Goal: Information Seeking & Learning: Learn about a topic

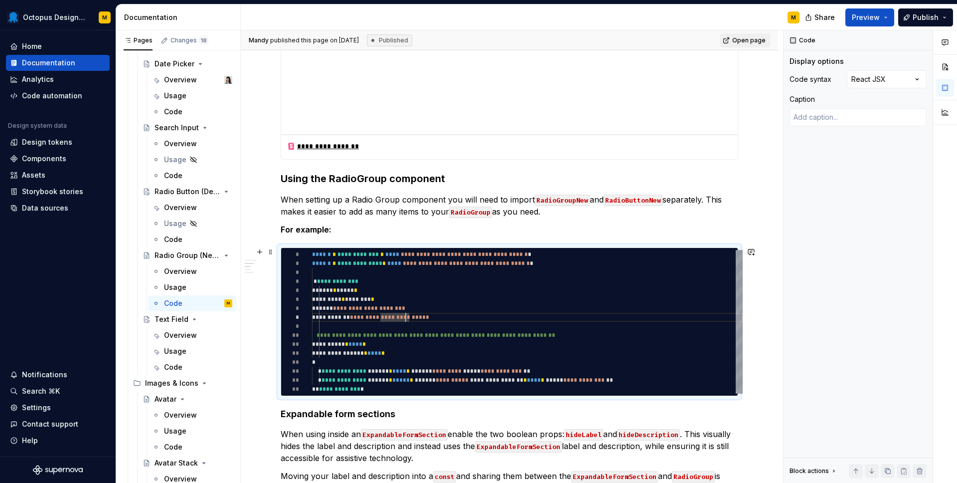
scroll to position [928, 0]
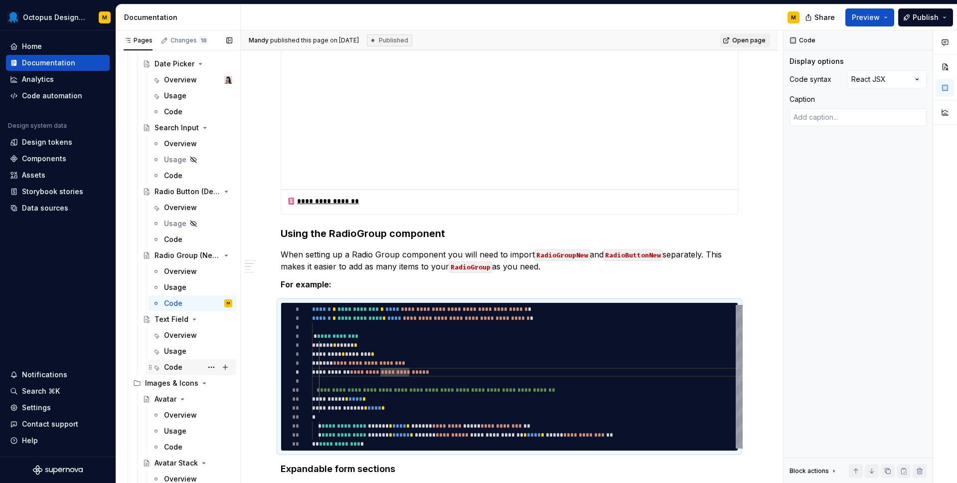
click at [179, 367] on div "Code" at bounding box center [173, 367] width 18 height 10
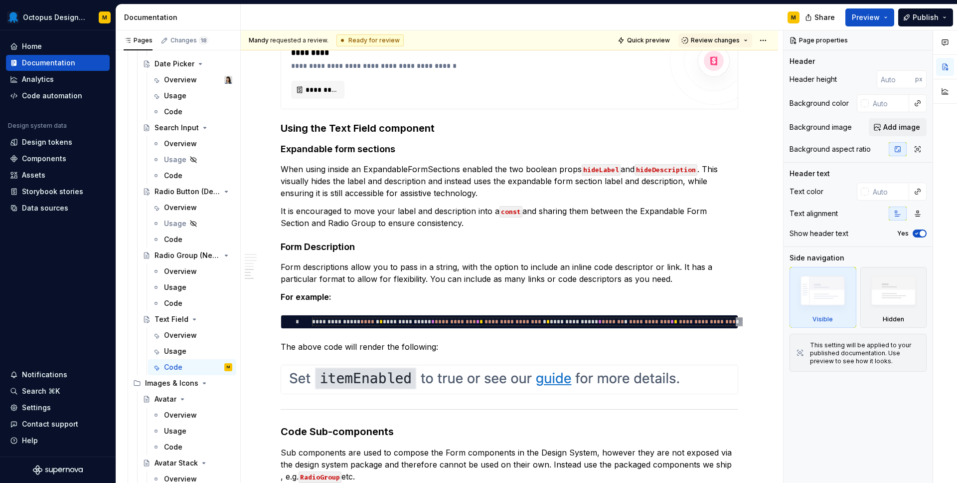
scroll to position [1994, 0]
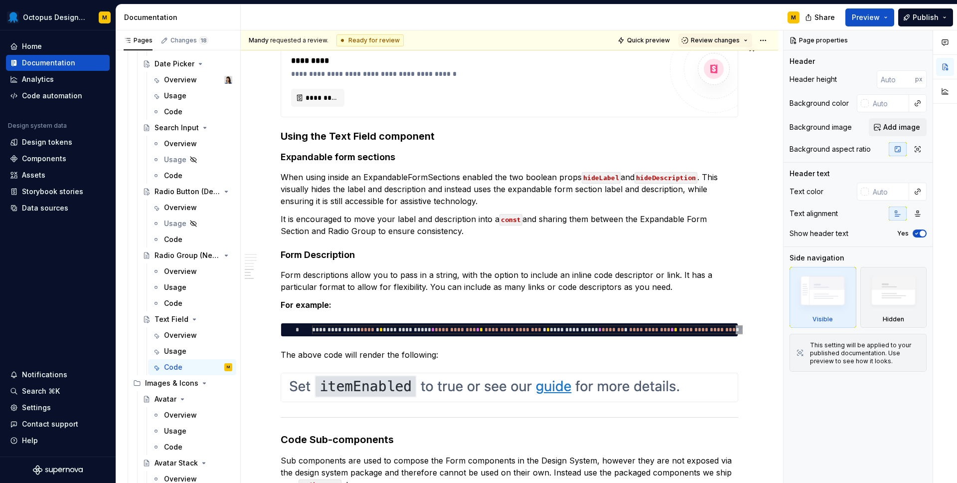
type textarea "*"
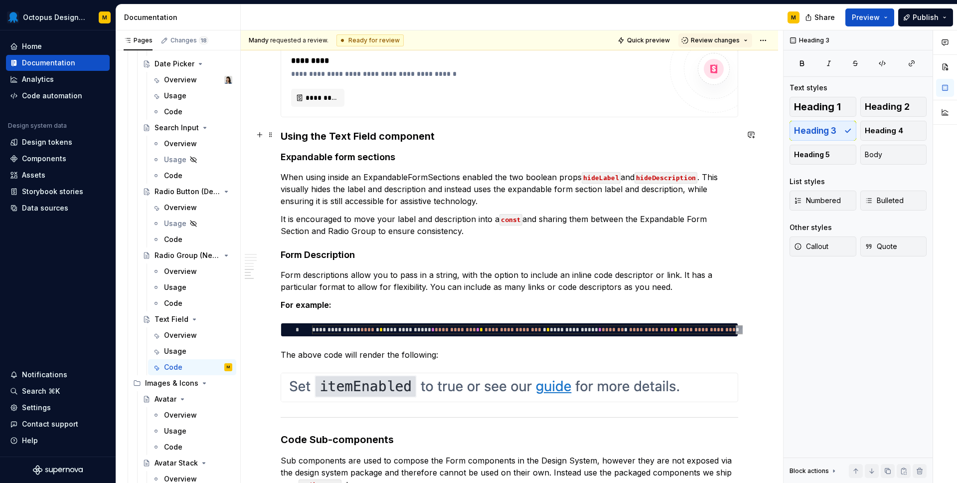
click at [463, 135] on h3 "Using the Text Field component" at bounding box center [510, 136] width 458 height 14
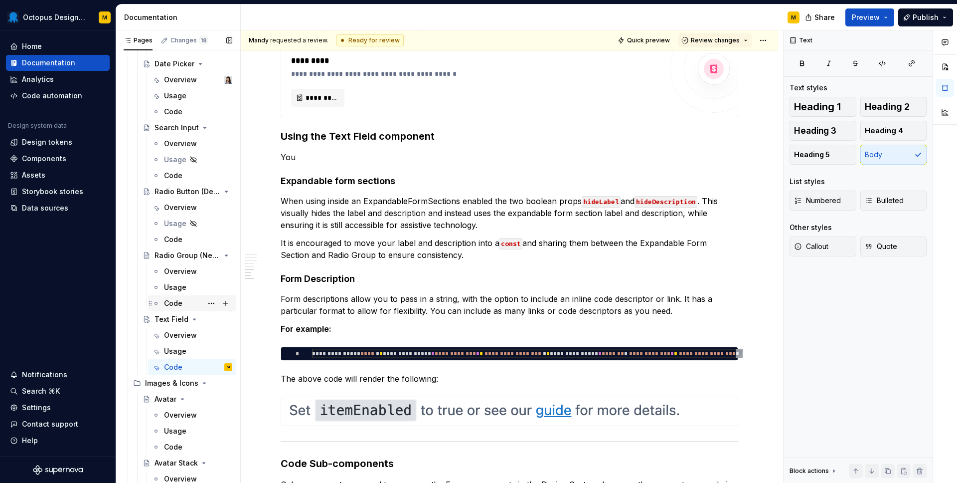
click at [170, 301] on div "Code" at bounding box center [173, 303] width 18 height 10
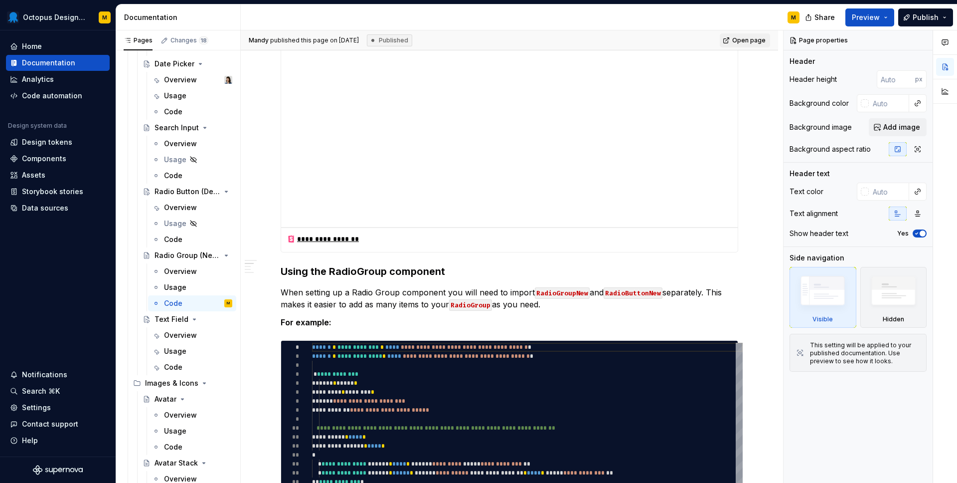
scroll to position [914, 0]
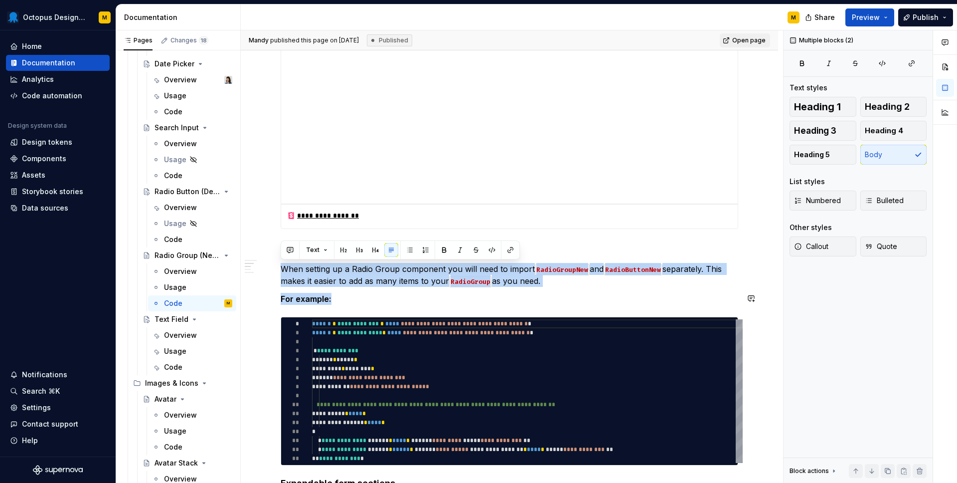
drag, startPoint x: 281, startPoint y: 265, endPoint x: 365, endPoint y: 309, distance: 95.2
click at [366, 309] on div "**********" at bounding box center [510, 149] width 458 height 1732
drag, startPoint x: 343, startPoint y: 297, endPoint x: 276, endPoint y: 266, distance: 74.5
click at [276, 266] on div "**********" at bounding box center [509, 215] width 537 height 1912
copy div "When setting up a Radio Group component you will need to import RadioGroupNew a…"
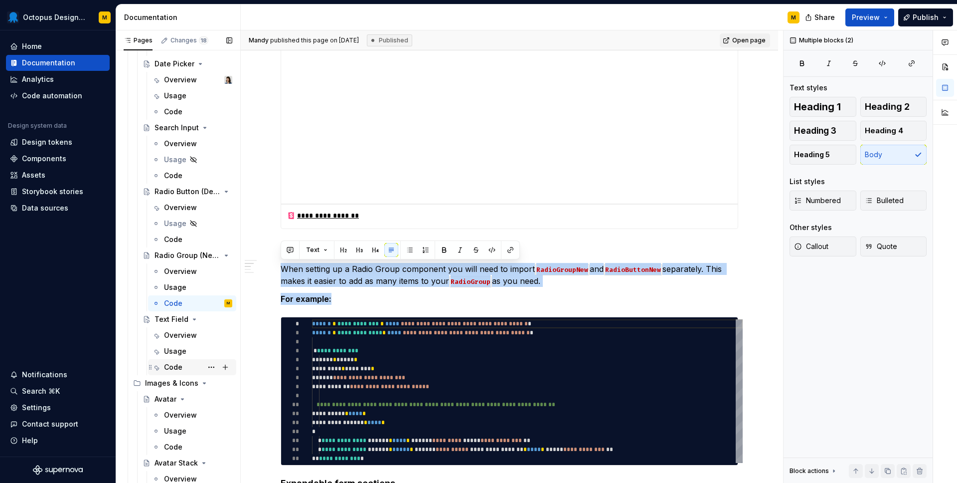
click at [187, 367] on div "Code" at bounding box center [198, 367] width 68 height 14
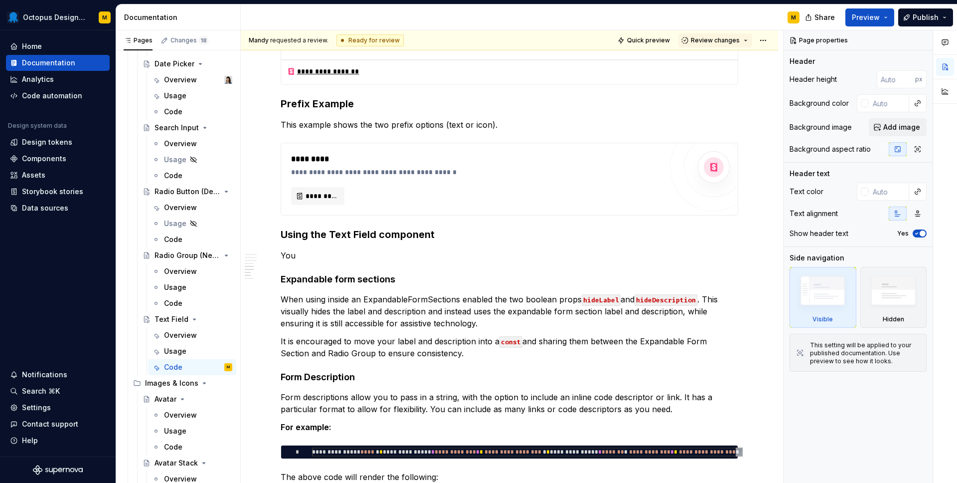
scroll to position [1899, 0]
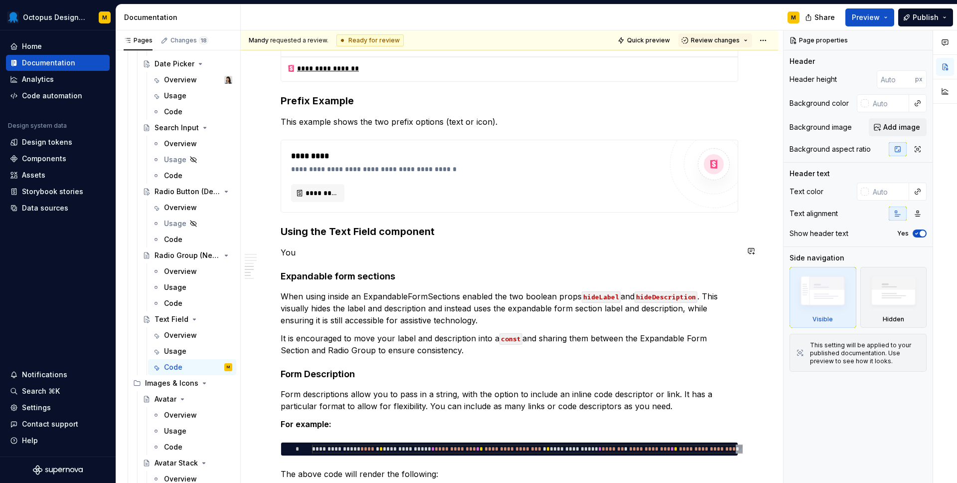
click at [298, 253] on p "You" at bounding box center [510, 252] width 458 height 12
type textarea "*"
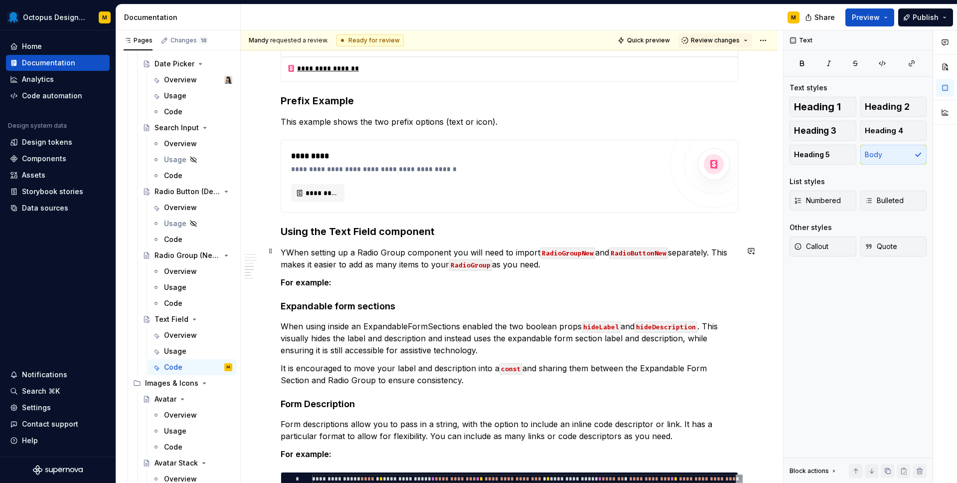
click at [286, 253] on p "YWhen setting up a Radio Group component you will need to import RadioGroupNew …" at bounding box center [510, 258] width 458 height 24
drag, startPoint x: 350, startPoint y: 250, endPoint x: 396, endPoint y: 251, distance: 45.9
click at [396, 251] on p "When setting up a Radio Group component you will need to import RadioGroupNew a…" at bounding box center [510, 258] width 458 height 24
click at [534, 252] on code "RadioGroupNew" at bounding box center [550, 252] width 55 height 11
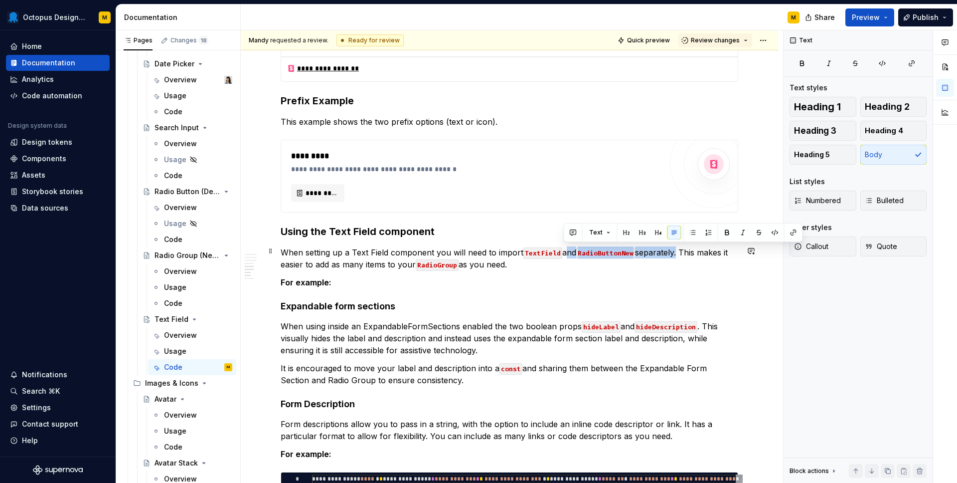
drag, startPoint x: 680, startPoint y: 251, endPoint x: 563, endPoint y: 251, distance: 116.6
click at [563, 251] on p "When setting up a Text Field component you will need to import TextField and Ra…" at bounding box center [510, 258] width 458 height 24
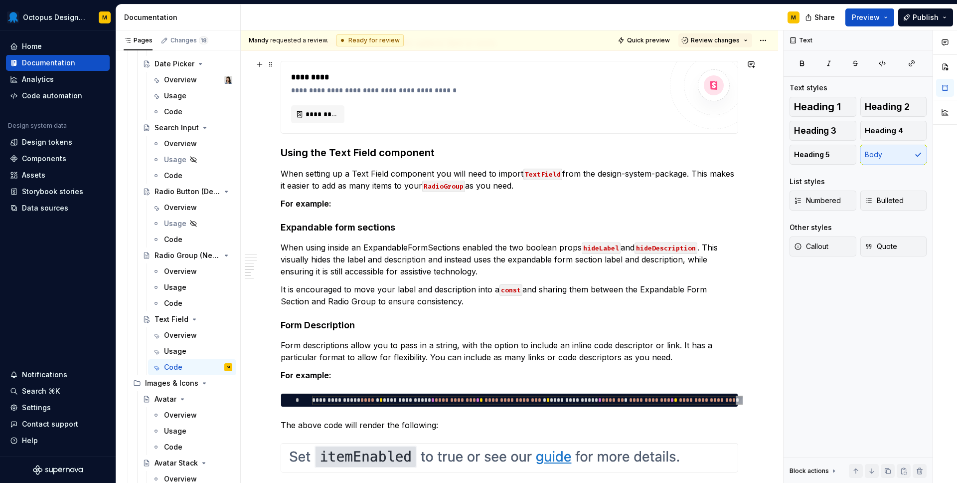
scroll to position [2009, 0]
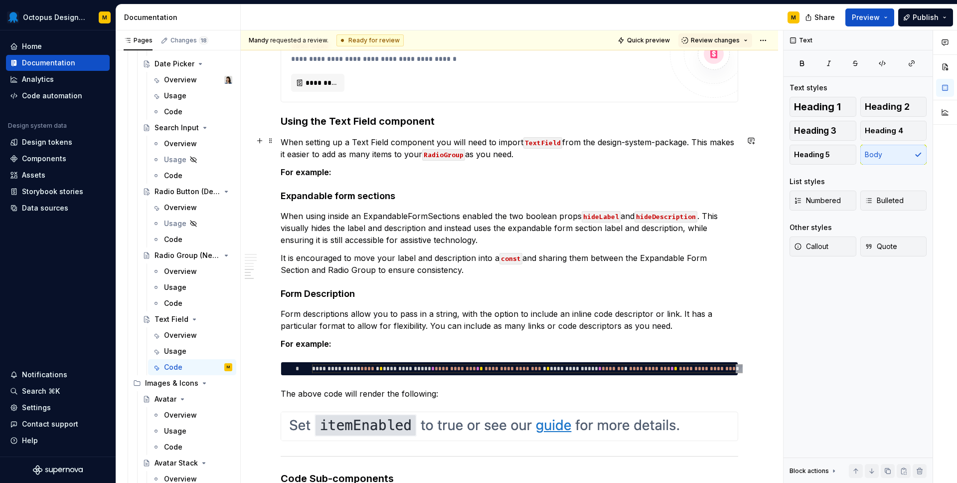
click at [672, 144] on p "When setting up a Text Field component you will need to import TextField from t…" at bounding box center [510, 148] width 458 height 24
click at [598, 144] on p "When setting up a Text Field component you will need to import TextField from t…" at bounding box center [510, 148] width 458 height 24
click at [705, 141] on p "When setting up a Text Field component you will need to import TextField from t…" at bounding box center [510, 148] width 458 height 24
drag, startPoint x: 576, startPoint y: 152, endPoint x: 273, endPoint y: 152, distance: 303.1
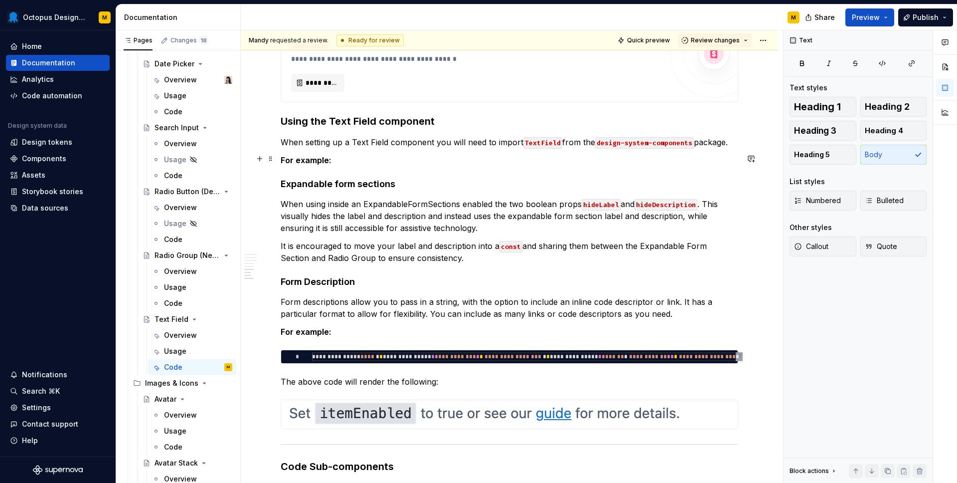
click at [336, 161] on p "For example:" at bounding box center [510, 160] width 458 height 12
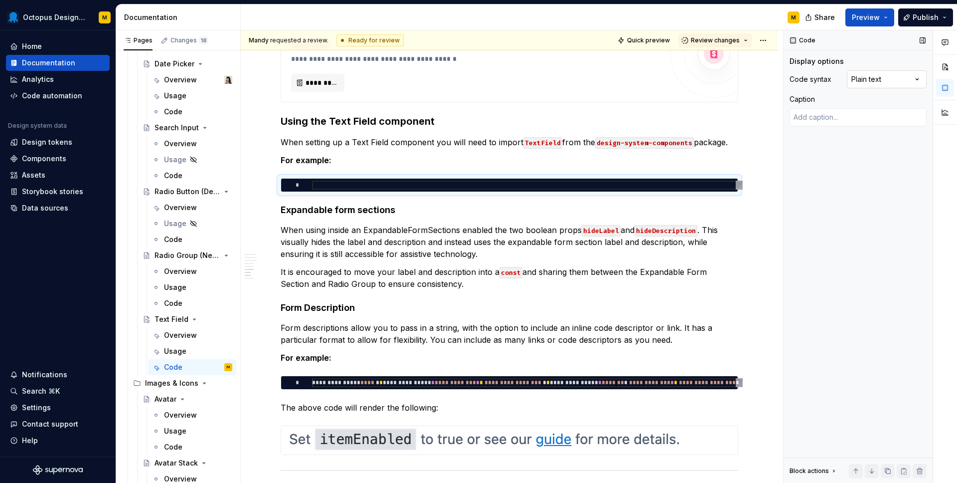
click at [876, 83] on div "Comments Open comments No comments yet Select ‘Comment’ from the block context …" at bounding box center [870, 256] width 173 height 453
click at [361, 183] on div at bounding box center [527, 184] width 431 height 9
type textarea "*"
type textarea "**********"
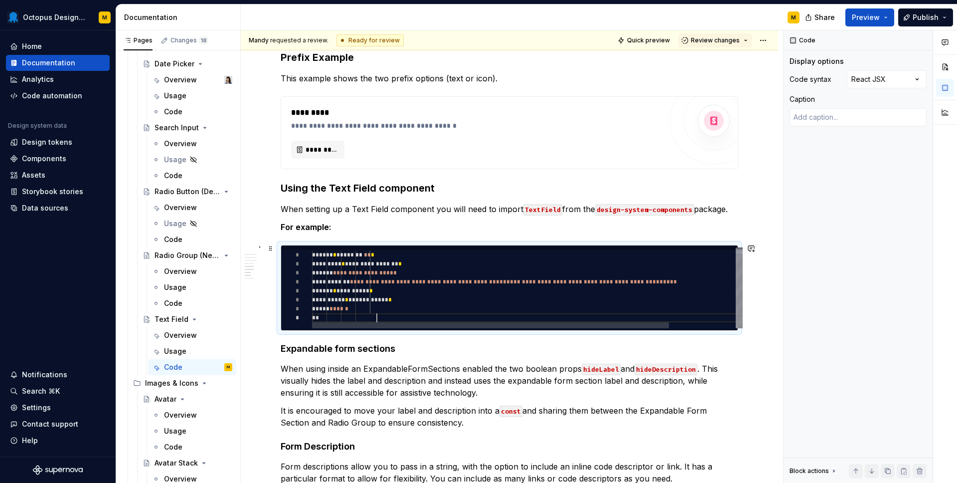
scroll to position [1942, 0]
click at [392, 267] on div "**********" at bounding box center [567, 285] width 511 height 87
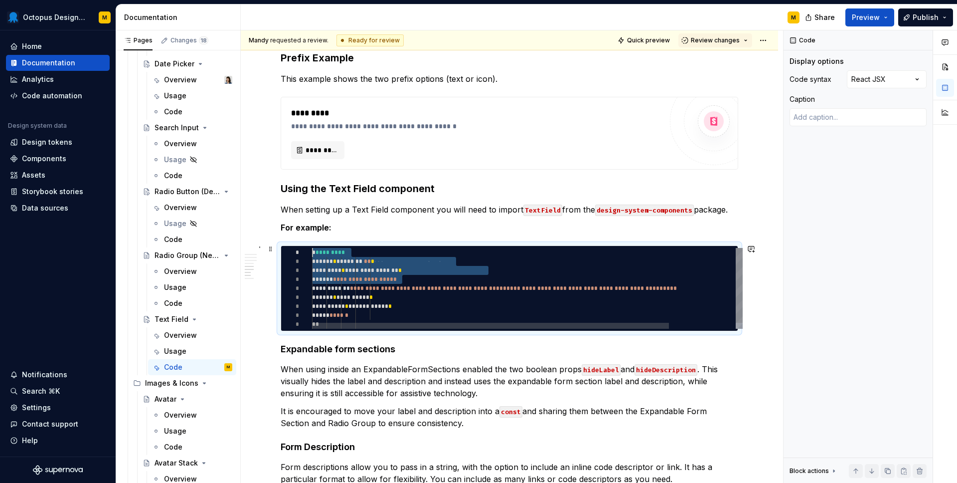
drag, startPoint x: 392, startPoint y: 267, endPoint x: 392, endPoint y: 245, distance: 21.9
click at [392, 246] on div "**********" at bounding box center [509, 288] width 457 height 85
click at [500, 331] on div "**********" at bounding box center [510, 288] width 458 height 86
click at [393, 279] on div "**********" at bounding box center [567, 291] width 511 height 87
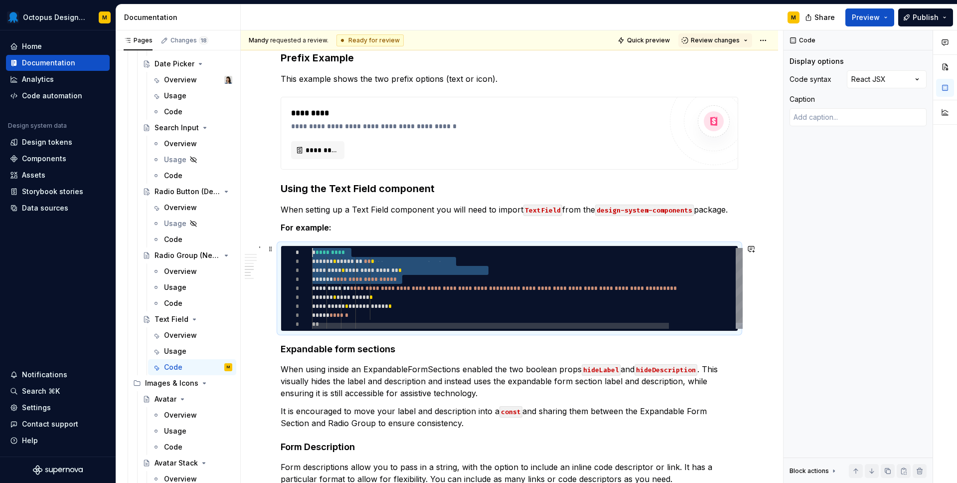
click at [383, 265] on div "**********" at bounding box center [567, 291] width 511 height 87
click at [383, 260] on div "**********" at bounding box center [567, 291] width 511 height 87
type textarea "*"
type textarea "**********"
type textarea "*"
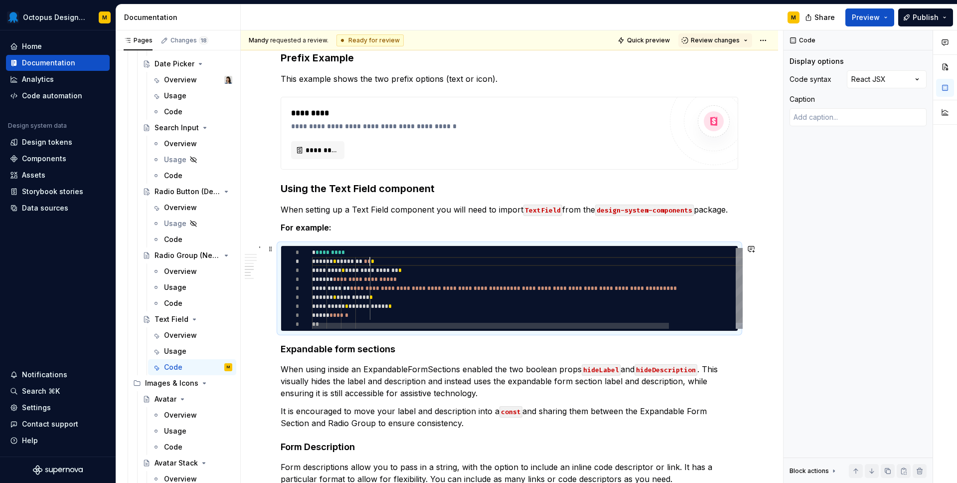
type textarea "**********"
type textarea "*"
type textarea "**********"
type textarea "*"
type textarea "**********"
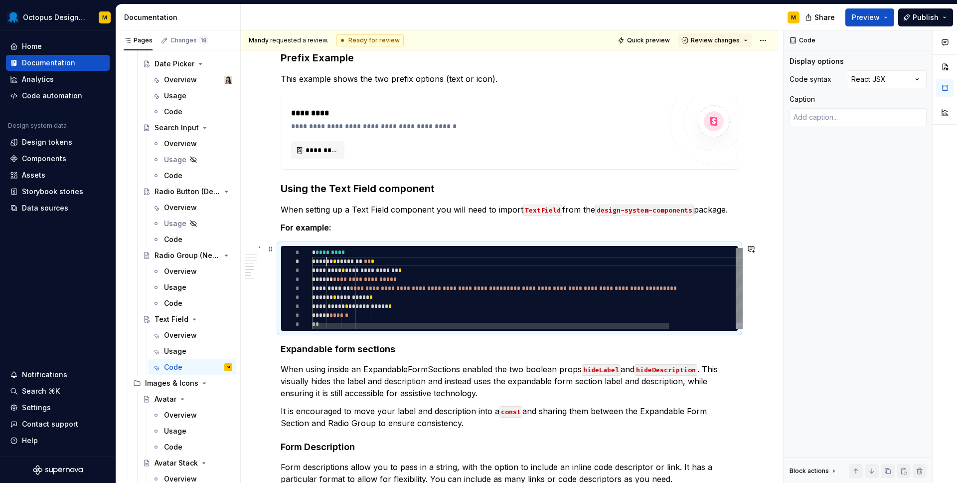
scroll to position [9, 14]
drag, startPoint x: 390, startPoint y: 260, endPoint x: 351, endPoint y: 259, distance: 39.4
click at [351, 259] on div "**********" at bounding box center [567, 291] width 511 height 87
type textarea "*"
type textarea "**********"
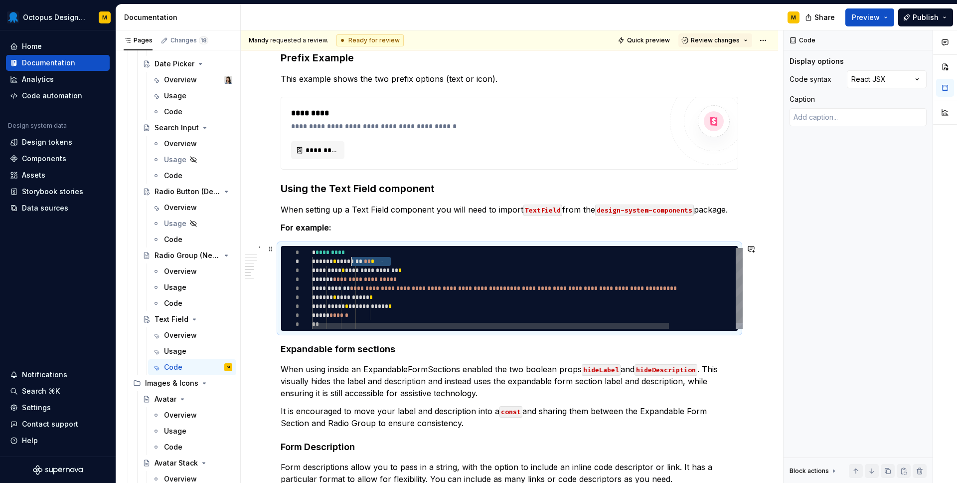
type textarea "*"
type textarea "**********"
type textarea "*"
type textarea "**********"
type textarea "*"
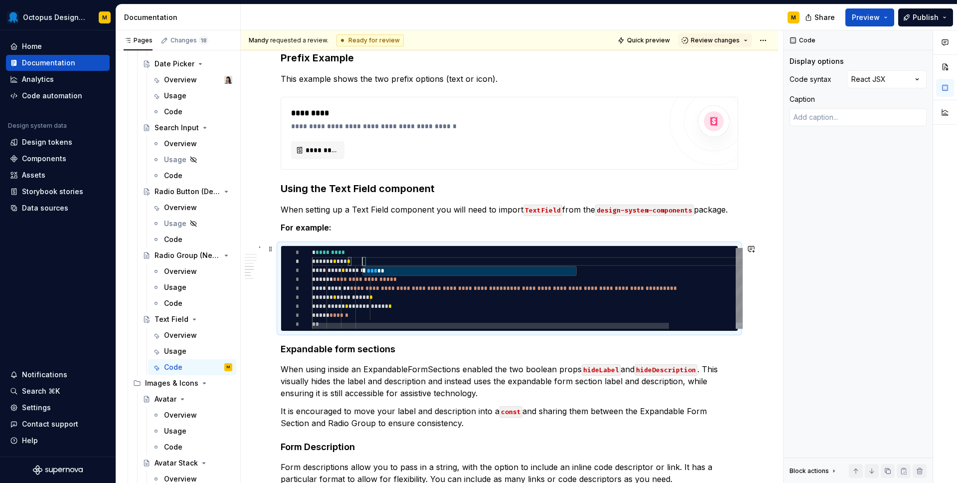
type textarea "**********"
type textarea "*"
type textarea "**********"
click at [407, 261] on div "**********" at bounding box center [567, 291] width 511 height 87
click at [384, 268] on div "**********" at bounding box center [567, 291] width 511 height 87
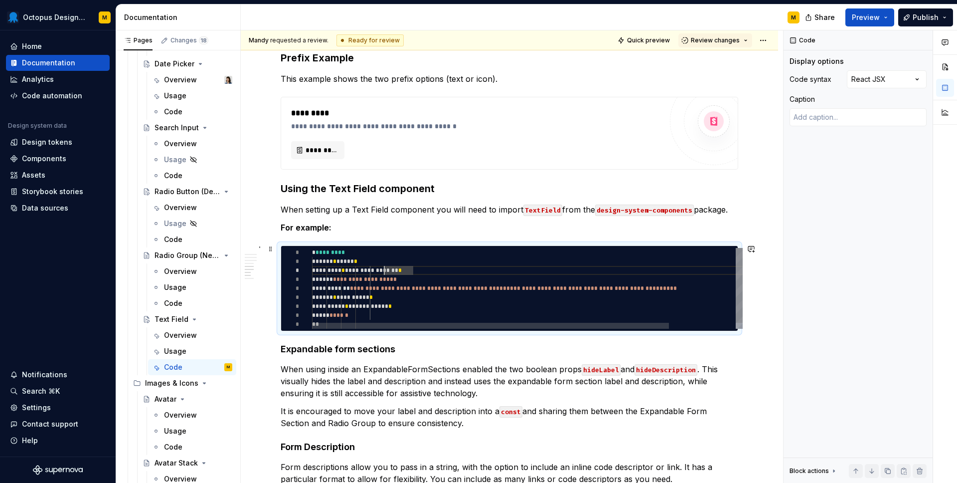
type textarea "*"
type textarea "**********"
type textarea "*"
type textarea "**********"
type textarea "*"
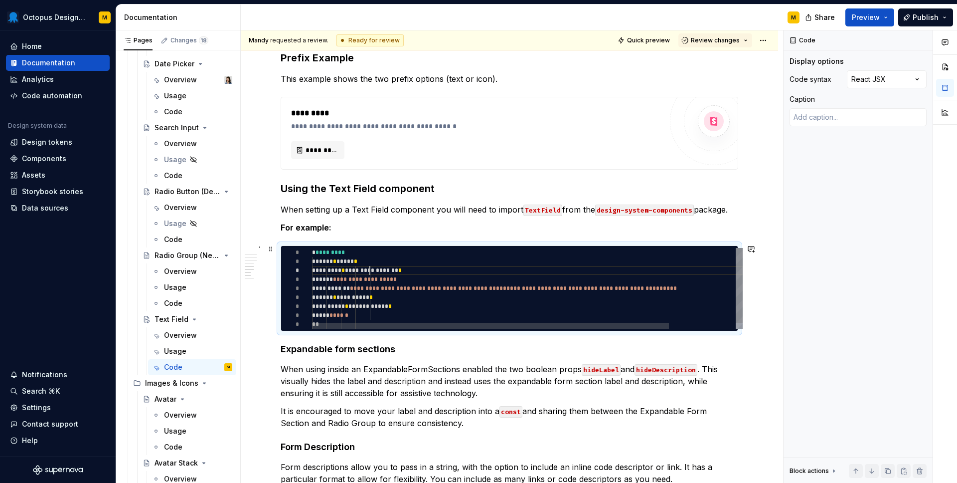
type textarea "**********"
type textarea "*"
type textarea "**********"
drag, startPoint x: 424, startPoint y: 270, endPoint x: 391, endPoint y: 269, distance: 32.9
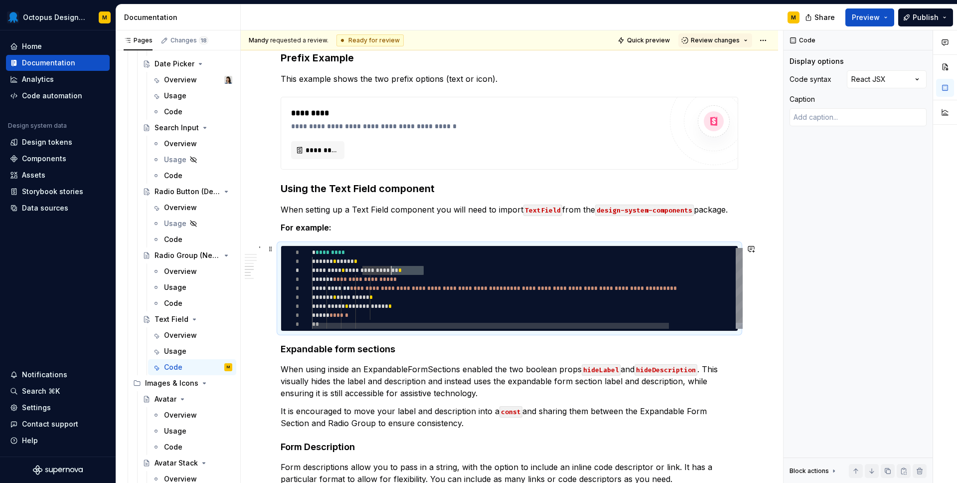
type textarea "*"
type textarea "**********"
click at [383, 277] on div "**********" at bounding box center [567, 291] width 511 height 87
type textarea "*"
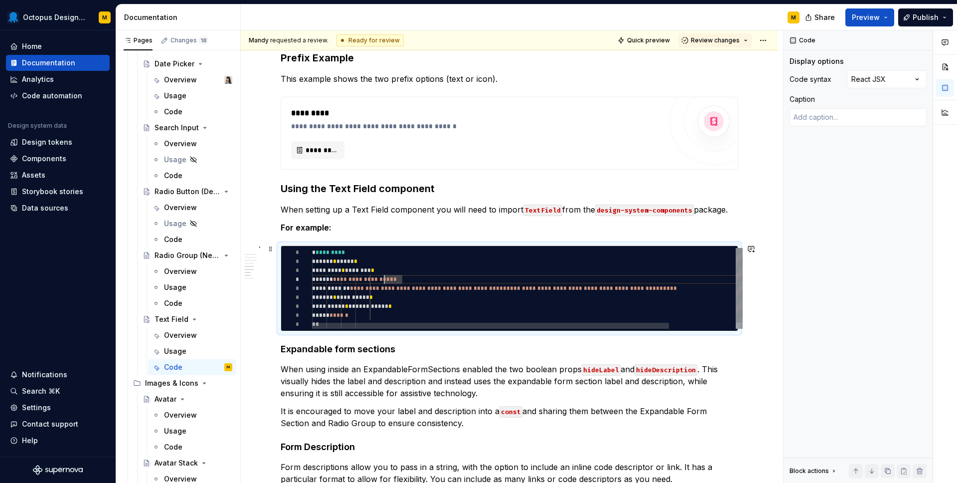
type textarea "**********"
type textarea "*"
type textarea "**********"
type textarea "*"
type textarea "**********"
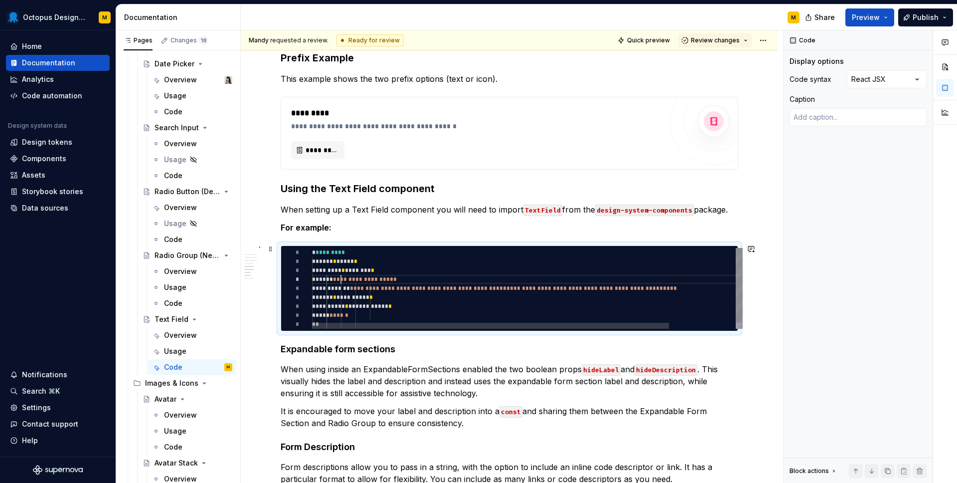
type textarea "*"
type textarea "**********"
drag, startPoint x: 352, startPoint y: 276, endPoint x: 416, endPoint y: 277, distance: 63.3
click at [416, 277] on div "**********" at bounding box center [567, 291] width 511 height 87
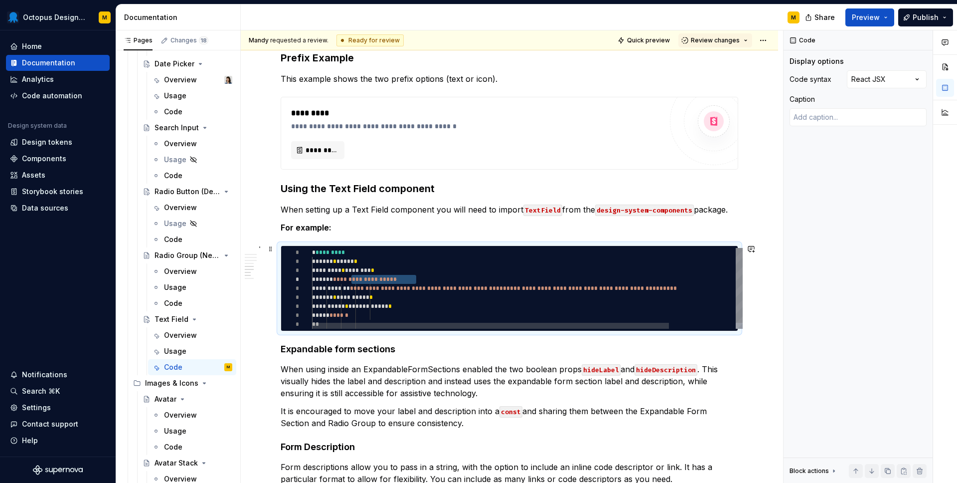
type textarea "*"
type textarea "**********"
type textarea "*"
type textarea "**********"
type textarea "*"
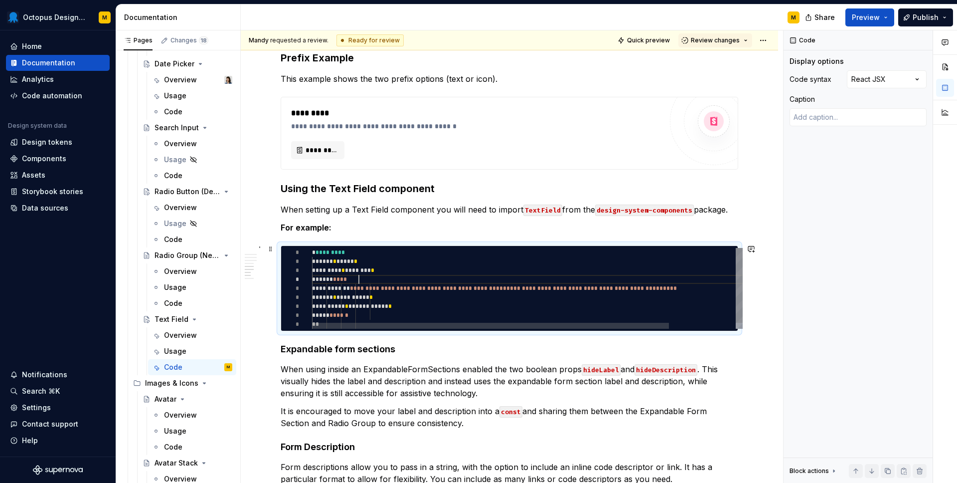
type textarea "**********"
type textarea "*"
type textarea "**********"
type textarea "*"
type textarea "**********"
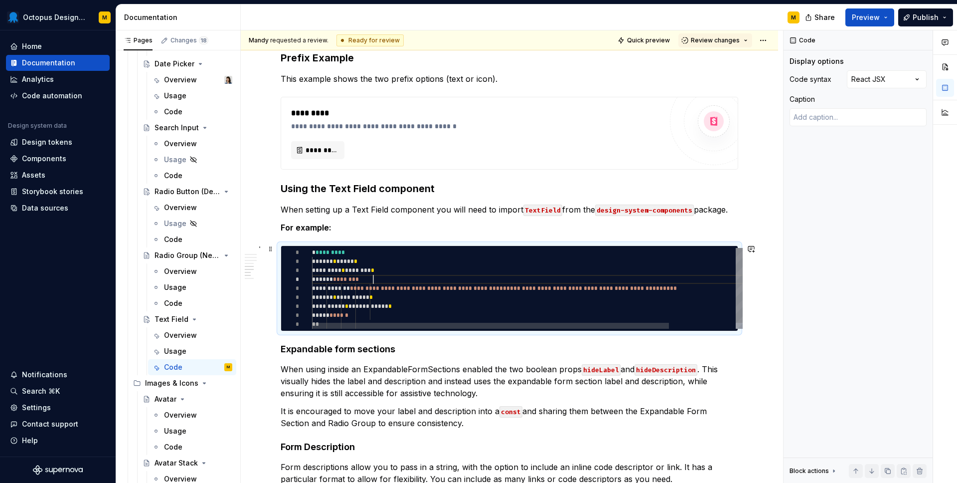
type textarea "*"
type textarea "**********"
type textarea "*"
type textarea "**********"
type textarea "*"
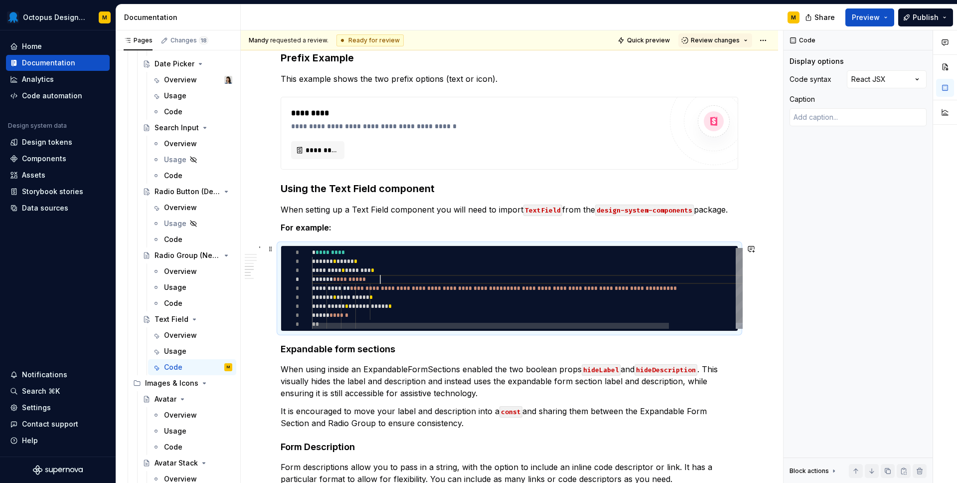
type textarea "**********"
type textarea "*"
type textarea "**********"
click at [384, 288] on div "**********" at bounding box center [567, 291] width 511 height 87
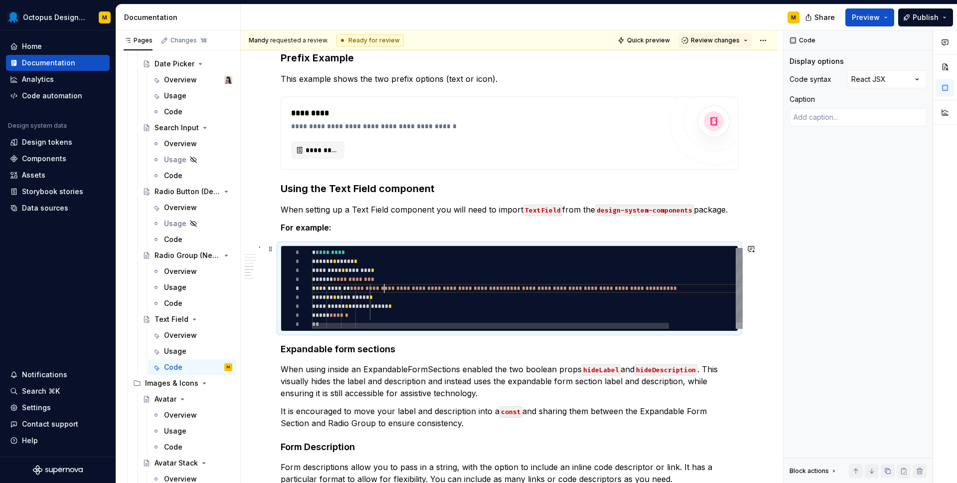
type textarea "*"
type textarea "**********"
type textarea "*"
type textarea "**********"
type textarea "*"
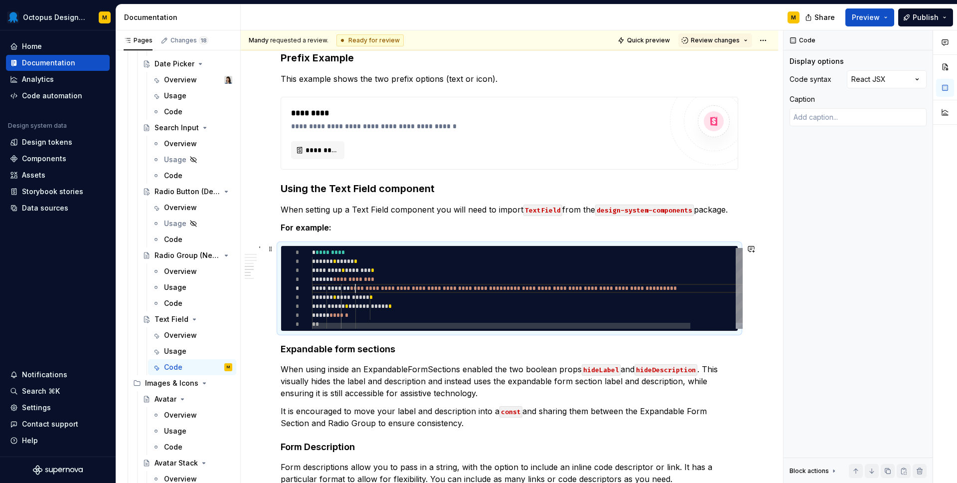
type textarea "**********"
type textarea "*"
drag, startPoint x: 372, startPoint y: 285, endPoint x: 645, endPoint y: 285, distance: 272.7
click at [645, 285] on div "**********" at bounding box center [538, 291] width 453 height 87
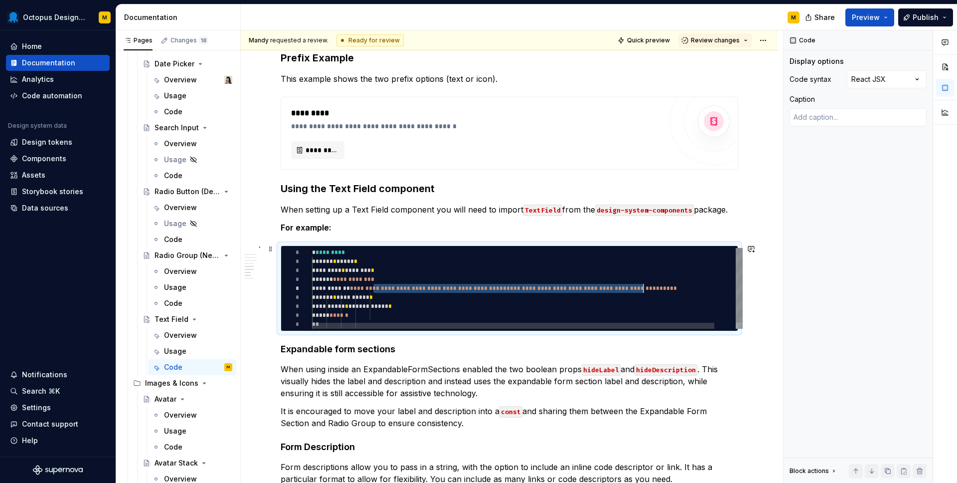
type textarea "**********"
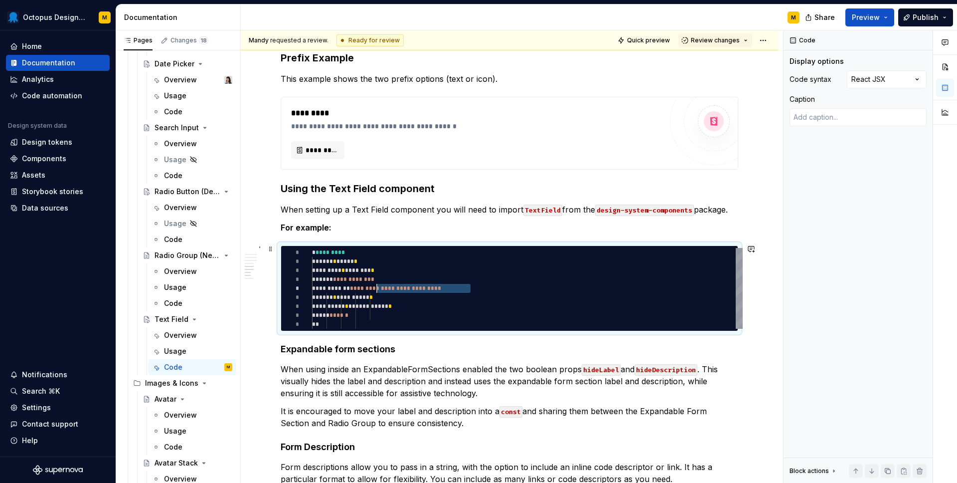
scroll to position [36, 65]
drag, startPoint x: 471, startPoint y: 287, endPoint x: 375, endPoint y: 284, distance: 95.2
click at [375, 284] on div "**********" at bounding box center [527, 288] width 431 height 81
type textarea "*"
type textarea "**********"
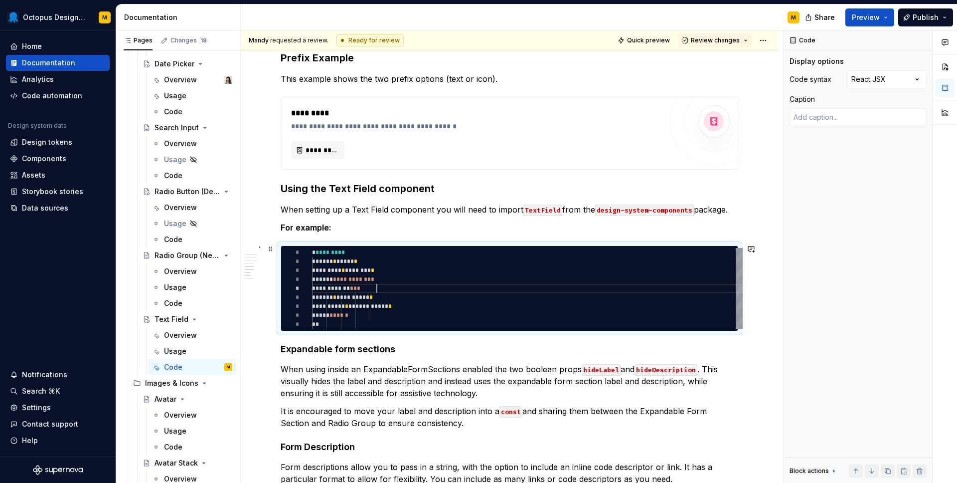
type textarea "*"
type textarea "**********"
type textarea "*"
type textarea "**********"
type textarea "*"
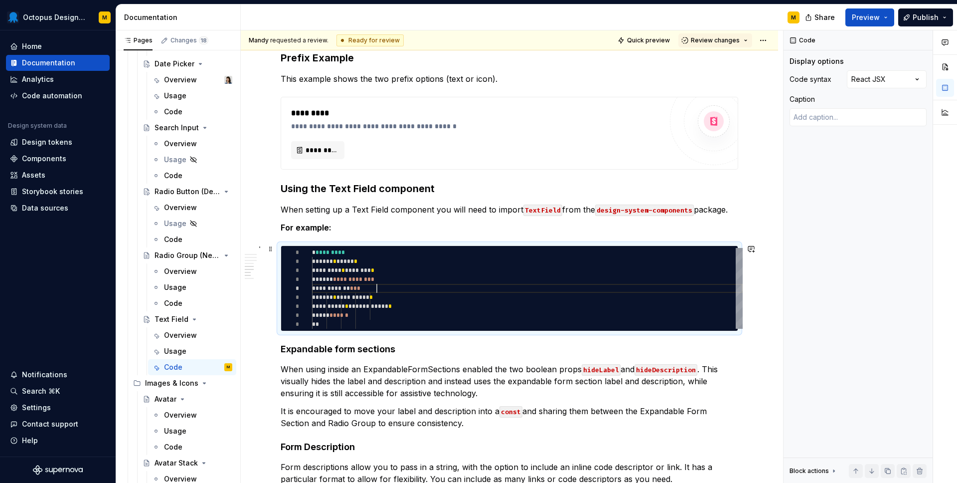
type textarea "**********"
type textarea "*"
type textarea "**********"
type textarea "*"
type textarea "**********"
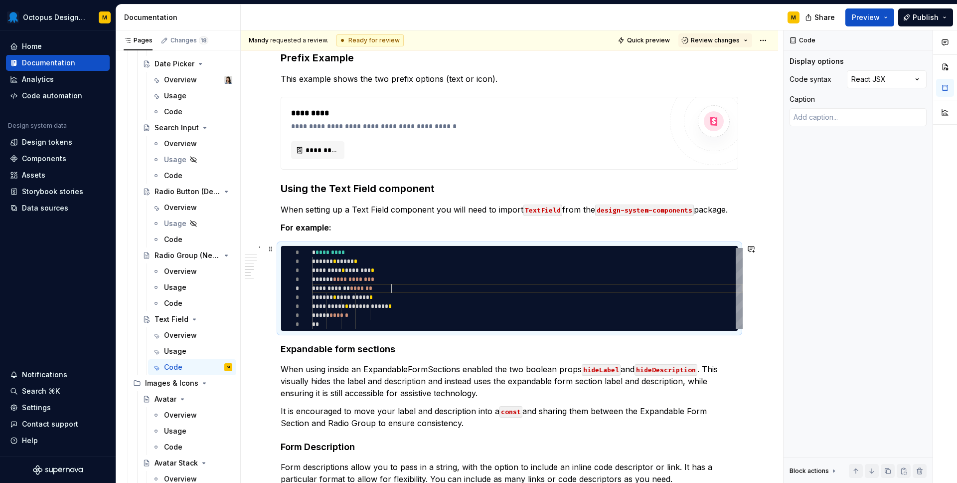
type textarea "*"
type textarea "**********"
type textarea "*"
type textarea "**********"
type textarea "*"
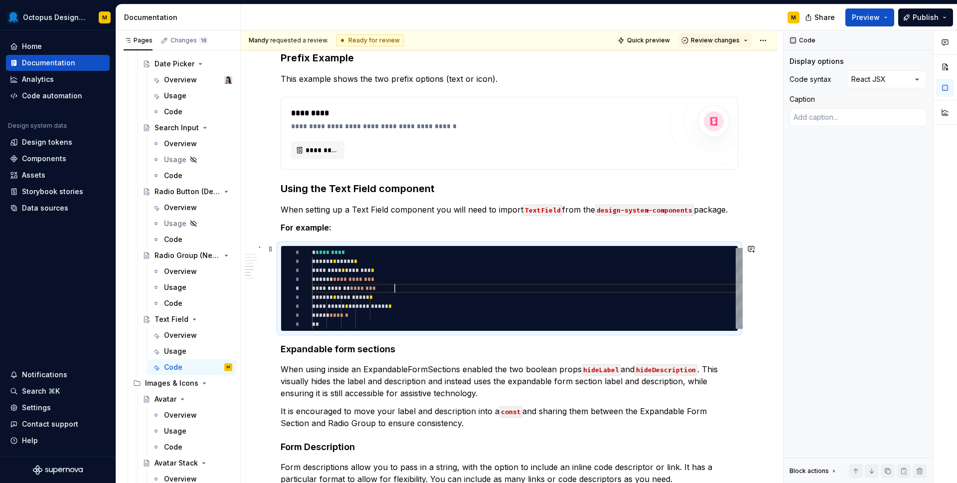
type textarea "**********"
type textarea "*"
type textarea "**********"
type textarea "*"
type textarea "**********"
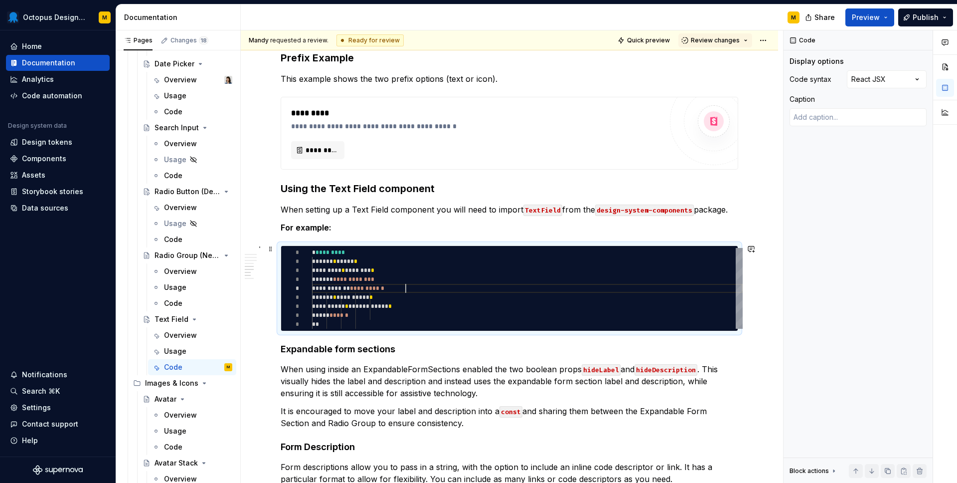
type textarea "*"
type textarea "**********"
type textarea "*"
type textarea "**********"
type textarea "*"
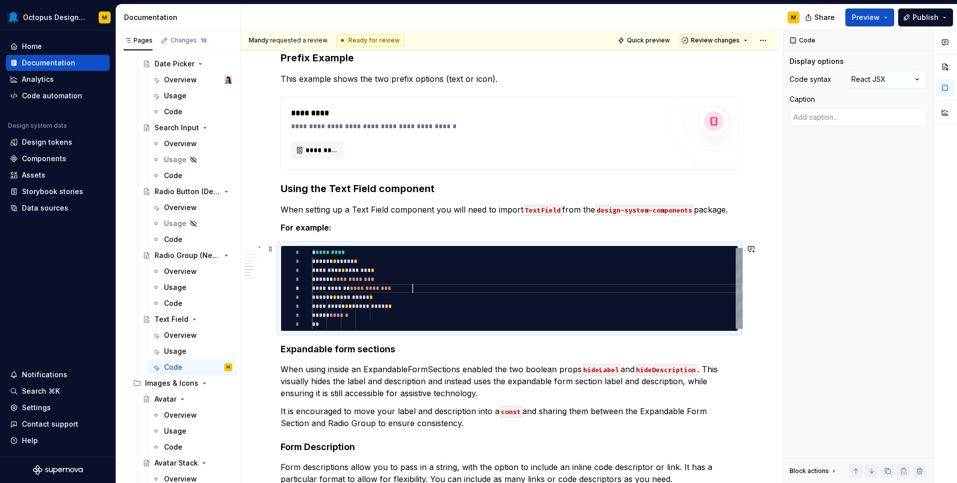
type textarea "**********"
type textarea "*"
type textarea "**********"
type textarea "*"
type textarea "**********"
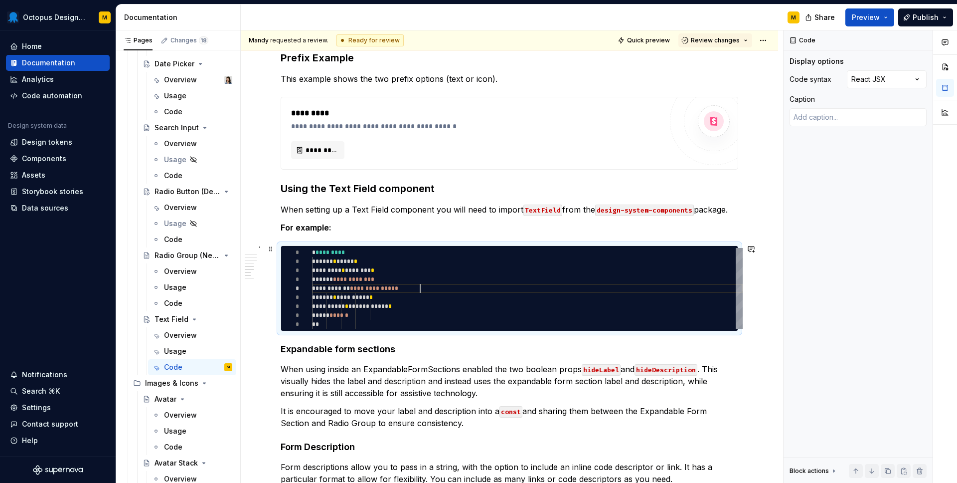
type textarea "*"
type textarea "**********"
type textarea "*"
type textarea "**********"
type textarea "*"
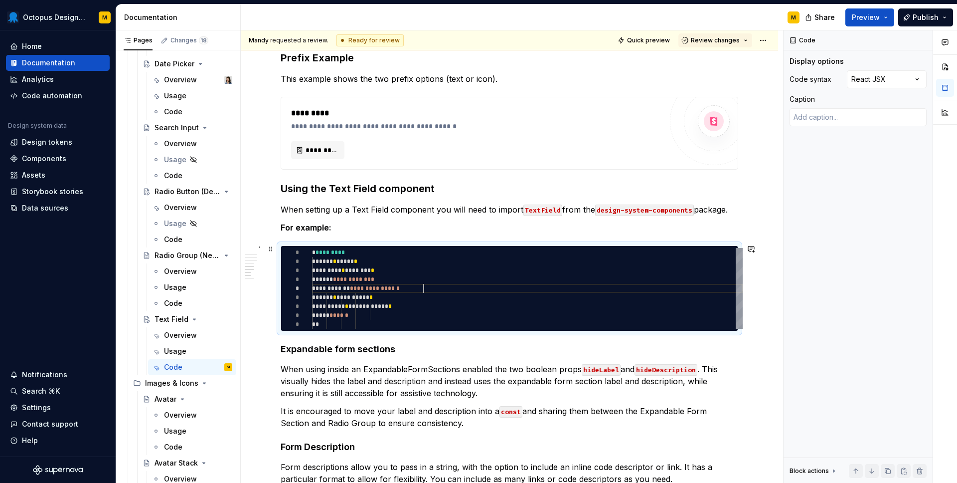
type textarea "**********"
type textarea "*"
type textarea "**********"
type textarea "*"
type textarea "**********"
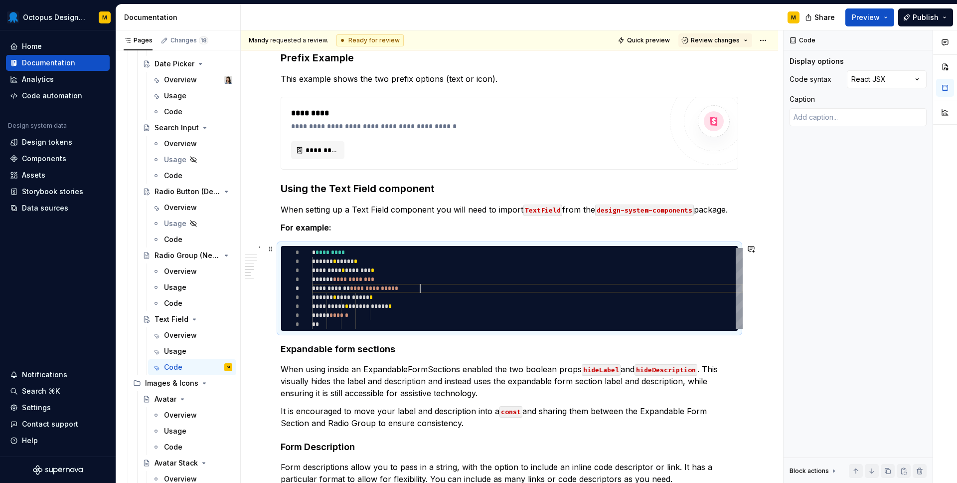
type textarea "*"
type textarea "**********"
type textarea "*"
type textarea "**********"
type textarea "*"
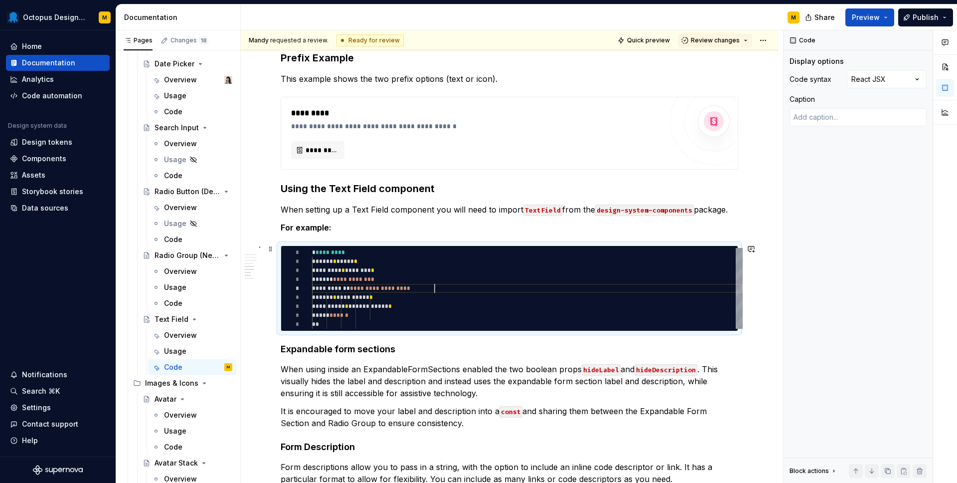
scroll to position [36, 123]
click at [384, 297] on div "**********" at bounding box center [527, 288] width 431 height 81
type textarea "**********"
type textarea "*"
type textarea "**********"
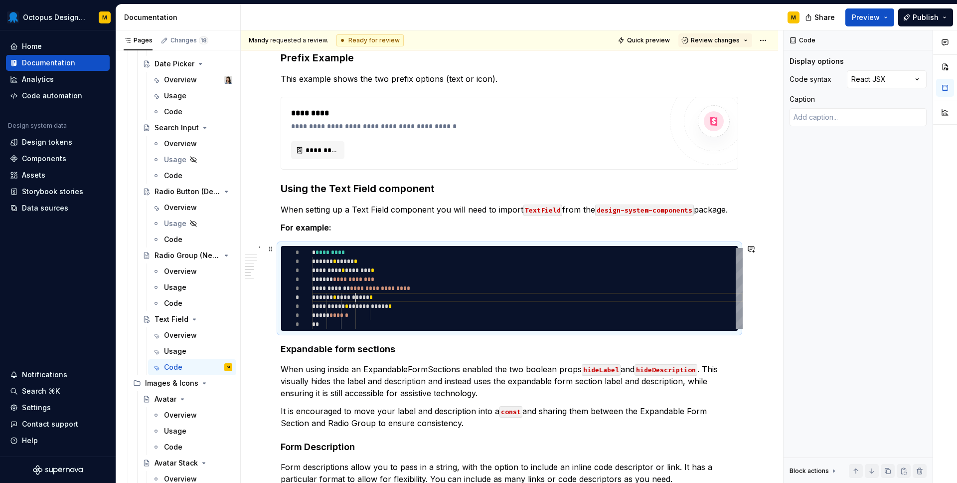
type textarea "*"
type textarea "**********"
type textarea "*"
type textarea "**********"
click at [364, 295] on div "**********" at bounding box center [527, 288] width 431 height 81
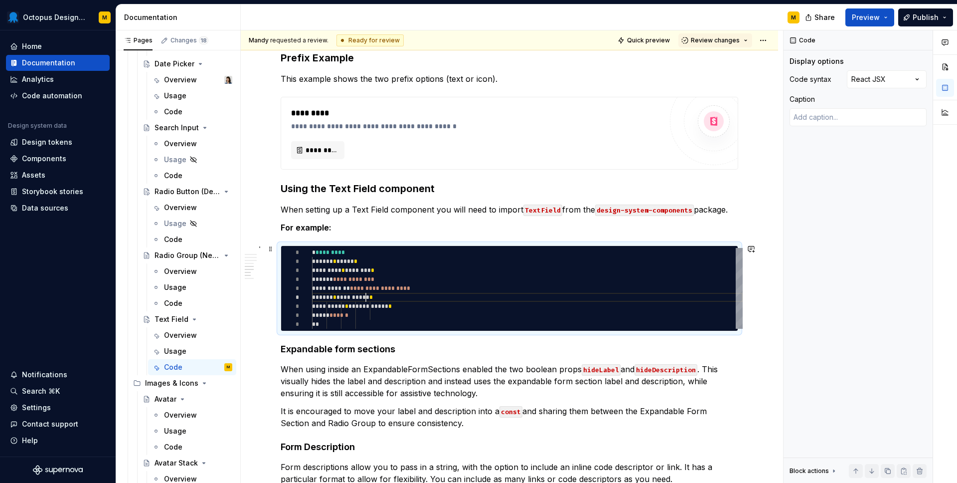
click at [364, 295] on div "**********" at bounding box center [527, 288] width 431 height 81
type textarea "*"
type textarea "**********"
type textarea "*"
type textarea "**********"
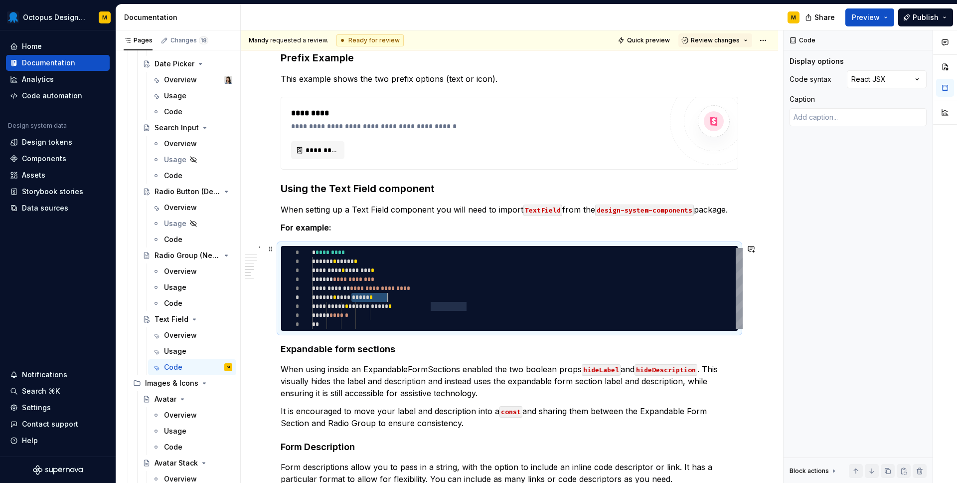
type textarea "*"
type textarea "**********"
type textarea "*"
type textarea "**********"
type textarea "*"
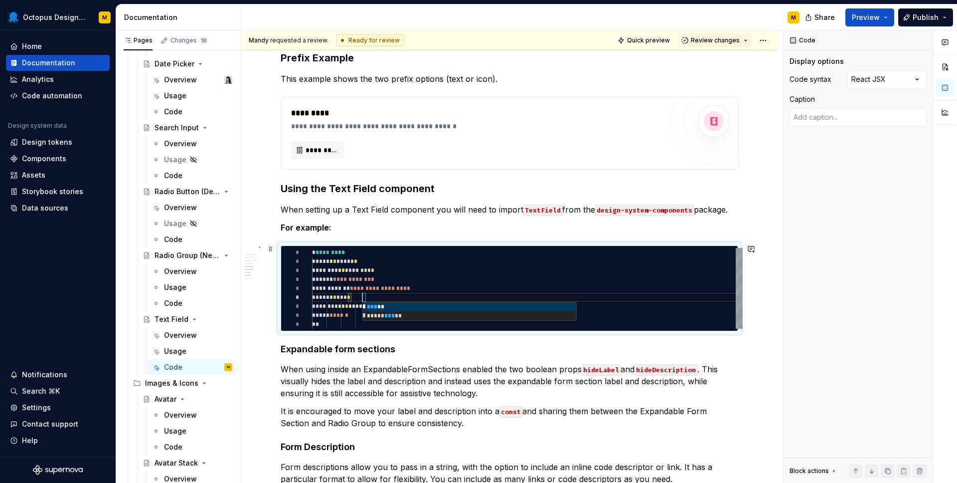
type textarea "**********"
click at [422, 274] on div "**********" at bounding box center [527, 288] width 431 height 81
click at [382, 308] on div "**********" at bounding box center [527, 288] width 431 height 81
type textarea "*"
type textarea "**********"
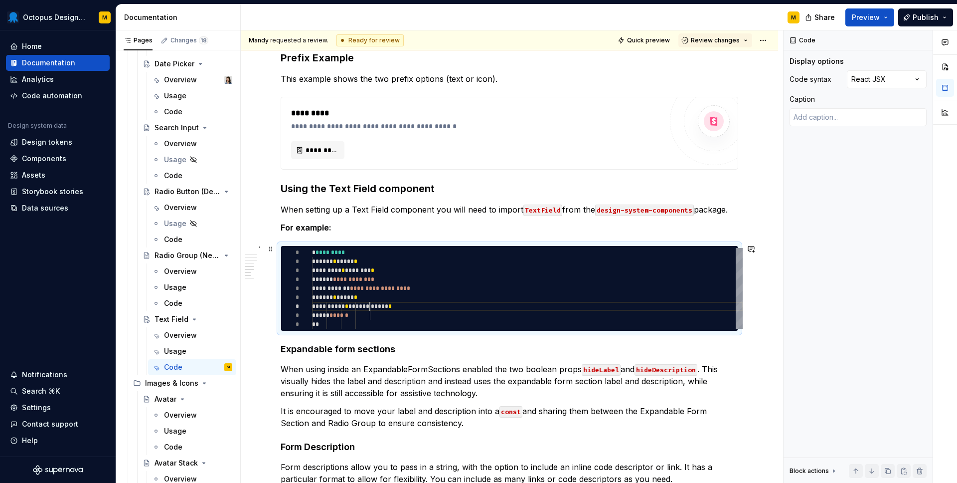
type textarea "*"
type textarea "**********"
type textarea "*"
type textarea "**********"
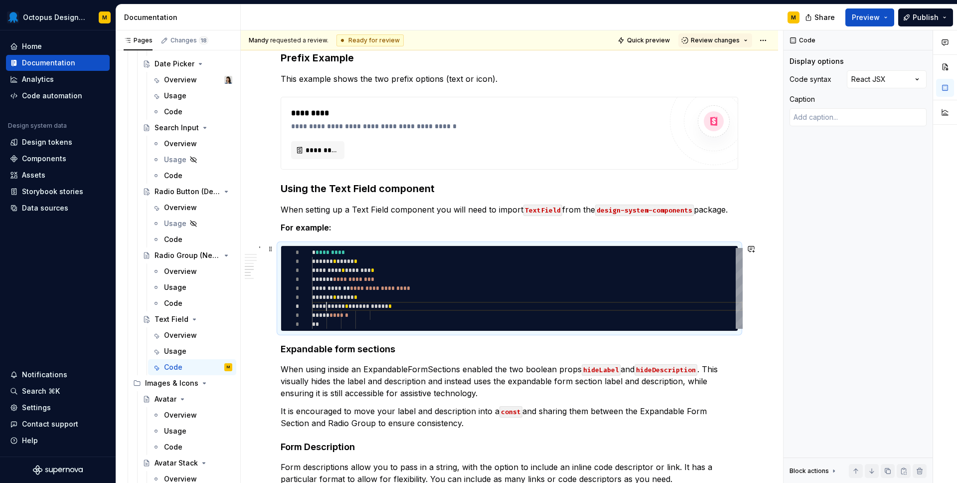
click at [399, 308] on div "**********" at bounding box center [527, 288] width 431 height 81
type textarea "*"
type textarea "**********"
type textarea "*"
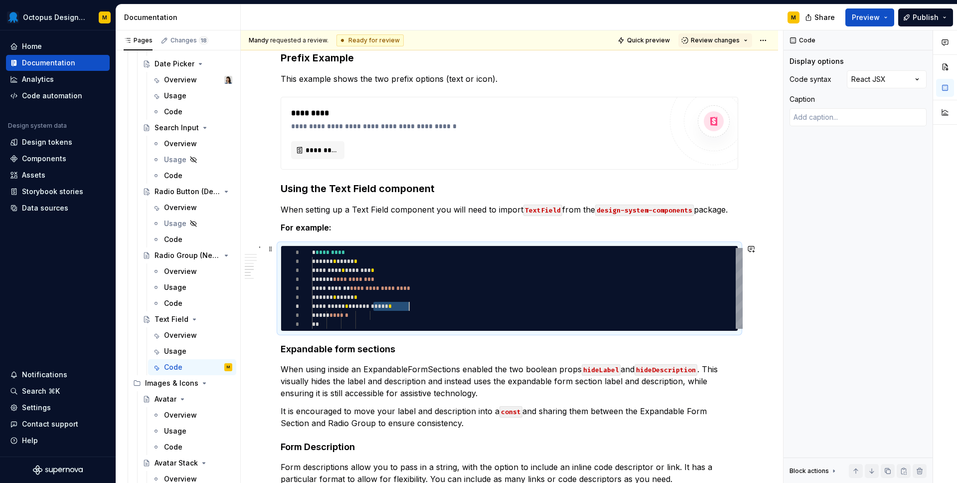
type textarea "**********"
type textarea "*"
type textarea "**********"
type textarea "*"
type textarea "**********"
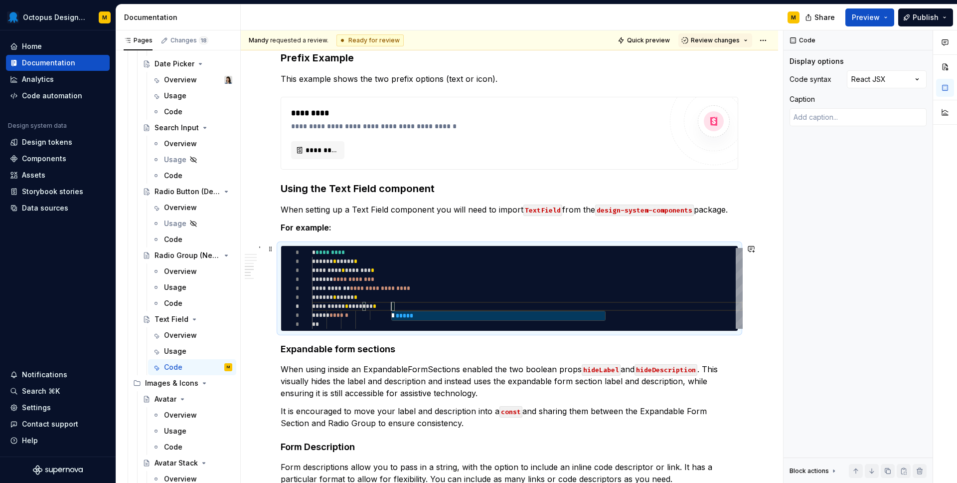
click at [381, 285] on div "**********" at bounding box center [527, 288] width 431 height 81
click at [385, 315] on div "**********" at bounding box center [527, 288] width 431 height 81
type textarea "*"
type textarea "**********"
type textarea "*"
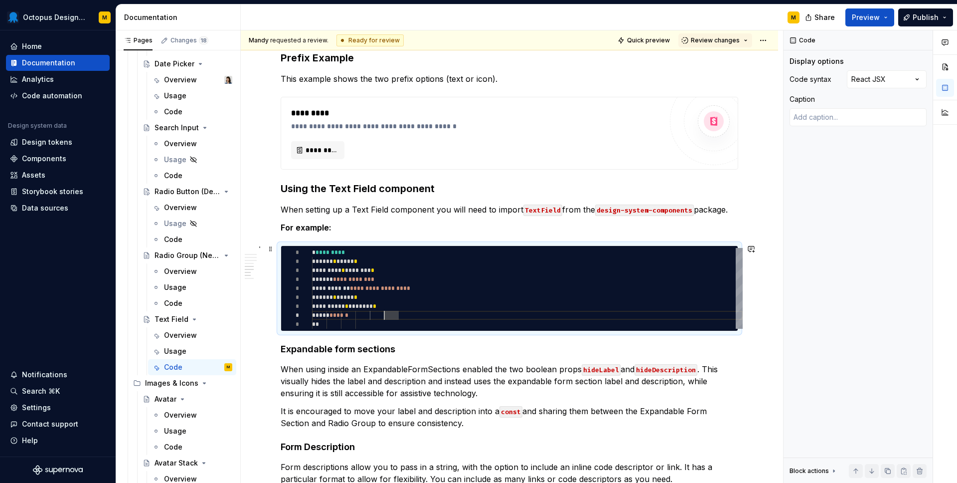
type textarea "**********"
type textarea "*"
type textarea "**********"
type textarea "*"
type textarea "**********"
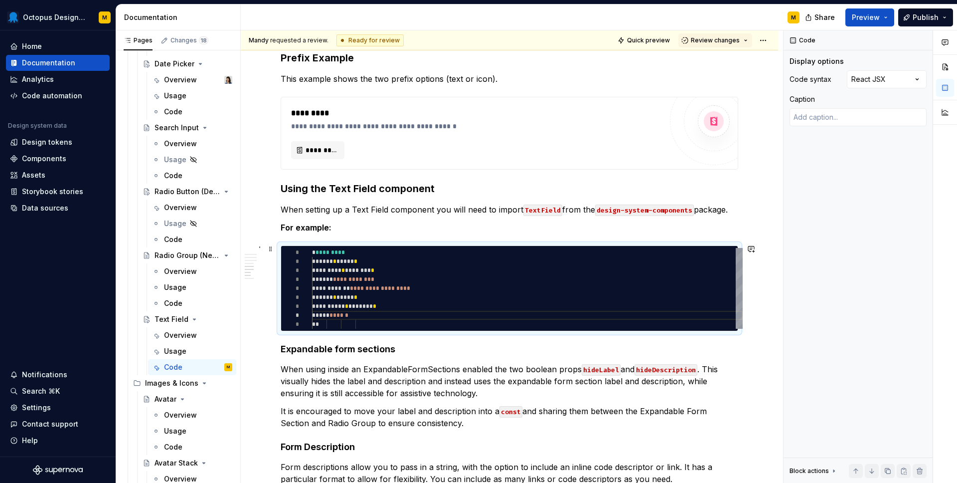
click at [370, 322] on div "**********" at bounding box center [527, 288] width 431 height 81
type textarea "*"
type textarea "**********"
type textarea "*"
type textarea "**********"
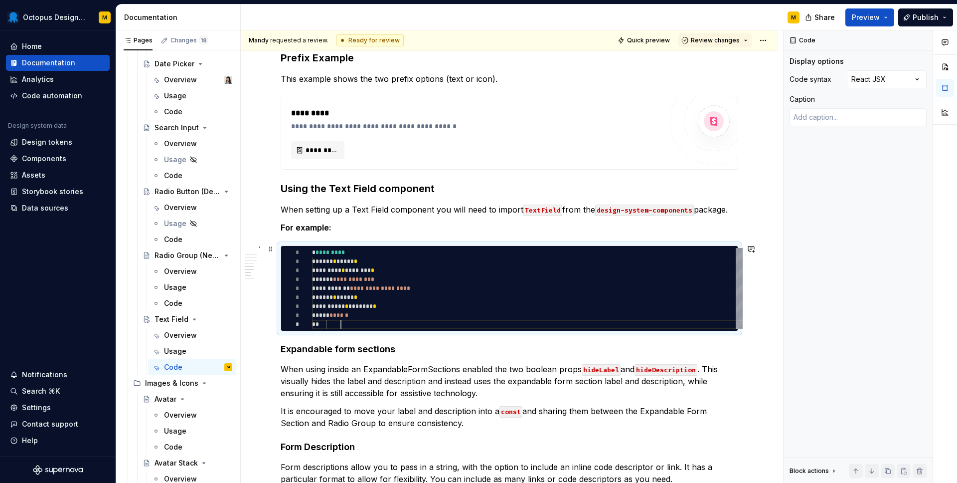
type textarea "*"
type textarea "**********"
type textarea "*"
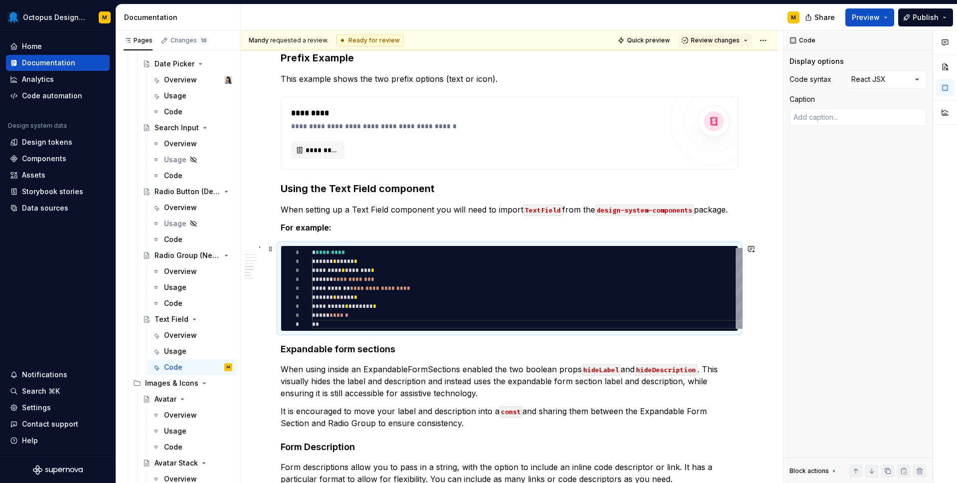
type textarea "**********"
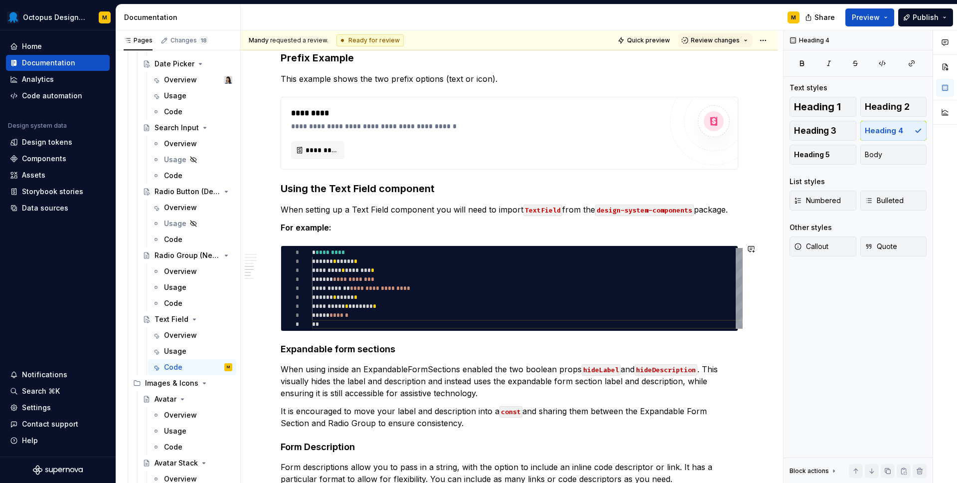
click at [734, 210] on p "When setting up a Text Field component you will need to import TextField from t…" at bounding box center [510, 209] width 458 height 12
click at [281, 345] on h4 "Expandable form sections" at bounding box center [510, 349] width 458 height 12
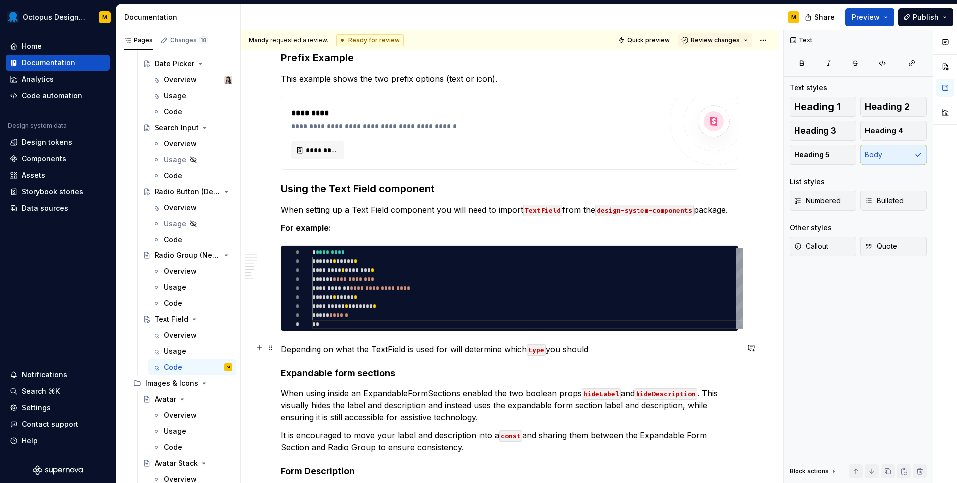
click at [371, 346] on p "Depending on what the TextField is used for will determine which type you should" at bounding box center [510, 349] width 458 height 12
click at [407, 347] on p "Depending on what the `TextField is used for will determine which type you shou…" at bounding box center [510, 349] width 458 height 12
click at [611, 346] on p "Depending on what the TextField is used for will determine which type you should" at bounding box center [510, 349] width 458 height 12
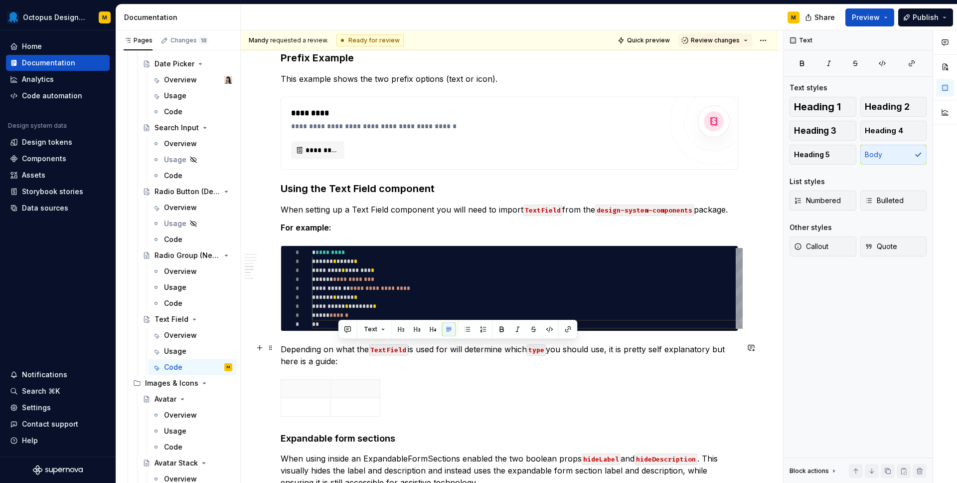
drag, startPoint x: 643, startPoint y: 355, endPoint x: 612, endPoint y: 346, distance: 32.7
click at [612, 346] on p "Depending on what the TextField is used for will determine which type you shoul…" at bounding box center [510, 355] width 458 height 24
click at [336, 386] on th at bounding box center [355, 388] width 50 height 18
click at [329, 356] on p "Depending on what the TextField is used for will determine which type you shoul…" at bounding box center [510, 355] width 458 height 24
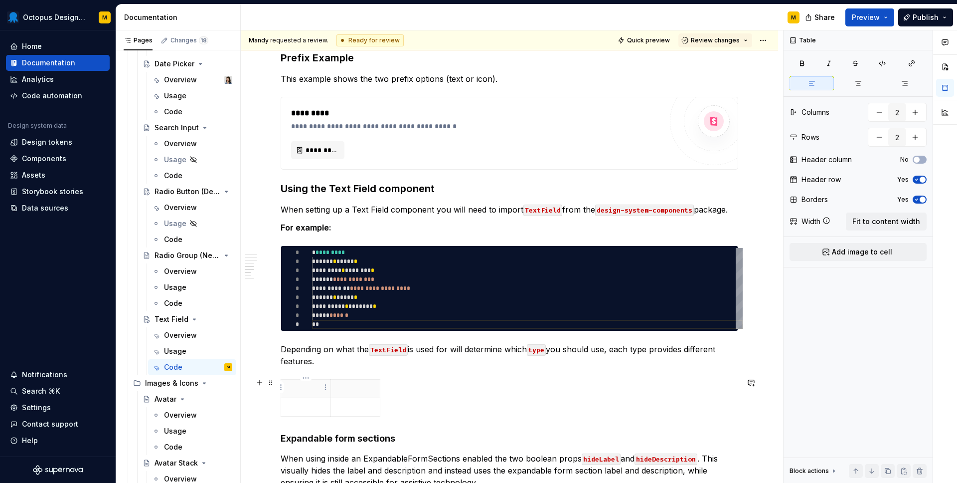
drag, startPoint x: 389, startPoint y: 398, endPoint x: 309, endPoint y: 383, distance: 81.5
click at [309, 383] on div at bounding box center [510, 399] width 458 height 41
click at [320, 361] on p "Depending on what the TextField is used for will determine which type you shoul…" at bounding box center [510, 355] width 458 height 24
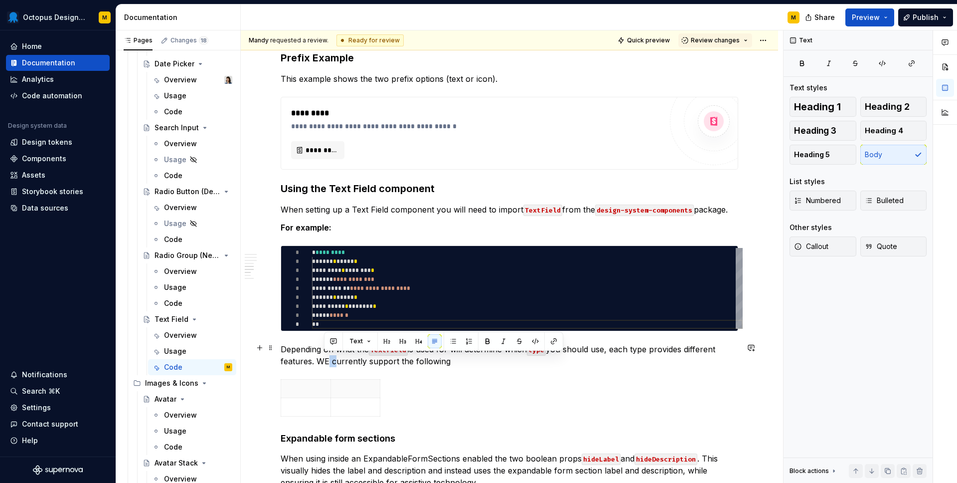
click at [330, 359] on p "Depending on what the TextField is used for will determine which type you shoul…" at bounding box center [510, 355] width 458 height 24
click at [307, 380] on html "Octopus Design System M Home Documentation Analytics Code automation Design sys…" at bounding box center [478, 241] width 957 height 483
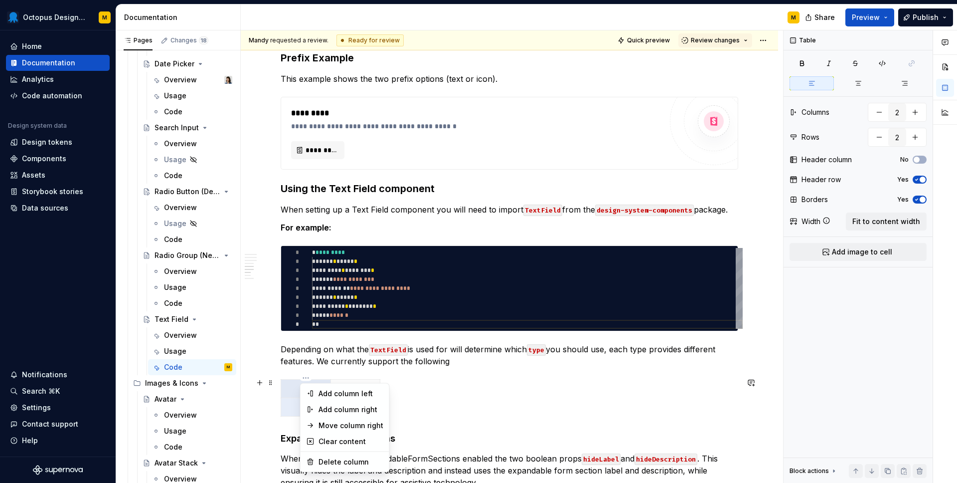
click at [294, 387] on html "Octopus Design System M Home Documentation Analytics Code automation Design sys…" at bounding box center [478, 241] width 957 height 483
click at [294, 384] on p at bounding box center [305, 388] width 37 height 10
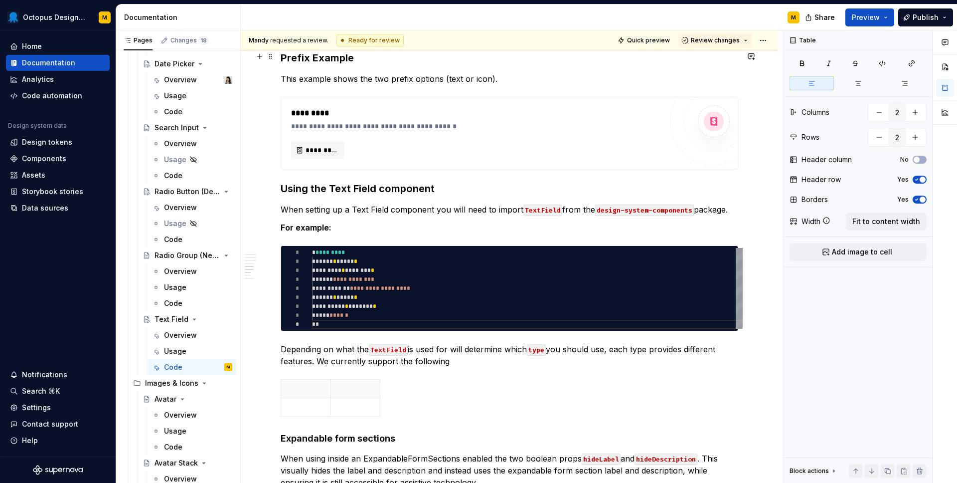
type textarea "*"
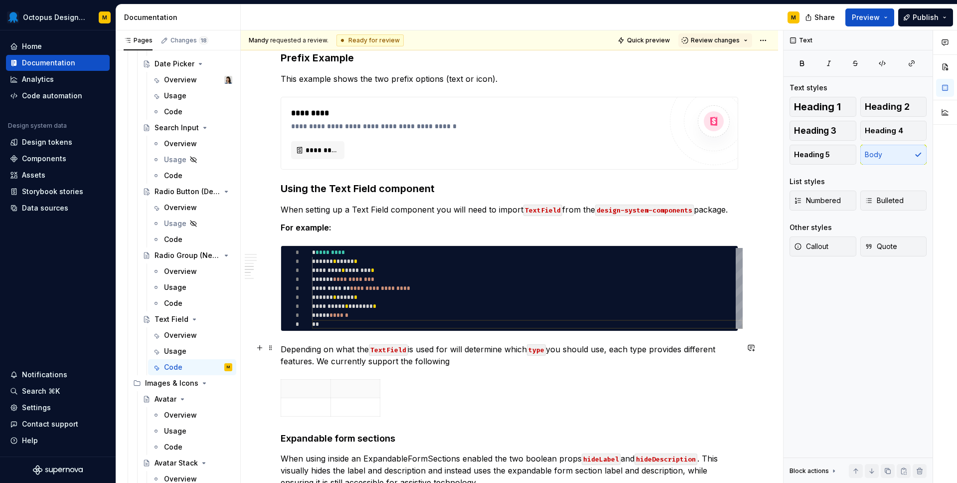
click at [459, 362] on p "Depending on what the TextField is used for will determine which type you shoul…" at bounding box center [510, 355] width 458 height 24
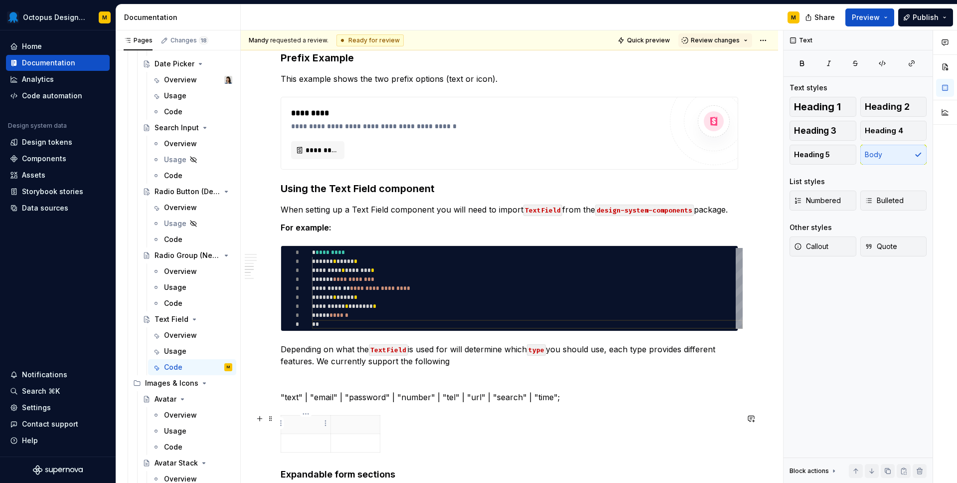
click at [302, 419] on p at bounding box center [305, 424] width 37 height 10
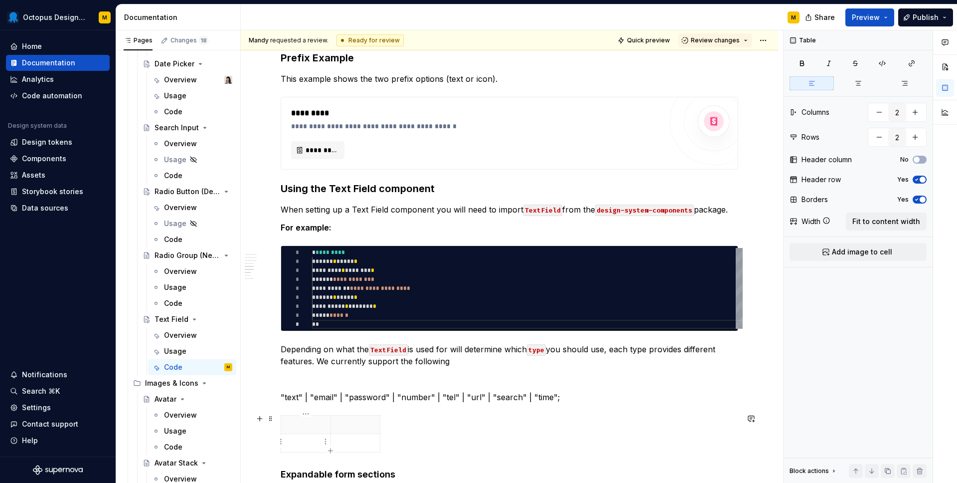
click at [299, 441] on p at bounding box center [305, 443] width 37 height 10
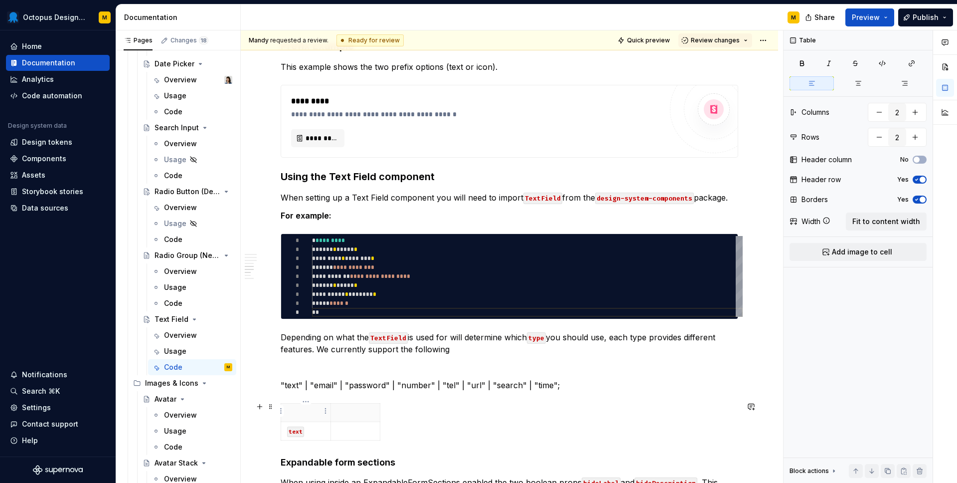
click at [307, 417] on th at bounding box center [306, 412] width 50 height 18
click at [356, 404] on html "Octopus Design System M Home Documentation Analytics Code automation Design sys…" at bounding box center [478, 241] width 957 height 483
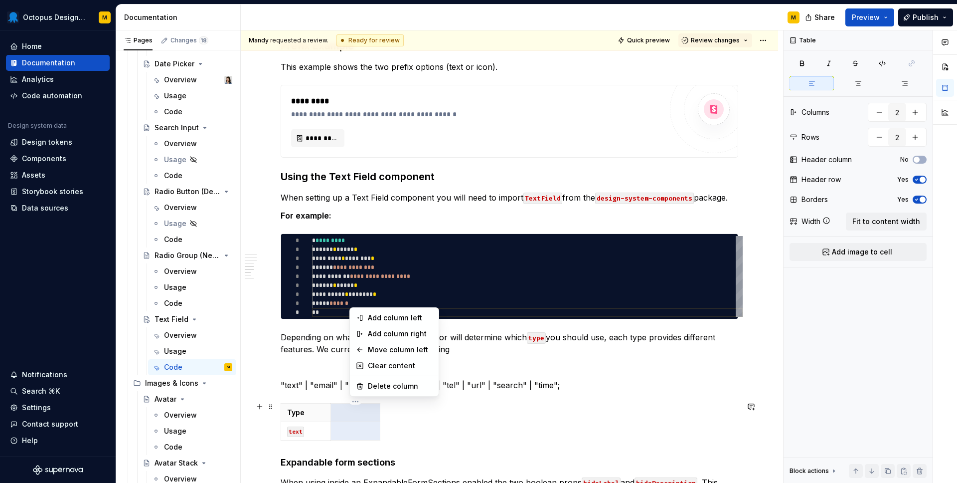
click at [363, 410] on html "Octopus Design System M Home Documentation Analytics Code automation Design sys…" at bounding box center [478, 241] width 957 height 483
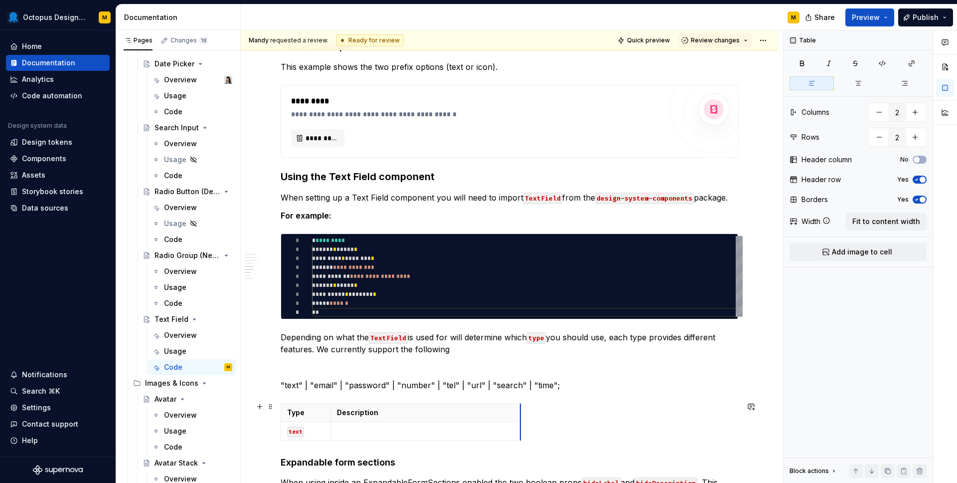
drag, startPoint x: 379, startPoint y: 416, endPoint x: 520, endPoint y: 409, distance: 140.7
drag, startPoint x: 331, startPoint y: 415, endPoint x: 402, endPoint y: 416, distance: 70.8
click at [403, 416] on th "Description" at bounding box center [498, 412] width 190 height 18
click at [353, 423] on td "text" at bounding box center [341, 431] width 121 height 18
click at [437, 439] on icon "button" at bounding box center [436, 438] width 8 height 8
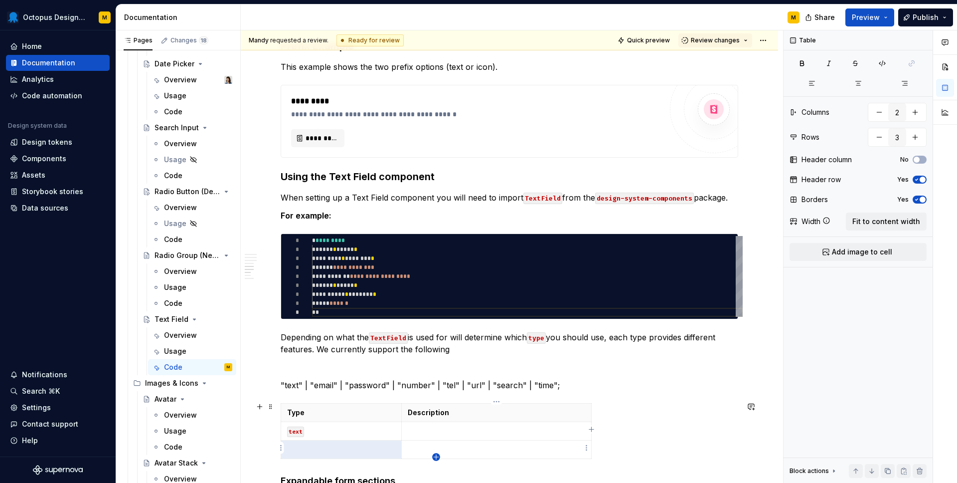
click at [436, 456] on icon "button" at bounding box center [436, 456] width 4 height 4
click at [321, 446] on p at bounding box center [341, 449] width 108 height 10
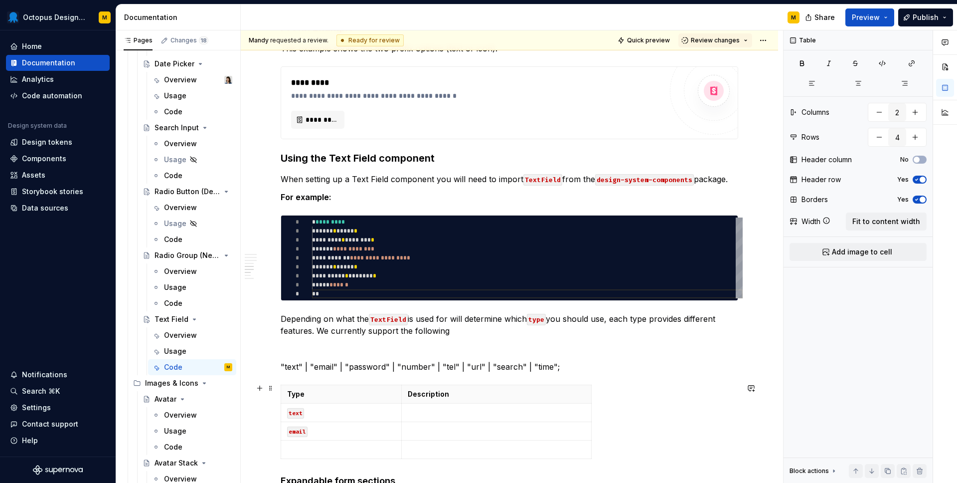
click at [327, 456] on td at bounding box center [341, 449] width 121 height 18
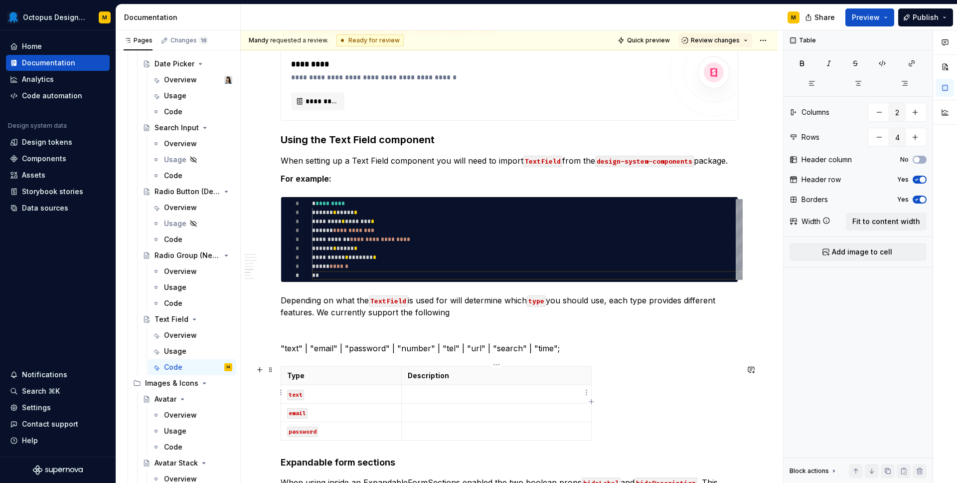
click at [448, 389] on p at bounding box center [496, 394] width 177 height 10
click at [438, 438] on icon "button" at bounding box center [436, 438] width 4 height 4
click at [351, 450] on p at bounding box center [341, 449] width 108 height 10
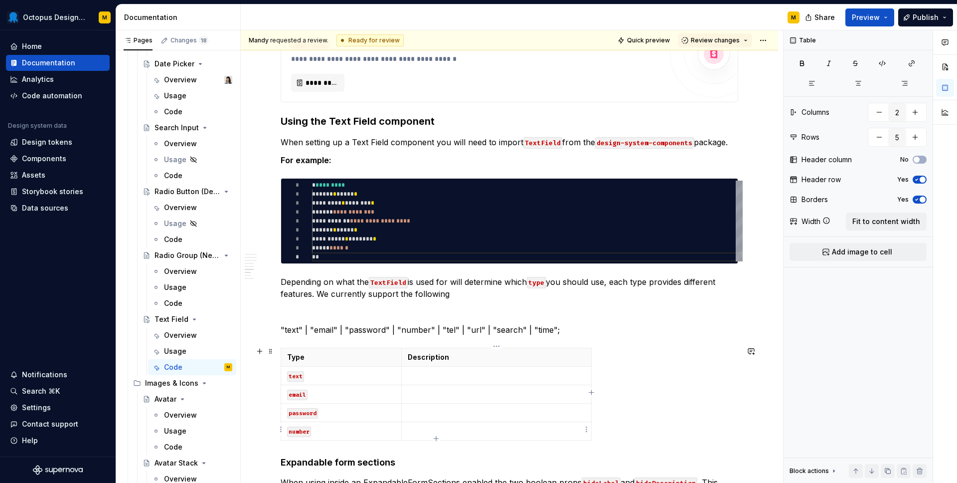
click at [426, 433] on p at bounding box center [496, 431] width 177 height 10
click at [438, 441] on icon "button" at bounding box center [436, 438] width 8 height 8
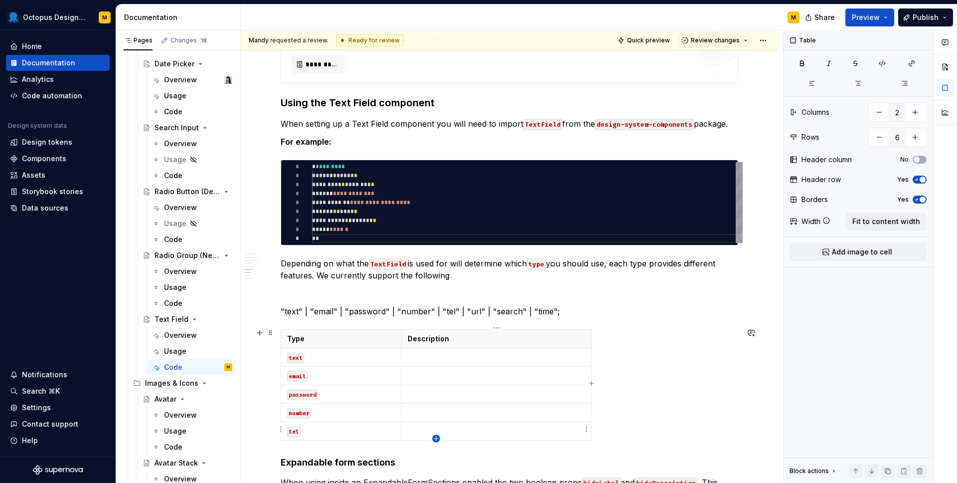
click at [436, 439] on icon "button" at bounding box center [436, 438] width 4 height 4
type input "7"
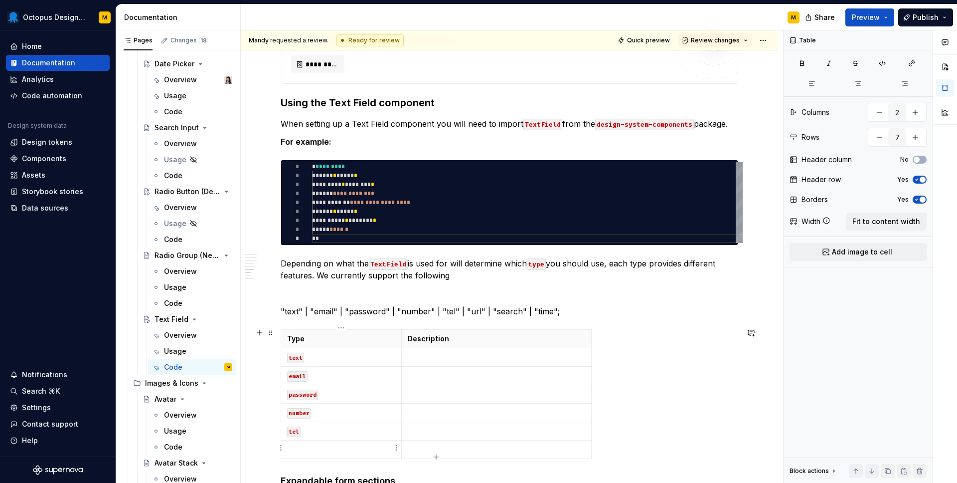
click at [352, 445] on p at bounding box center [341, 449] width 108 height 10
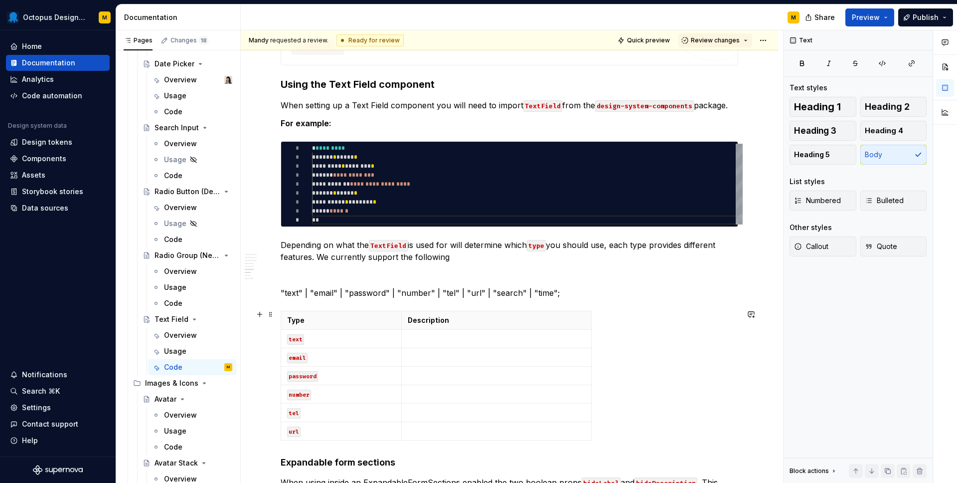
click at [436, 439] on div "Type Description text email password number tel url" at bounding box center [510, 378] width 458 height 134
click at [437, 438] on icon "button" at bounding box center [436, 438] width 4 height 4
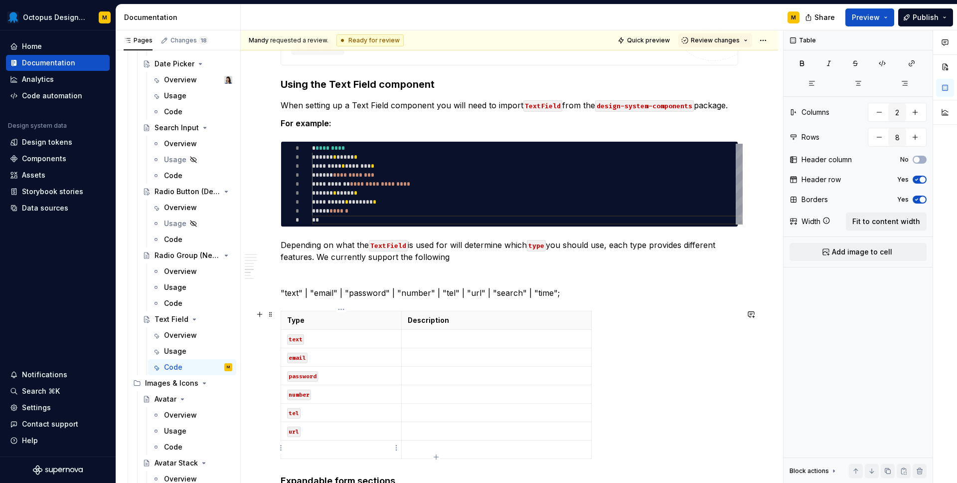
click at [334, 444] on p at bounding box center [341, 449] width 108 height 10
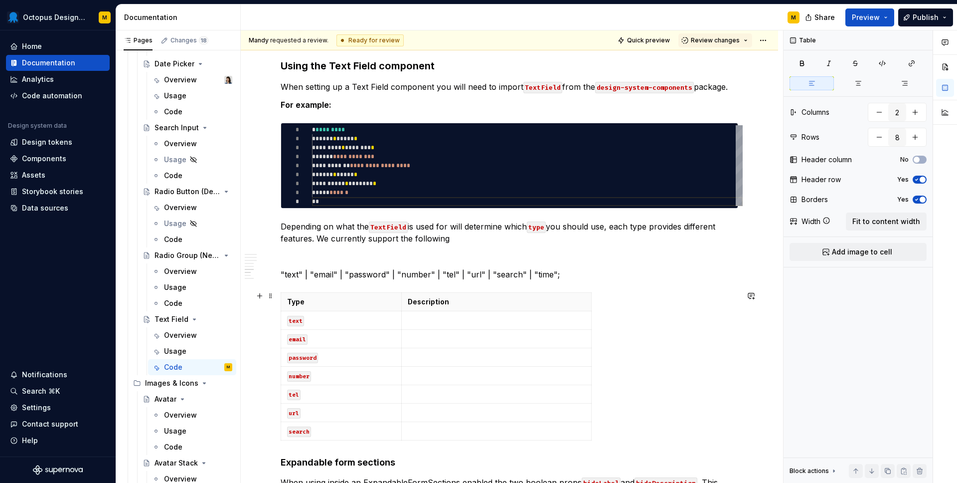
click at [434, 439] on div "Type Description text email password number tel url search" at bounding box center [510, 368] width 458 height 152
click at [436, 435] on icon "button" at bounding box center [436, 438] width 8 height 8
type input "9"
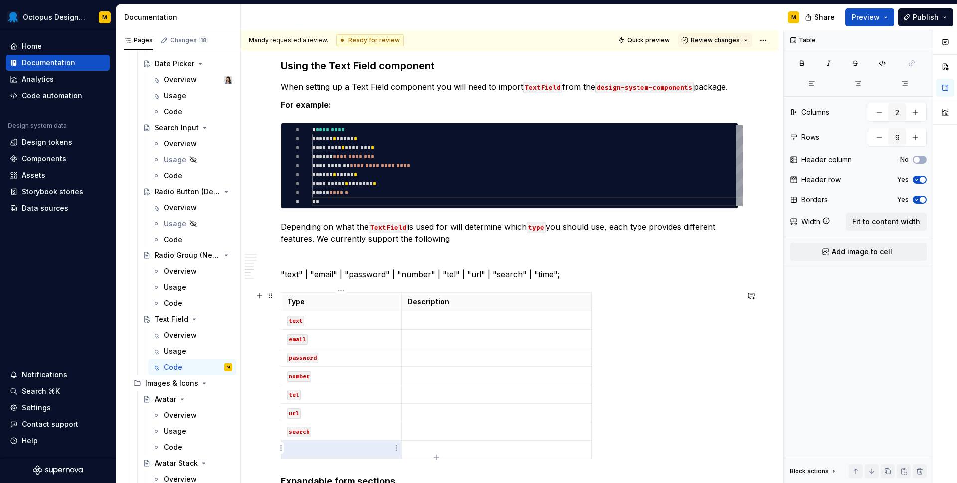
click at [295, 444] on p at bounding box center [341, 449] width 108 height 10
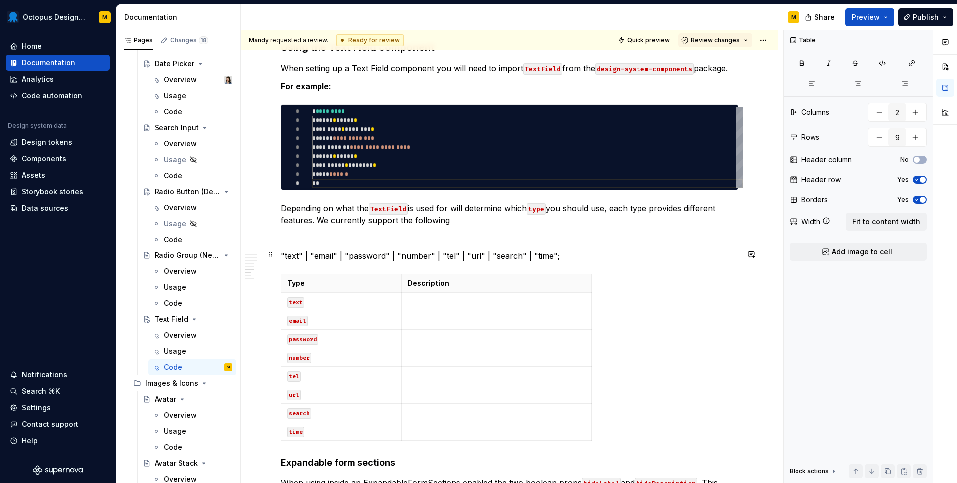
click at [460, 254] on p ""text" | "email" | "password" | "number" | "tel" | "url" | "search" | "time";" at bounding box center [510, 256] width 458 height 12
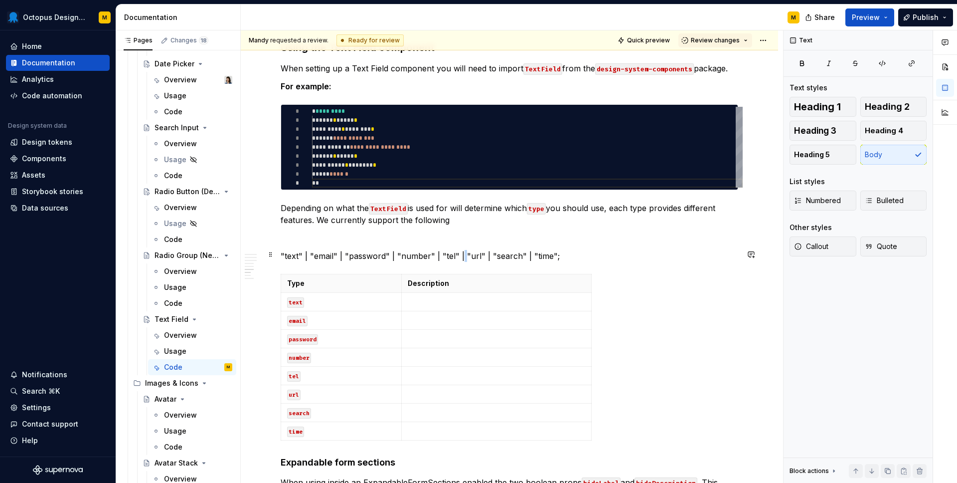
click at [460, 254] on p ""text" | "email" | "password" | "number" | "tel" | "url" | "search" | "time";" at bounding box center [510, 256] width 458 height 12
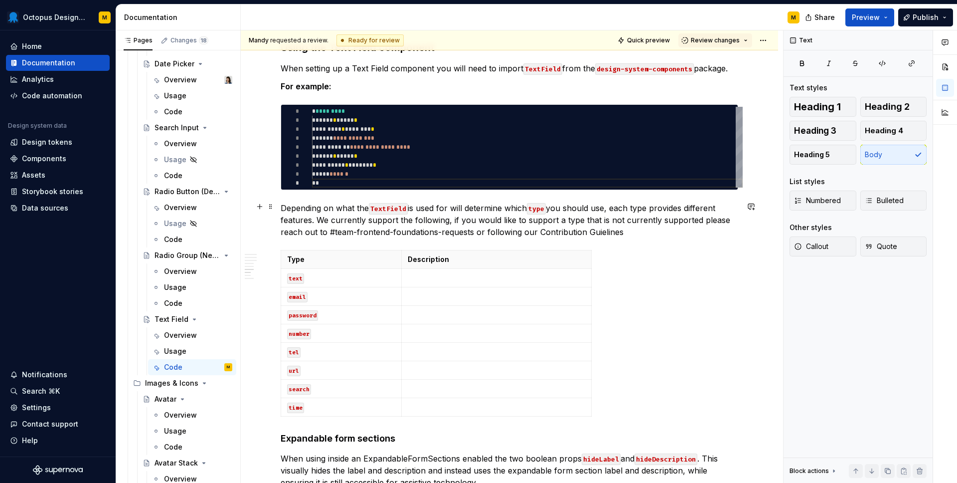
click at [598, 226] on p "Depending on what the TextField is used for will determine which type you shoul…" at bounding box center [510, 220] width 458 height 36
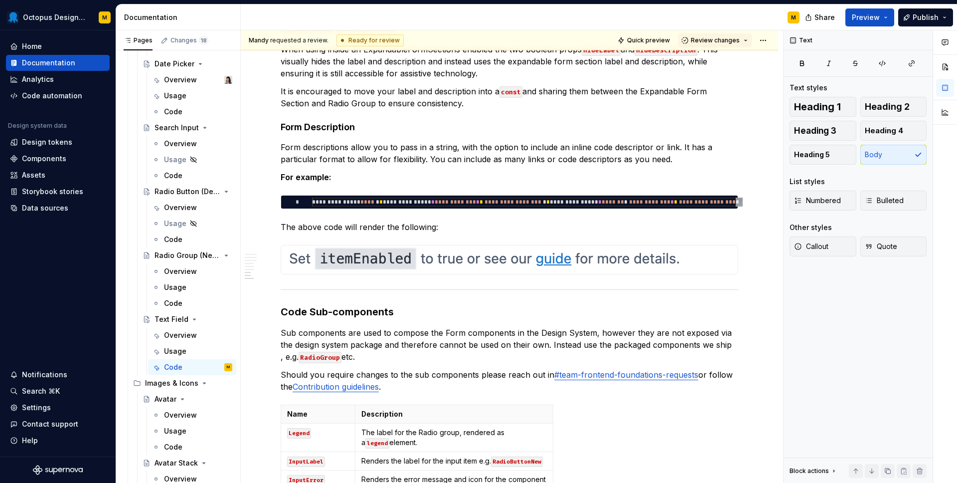
scroll to position [2493, 0]
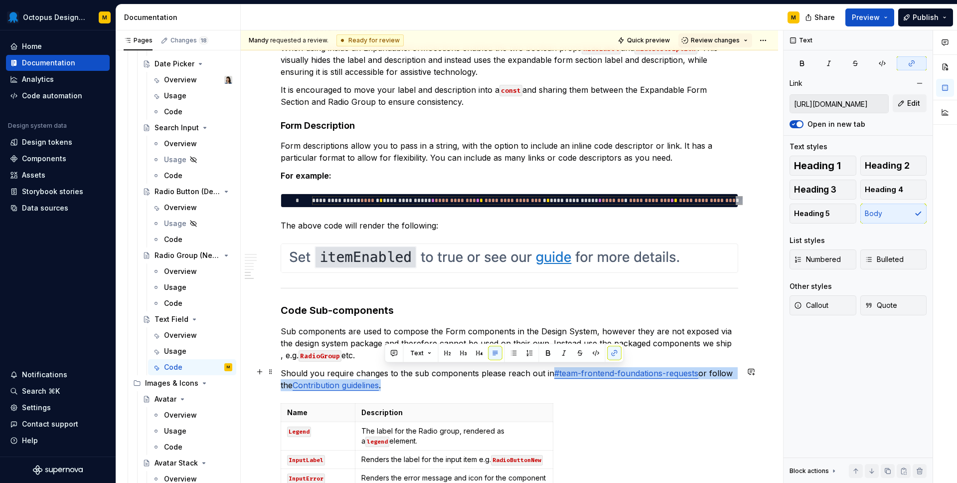
drag, startPoint x: 550, startPoint y: 370, endPoint x: 474, endPoint y: 383, distance: 77.4
click at [474, 383] on p "Should you require changes to the sub components please reach out in #team-fron…" at bounding box center [510, 379] width 458 height 24
copy p "#team-frontend-foundations-requests or follow the Contribution guidelines ."
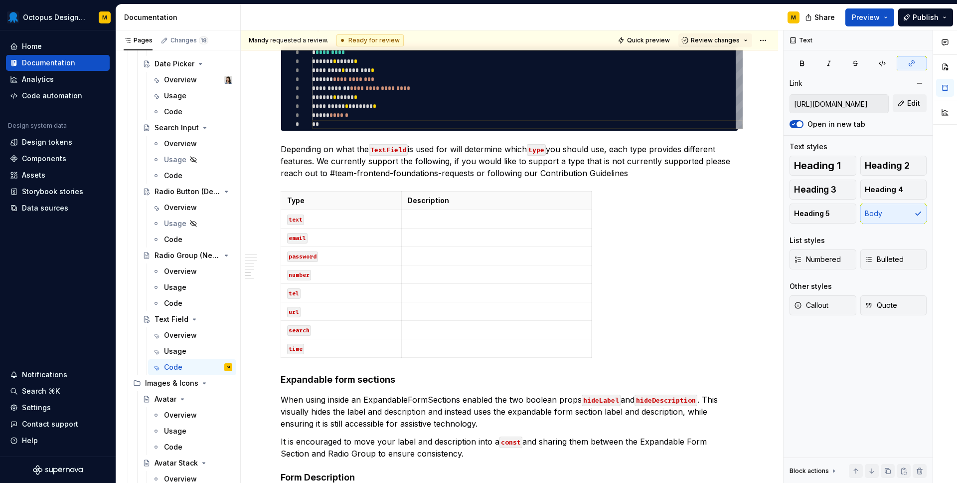
scroll to position [2073, 0]
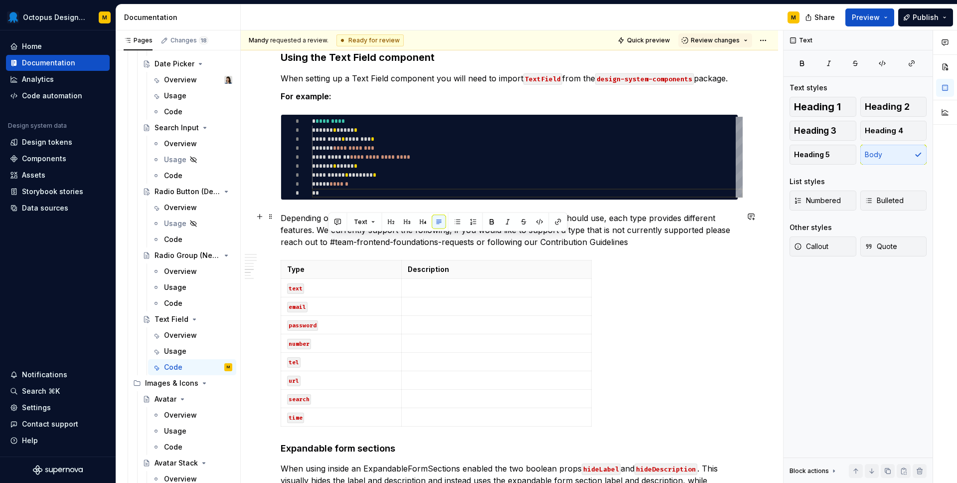
drag, startPoint x: 633, startPoint y: 243, endPoint x: 328, endPoint y: 244, distance: 305.1
click at [328, 244] on p "Depending on what the TextField is used for will determine which type you shoul…" at bounding box center [510, 230] width 458 height 36
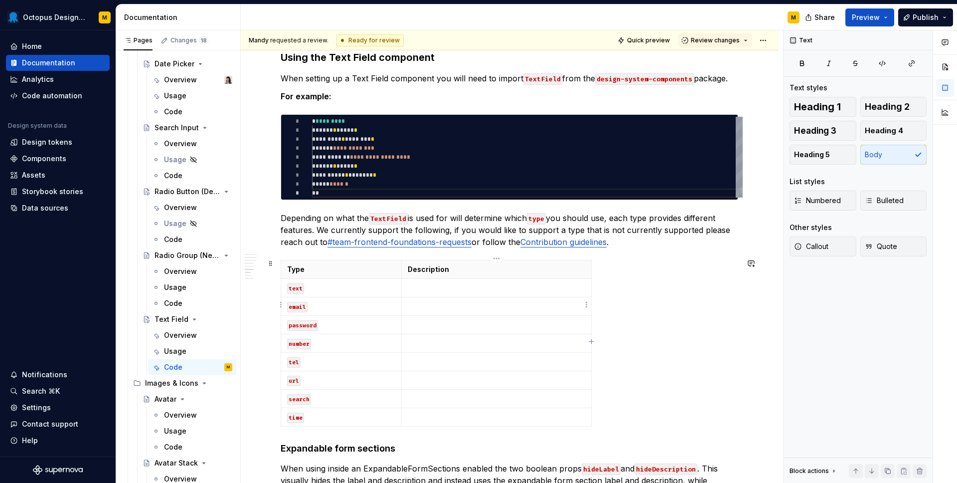
click at [433, 286] on p at bounding box center [496, 288] width 177 height 10
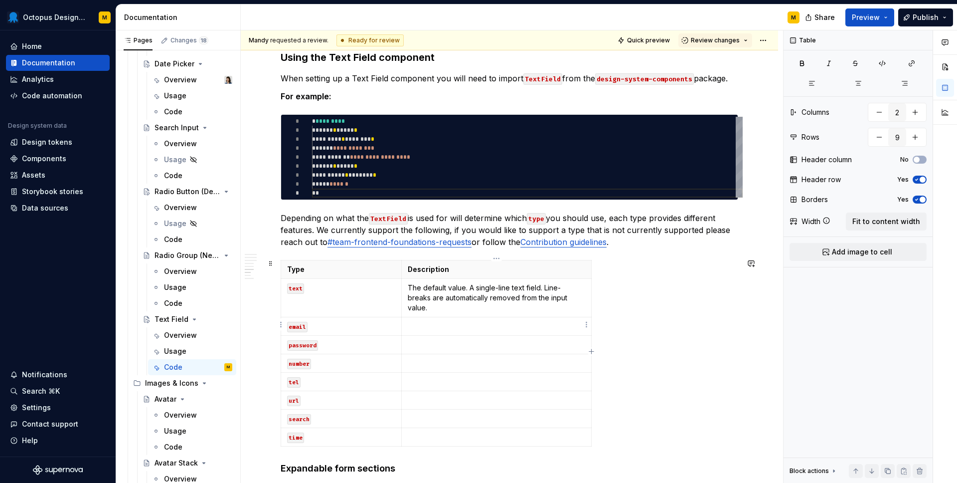
click at [435, 326] on p at bounding box center [496, 326] width 177 height 10
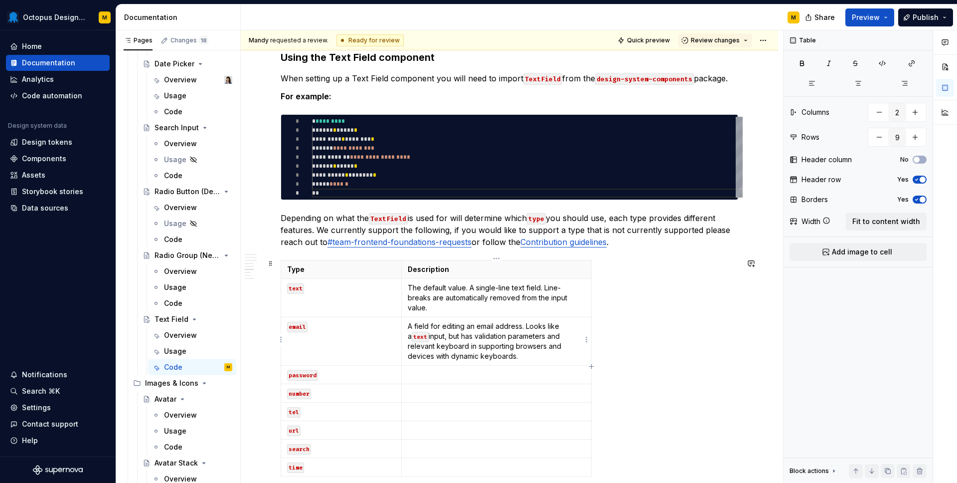
click at [540, 354] on p "A field for editing an email address. Looks like a text input, but has validati…" at bounding box center [496, 341] width 177 height 40
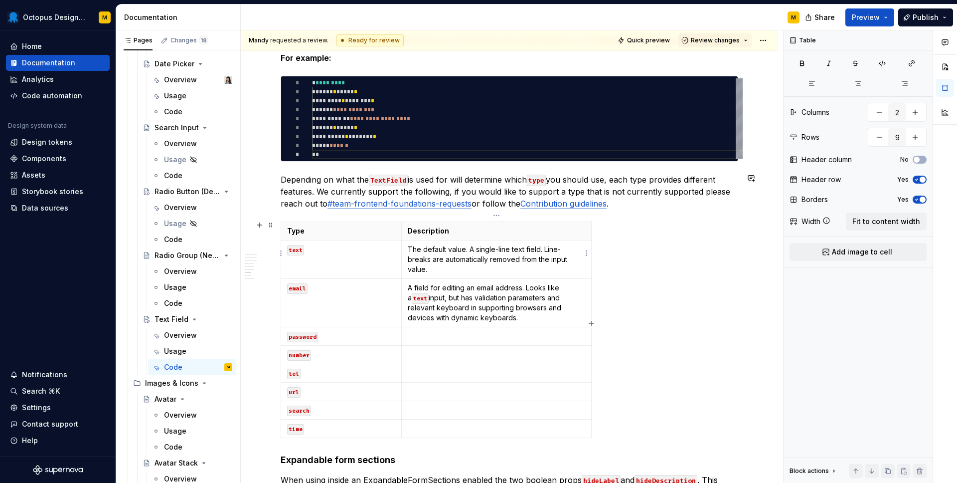
scroll to position [2116, 0]
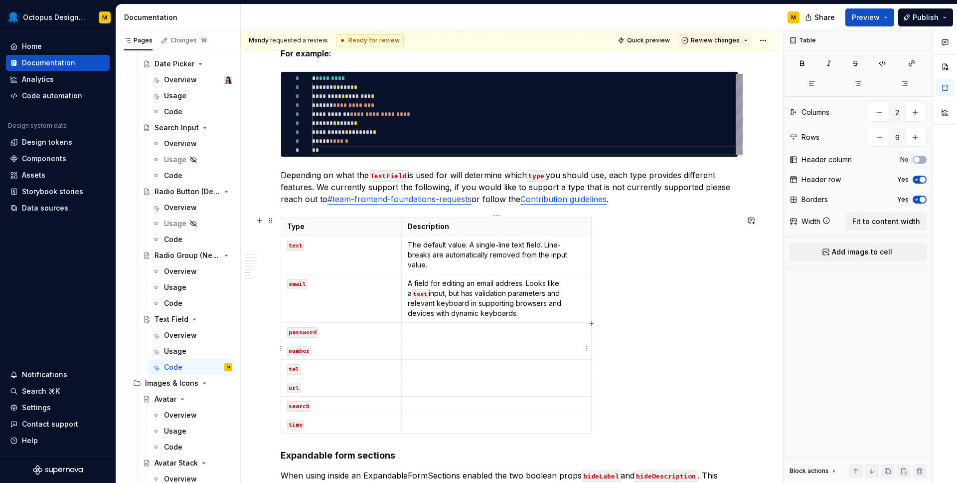
click at [413, 347] on p at bounding box center [496, 350] width 177 height 10
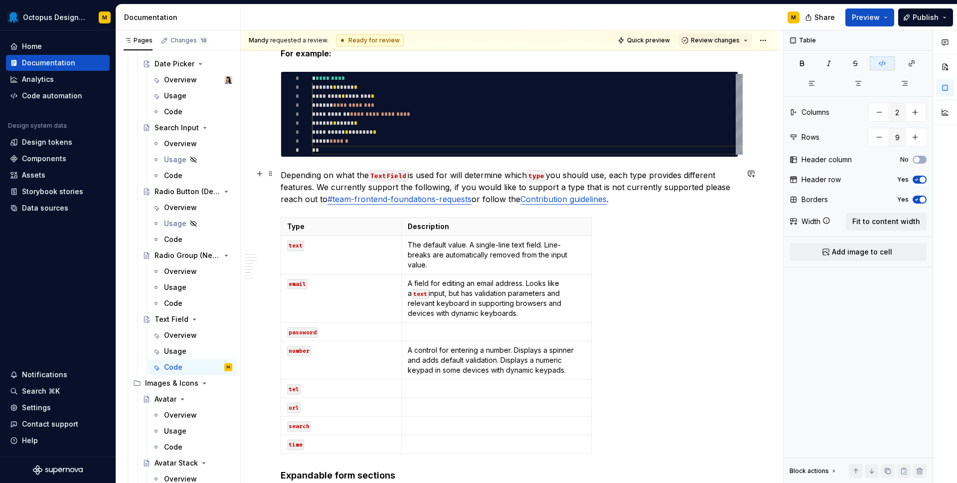
click at [654, 202] on p "Depending on what the TextField is used for will determine which type you shoul…" at bounding box center [510, 187] width 458 height 36
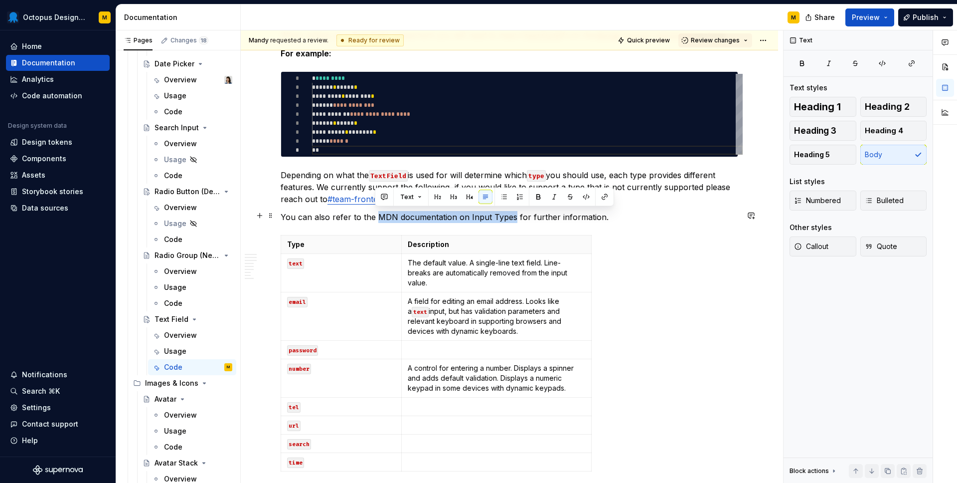
drag, startPoint x: 375, startPoint y: 215, endPoint x: 509, endPoint y: 214, distance: 134.6
click at [509, 214] on p "You can also refer to the MDN documentation on Input Types for further informat…" at bounding box center [510, 217] width 458 height 12
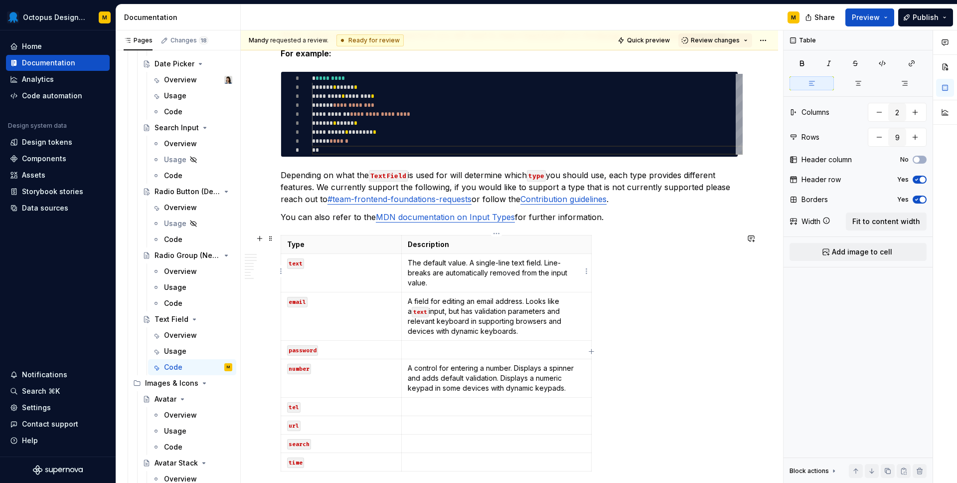
click at [463, 275] on p "The default value. A single-line text field. Line-breaks are automatically remo…" at bounding box center [496, 273] width 177 height 30
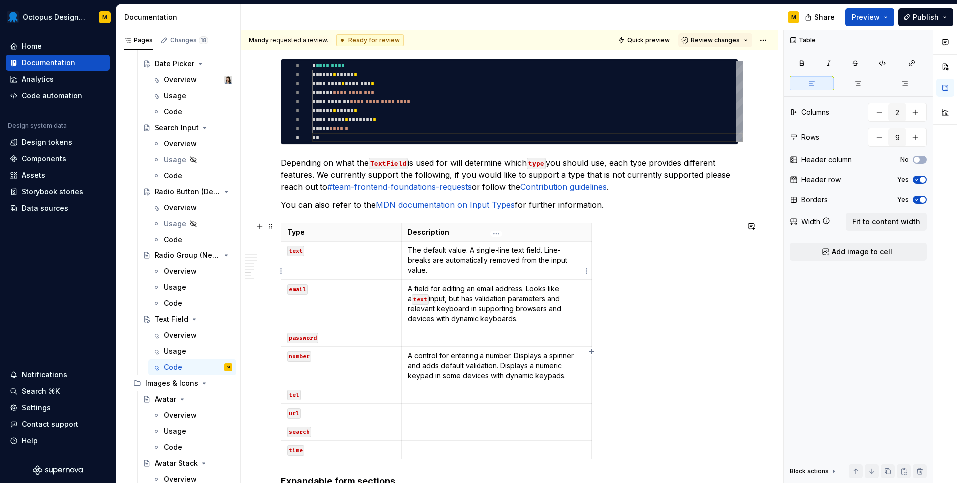
scroll to position [2132, 0]
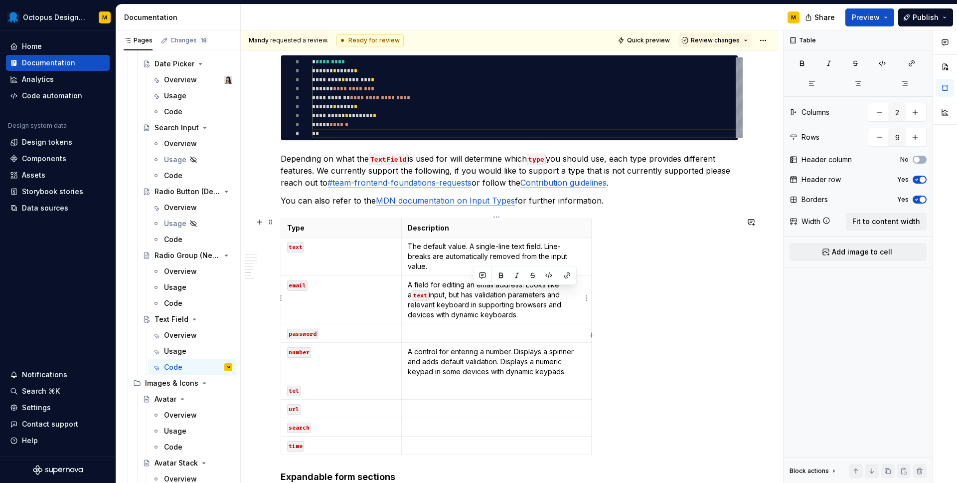
drag, startPoint x: 474, startPoint y: 293, endPoint x: 519, endPoint y: 314, distance: 49.7
click at [519, 314] on p "A field for editing an email address. Looks like a text input, but has validati…" at bounding box center [496, 300] width 177 height 40
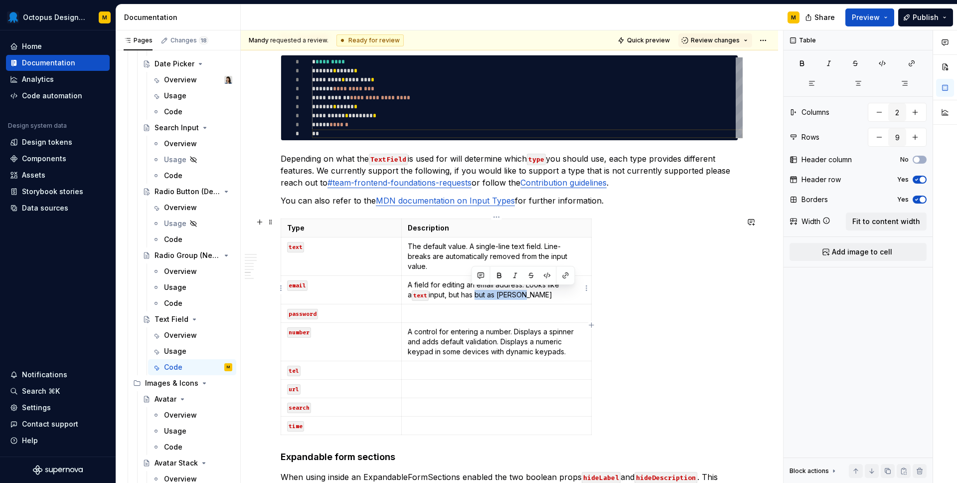
drag, startPoint x: 472, startPoint y: 294, endPoint x: 520, endPoint y: 294, distance: 47.9
click at [520, 294] on p "A field for editing an email address. Looks like a text input, but has but as […" at bounding box center [496, 290] width 177 height 20
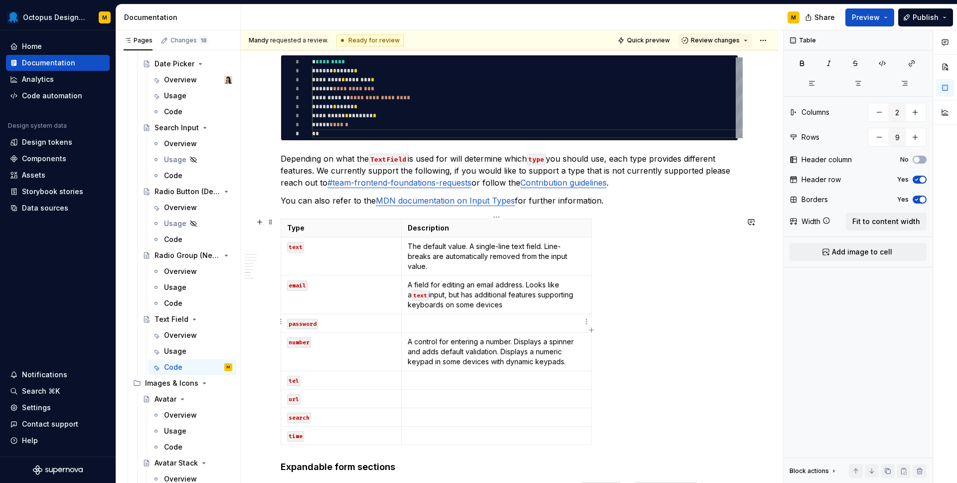
click at [457, 328] on td at bounding box center [496, 323] width 190 height 18
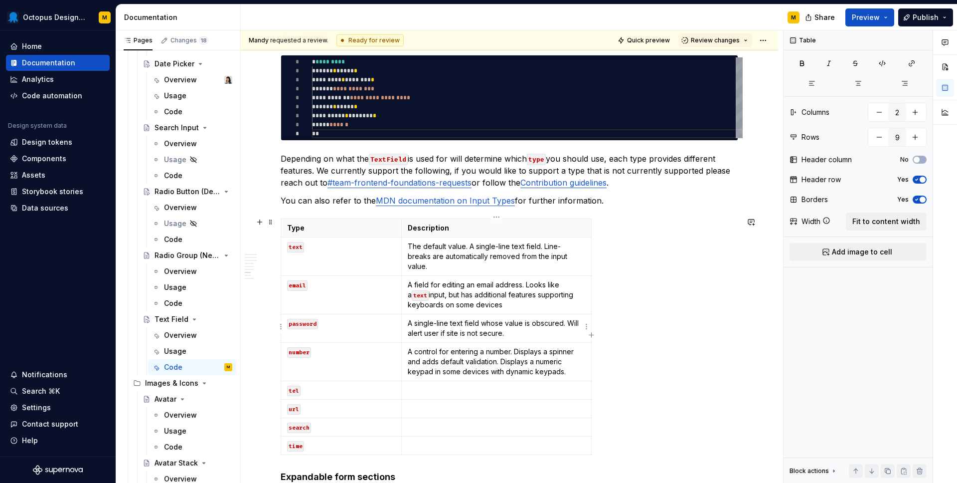
click at [486, 323] on p "A single-line text field whose value is obscured. Will alert user if site is no…" at bounding box center [496, 328] width 177 height 20
drag, startPoint x: 438, startPoint y: 331, endPoint x: 554, endPoint y: 323, distance: 116.4
click at [554, 323] on p "A single-line text field with an obsured value is obscured. Will alert user if …" at bounding box center [496, 328] width 177 height 20
click at [518, 321] on p "A single-line text field with an obsured value. Will alert user if site is not …" at bounding box center [496, 328] width 177 height 20
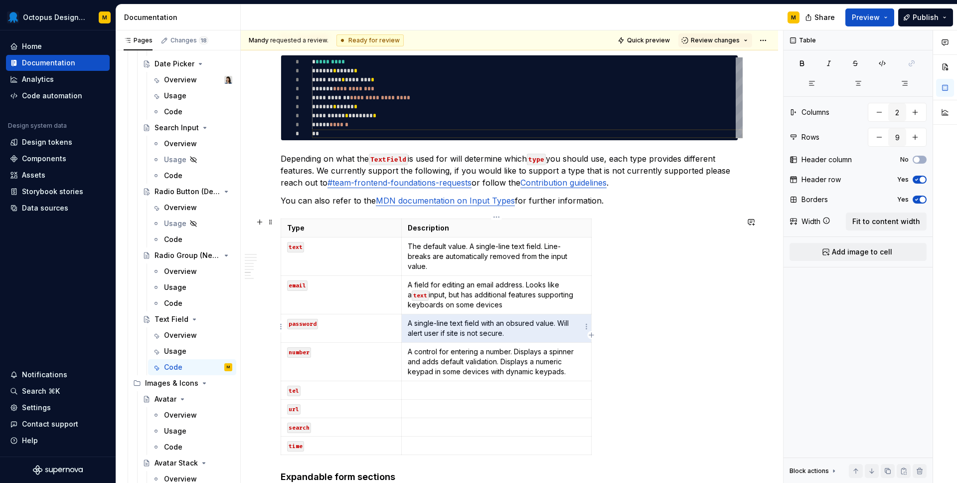
click at [519, 322] on p "A single-line text field with an obsured value. Will alert user if site is not …" at bounding box center [496, 328] width 177 height 20
click at [518, 330] on p "A single-line text field with an obscured value. Will alert user if site is not…" at bounding box center [496, 328] width 177 height 20
click at [423, 335] on p "A single-line text field with an obscured value. Will alert user if site is not…" at bounding box center [496, 328] width 177 height 20
click at [437, 389] on p at bounding box center [496, 390] width 177 height 10
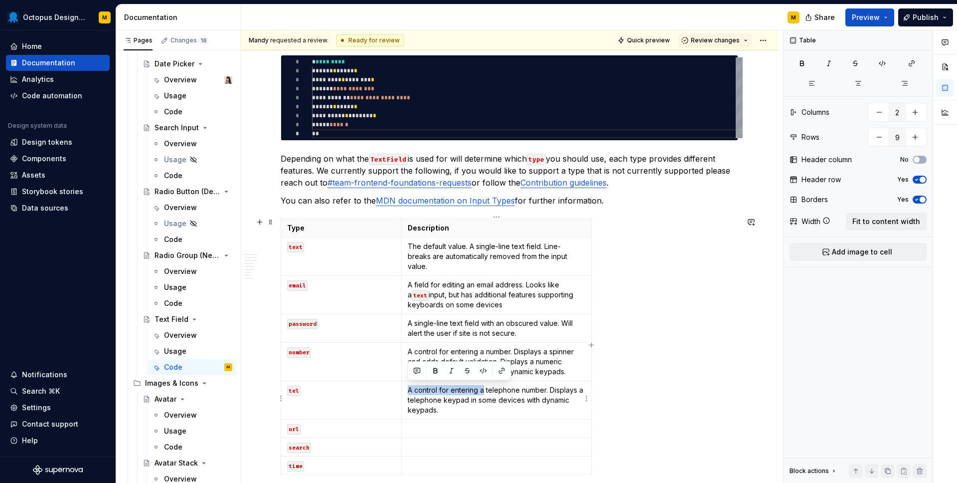
drag, startPoint x: 409, startPoint y: 389, endPoint x: 483, endPoint y: 388, distance: 74.3
click at [483, 388] on p "A control for entering a telephone number. Displays a telephone keypad in some …" at bounding box center [496, 400] width 177 height 30
click at [482, 387] on p "For telephone number. Displays a telephone keypad in some devices with dynamic …" at bounding box center [496, 395] width 177 height 20
click at [421, 388] on p "For telephone numbers. Displays a telephone keypad in some devices with dynamic…" at bounding box center [496, 395] width 177 height 20
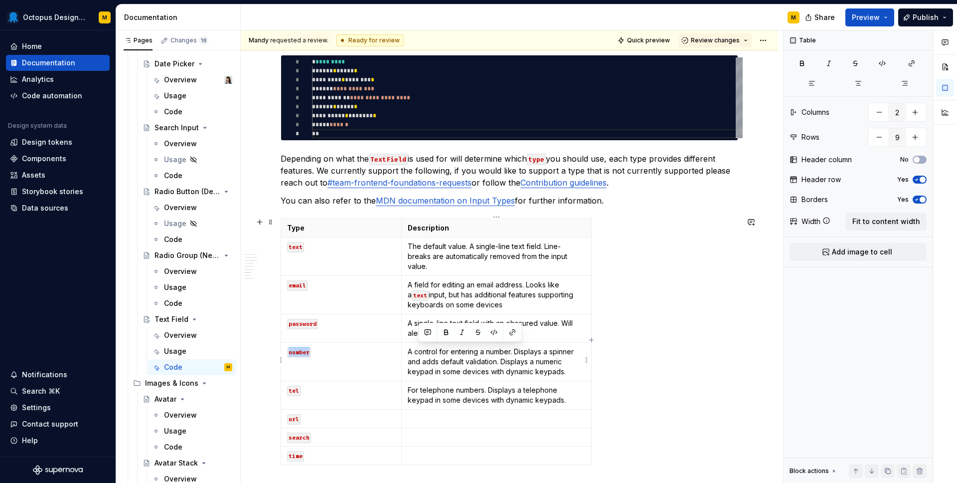
drag, startPoint x: 418, startPoint y: 350, endPoint x: 401, endPoint y: 350, distance: 16.9
click at [401, 350] on tr "number A control for entering a number. Displays a spinner and adds default val…" at bounding box center [436, 361] width 311 height 38
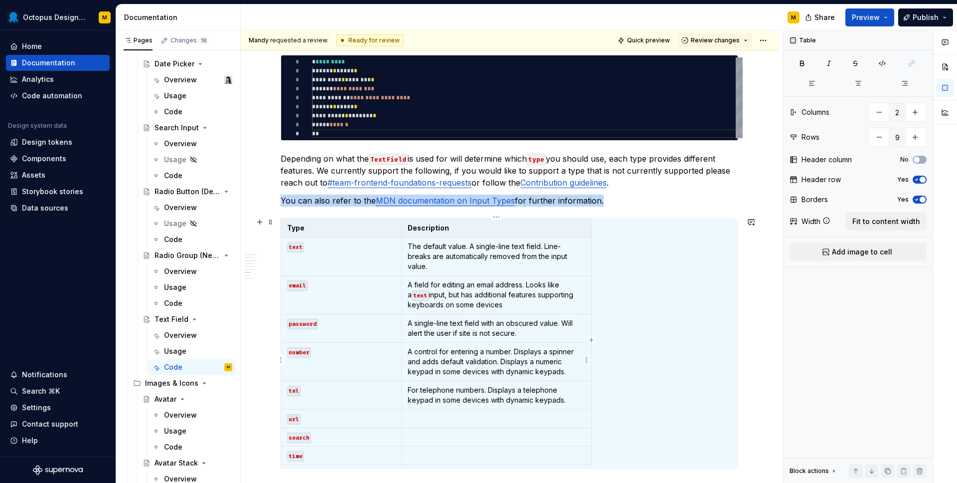
click at [456, 356] on p "A control for entering a number. Displays a spinner and adds default validation…" at bounding box center [496, 361] width 177 height 30
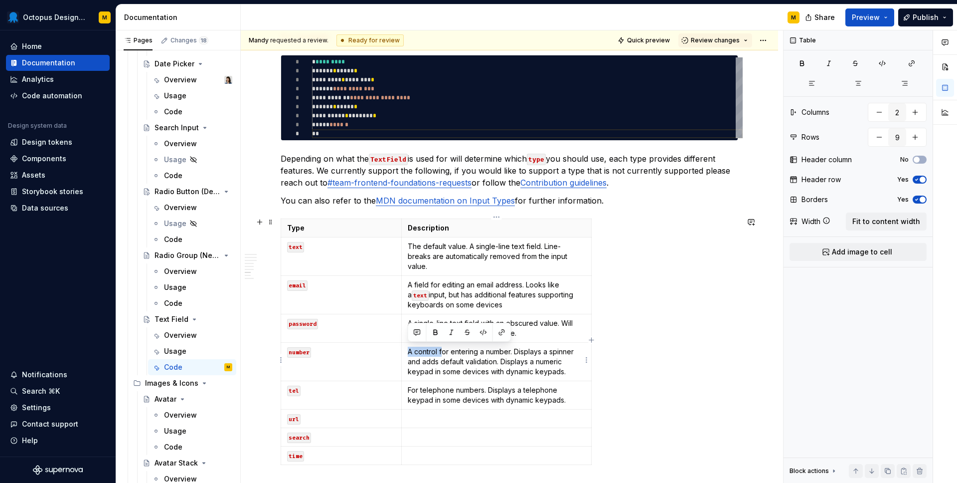
drag, startPoint x: 442, startPoint y: 350, endPoint x: 405, endPoint y: 349, distance: 36.4
click at [405, 349] on td "A control for entering a number. Displays a spinner and adds default validation…" at bounding box center [496, 361] width 190 height 38
drag, startPoint x: 482, startPoint y: 350, endPoint x: 467, endPoint y: 363, distance: 19.1
click at [467, 361] on p "For entering a number. Displays a spinner and adds default validation. Displays…" at bounding box center [496, 361] width 177 height 30
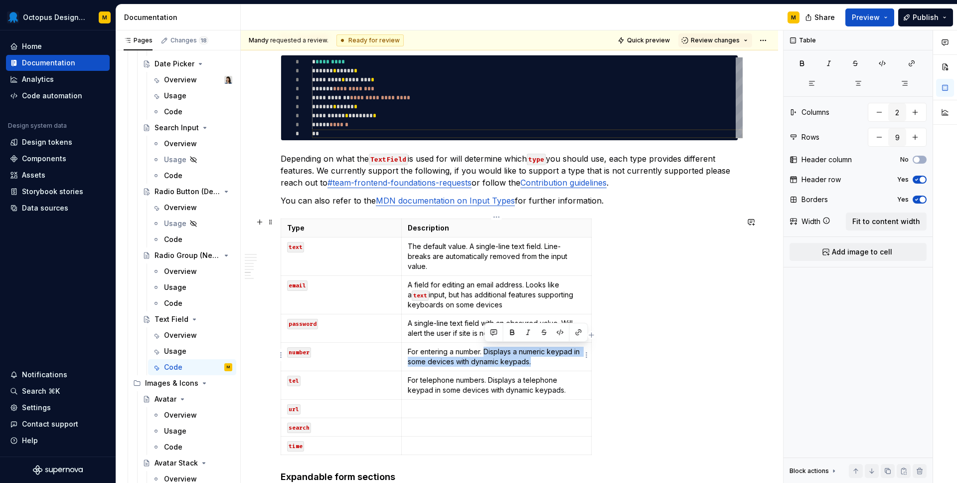
drag, startPoint x: 488, startPoint y: 361, endPoint x: 484, endPoint y: 354, distance: 8.3
click at [484, 354] on p "For entering a number. Displays a numeric keypad in some devices with dynamic k…" at bounding box center [496, 356] width 177 height 20
copy p "Displays a numeric keypad in some devices with dynamic keypads."
drag, startPoint x: 506, startPoint y: 301, endPoint x: 447, endPoint y: 291, distance: 60.2
click at [447, 291] on p "A field for editing an email address. Looks like a text input, but has addition…" at bounding box center [496, 295] width 177 height 30
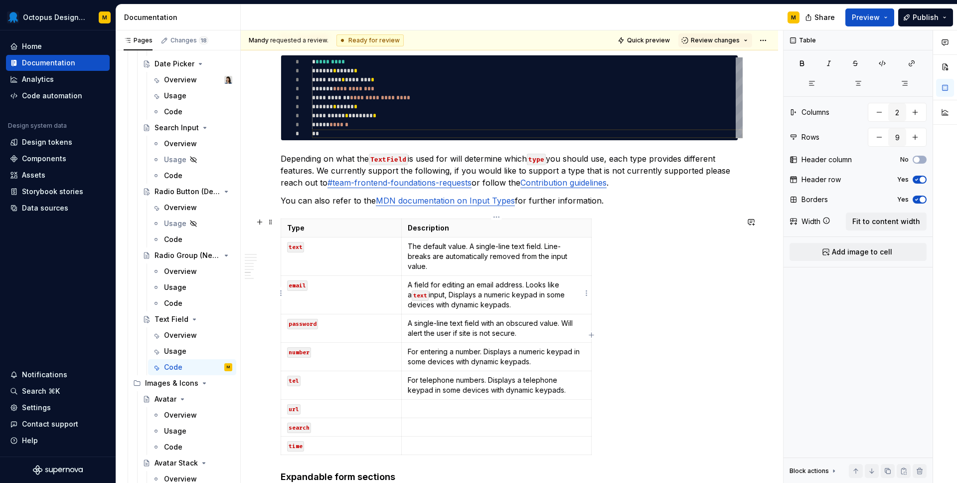
click at [453, 292] on p "A field for editing an email address. Looks like a text input, Displays a numer…" at bounding box center [496, 295] width 177 height 30
click at [485, 292] on p "A field for editing an email address. Looks like a text input, displays a numer…" at bounding box center [496, 295] width 177 height 30
click at [538, 301] on p "A field for editing an email address. Looks like a text input, displays more he…" at bounding box center [496, 295] width 177 height 30
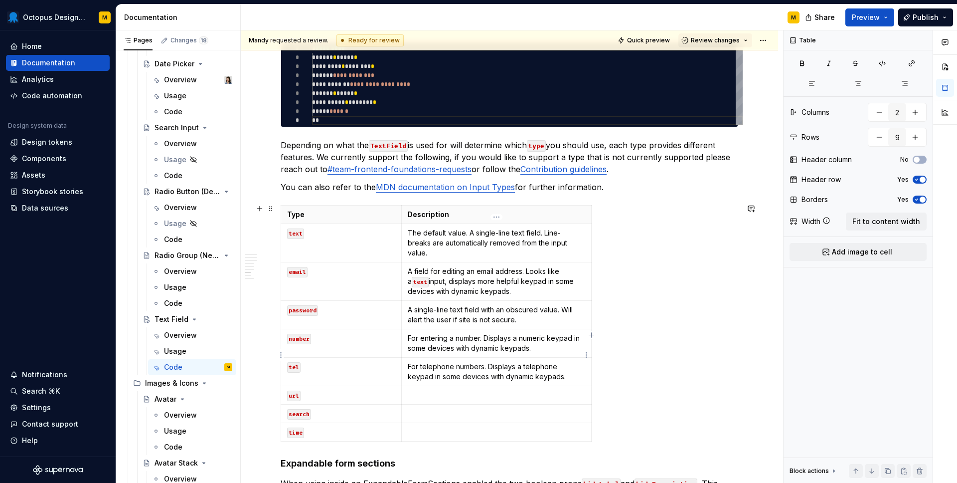
scroll to position [2148, 0]
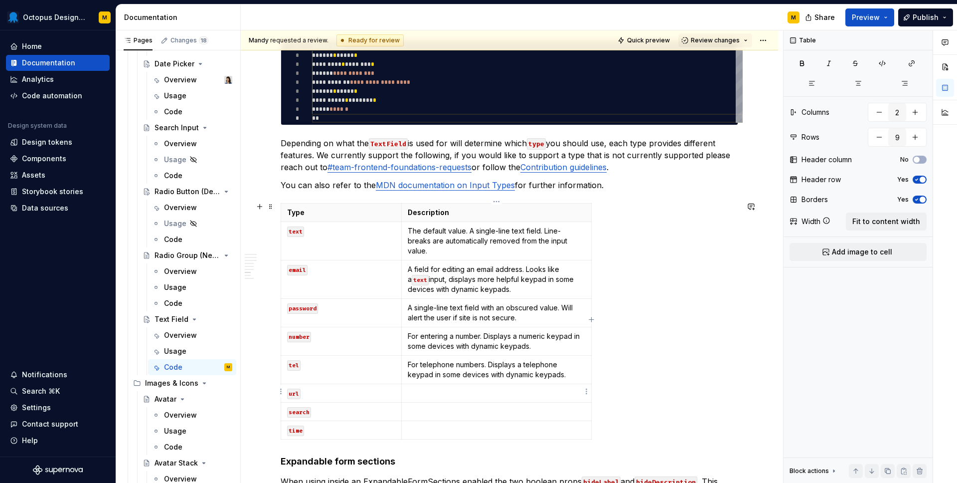
click at [450, 392] on p at bounding box center [496, 393] width 177 height 10
click at [530, 290] on p "A field for editing an email address. Looks like a text input, displays more he…" at bounding box center [496, 279] width 177 height 30
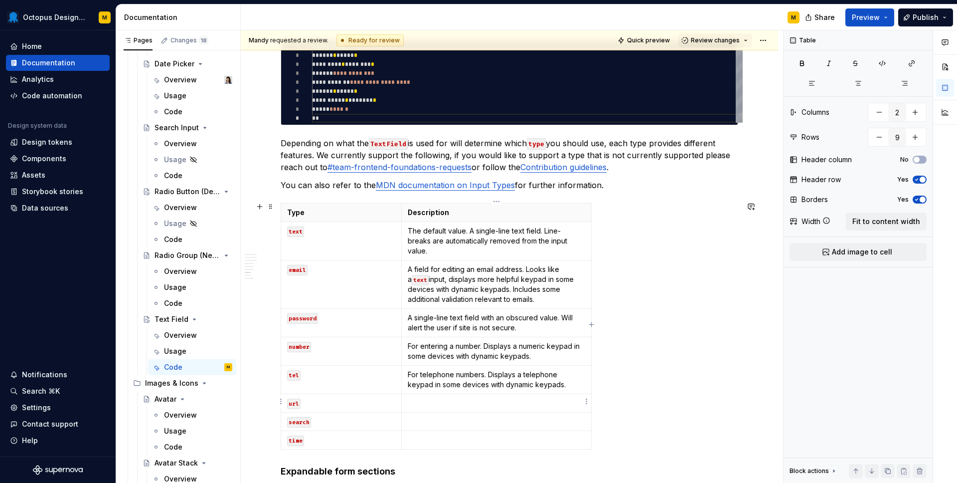
click at [433, 400] on p at bounding box center [496, 403] width 177 height 10
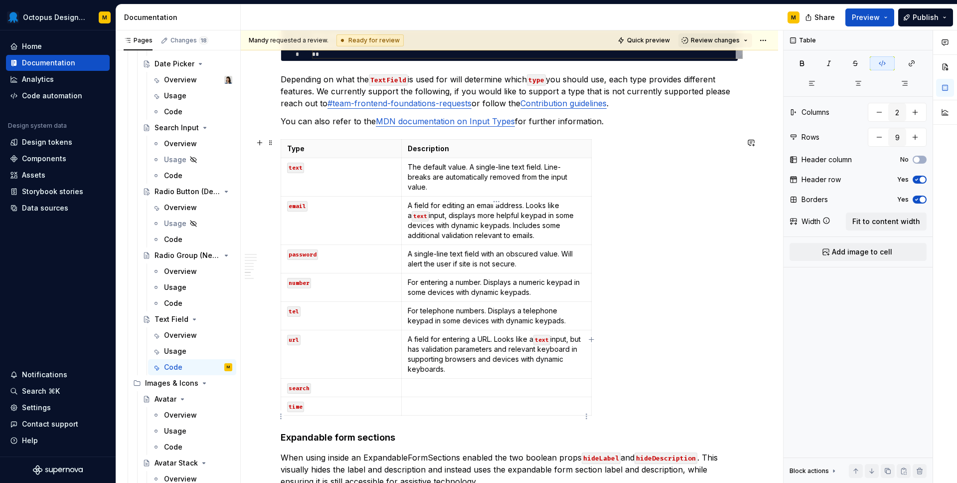
scroll to position [2216, 0]
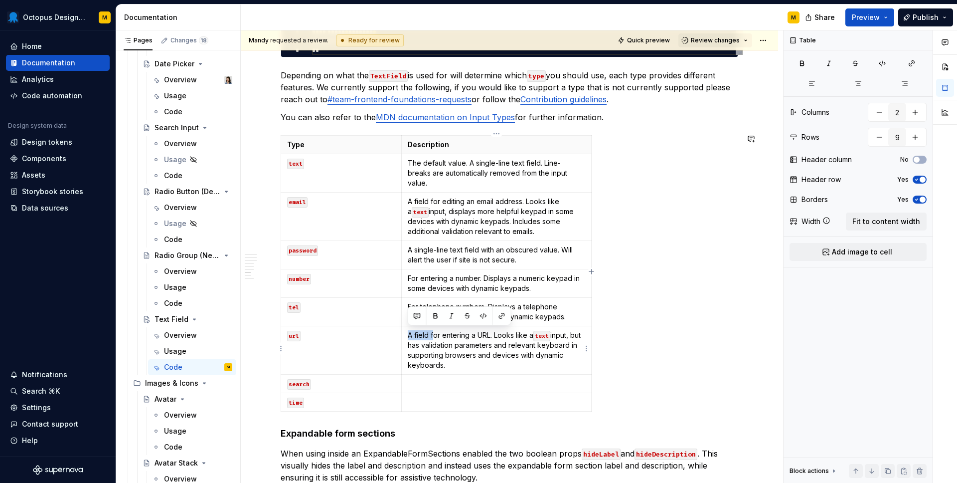
drag, startPoint x: 408, startPoint y: 332, endPoint x: 433, endPoint y: 332, distance: 24.9
click at [433, 332] on p "A field for entering a URL. Looks like a text input, but has validation paramet…" at bounding box center [496, 350] width 177 height 40
click at [418, 335] on p "USe when entering a URL. Looks like a text input, but has validation parameters…" at bounding box center [496, 350] width 177 height 40
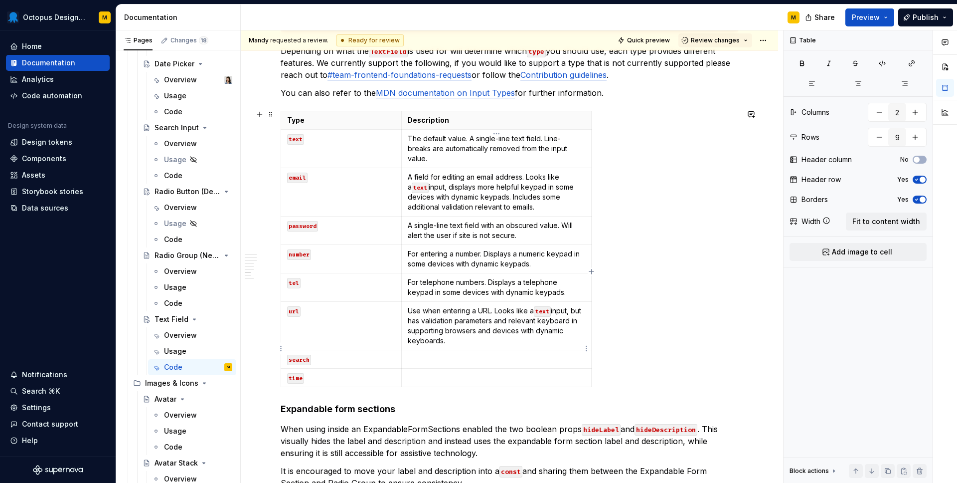
scroll to position [2245, 0]
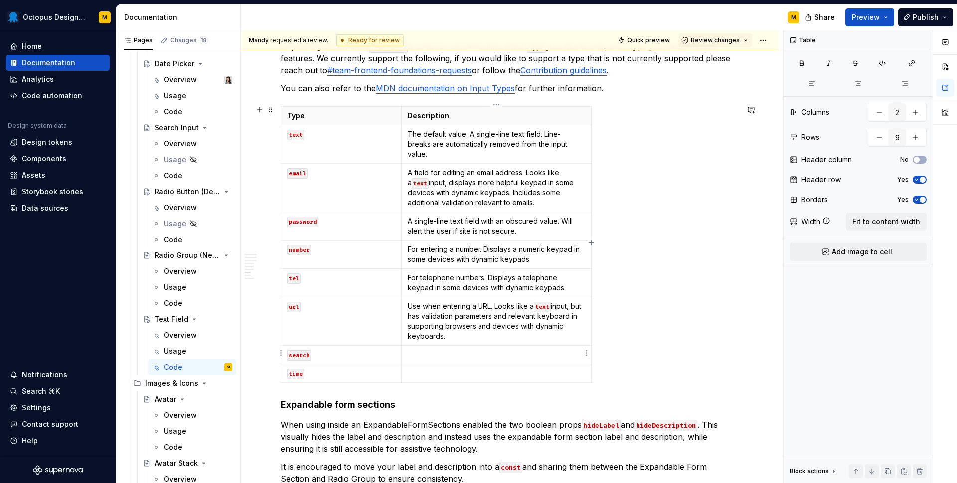
click at [445, 354] on p at bounding box center [496, 354] width 177 height 10
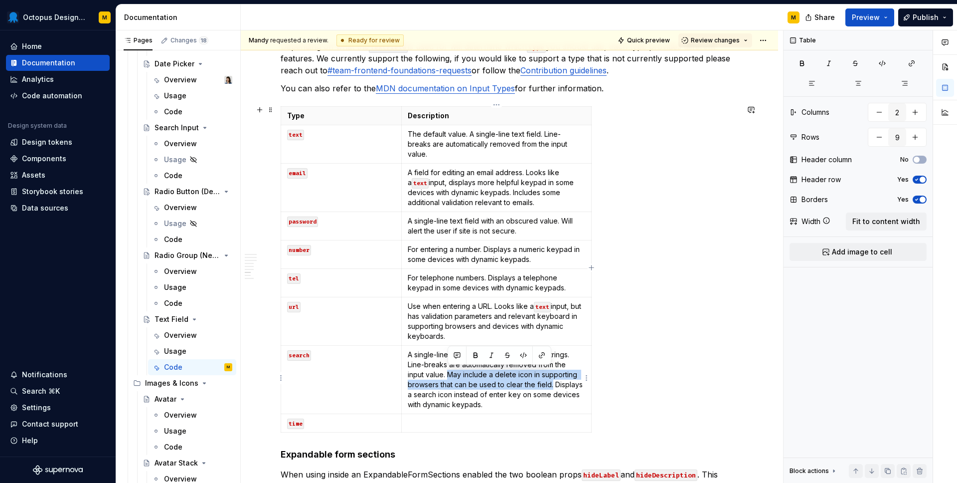
drag, startPoint x: 447, startPoint y: 372, endPoint x: 553, endPoint y: 381, distance: 106.5
click at [553, 380] on p "A single-line text field for entering search strings. Line-breaks are automatic…" at bounding box center [496, 379] width 177 height 60
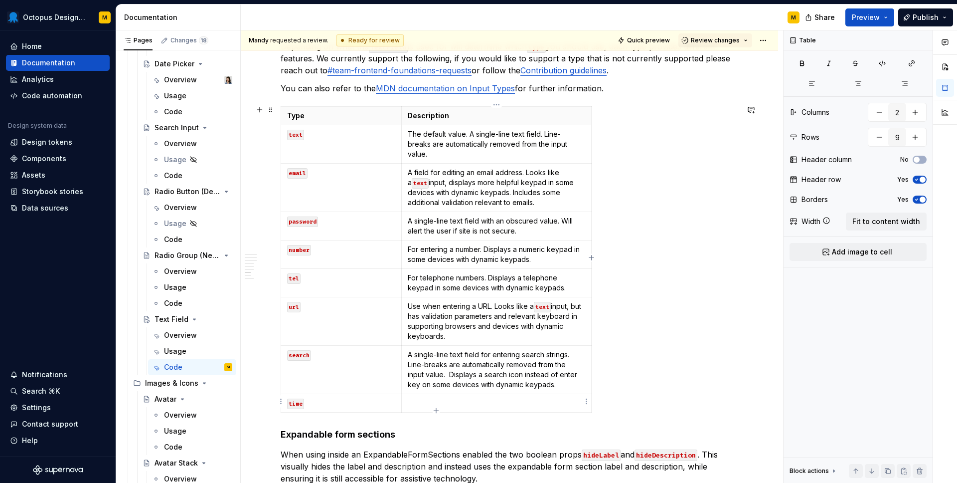
click at [414, 394] on td at bounding box center [496, 403] width 190 height 18
click at [582, 404] on p "A control for entering a time value with no time zone." at bounding box center [496, 403] width 177 height 10
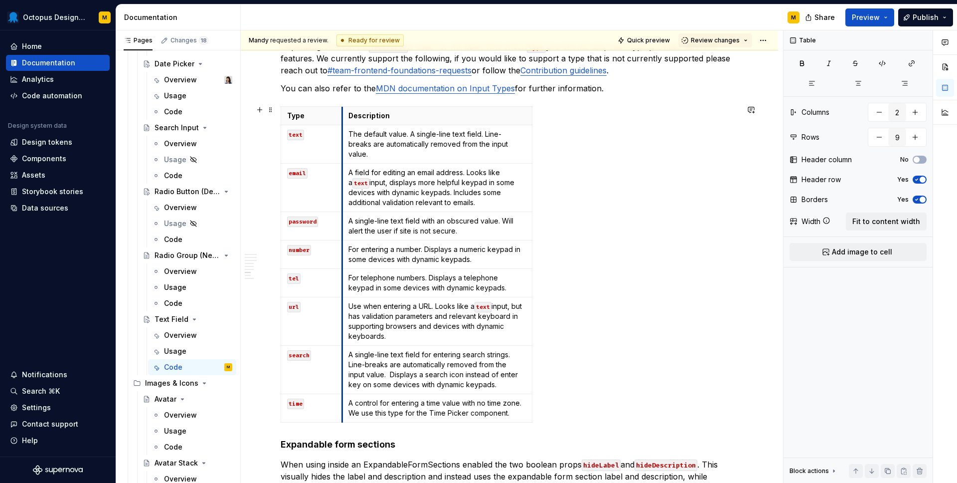
drag, startPoint x: 401, startPoint y: 119, endPoint x: 342, endPoint y: 122, distance: 58.9
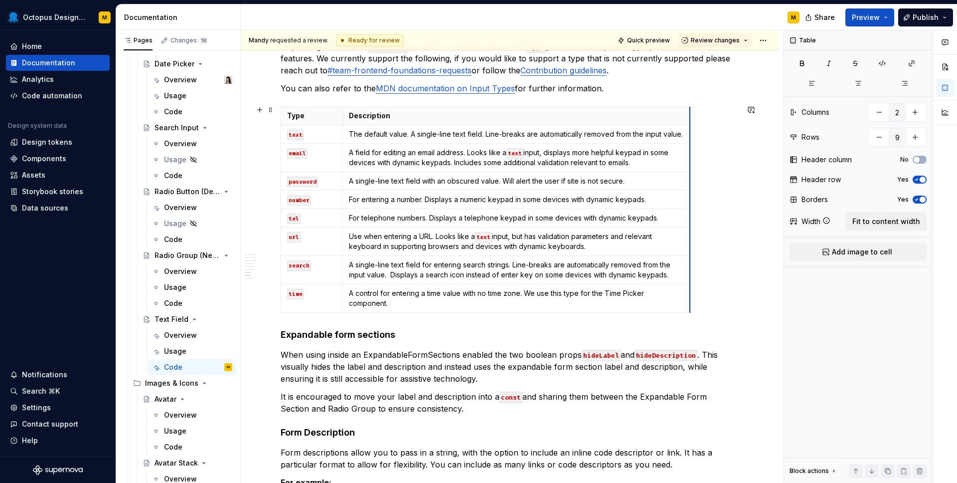
drag, startPoint x: 532, startPoint y: 117, endPoint x: 689, endPoint y: 118, distance: 157.5
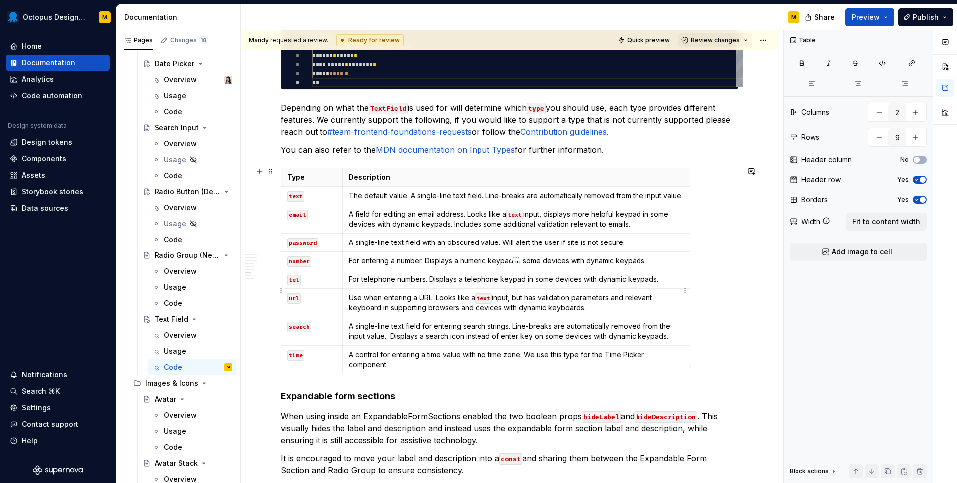
scroll to position [2183, 0]
click at [599, 148] on p "You can also refer to the MDN documentation on Input Types for further informat…" at bounding box center [510, 150] width 458 height 12
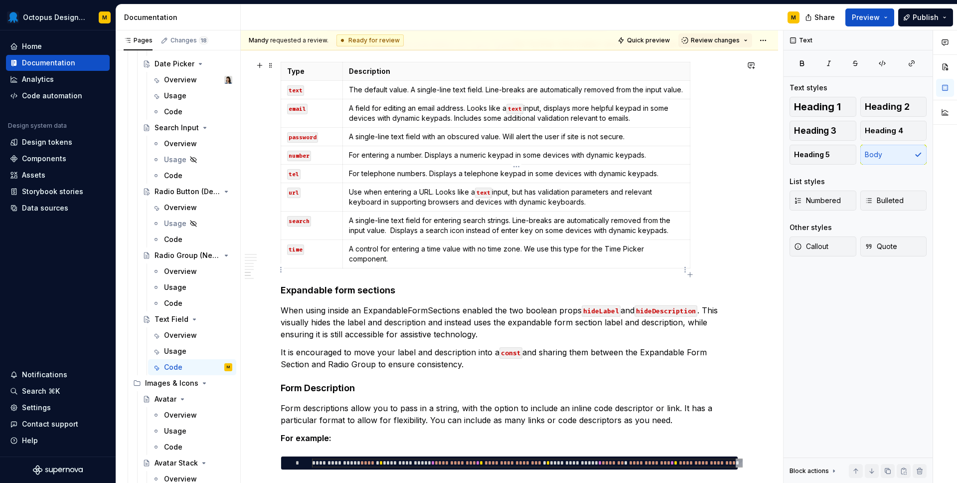
scroll to position [2335, 0]
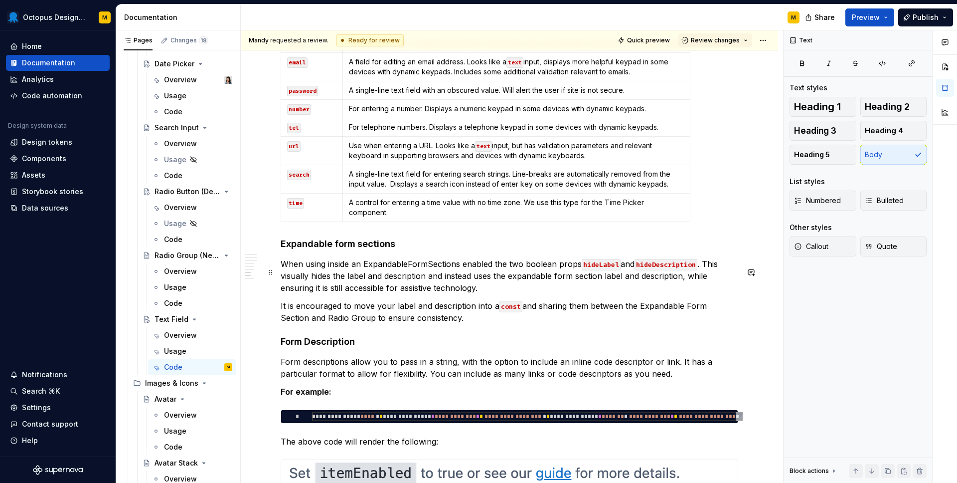
click at [364, 271] on p "When using inside an ExpandableFormSections enabled the two boolean props hideL…" at bounding box center [510, 276] width 458 height 36
click at [406, 273] on p "When using inside an ExpandableFormSections enabled the two boolean props hideL…" at bounding box center [510, 276] width 458 height 36
click at [429, 274] on p "When using inside an Expandable FormSections enabled the two boolean props hide…" at bounding box center [510, 276] width 458 height 36
click at [464, 274] on p "When using inside an Expandable Form Sections enabled the two boolean props hid…" at bounding box center [510, 276] width 458 height 36
drag, startPoint x: 441, startPoint y: 329, endPoint x: 461, endPoint y: 273, distance: 59.9
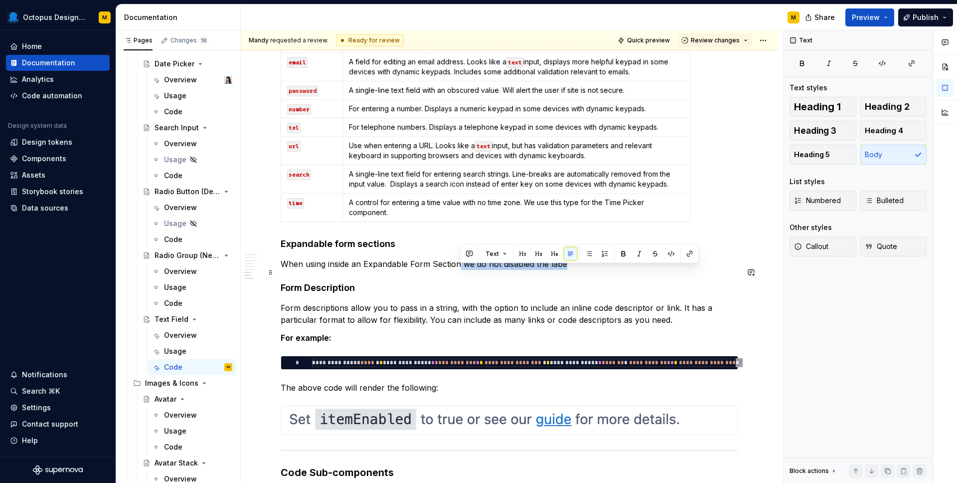
drag, startPoint x: 574, startPoint y: 273, endPoint x: 459, endPoint y: 270, distance: 115.2
click at [459, 270] on p "When using inside an Expandable Form Section we do not disabled the labe" at bounding box center [510, 264] width 458 height 12
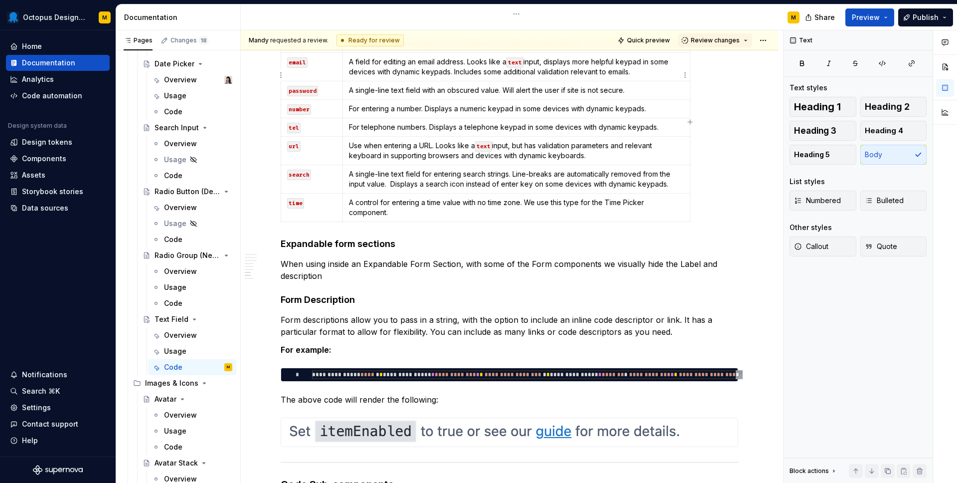
type textarea "*"
click at [355, 282] on p "When using inside an Expandable Form Section, with some of the Form components …" at bounding box center [510, 270] width 458 height 24
click at [570, 267] on button "button" at bounding box center [571, 266] width 14 height 14
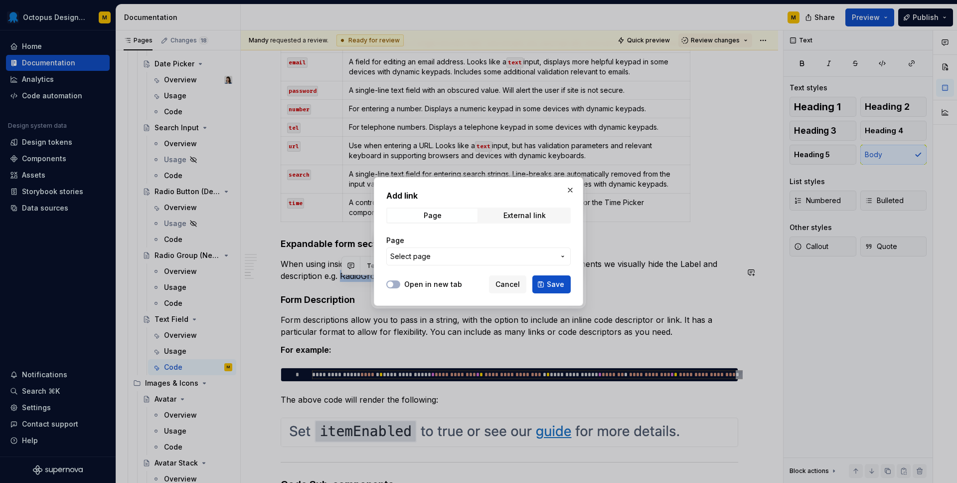
click at [445, 252] on span "Select page" at bounding box center [472, 256] width 164 height 10
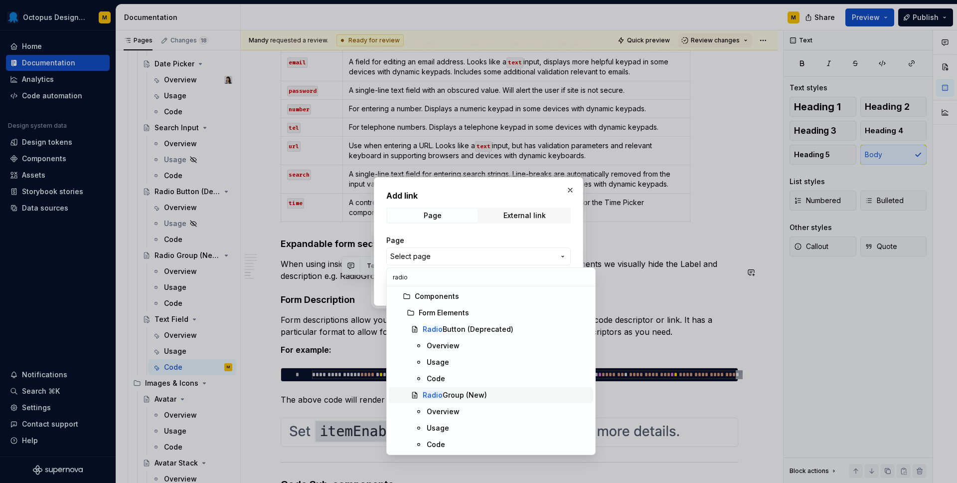
type input "radio"
click at [450, 399] on div "Radio Group (New)" at bounding box center [455, 395] width 64 height 10
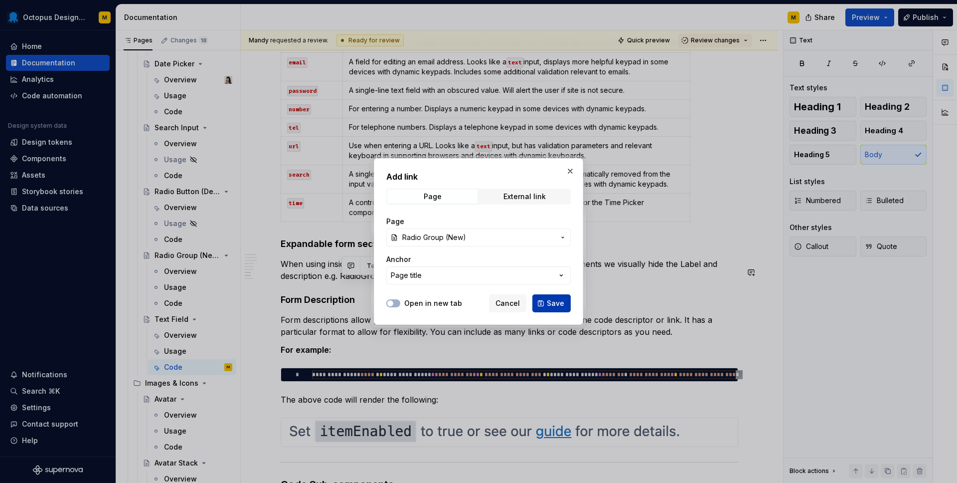
click at [562, 300] on span "Save" at bounding box center [555, 303] width 17 height 10
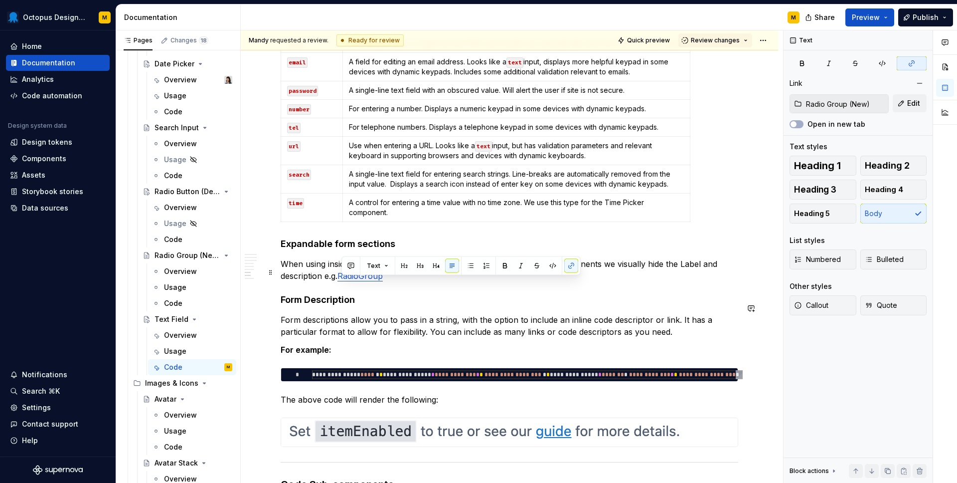
click at [409, 282] on p "When using inside an Expandable Form Section, with some of the Form components …" at bounding box center [510, 270] width 458 height 24
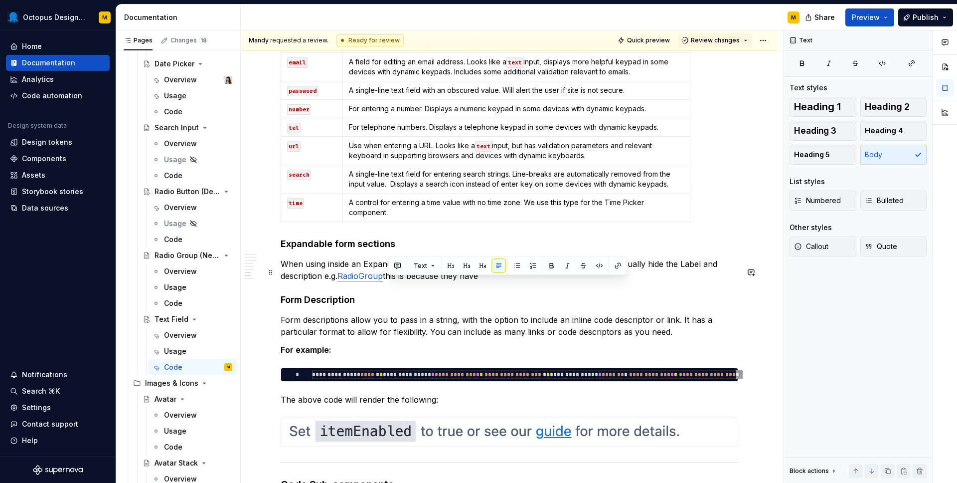
drag, startPoint x: 512, startPoint y: 280, endPoint x: 389, endPoint y: 281, distance: 123.1
click at [389, 281] on p "When using inside an Expandable Form Section, with some of the Form components …" at bounding box center [510, 270] width 458 height 24
click at [525, 282] on p "When using inside an Expandable Form Section, with some of the Form components …" at bounding box center [510, 270] width 458 height 24
click at [388, 282] on p "When using inside an Expandable Form Section, with some of the Form components …" at bounding box center [510, 270] width 458 height 24
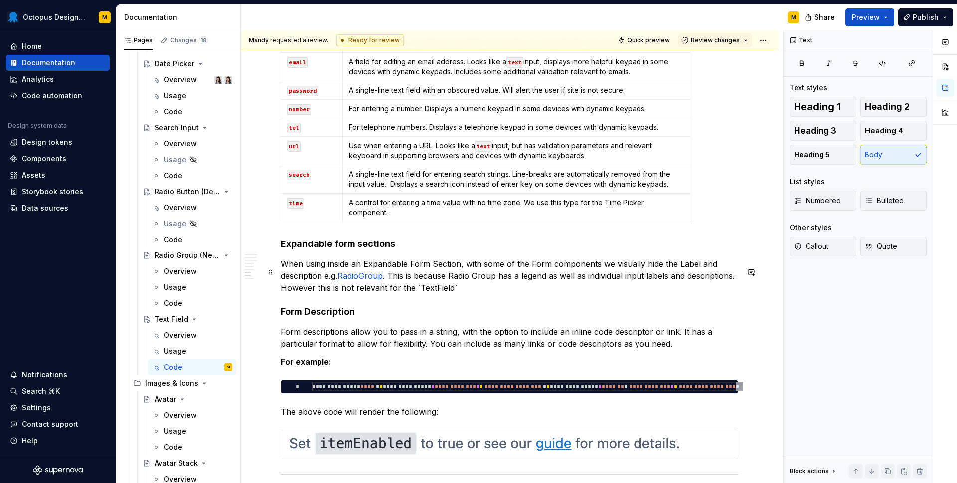
click at [321, 294] on p "When using inside an Expandable Form Section, with some of the Form components …" at bounding box center [510, 276] width 458 height 36
drag, startPoint x: 453, startPoint y: 296, endPoint x: 276, endPoint y: 296, distance: 176.5
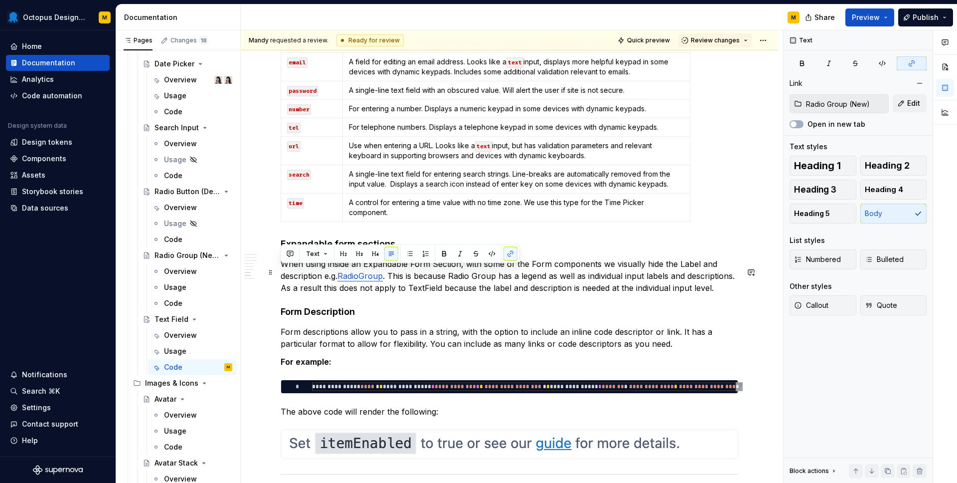
drag, startPoint x: 700, startPoint y: 295, endPoint x: 283, endPoint y: 272, distance: 418.3
click at [283, 272] on p "When using inside an Expandable Form Section, with some of the Form components …" at bounding box center [510, 276] width 458 height 36
copy p "When using inside an Expandable Form Section, with some of the Form components …"
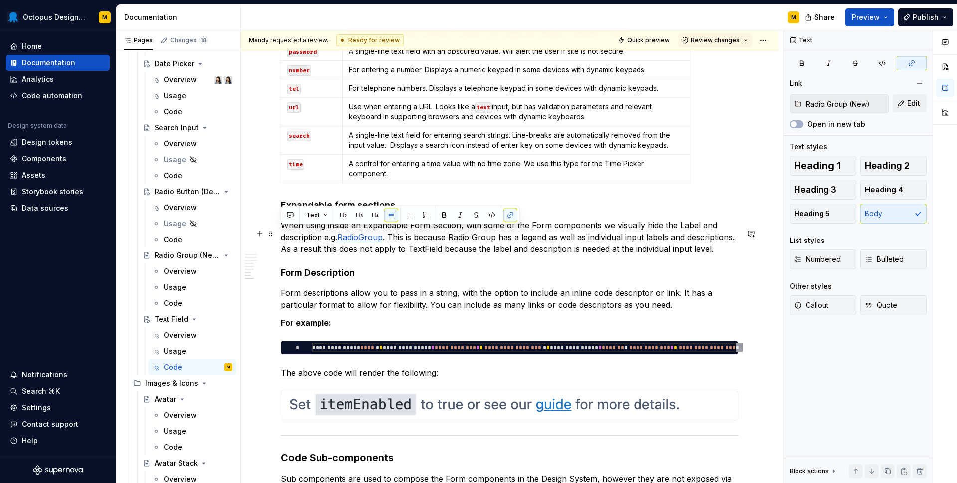
scroll to position [2375, 0]
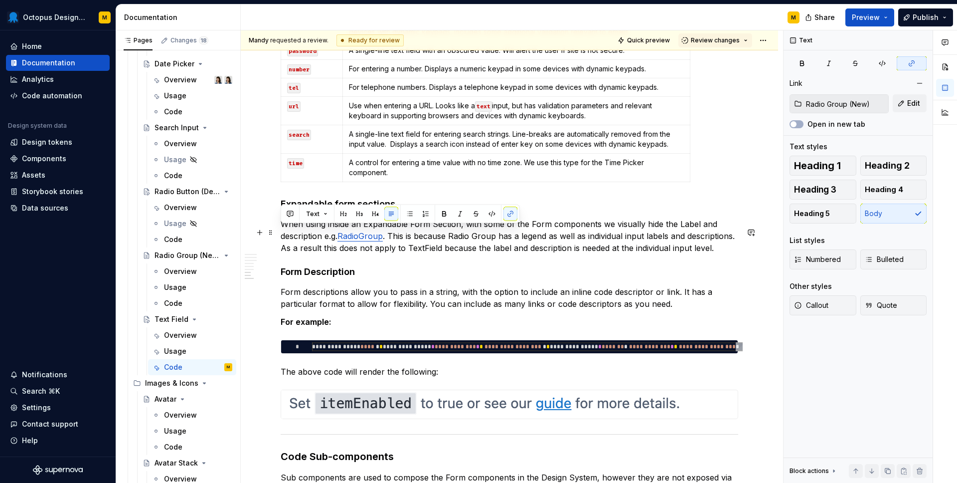
click at [720, 254] on p "When using inside an Expandable Form Section, with some of the Form components …" at bounding box center [510, 236] width 458 height 36
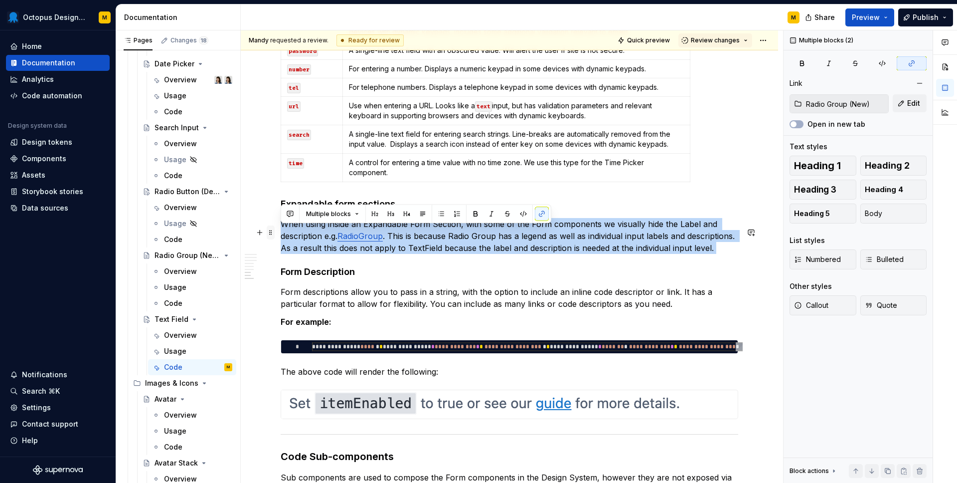
drag, startPoint x: 720, startPoint y: 257, endPoint x: 272, endPoint y: 231, distance: 449.4
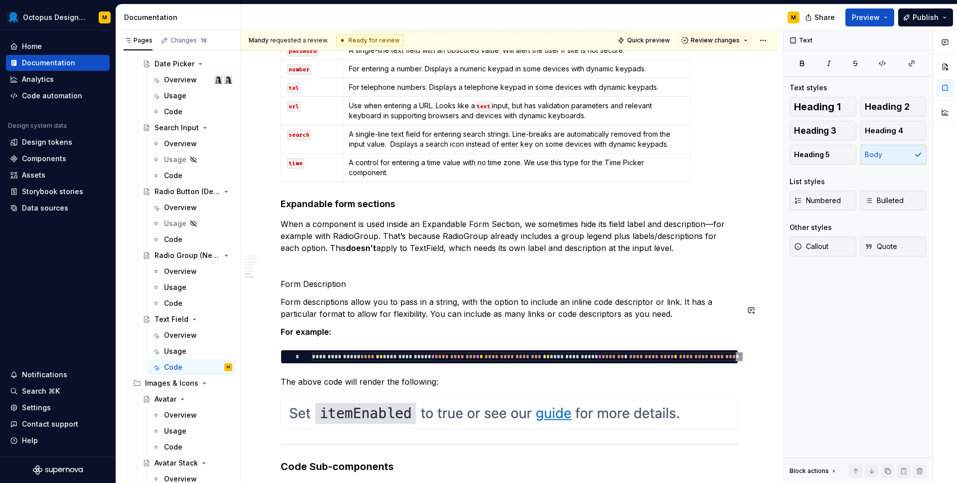
click at [322, 290] on p "Form Description" at bounding box center [510, 284] width 458 height 12
click at [371, 275] on button "button" at bounding box center [375, 274] width 14 height 14
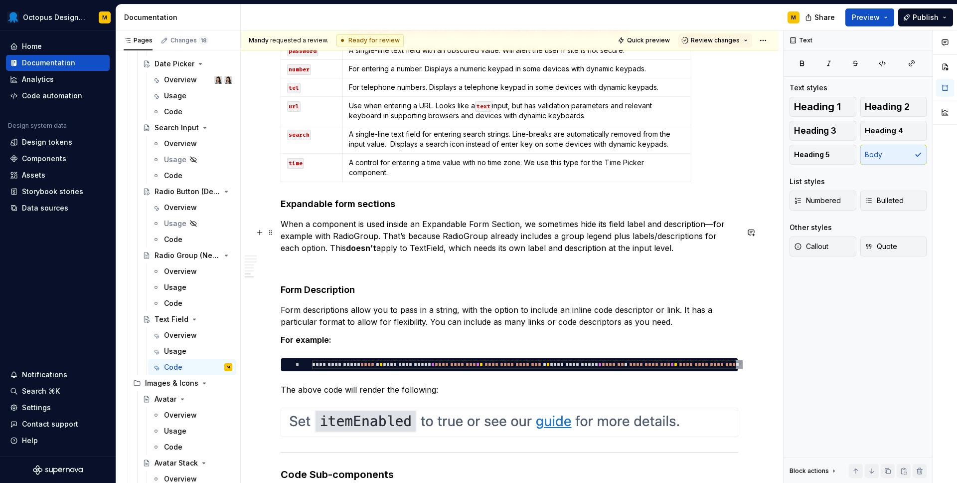
click at [417, 254] on p "When a component is used inside an Expandable Form Section, we sometimes hide i…" at bounding box center [510, 236] width 458 height 36
click at [335, 232] on p "When a component is used inside an Expandable Form Section, we sometimes hide i…" at bounding box center [510, 236] width 458 height 36
click at [338, 235] on p "When a Form Component is used inside an Expandable Form Section, we sometimes h…" at bounding box center [510, 236] width 458 height 36
click at [311, 232] on p "When a Form component is used inside an Expandable Form Section, we sometimes h…" at bounding box center [510, 236] width 458 height 36
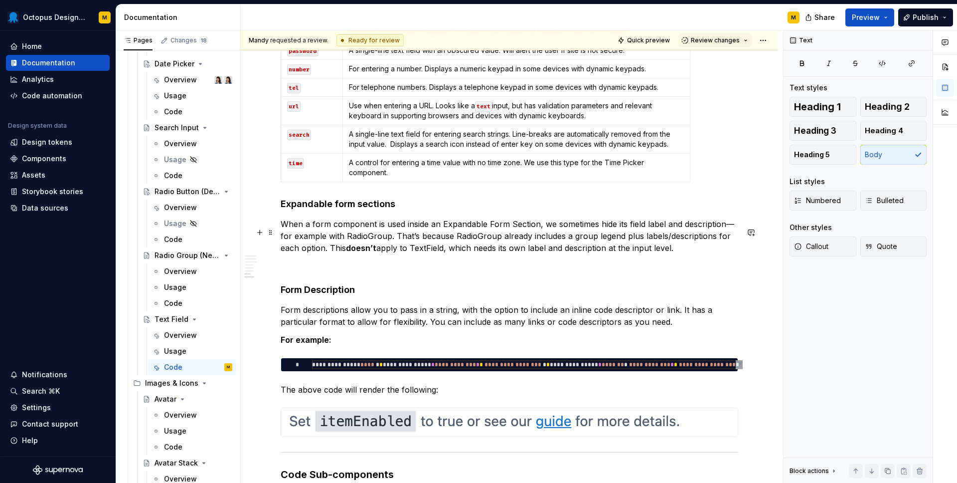
click at [732, 232] on p "When a form component is used inside an Expandable Form Section, we sometimes h…" at bounding box center [510, 236] width 458 height 36
click at [349, 241] on p "When a form component is used inside an Expandable Form Section, we sometimes h…" at bounding box center [510, 236] width 458 height 36
click at [558, 226] on button "button" at bounding box center [563, 226] width 14 height 14
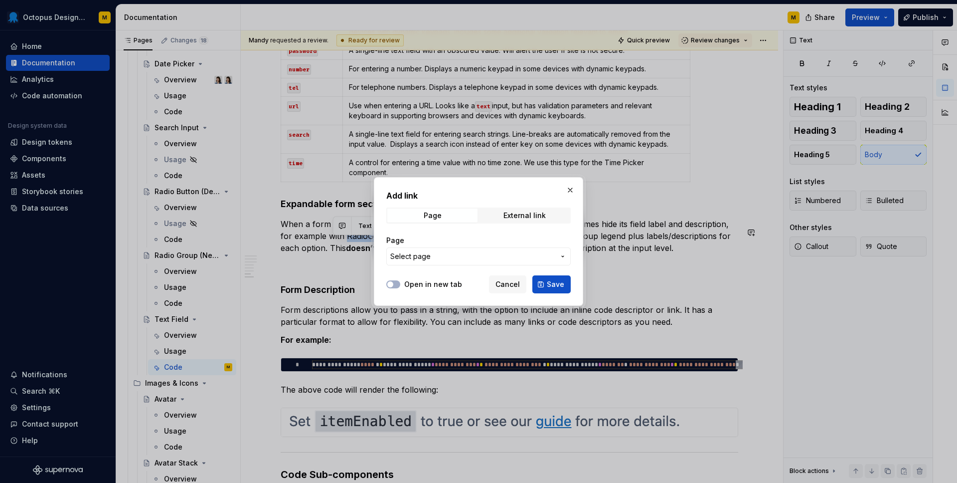
click at [460, 253] on span "Select page" at bounding box center [472, 256] width 164 height 10
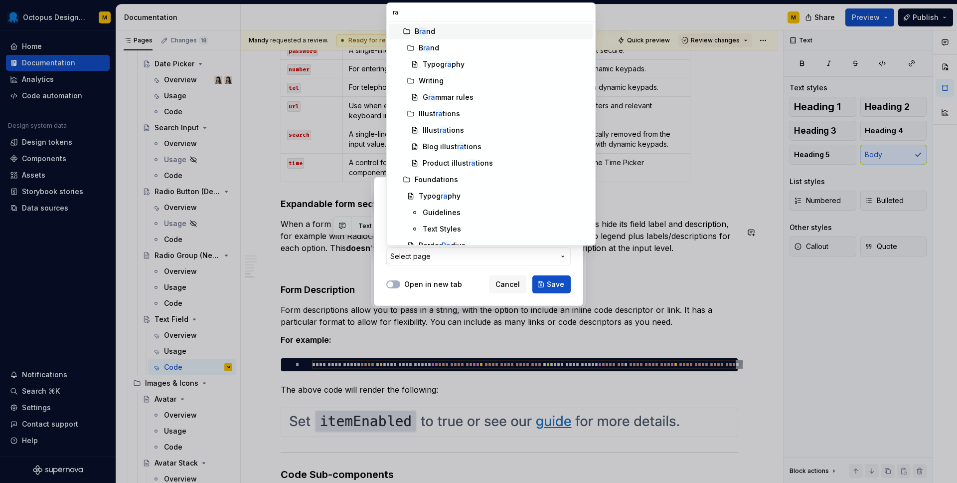
type input "rad"
click at [457, 213] on div "Rad io Group (New)" at bounding box center [456, 212] width 66 height 10
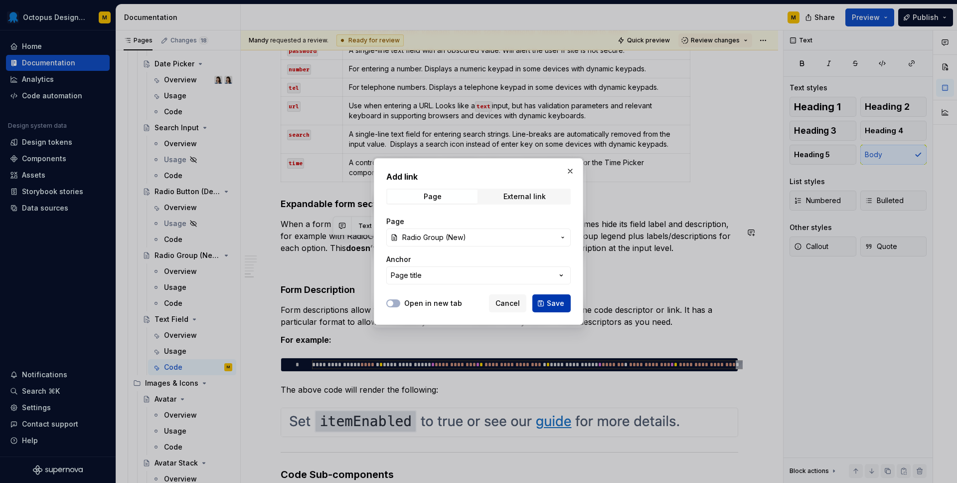
click at [546, 305] on button "Save" at bounding box center [551, 303] width 38 height 18
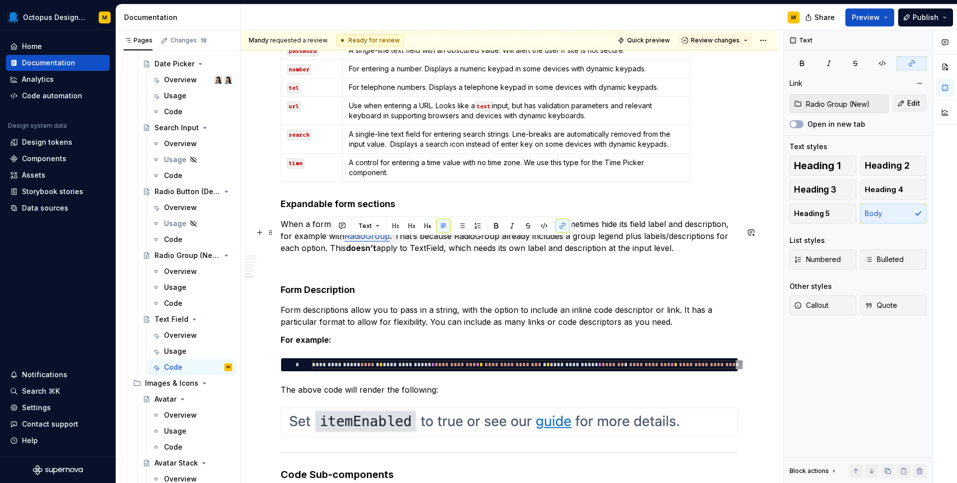
click at [307, 254] on p "When a form component is used inside an Expandable Form Section, we sometimes h…" at bounding box center [510, 236] width 458 height 36
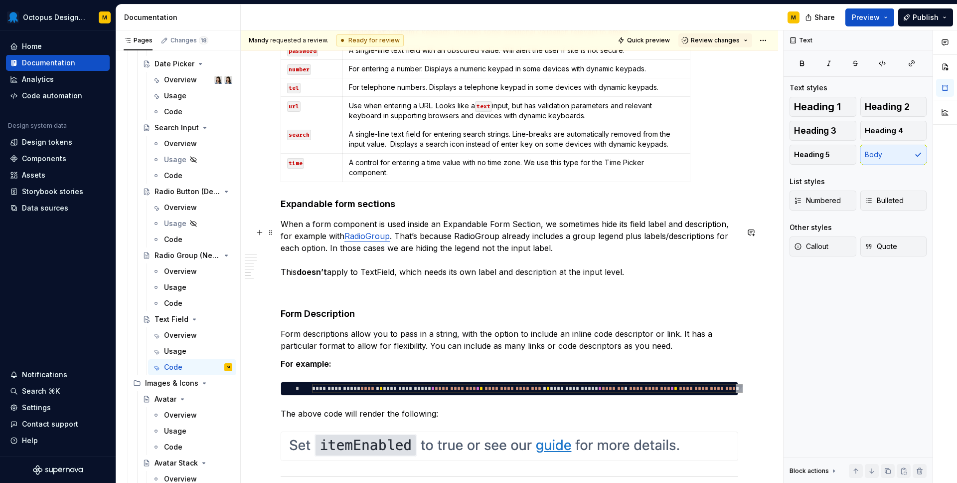
click at [362, 278] on p "When a form component is used inside an Expandable Form Section, we sometimes h…" at bounding box center [510, 248] width 458 height 60
click at [399, 278] on p "When a form component is used inside an Expandable Form Section, we sometimes h…" at bounding box center [510, 248] width 458 height 60
click at [638, 276] on p "When a form component is used inside an Expandable Form Section, we sometimes h…" at bounding box center [510, 248] width 458 height 60
click at [314, 295] on p at bounding box center [510, 290] width 458 height 12
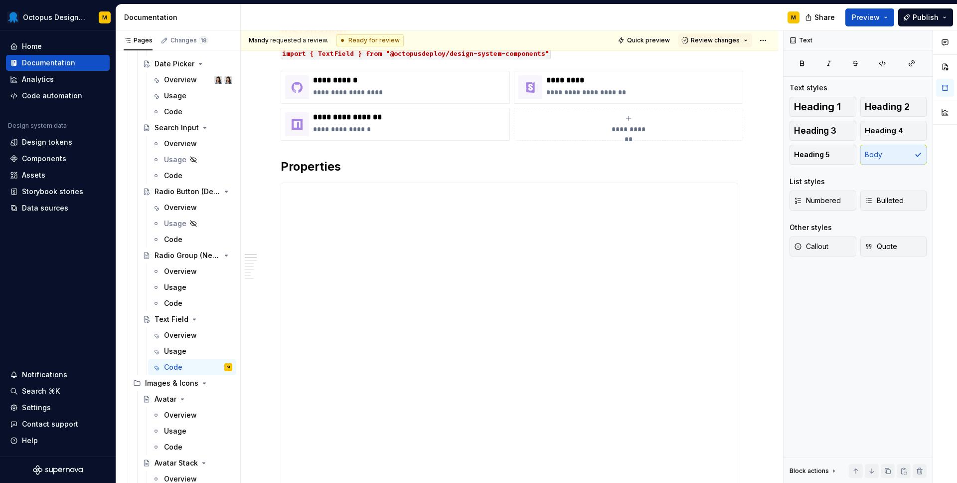
scroll to position [0, 0]
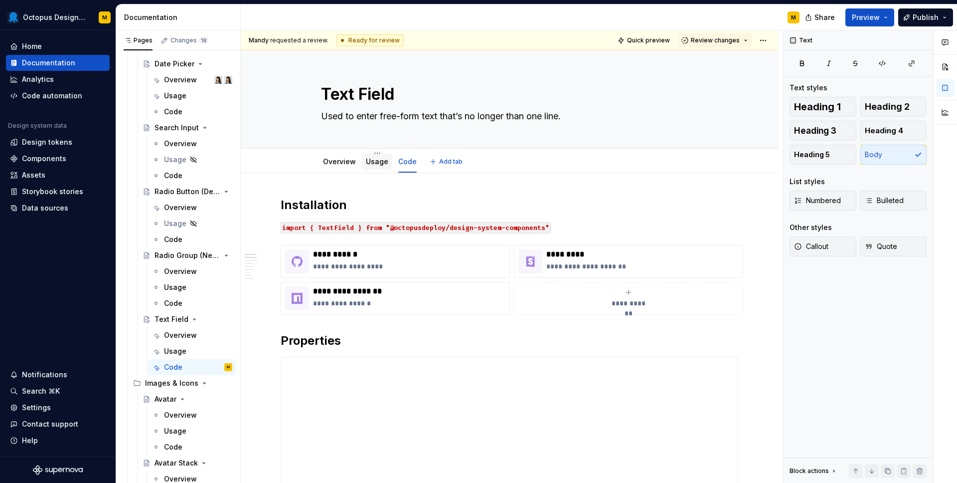
click at [370, 160] on link "Usage" at bounding box center [377, 161] width 22 height 8
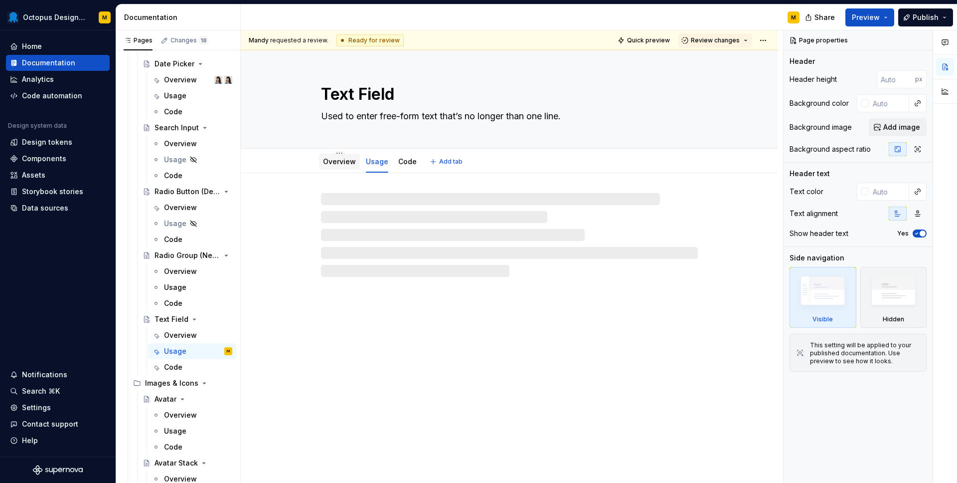
click at [335, 161] on link "Overview" at bounding box center [339, 161] width 33 height 8
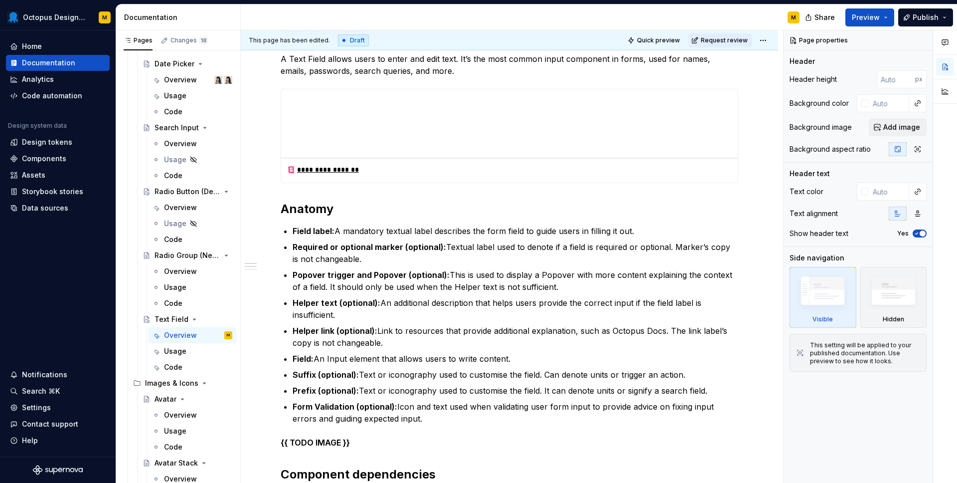
scroll to position [175, 0]
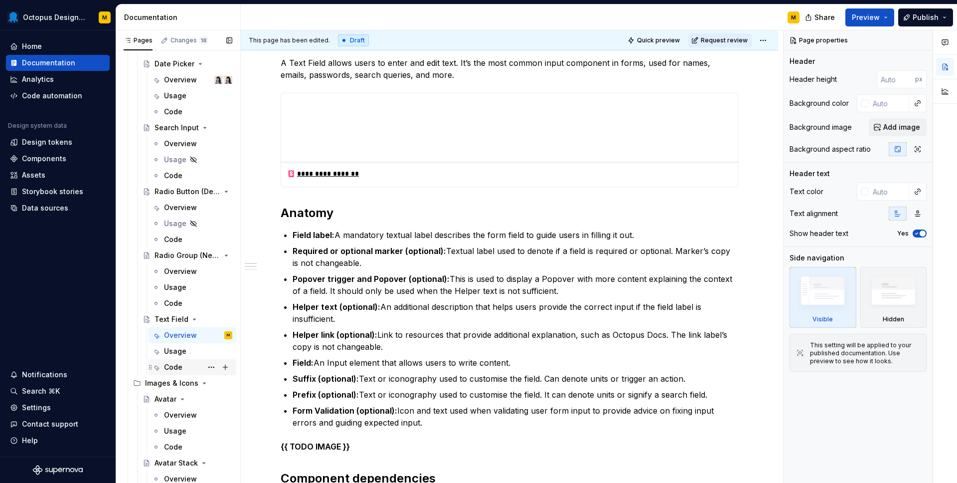
click at [175, 364] on div "Code" at bounding box center [173, 367] width 18 height 10
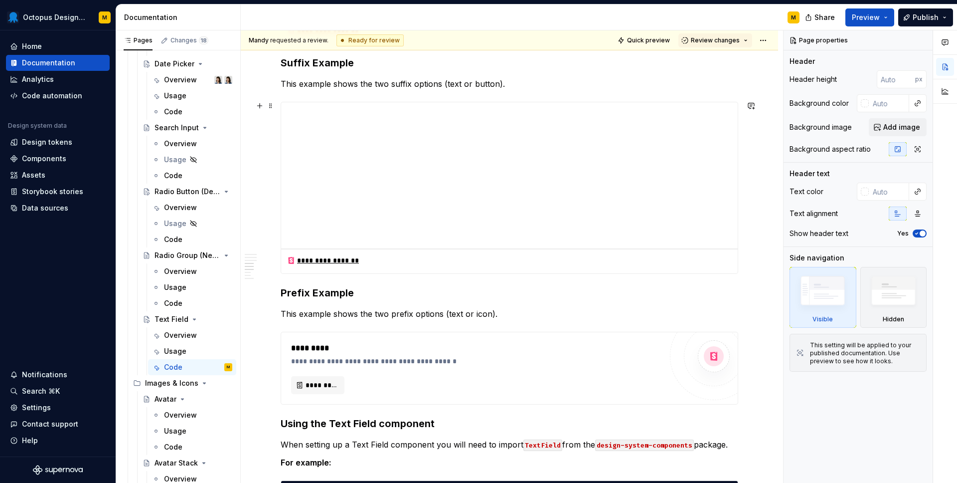
scroll to position [1706, 0]
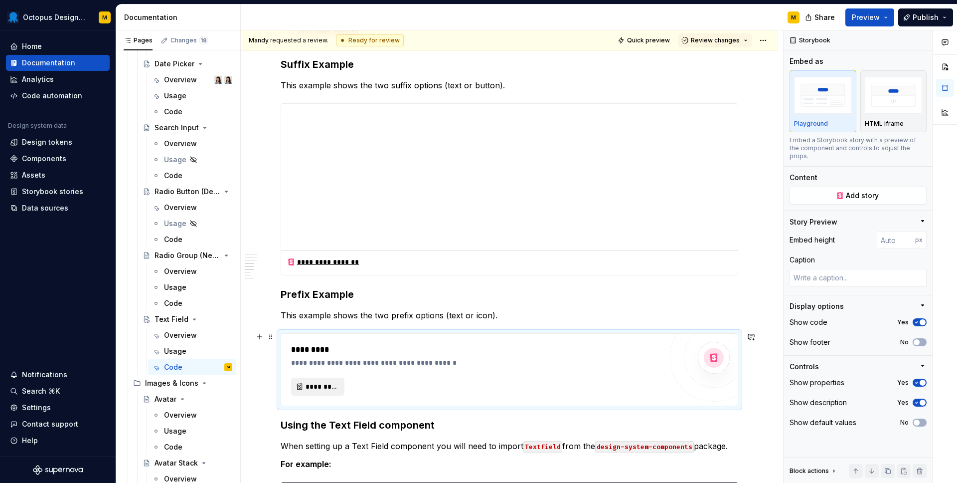
click at [316, 386] on span "*********" at bounding box center [322, 386] width 32 height 10
type textarea "*"
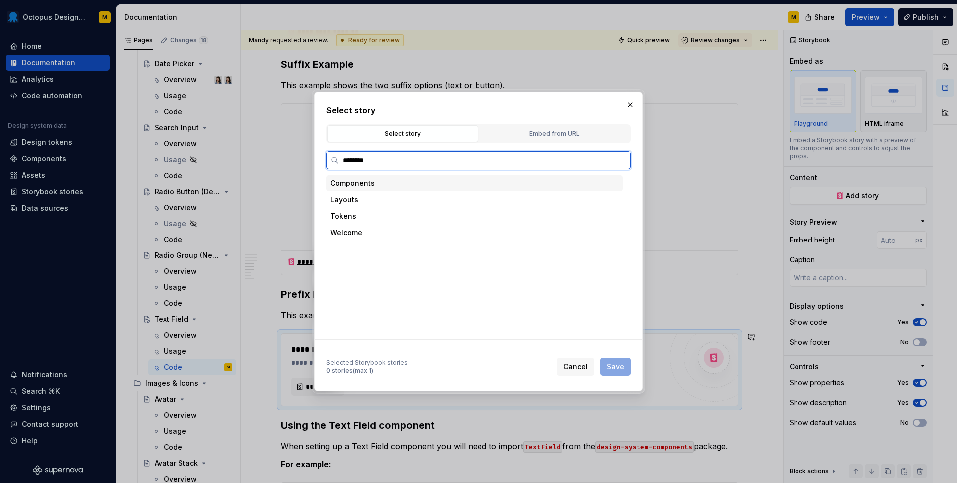
type input "*********"
click at [381, 268] on div "With Prefix" at bounding box center [380, 265] width 38 height 10
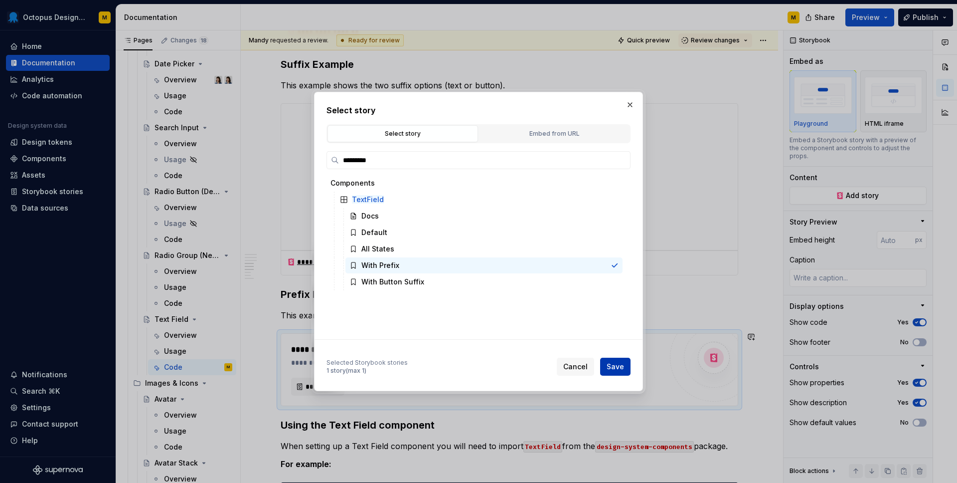
click at [613, 367] on span "Save" at bounding box center [615, 366] width 17 height 10
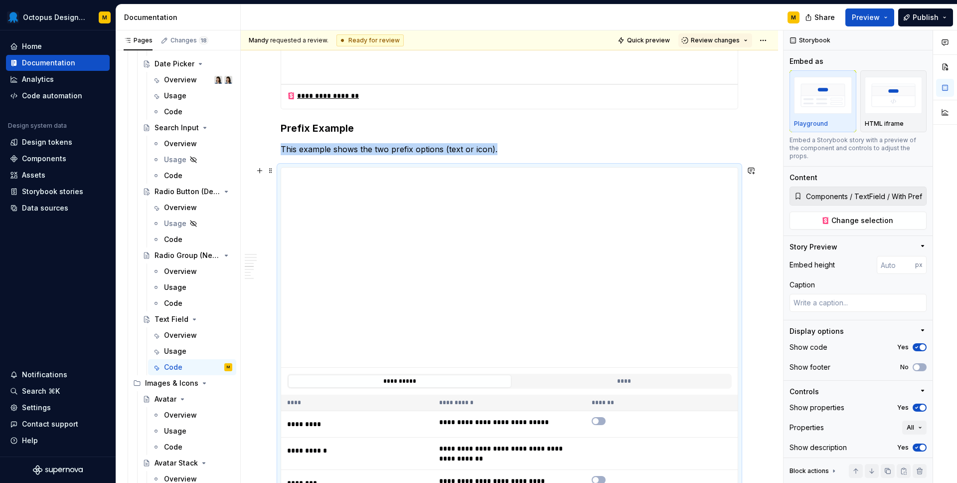
scroll to position [1884, 0]
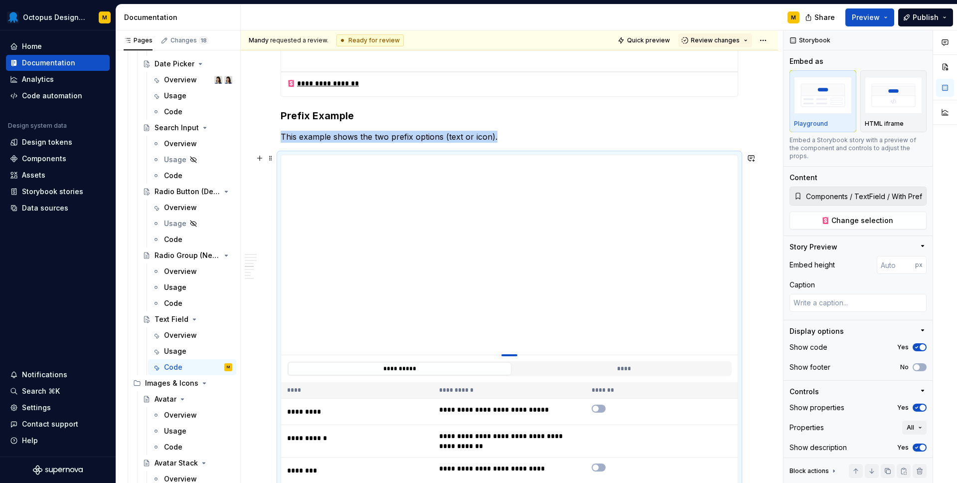
type textarea "*"
type input "373"
type textarea "*"
type input "263"
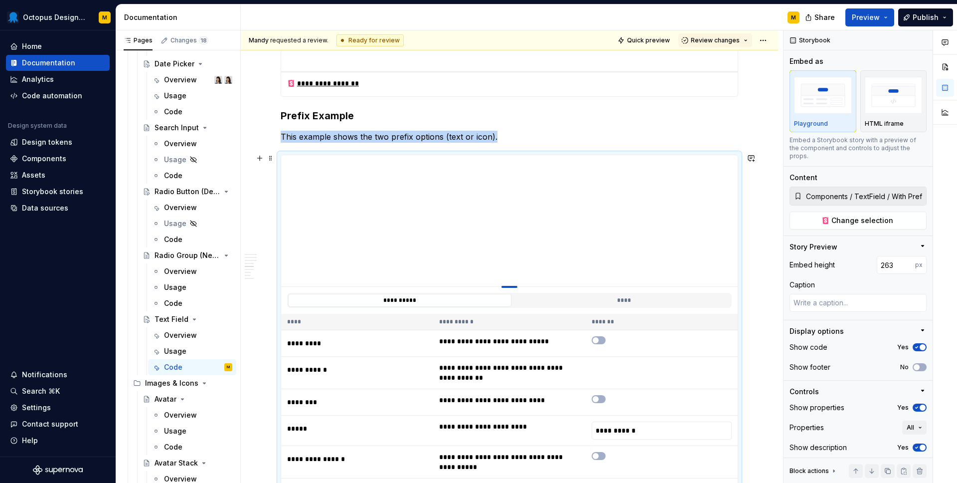
type textarea "*"
type input "238"
type textarea "*"
type input "232"
type textarea "*"
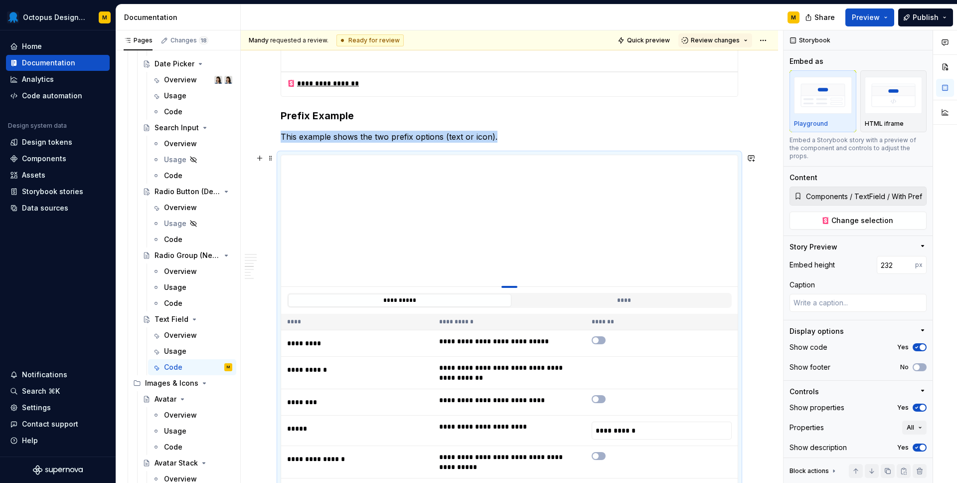
type input "231"
type textarea "*"
type input "230"
type textarea "*"
type input "228"
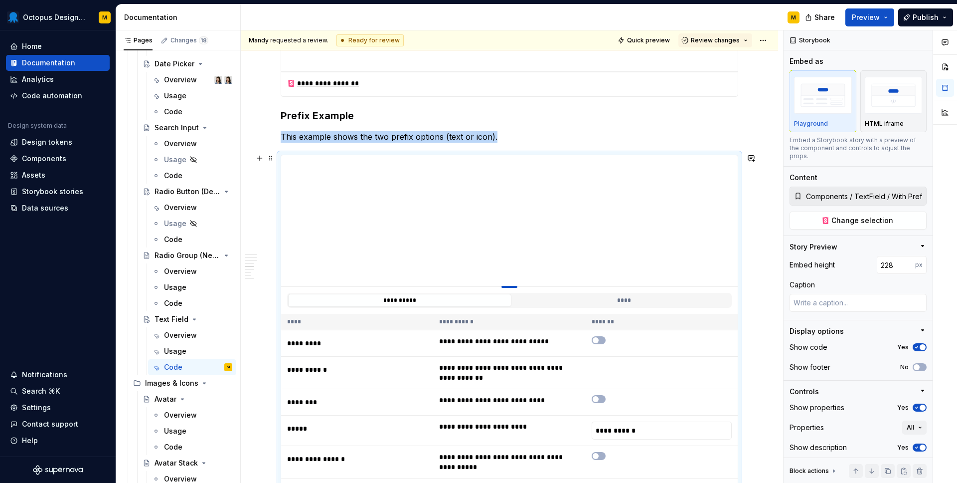
type textarea "*"
type input "223"
type textarea "*"
type input "220"
type textarea "*"
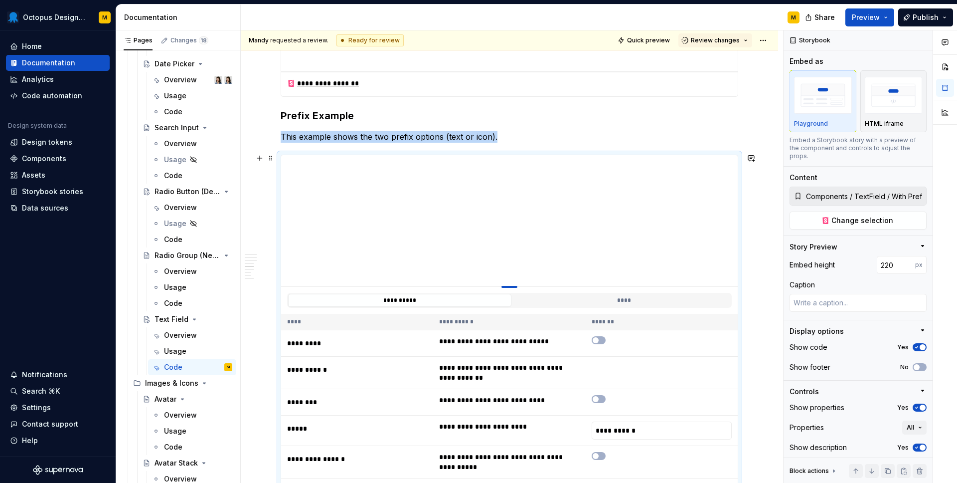
type input "215"
type textarea "*"
type input "212"
type textarea "*"
type input "208"
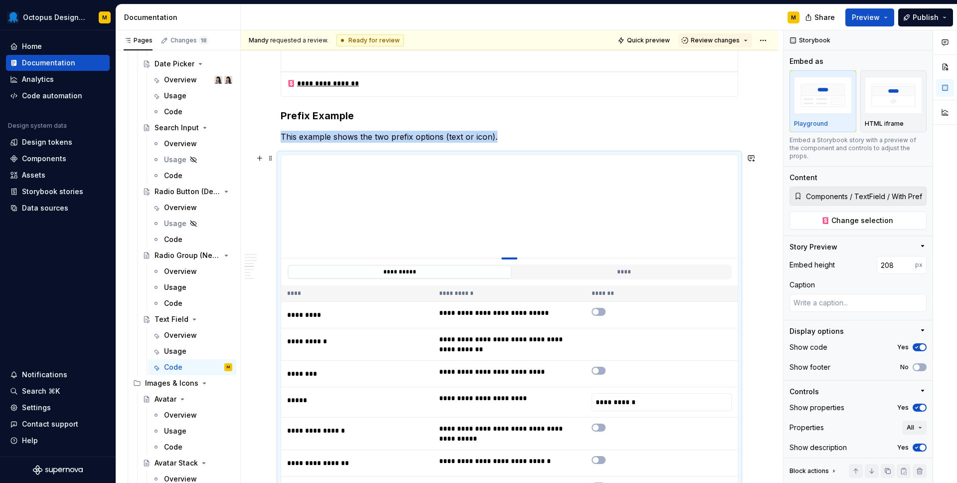
type textarea "*"
type input "206"
type textarea "*"
type input "205"
type textarea "*"
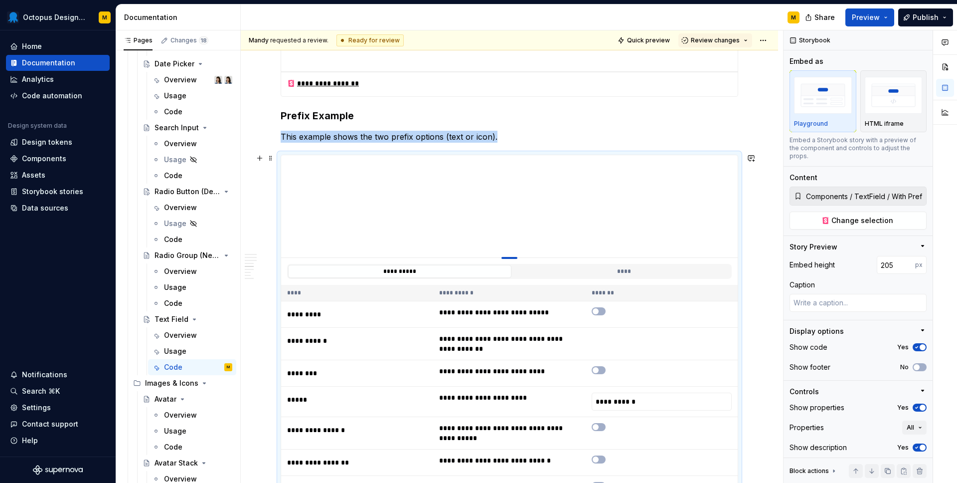
type input "206"
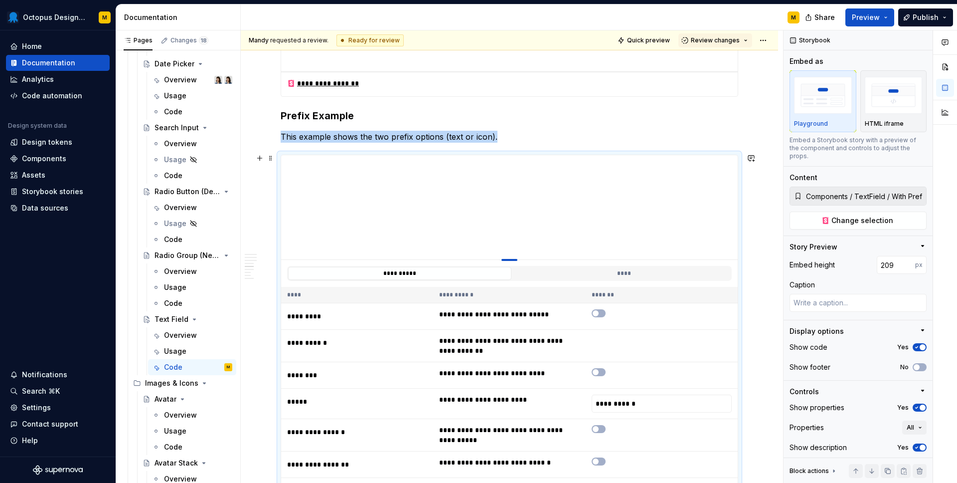
drag, startPoint x: 510, startPoint y: 354, endPoint x: 505, endPoint y: 258, distance: 95.8
click at [505, 259] on div at bounding box center [509, 260] width 16 height 2
click at [921, 344] on span "button" at bounding box center [923, 347] width 6 height 6
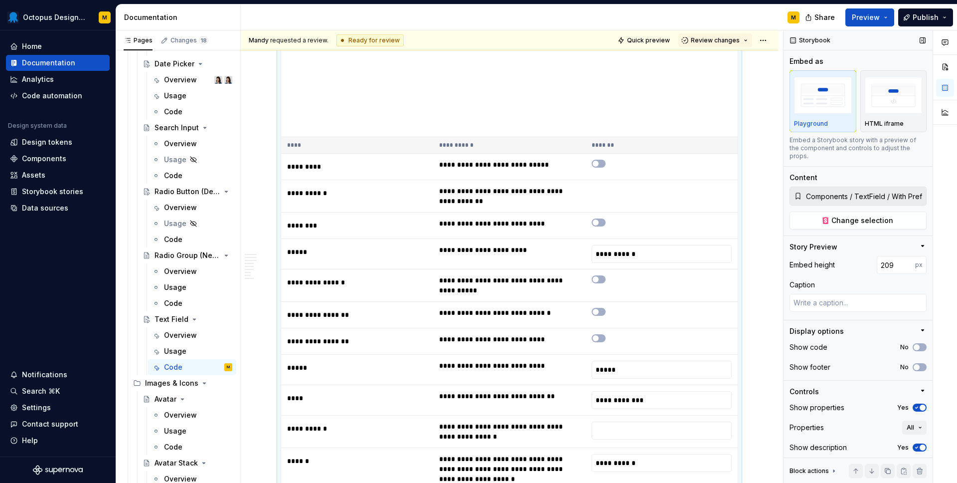
click at [922, 403] on button "Yes" at bounding box center [920, 407] width 14 height 8
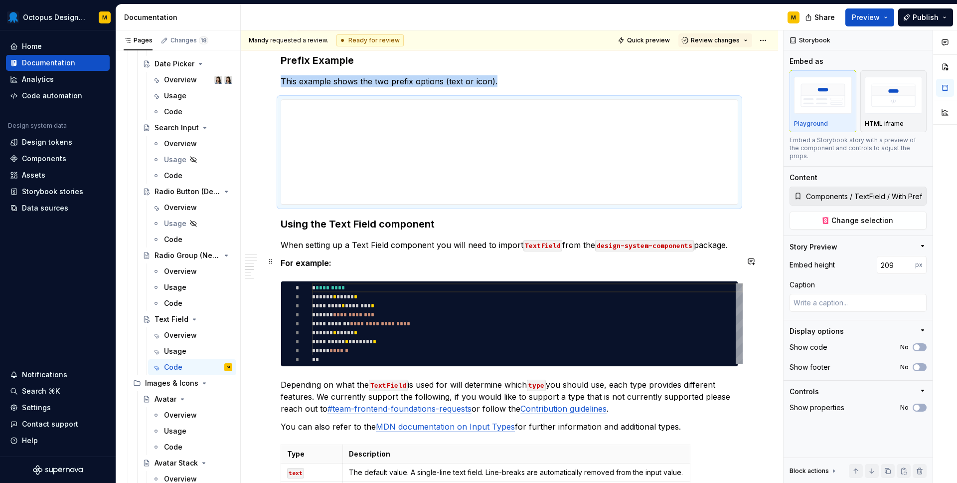
scroll to position [1888, 0]
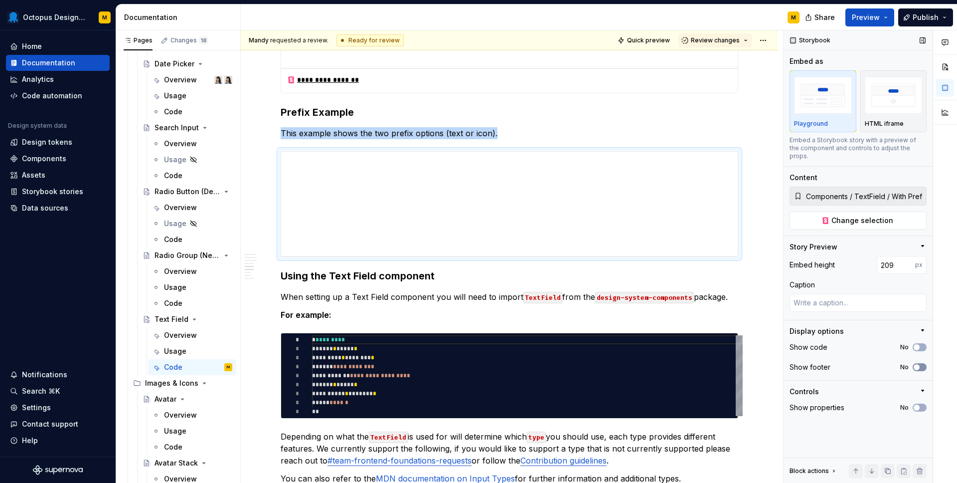
click at [918, 364] on span "button" at bounding box center [917, 367] width 6 height 6
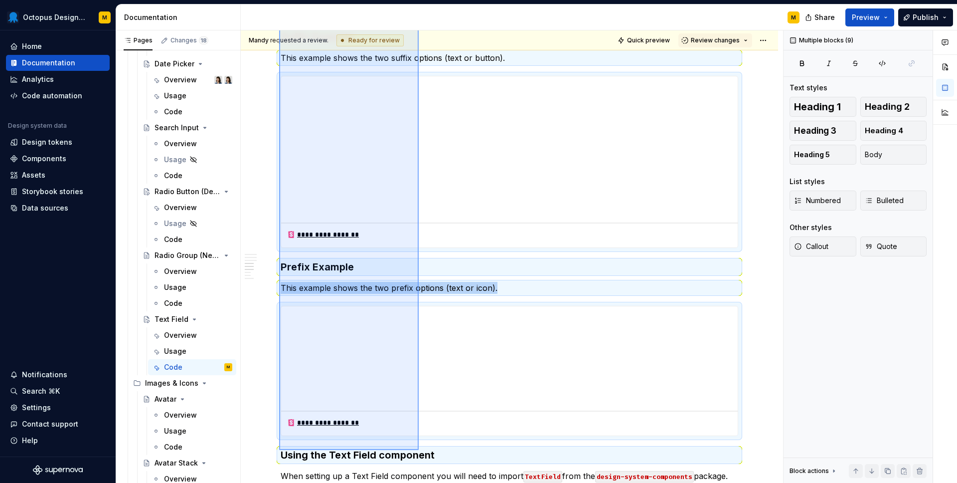
scroll to position [1752, 0]
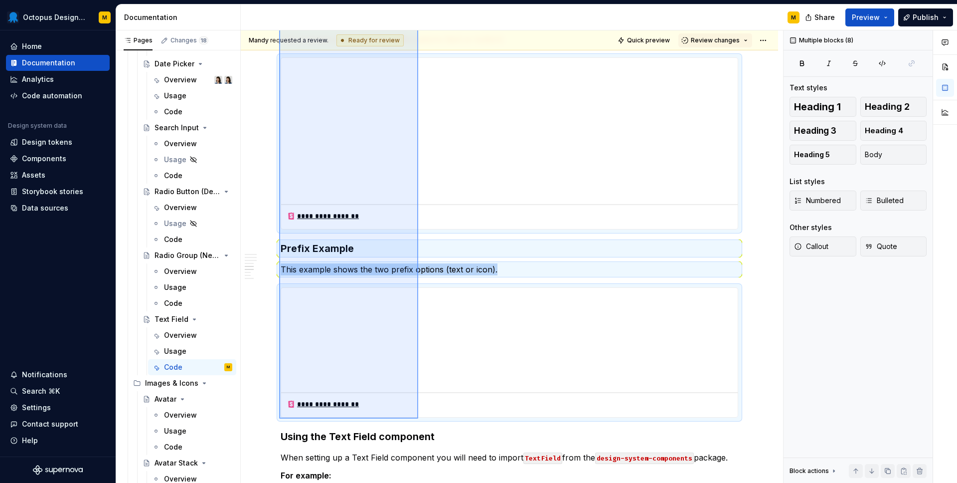
drag, startPoint x: 279, startPoint y: 154, endPoint x: 417, endPoint y: 414, distance: 295.0
click at [418, 417] on div "**********" at bounding box center [512, 256] width 542 height 453
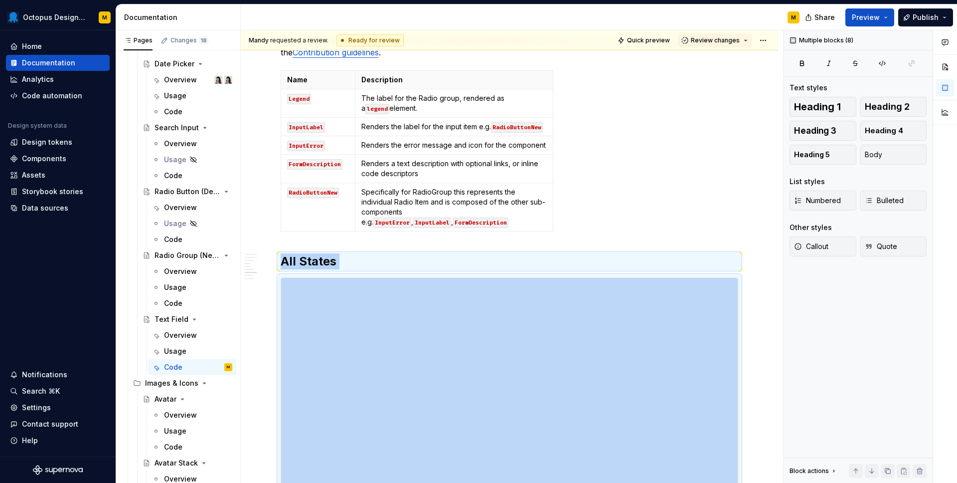
scroll to position [1914, 0]
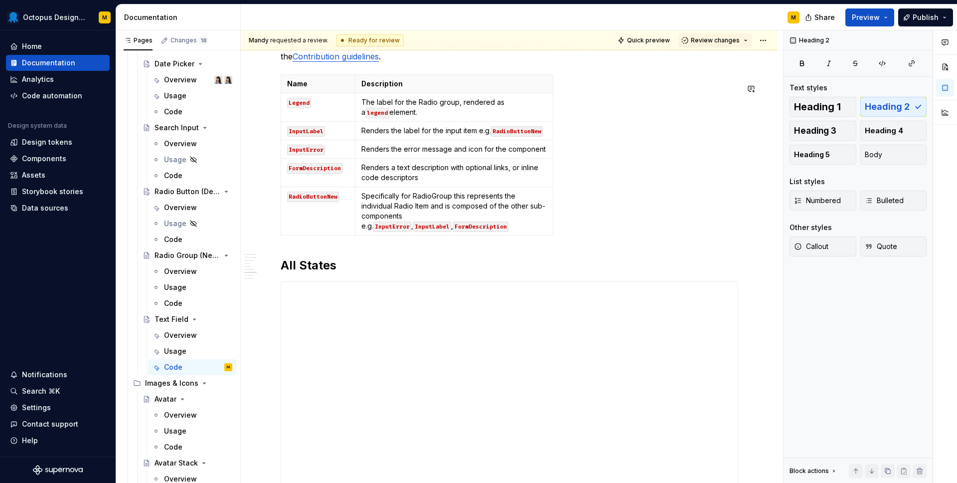
click at [577, 230] on div "Name Description Legend The label for the Radio group, rendered as a legend ele…" at bounding box center [510, 156] width 458 height 165
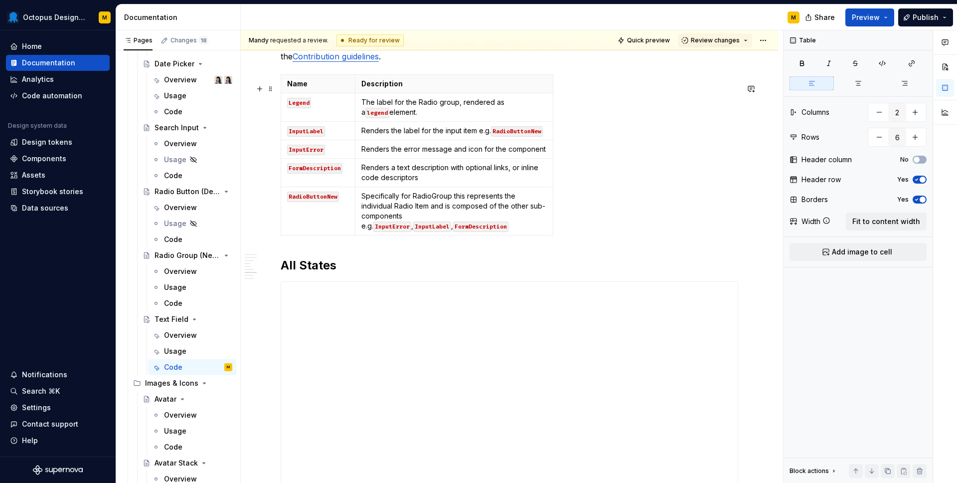
click at [606, 218] on div "Name Description Legend The label for the Radio group, rendered as a legend ele…" at bounding box center [510, 156] width 458 height 165
click at [283, 273] on h2 "All States" at bounding box center [510, 265] width 458 height 16
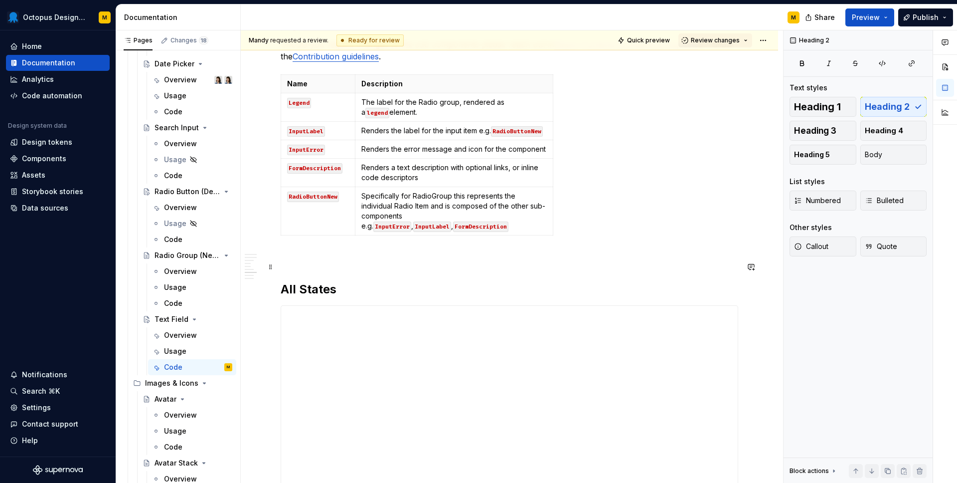
click at [306, 263] on p at bounding box center [510, 257] width 458 height 12
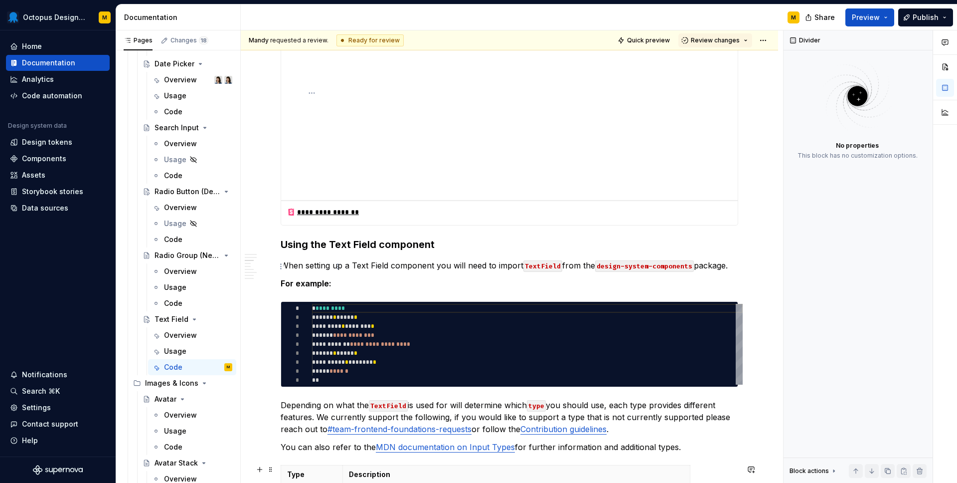
scroll to position [915, 0]
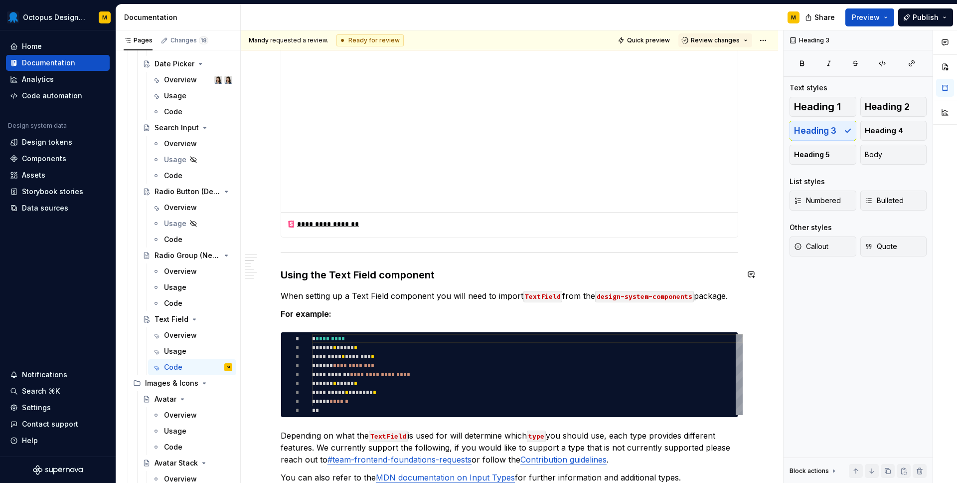
click at [312, 275] on h3 "Using the Text Field component" at bounding box center [510, 275] width 458 height 14
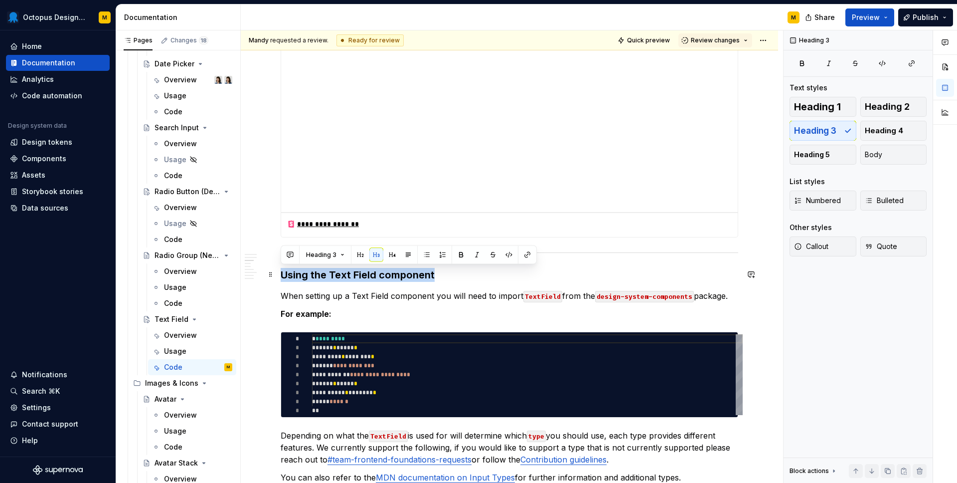
click at [312, 275] on h3 "Using the Text Field component" at bounding box center [510, 275] width 458 height 14
click at [360, 255] on button "button" at bounding box center [360, 255] width 14 height 14
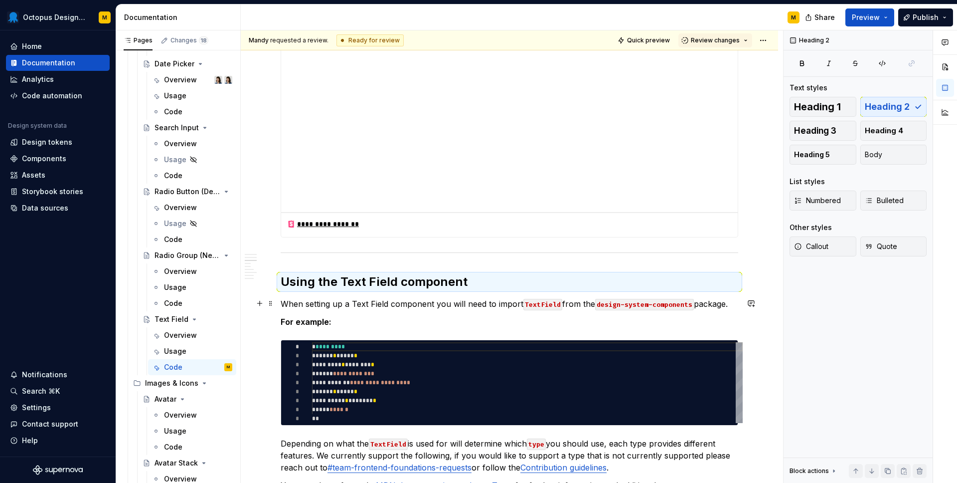
click at [374, 304] on p "When setting up a Text Field component you will need to import TextField from t…" at bounding box center [510, 304] width 458 height 12
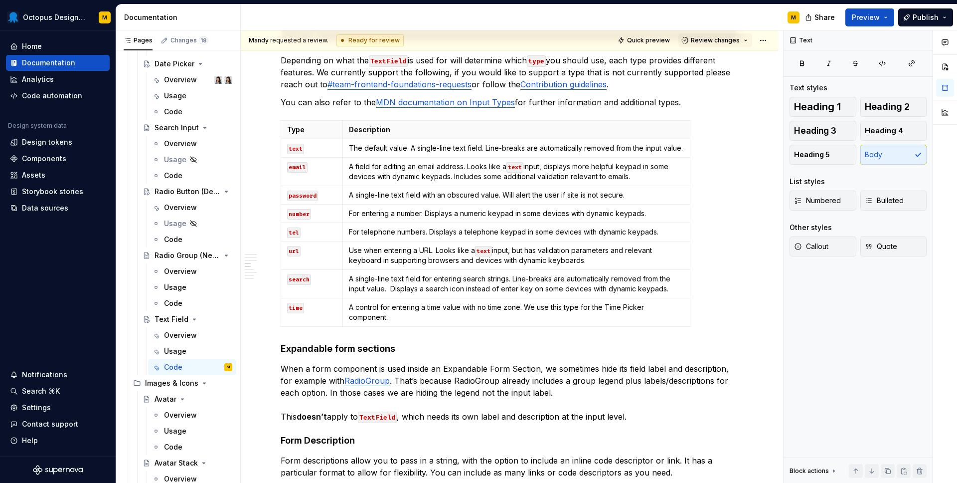
scroll to position [1371, 0]
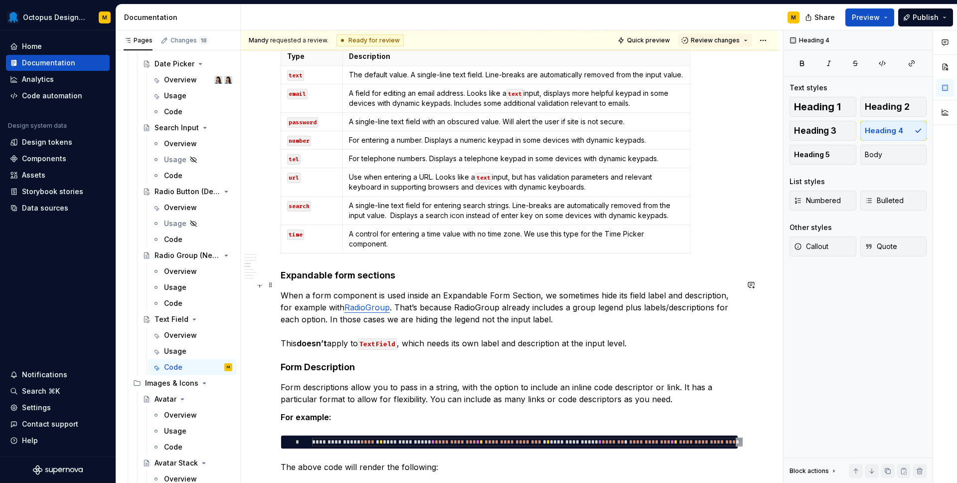
click at [338, 281] on h4 "Expandable form sections" at bounding box center [510, 275] width 458 height 12
click at [375, 267] on button "button" at bounding box center [376, 266] width 14 height 14
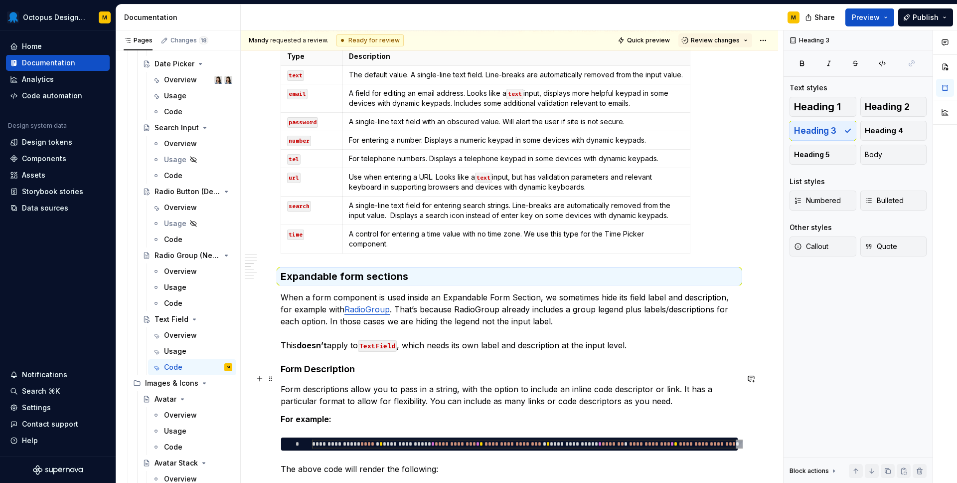
click at [325, 375] on h4 "Form Description" at bounding box center [510, 369] width 458 height 12
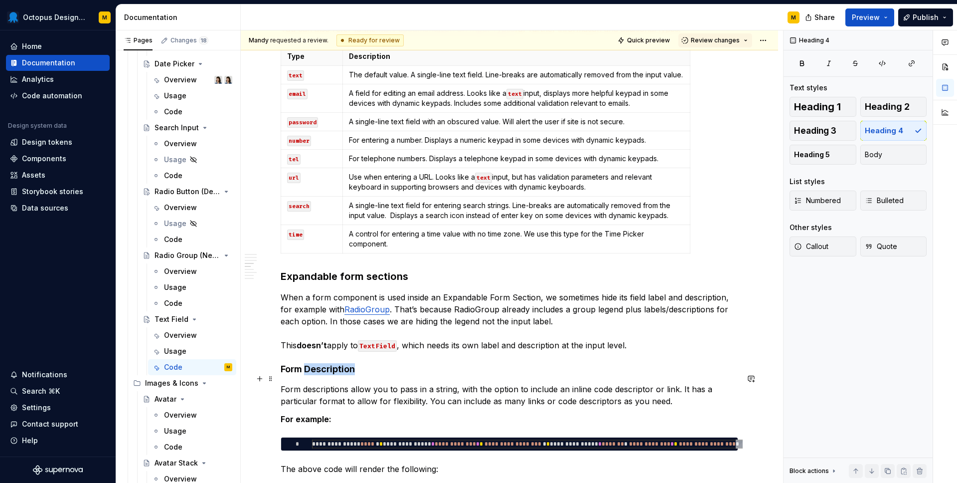
click at [325, 375] on h4 "Form Description" at bounding box center [510, 369] width 458 height 12
click at [376, 359] on button "button" at bounding box center [376, 359] width 14 height 14
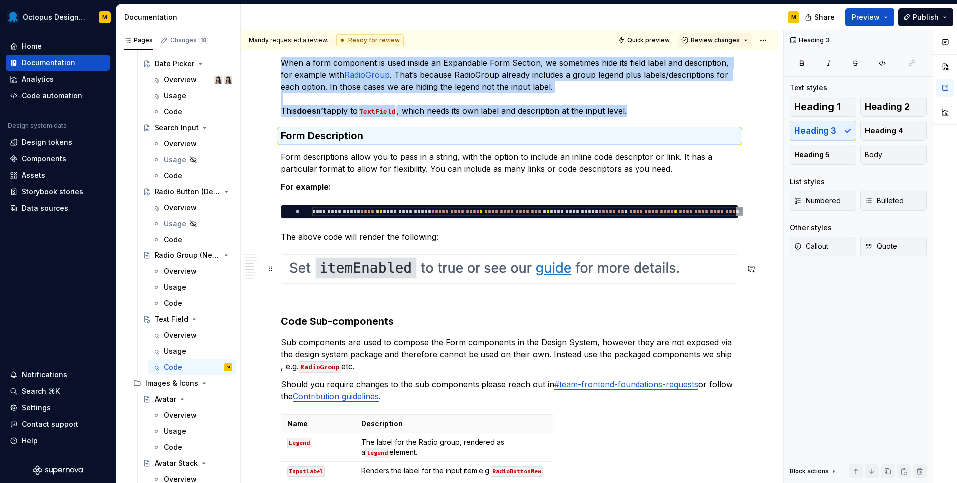
scroll to position [1640, 0]
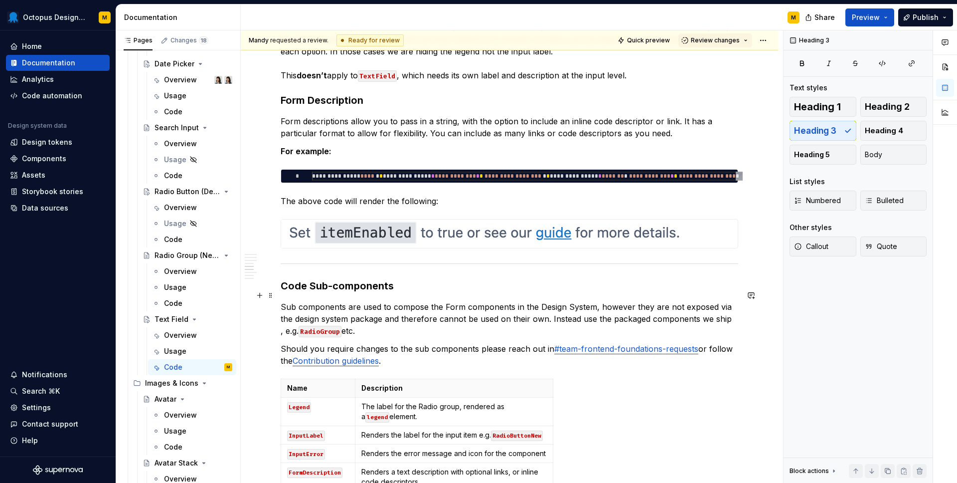
click at [289, 293] on h3 "Code Sub-components" at bounding box center [510, 286] width 458 height 14
click at [272, 319] on span at bounding box center [271, 316] width 8 height 14
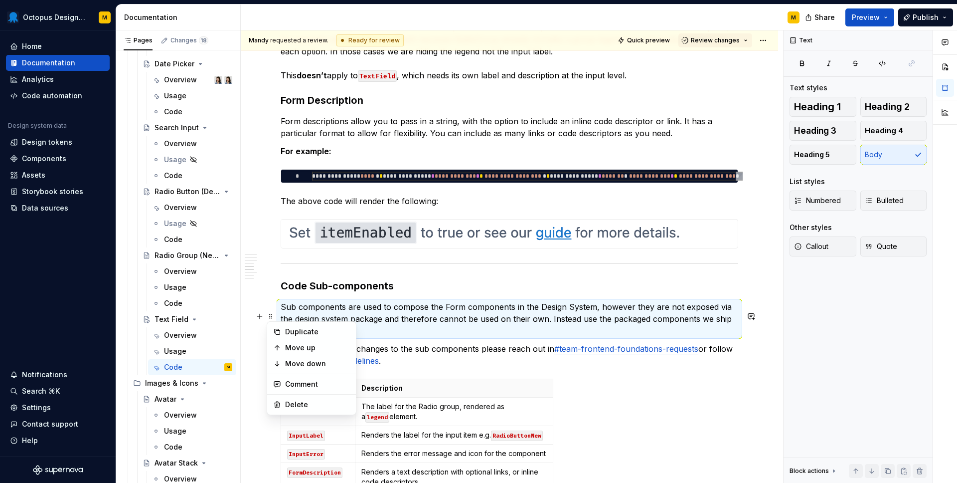
click at [281, 293] on h3 "Code Sub-components" at bounding box center [510, 286] width 458 height 14
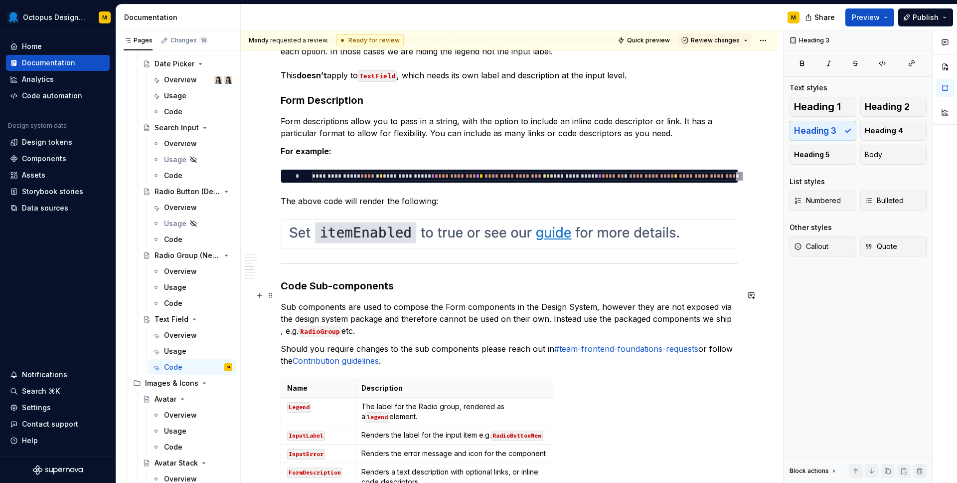
click at [298, 293] on h3 "Code Sub-components" at bounding box center [510, 286] width 458 height 14
click at [360, 275] on button "button" at bounding box center [360, 276] width 14 height 14
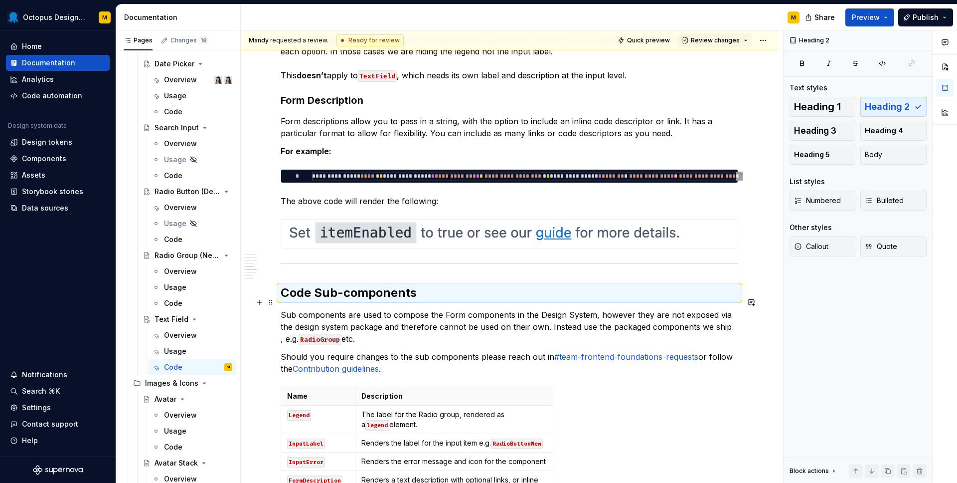
click at [281, 301] on h2 "Code Sub-components" at bounding box center [510, 293] width 458 height 16
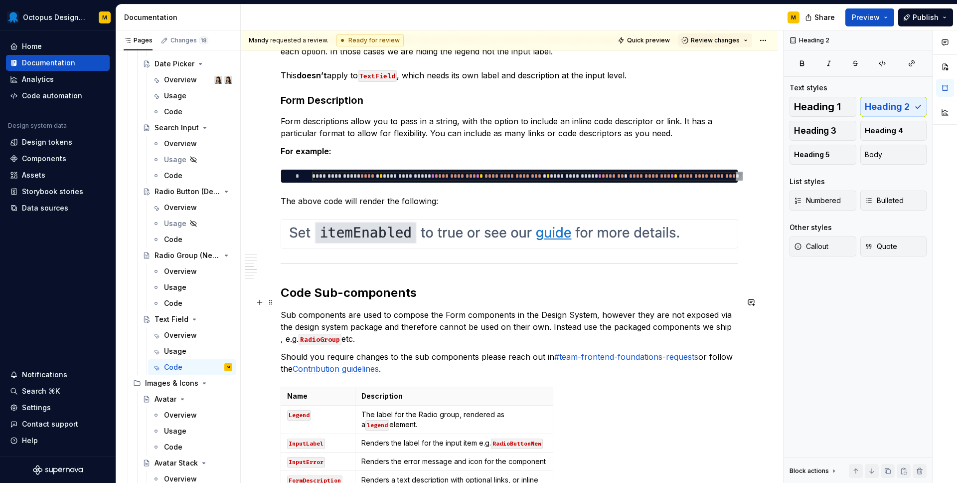
click at [292, 286] on div "**********" at bounding box center [510, 83] width 458 height 3054
click at [277, 274] on div "**********" at bounding box center [509, 150] width 537 height 3234
click at [752, 253] on div "**********" at bounding box center [512, 256] width 542 height 453
click at [752, 253] on div "**********" at bounding box center [509, 150] width 537 height 3234
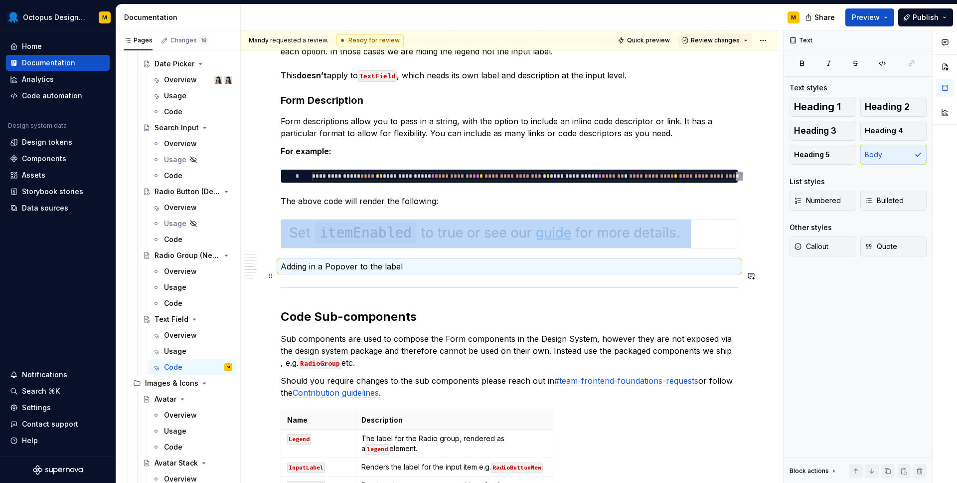
click at [302, 272] on p "Adding in a Popover to the label" at bounding box center [510, 266] width 458 height 12
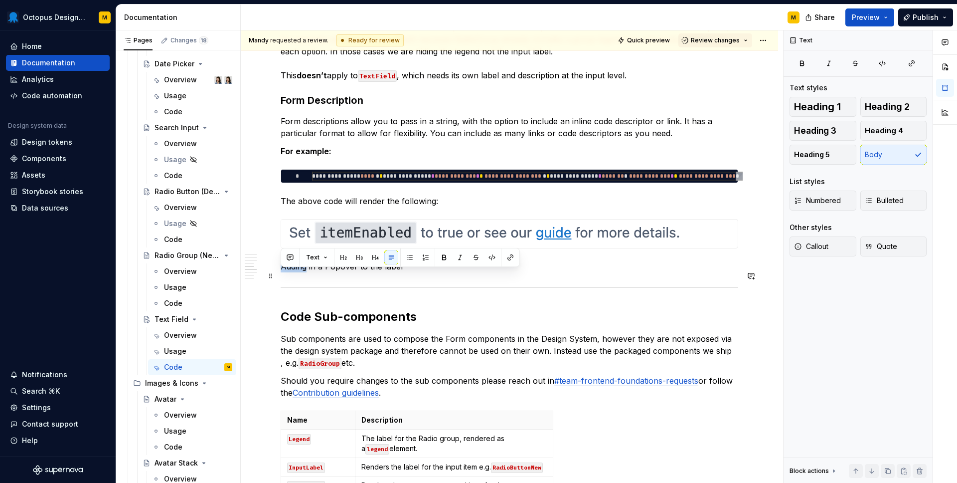
click at [302, 272] on p "Adding in a Popover to the label" at bounding box center [510, 266] width 458 height 12
click at [354, 258] on button "button" at bounding box center [359, 257] width 14 height 14
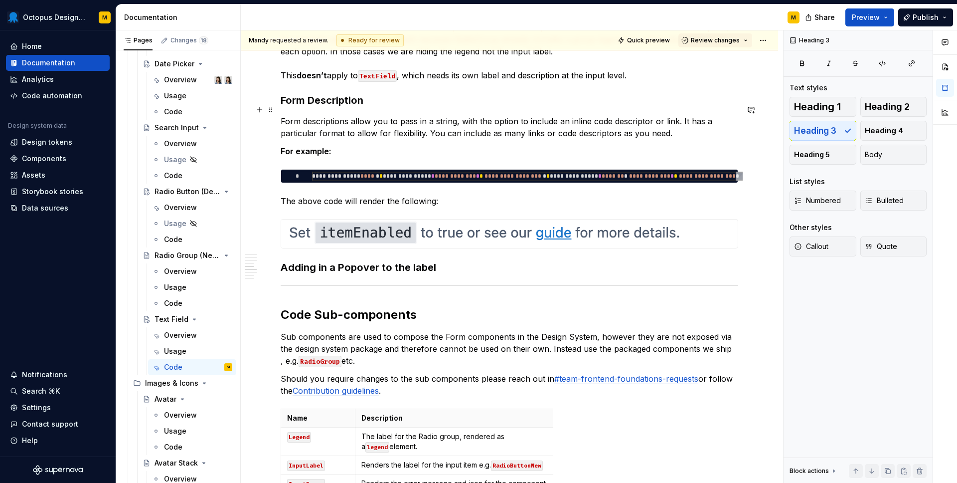
click at [303, 107] on h3 "Form Description" at bounding box center [510, 100] width 458 height 14
click at [451, 284] on div "**********" at bounding box center [510, 94] width 458 height 3076
click at [320, 274] on h3 "Adding in a Popover to the label" at bounding box center [510, 267] width 458 height 14
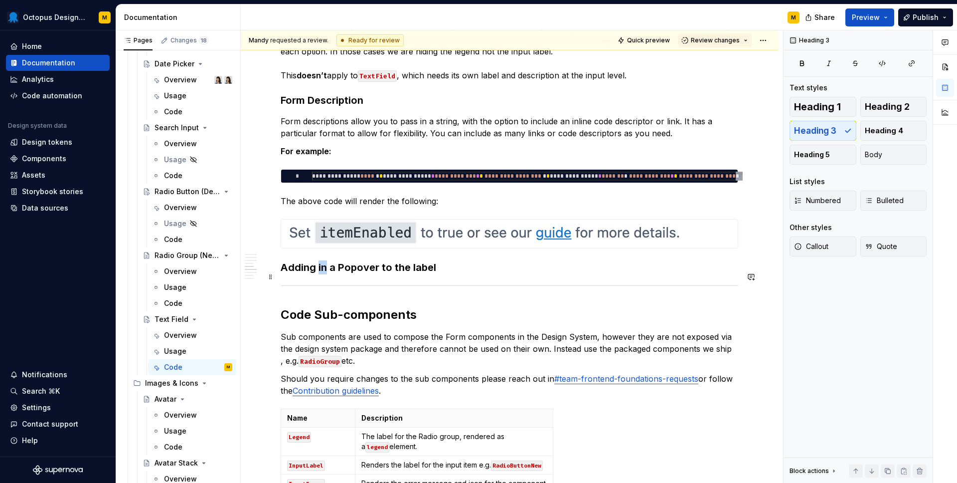
click at [320, 274] on h3 "Adding in a Popover to the label" at bounding box center [510, 267] width 458 height 14
click at [441, 274] on h3 "Adding a Popover to the label" at bounding box center [510, 267] width 458 height 14
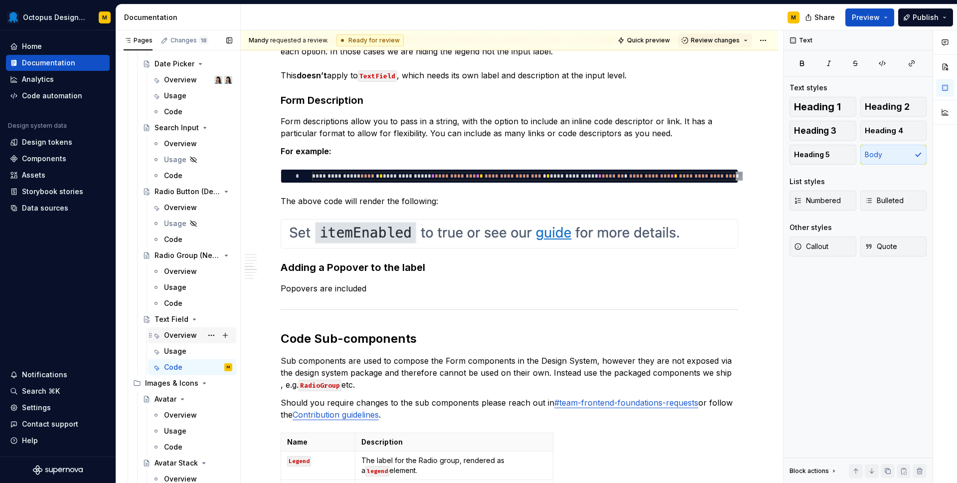
click at [174, 331] on div "Overview" at bounding box center [180, 335] width 33 height 10
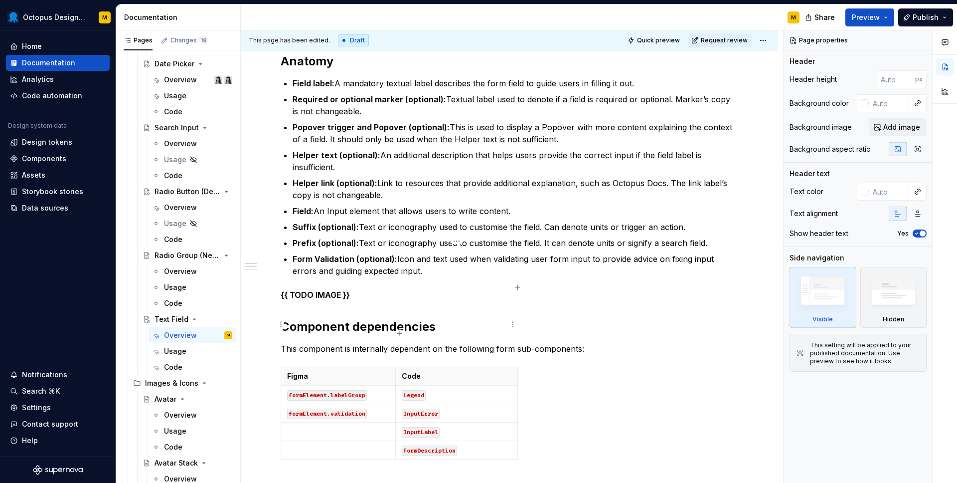
scroll to position [325, 0]
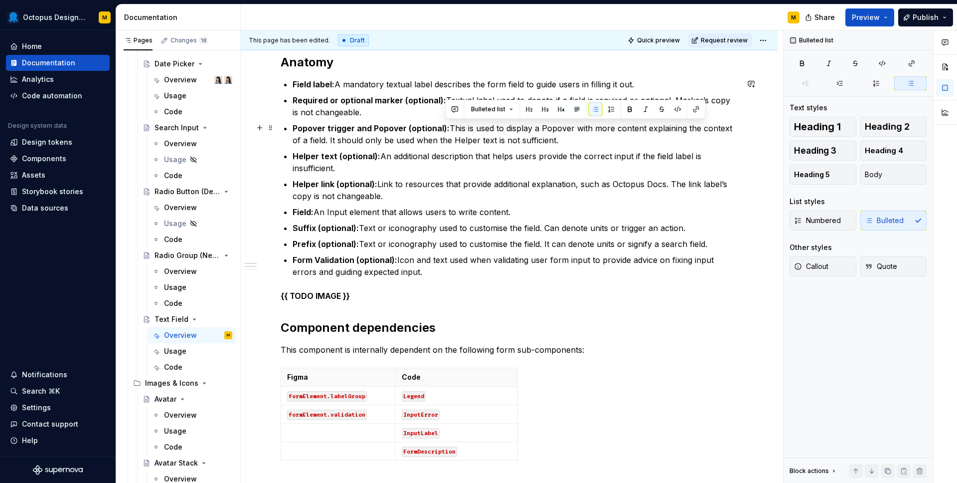
drag, startPoint x: 547, startPoint y: 138, endPoint x: 446, endPoint y: 126, distance: 101.9
click at [446, 126] on p "Popover trigger and Popover (optional): This is used to display a Popover with …" at bounding box center [516, 134] width 446 height 24
copy p "This is used to display a Popover with more content explaining the context of a…"
click at [180, 365] on div "Code" at bounding box center [173, 367] width 18 height 10
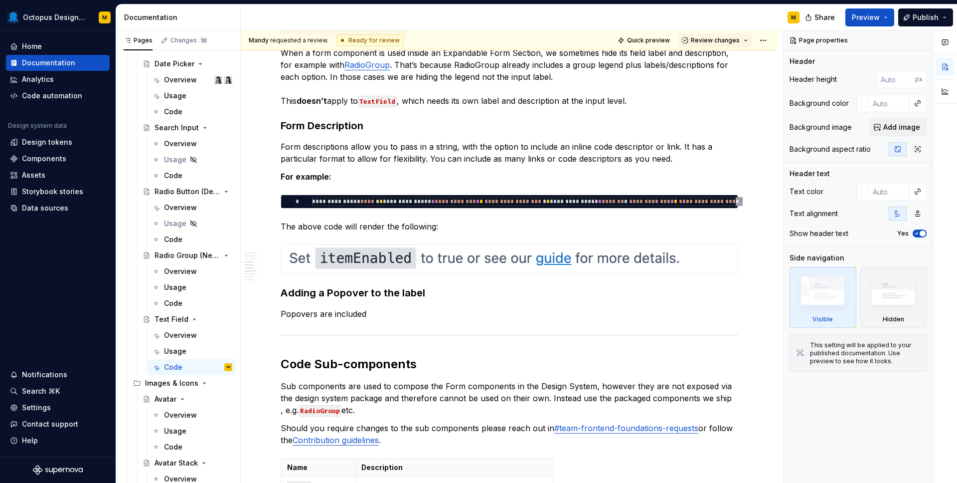
scroll to position [1658, 0]
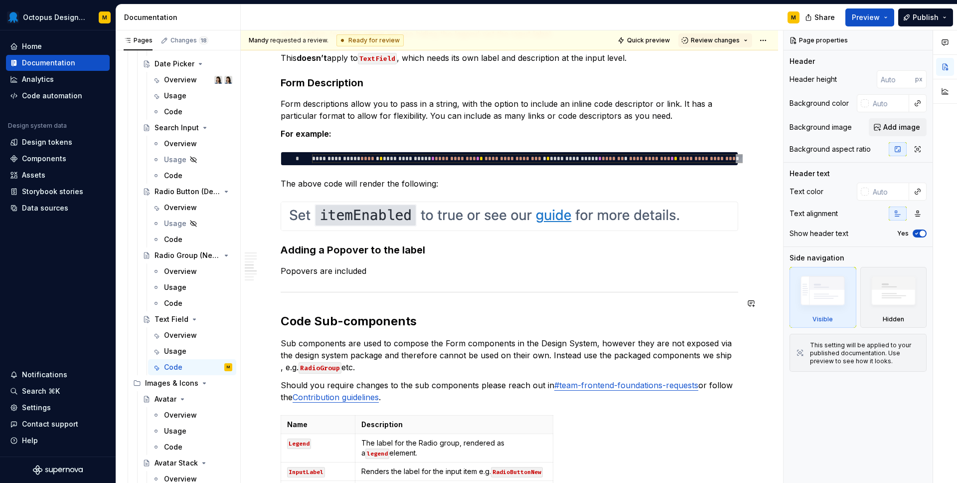
click at [334, 277] on p "Popovers are included" at bounding box center [510, 271] width 458 height 12
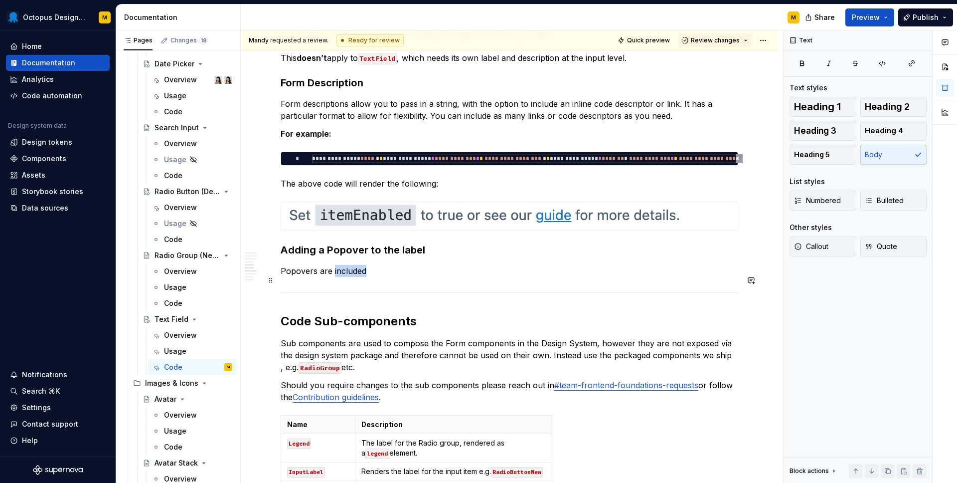
click at [334, 277] on p "Popovers are included" at bounding box center [510, 271] width 458 height 12
paste div
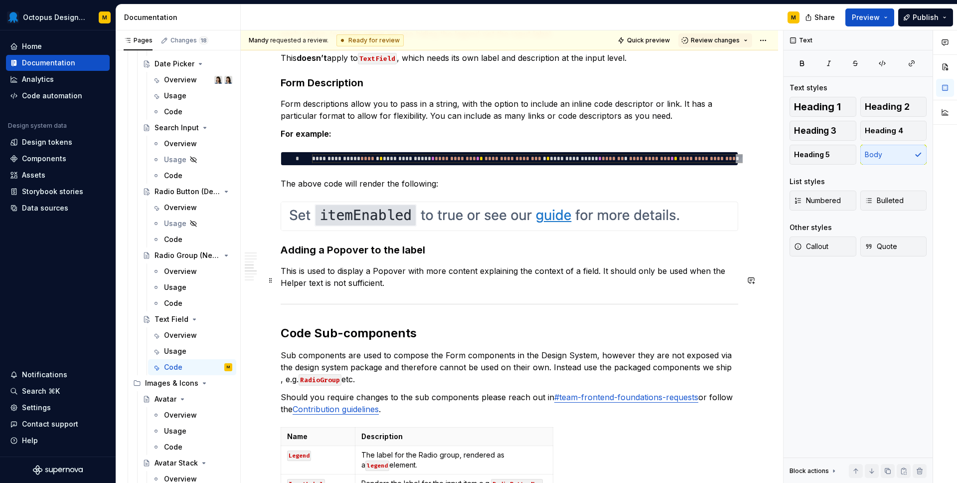
click at [285, 282] on p "This is used to display a Popover with more content explaining the context of a…" at bounding box center [510, 277] width 458 height 24
click at [446, 289] on p "This is used to display a Popover with more content explaining the context of a…" at bounding box center [510, 277] width 458 height 24
click at [424, 289] on p "This is used to display a Popover with more content explaining the context of a…" at bounding box center [510, 277] width 458 height 24
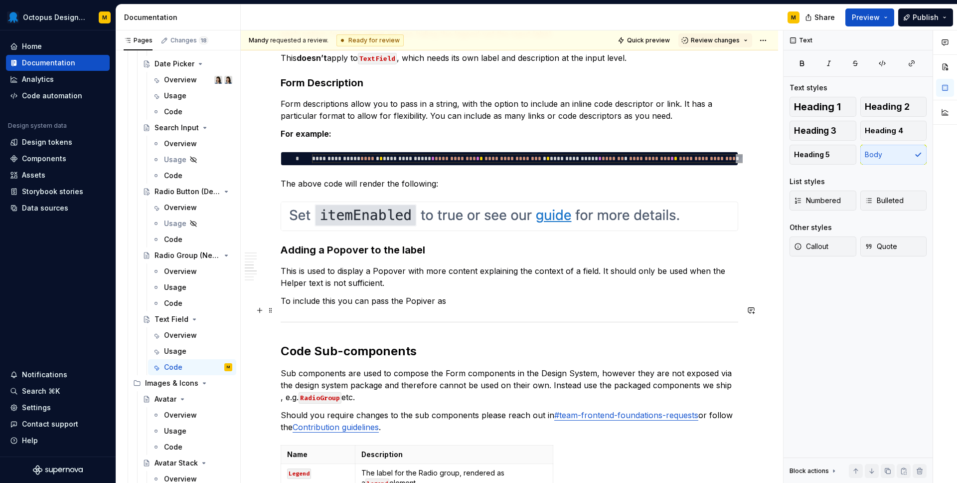
click at [423, 307] on p "To include this you can pass the Popiver as" at bounding box center [510, 301] width 458 height 12
click at [413, 307] on p "To include this you can pass the Popiver as" at bounding box center [510, 301] width 458 height 12
click at [598, 307] on p "To include this you can pass the PopoverBasicHelp component to the popover prop…" at bounding box center [510, 301] width 458 height 12
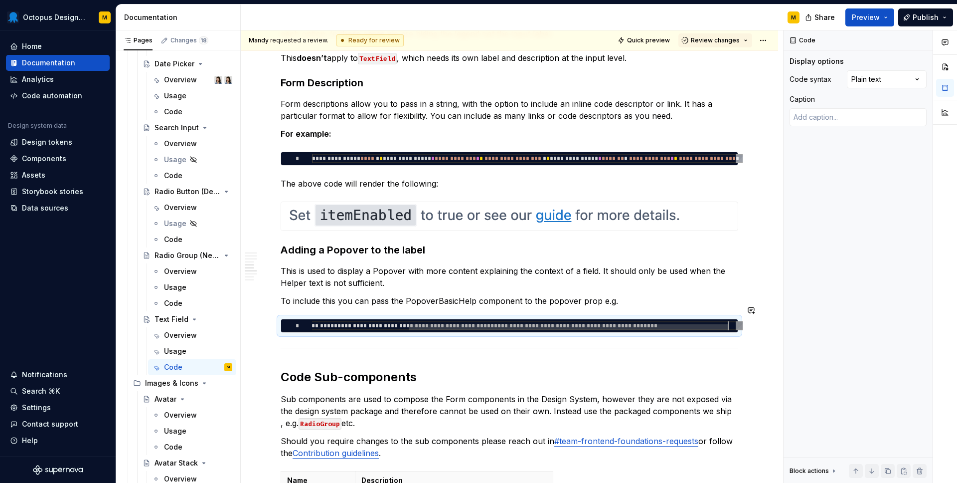
scroll to position [0, 547]
click at [535, 327] on div "**********" at bounding box center [510, 326] width 458 height 14
click at [532, 330] on div at bounding box center [568, 327] width 319 height 6
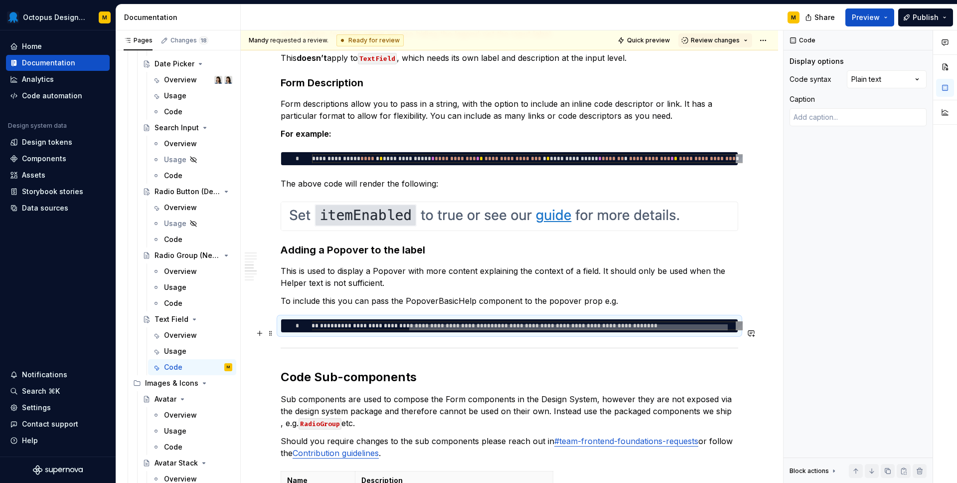
click at [532, 330] on div at bounding box center [568, 327] width 319 height 6
click at [344, 330] on div at bounding box center [524, 327] width 424 height 6
click at [409, 330] on div at bounding box center [568, 327] width 319 height 6
click at [344, 330] on div at bounding box center [471, 327] width 319 height 6
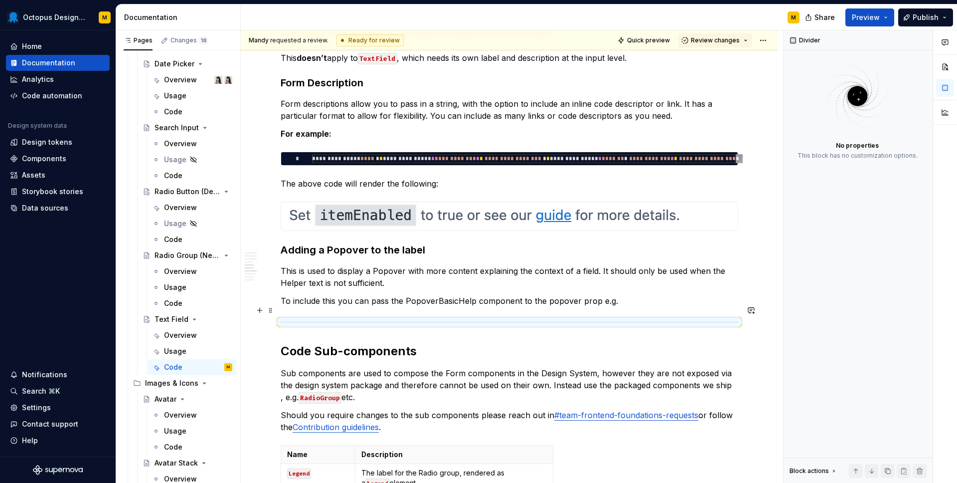
click at [630, 307] on p "To include this you can pass the PopoverBasicHelp component to the popover prop…" at bounding box center [510, 301] width 458 height 12
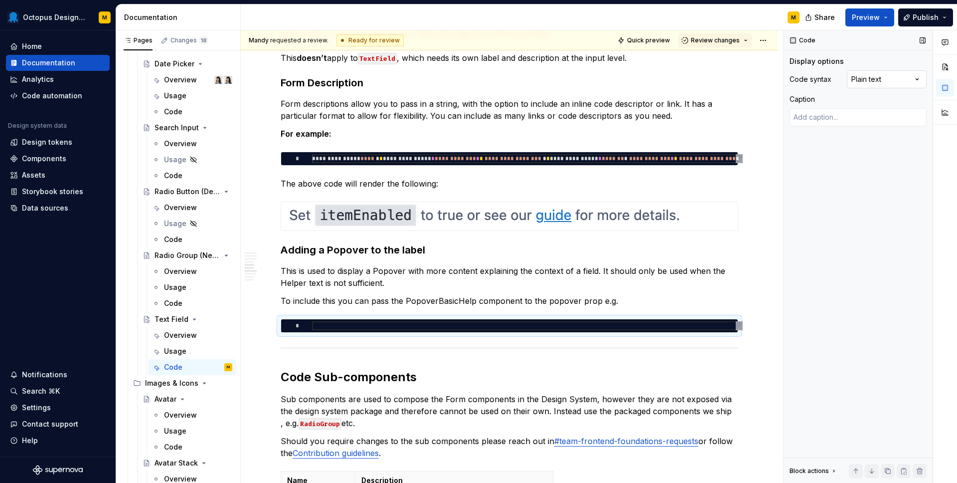
click at [875, 79] on div "Comments Open comments No comments yet Select ‘Comment’ from the block context …" at bounding box center [870, 256] width 173 height 453
click at [322, 330] on div at bounding box center [527, 325] width 431 height 9
click at [343, 330] on div at bounding box center [524, 327] width 424 height 6
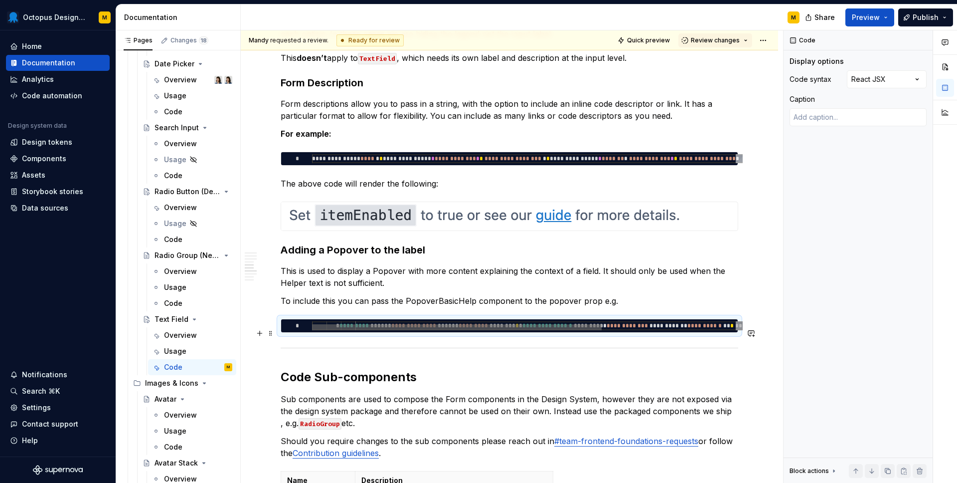
click at [361, 330] on div at bounding box center [457, 327] width 290 height 6
click at [363, 330] on div at bounding box center [457, 327] width 290 height 6
click at [386, 333] on div "**********" at bounding box center [627, 328] width 630 height 15
click at [371, 332] on div "**********" at bounding box center [627, 328] width 630 height 15
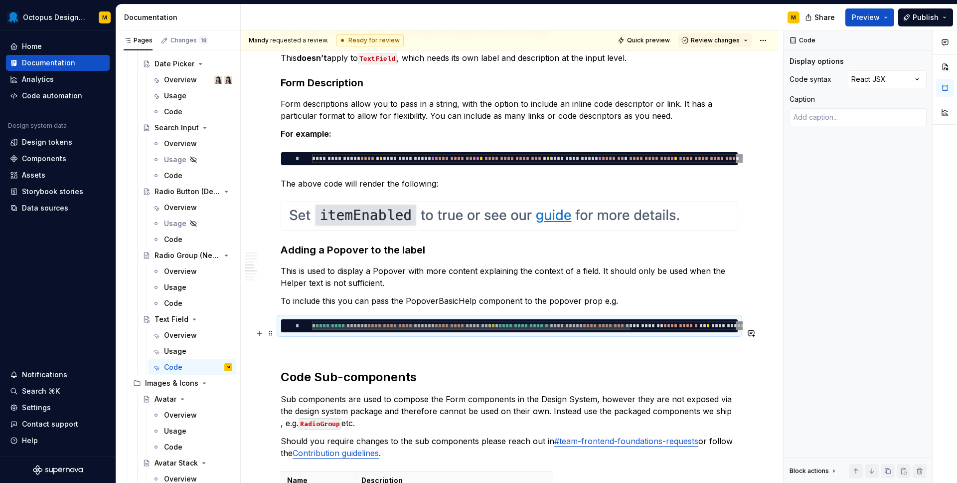
scroll to position [0, 39]
click at [353, 332] on div "**********" at bounding box center [598, 328] width 572 height 15
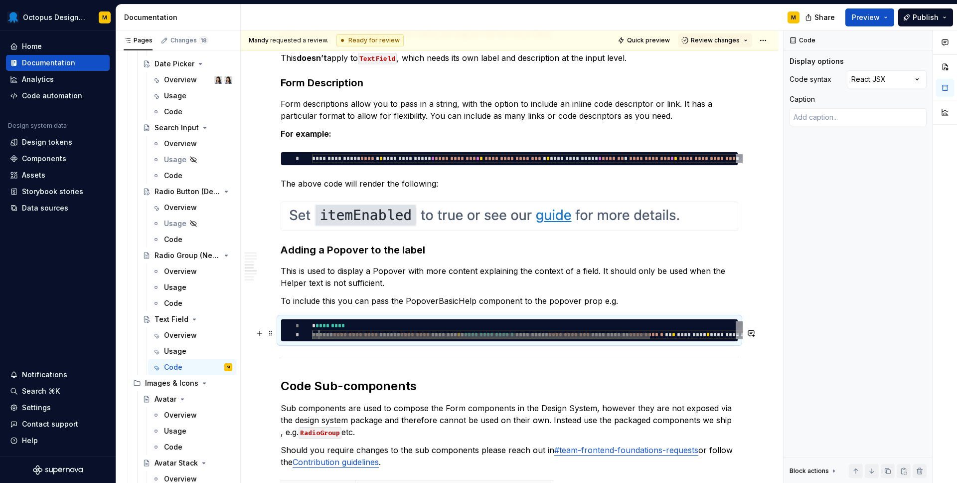
scroll to position [9, 7]
click at [395, 339] on div at bounding box center [481, 336] width 338 height 6
click at [395, 338] on div "**********" at bounding box center [582, 333] width 540 height 24
click at [395, 340] on div "**********" at bounding box center [582, 333] width 540 height 24
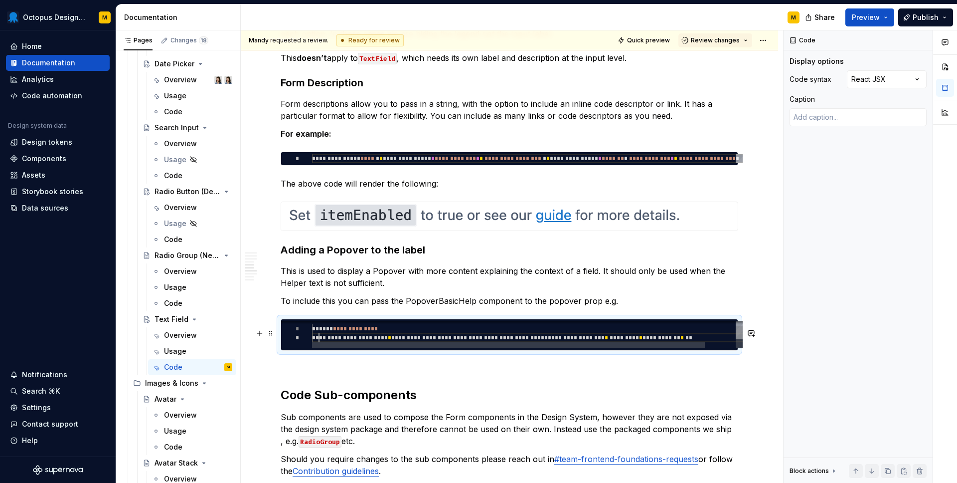
scroll to position [18, 7]
click at [377, 347] on div "**********" at bounding box center [544, 331] width 464 height 33
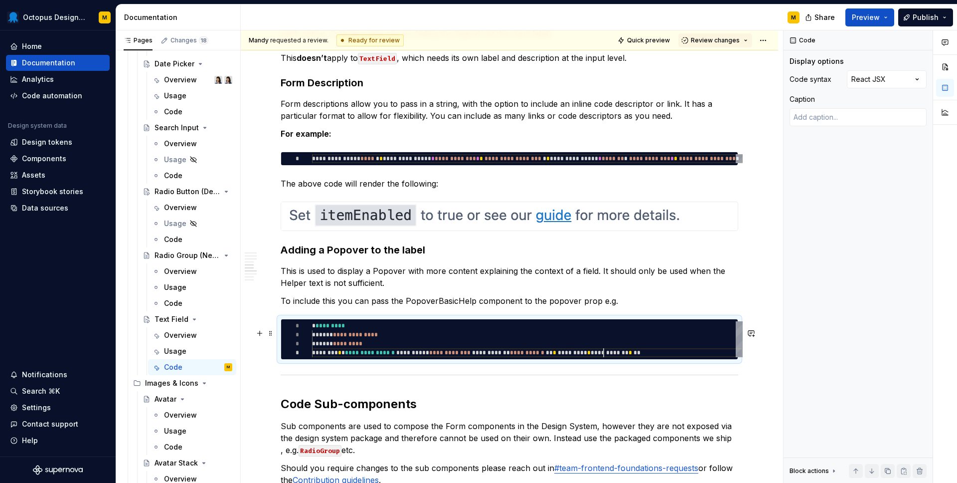
click at [604, 357] on div "**********" at bounding box center [527, 339] width 431 height 36
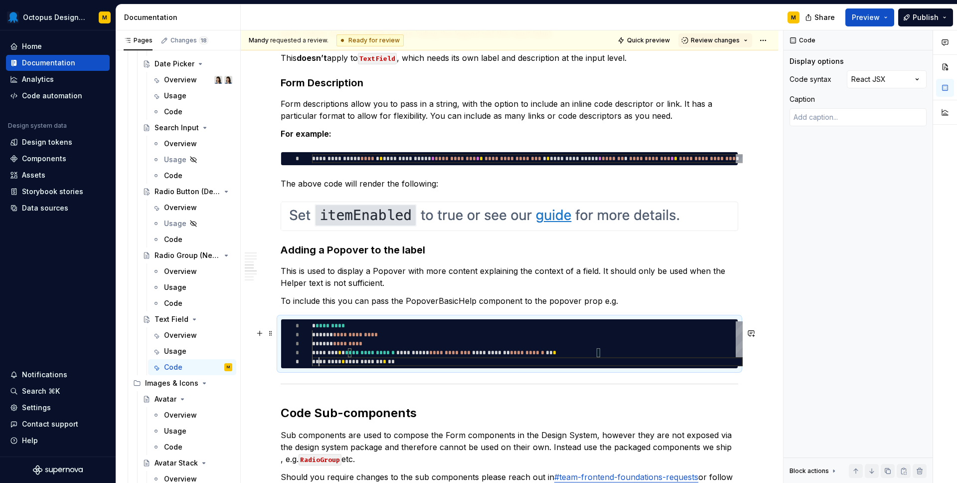
scroll to position [36, 7]
click at [404, 366] on div "**********" at bounding box center [527, 343] width 431 height 45
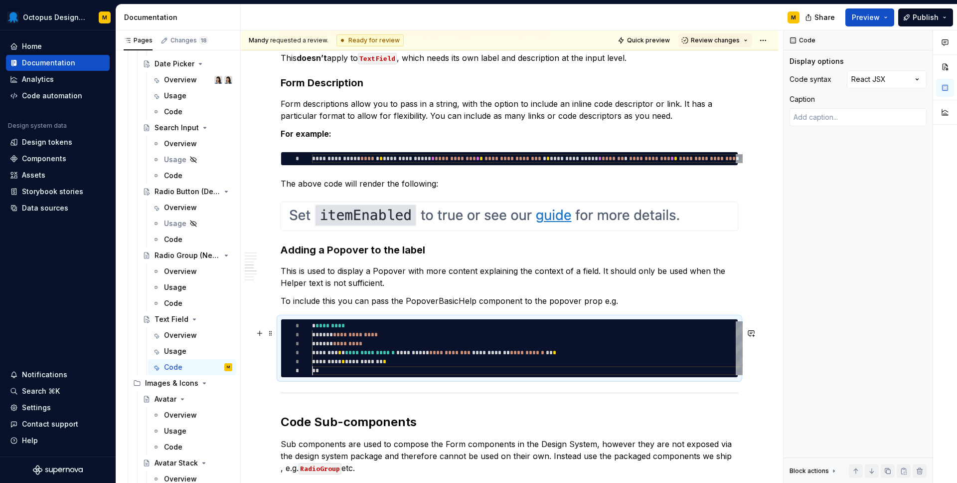
scroll to position [45, 0]
click at [439, 396] on div "**********" at bounding box center [510, 139] width 458 height 3201
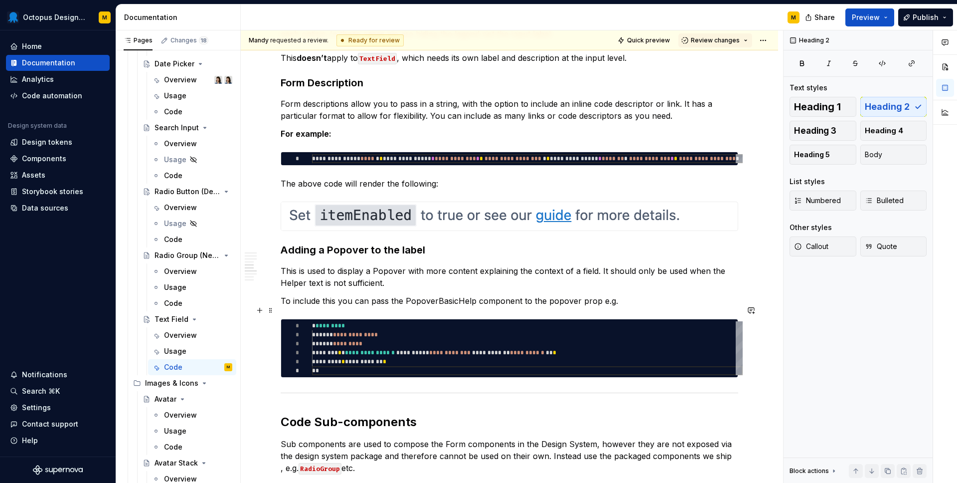
click at [404, 307] on p "To include this you can pass the PopoverBasicHelp component to the popover prop…" at bounding box center [510, 301] width 458 height 12
click at [475, 307] on p "To include this you can pass the `PopoverBasicHelp component to the popover pro…" at bounding box center [510, 301] width 458 height 12
click at [544, 307] on p "To include this you can pass the PopoverBasicHelp component to the popover prop…" at bounding box center [510, 301] width 458 height 12
click at [539, 307] on p "To include this you can pass the PopoverBasicHelp component to the popover prop…" at bounding box center [510, 301] width 458 height 12
click at [541, 307] on p "To include this you can pass the PopoverBasicHelp component to the popover prop…" at bounding box center [510, 301] width 458 height 12
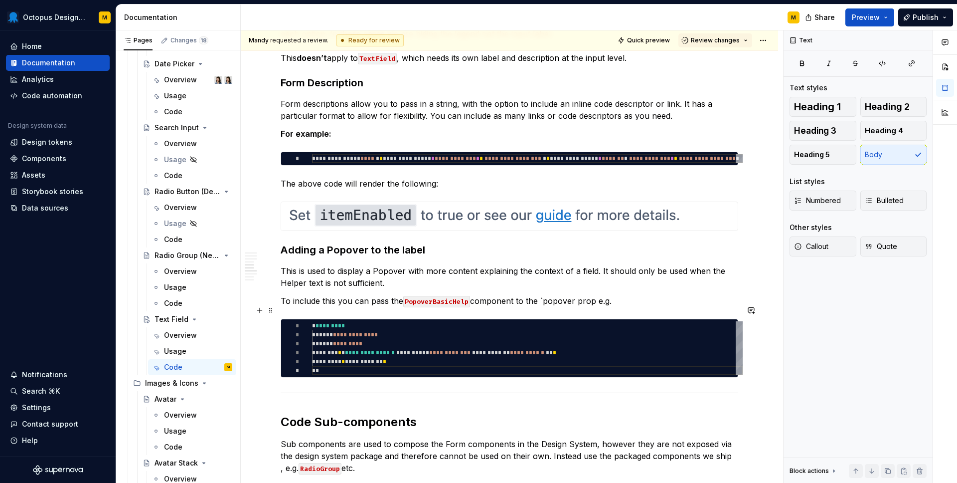
click at [575, 307] on p "To include this you can pass the PopoverBasicHelp component to the `popover pro…" at bounding box center [510, 301] width 458 height 12
click at [572, 307] on p "To include this you can pass the PopoverBasicHelp component to the popover prop…" at bounding box center [510, 301] width 458 height 12
click at [470, 282] on p "This is used to display a Popover with more content explaining the context of a…" at bounding box center [510, 277] width 458 height 24
click at [470, 289] on p "This is used to display a Popover with more content explaining the context of a…" at bounding box center [510, 277] width 458 height 24
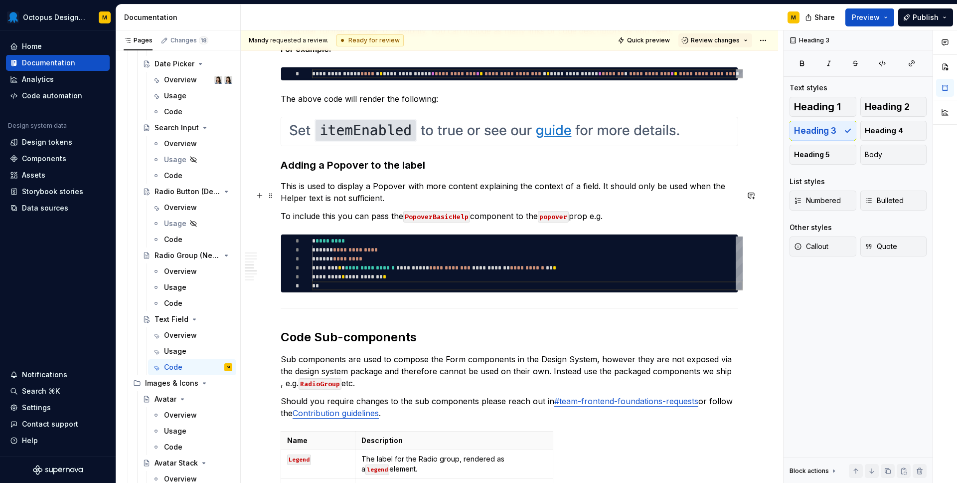
scroll to position [1781, 0]
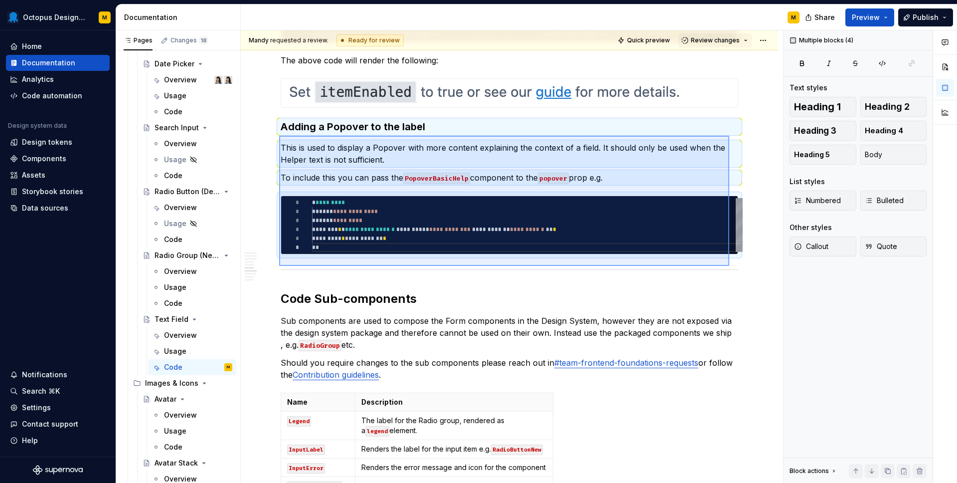
drag, startPoint x: 279, startPoint y: 136, endPoint x: 729, endPoint y: 266, distance: 468.5
click at [729, 266] on div "**********" at bounding box center [512, 256] width 542 height 453
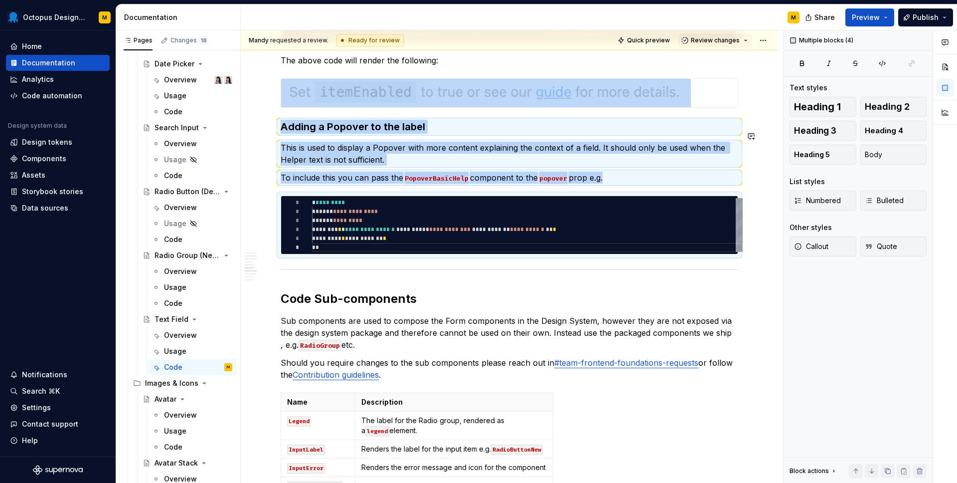
copy div "Adding a Popover to the label This is used to display a Popover with more conte…"
click at [171, 303] on div "Code" at bounding box center [173, 303] width 18 height 10
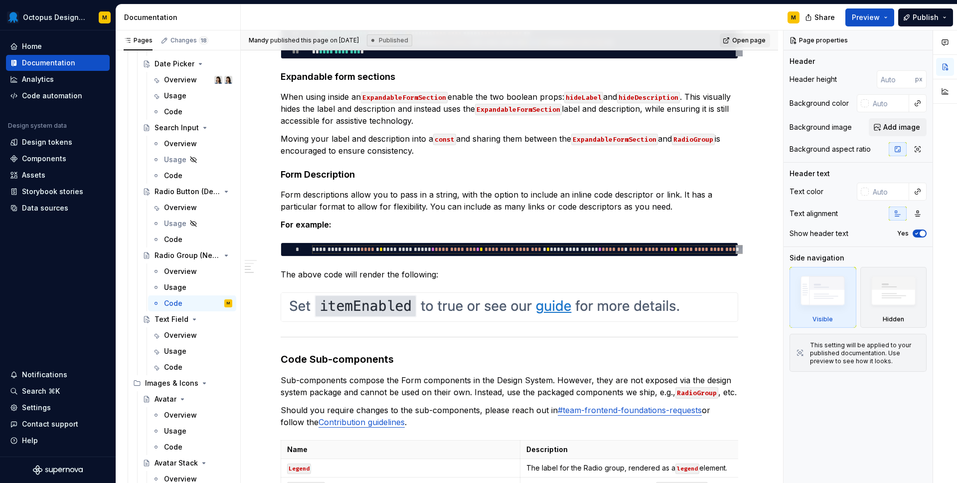
scroll to position [1320, 0]
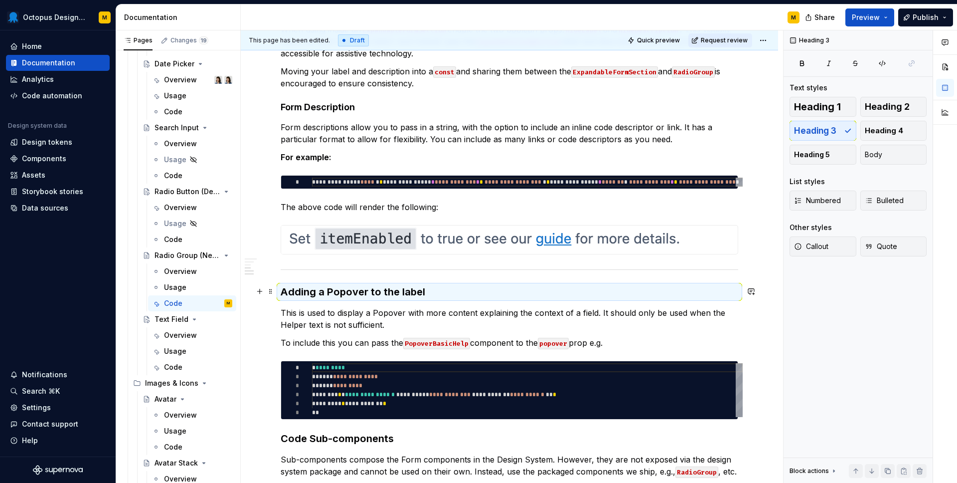
scroll to position [1389, 0]
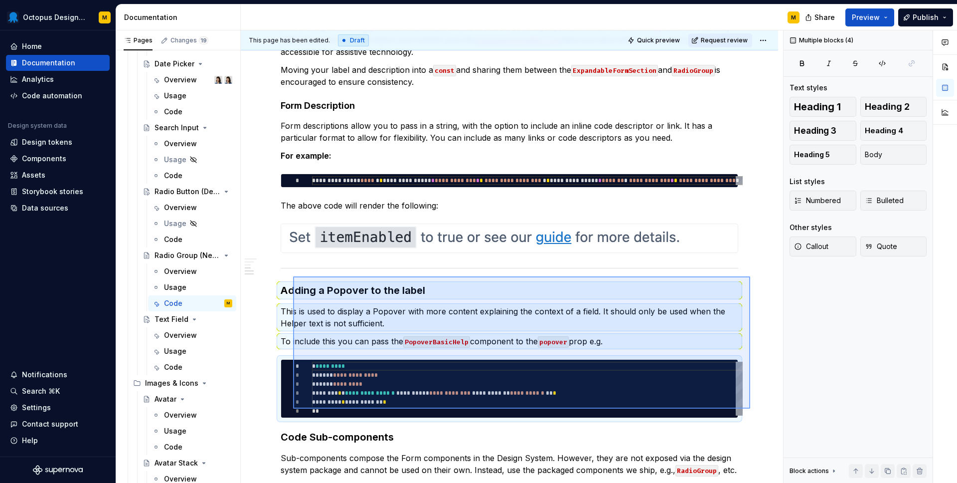
drag, startPoint x: 750, startPoint y: 408, endPoint x: 293, endPoint y: 277, distance: 475.5
click at [293, 277] on div "**********" at bounding box center [512, 256] width 542 height 453
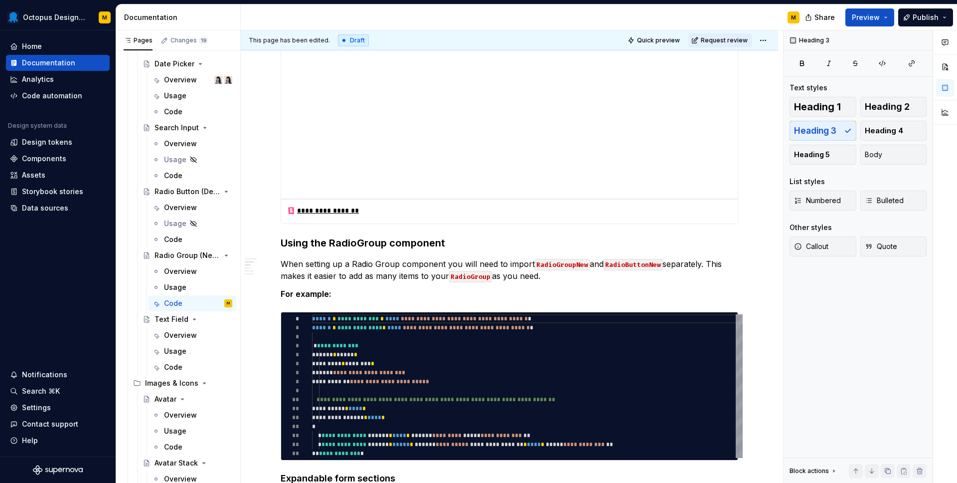
scroll to position [996, 0]
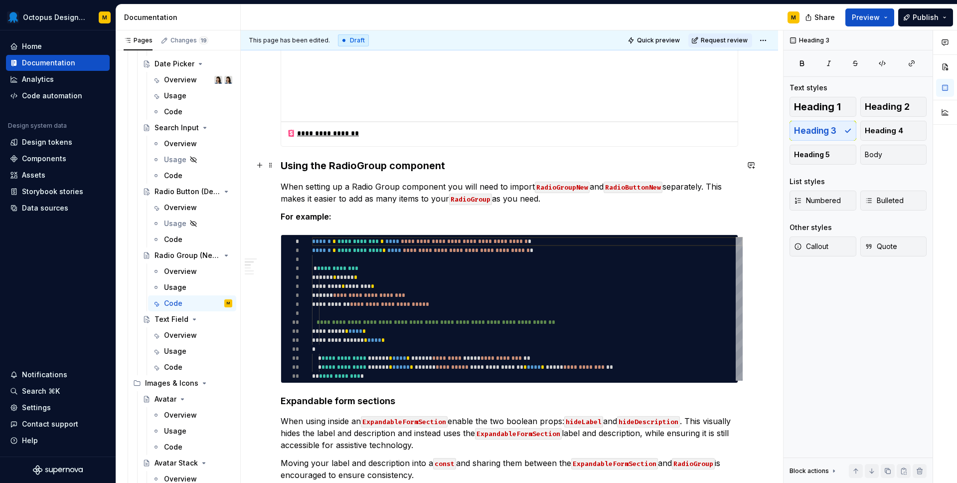
click at [281, 162] on h3 "Using the RadioGroup component" at bounding box center [510, 166] width 458 height 14
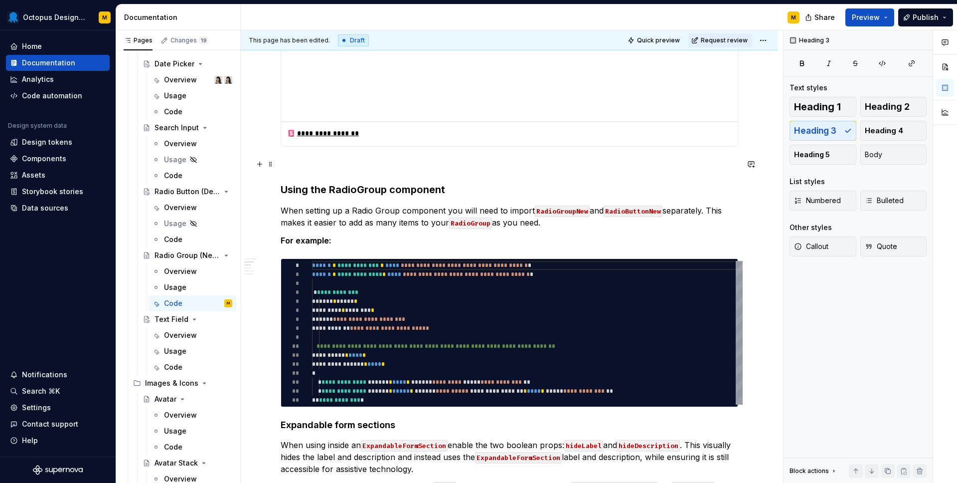
click at [300, 163] on p at bounding box center [510, 165] width 458 height 12
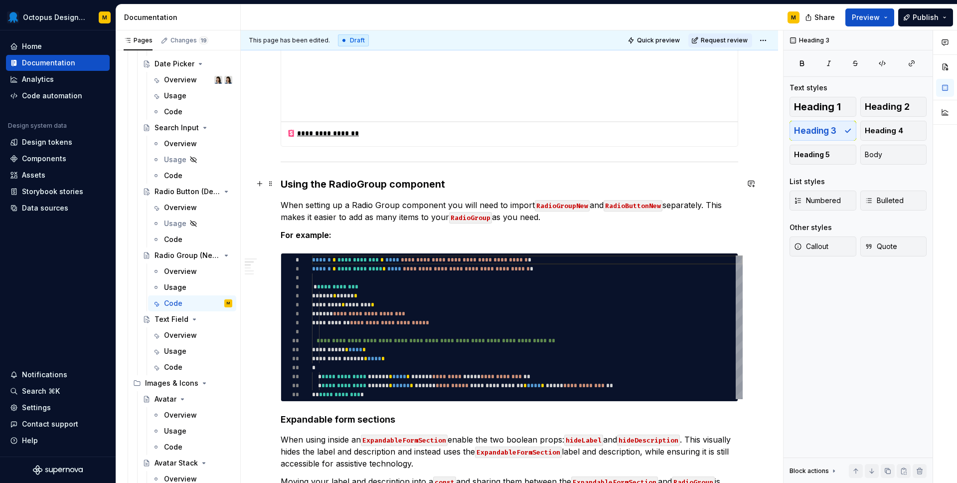
click at [318, 178] on h3 "Using the RadioGroup component" at bounding box center [510, 184] width 458 height 14
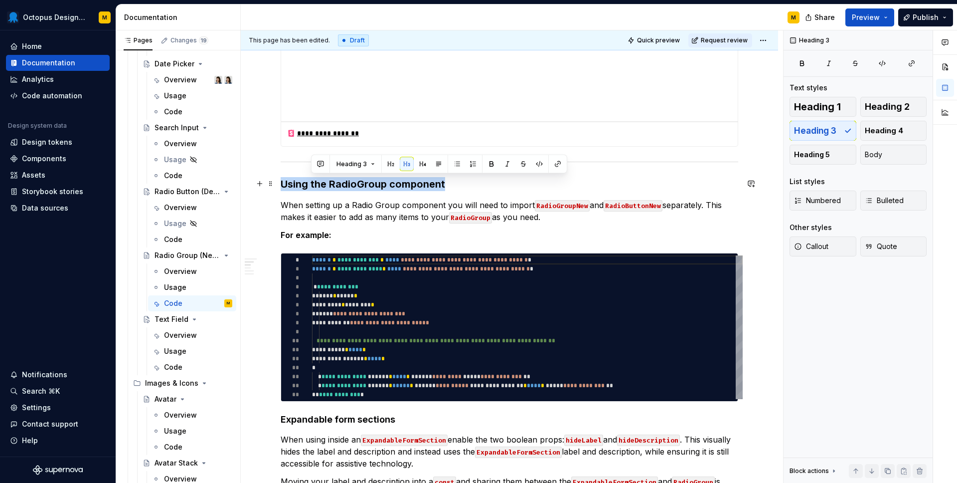
click at [318, 178] on h3 "Using the RadioGroup component" at bounding box center [510, 184] width 458 height 14
click at [363, 167] on button "button" at bounding box center [360, 164] width 14 height 14
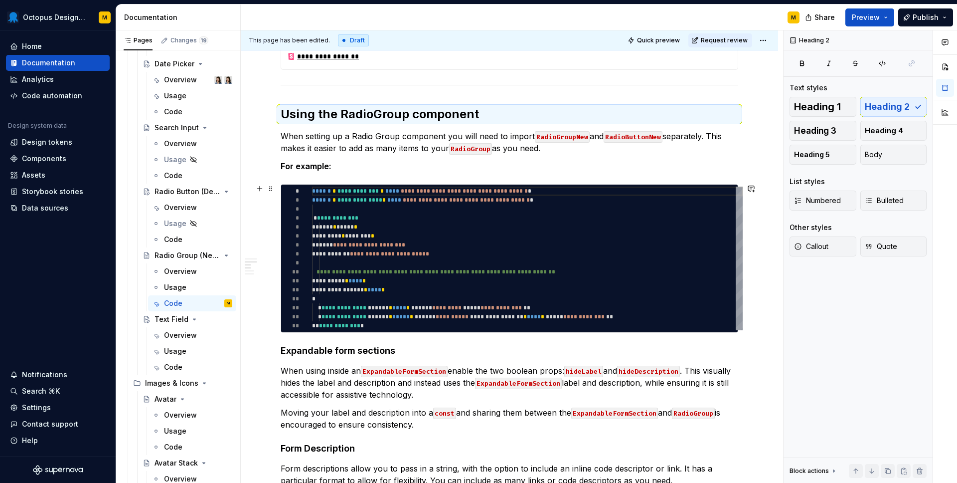
scroll to position [1074, 0]
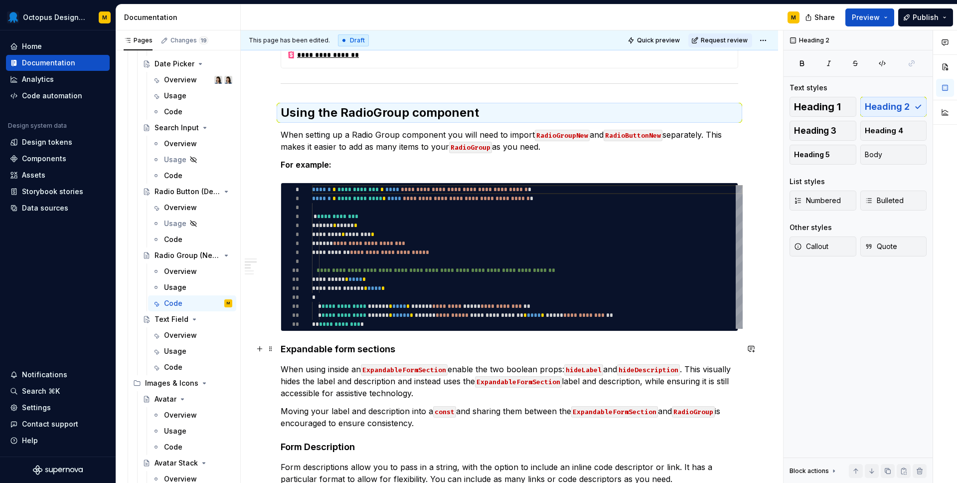
click at [324, 349] on h4 "Expandable form sections" at bounding box center [510, 349] width 458 height 12
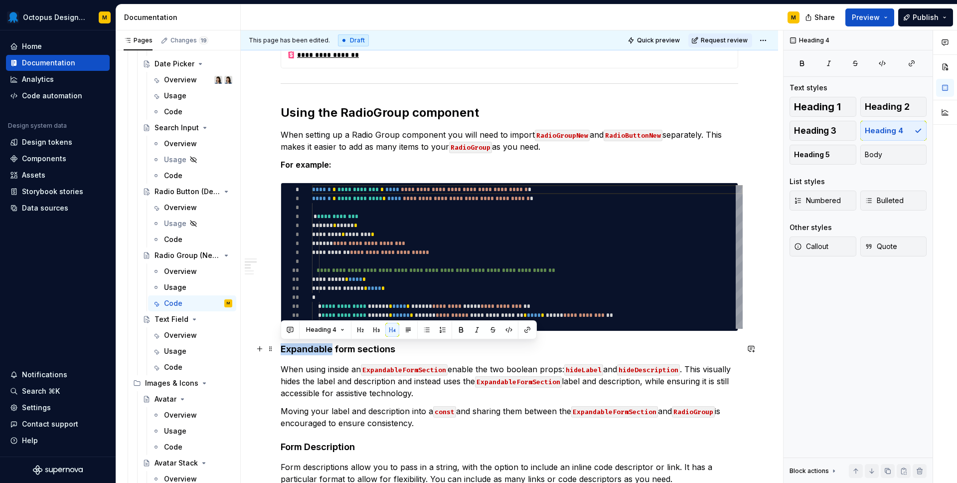
click at [324, 349] on h4 "Expandable form sections" at bounding box center [510, 349] width 458 height 12
click at [377, 330] on button "button" at bounding box center [376, 329] width 14 height 14
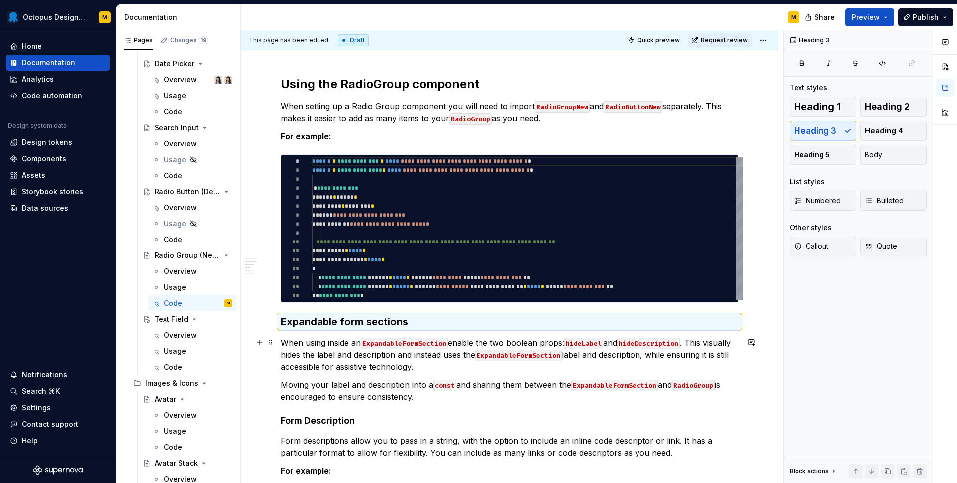
scroll to position [1109, 0]
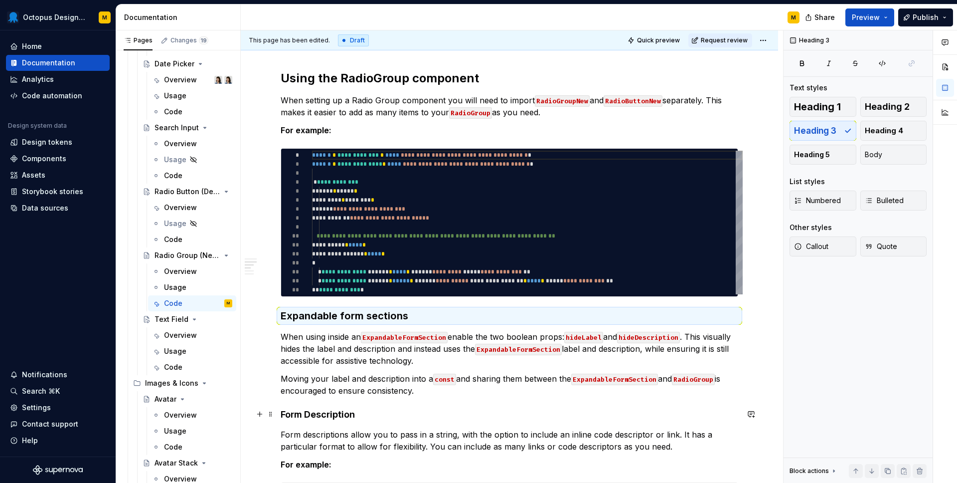
click at [299, 418] on h4 "Form Description" at bounding box center [510, 414] width 458 height 12
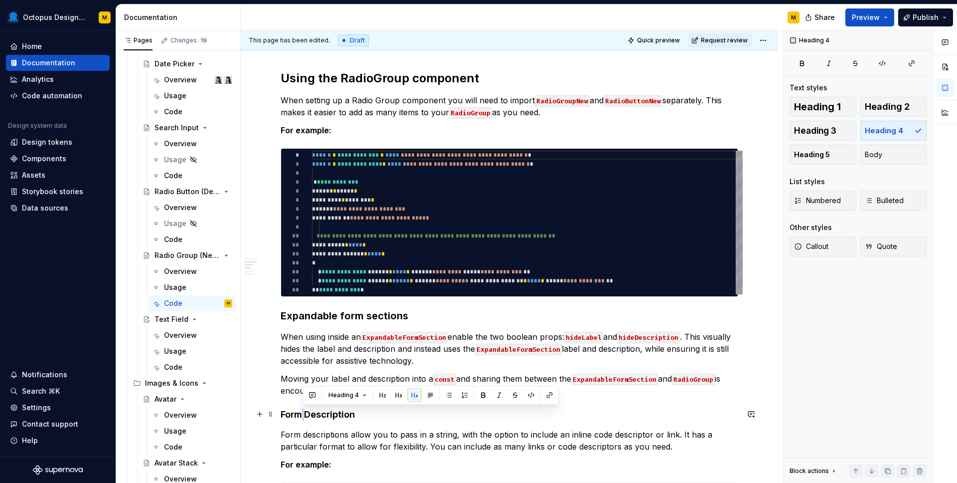
click at [299, 418] on h4 "Form Description" at bounding box center [510, 414] width 458 height 12
click at [378, 392] on button "button" at bounding box center [376, 395] width 14 height 14
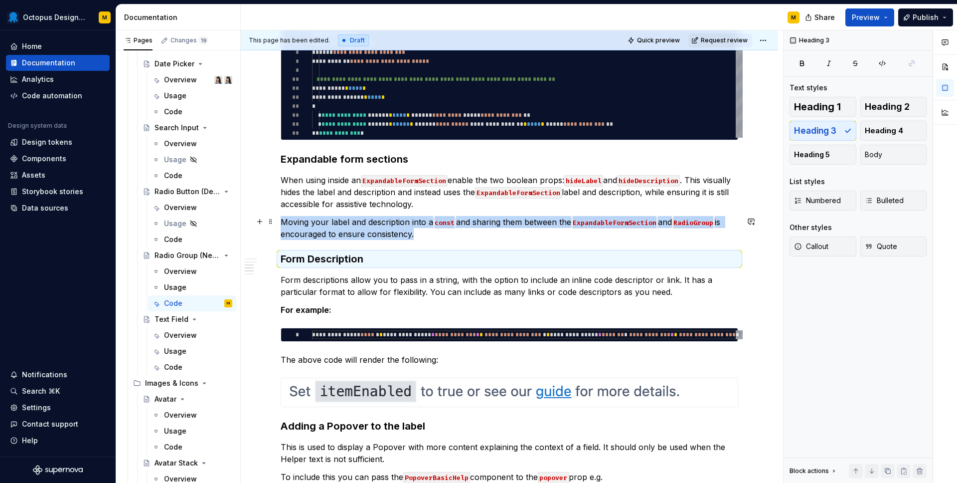
scroll to position [1328, 0]
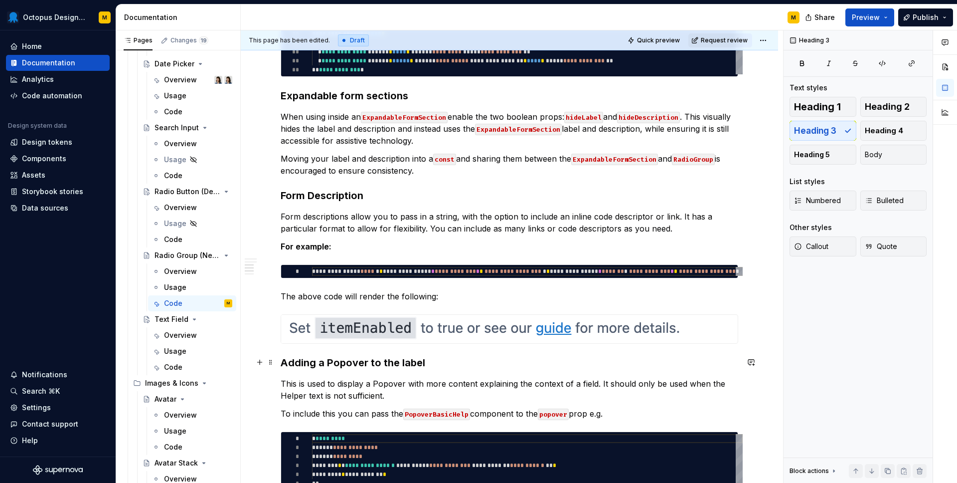
click at [321, 358] on h3 "Adding a Popover to the label" at bounding box center [510, 362] width 458 height 14
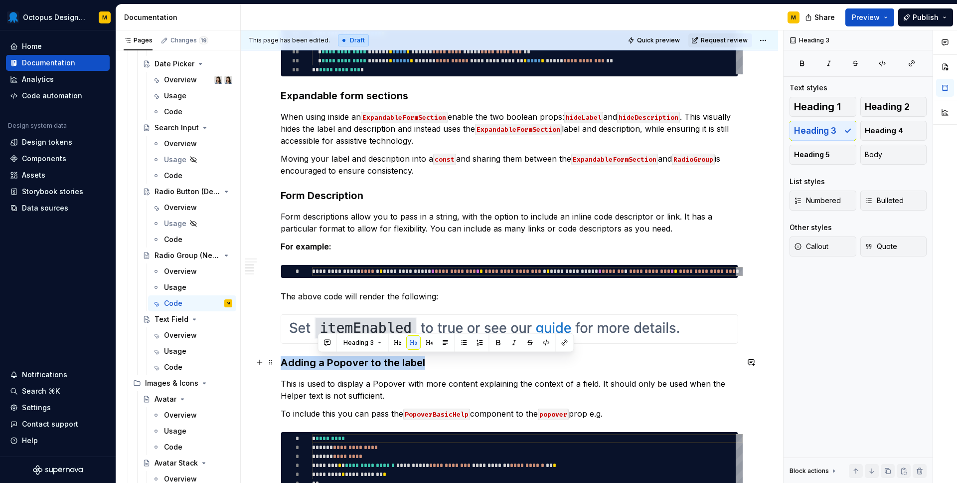
click at [321, 358] on h3 "Adding a Popover to the label" at bounding box center [510, 362] width 458 height 14
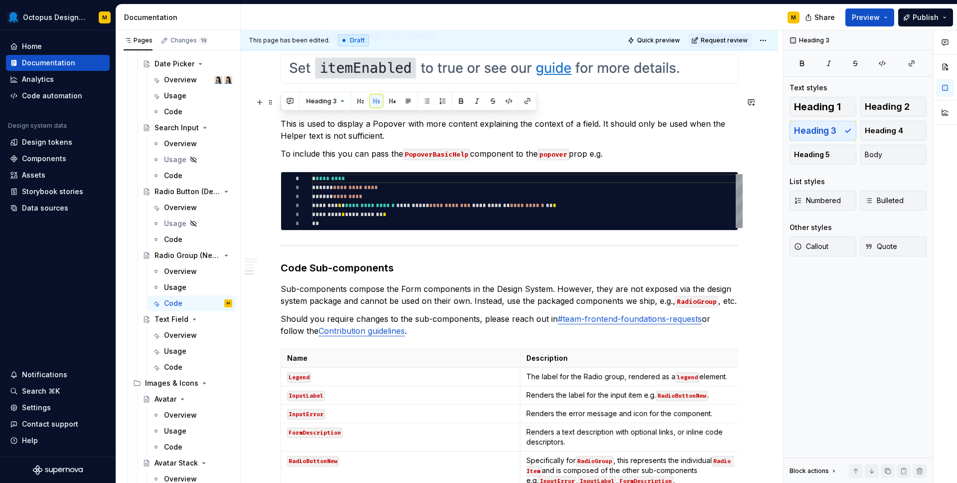
scroll to position [1690, 0]
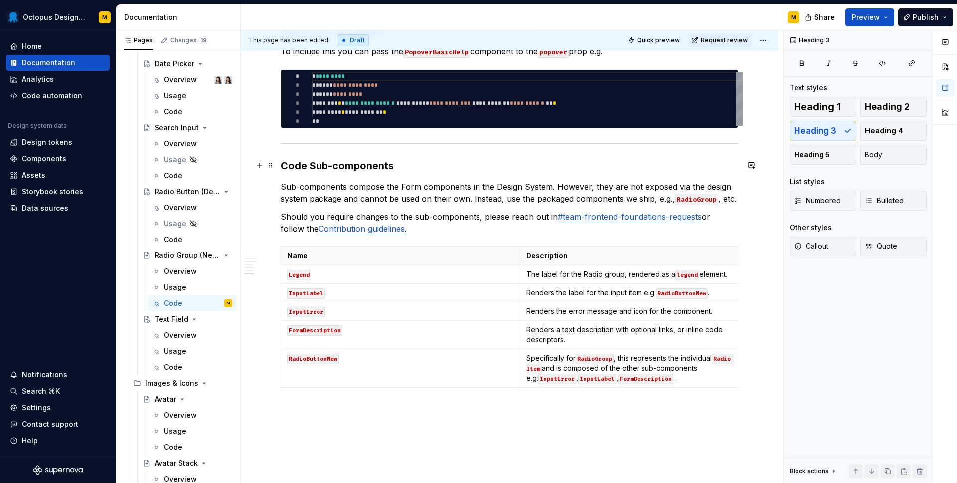
click at [318, 168] on h3 "Code Sub-components" at bounding box center [510, 166] width 458 height 14
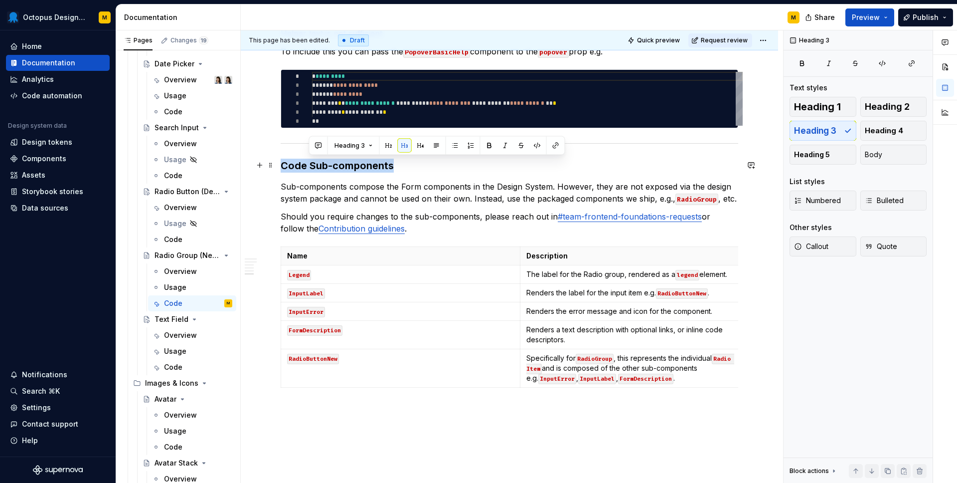
click at [318, 168] on h3 "Code Sub-components" at bounding box center [510, 166] width 458 height 14
click at [357, 149] on button "button" at bounding box center [360, 146] width 14 height 14
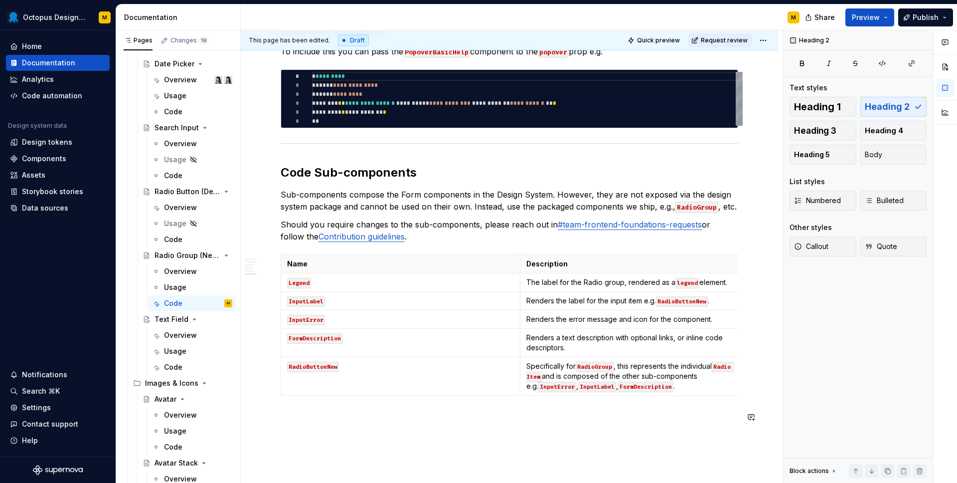
click at [736, 41] on span "Request review" at bounding box center [724, 40] width 47 height 8
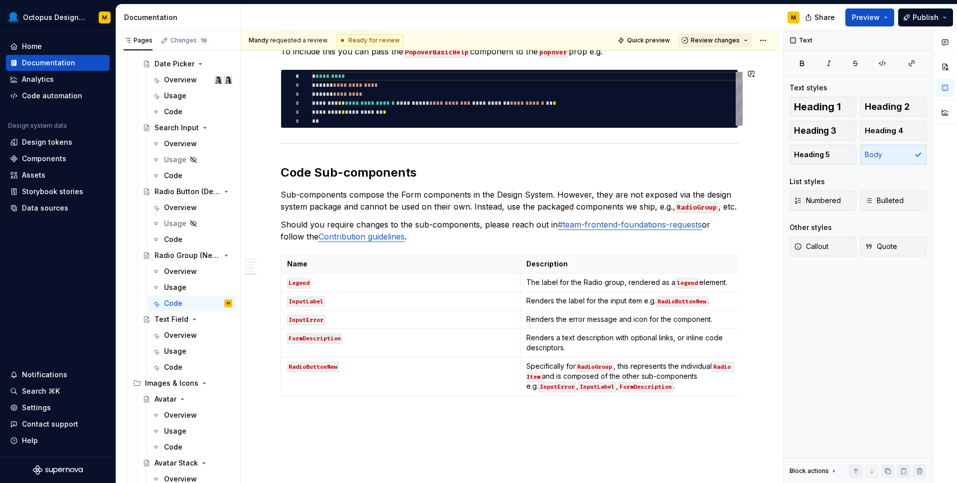
click at [721, 38] on span "Review changes" at bounding box center [715, 40] width 49 height 8
click at [715, 58] on div "Approve" at bounding box center [747, 60] width 87 height 10
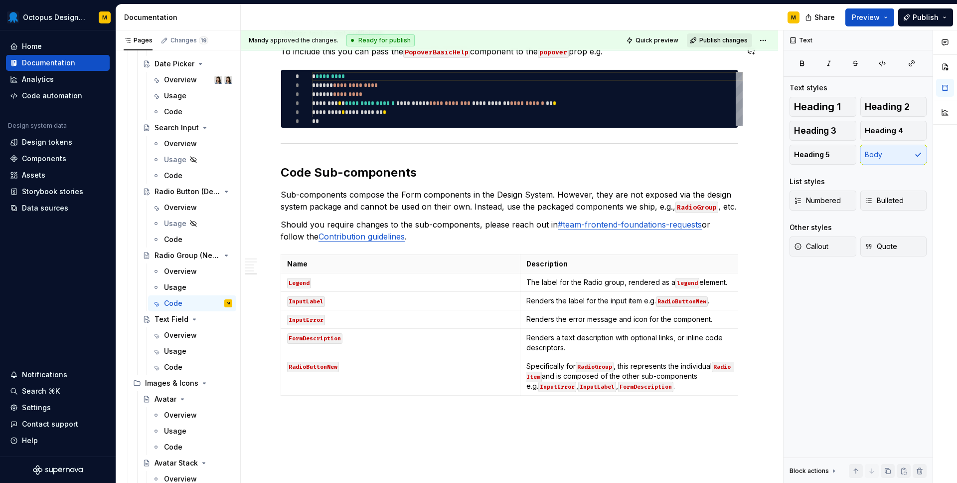
click at [734, 38] on span "Publish changes" at bounding box center [723, 40] width 48 height 8
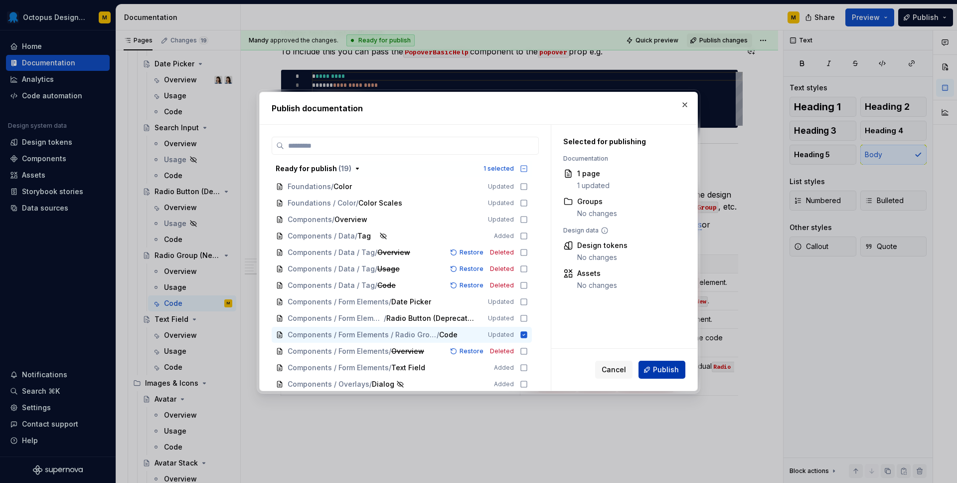
click at [662, 372] on span "Publish" at bounding box center [666, 369] width 26 height 10
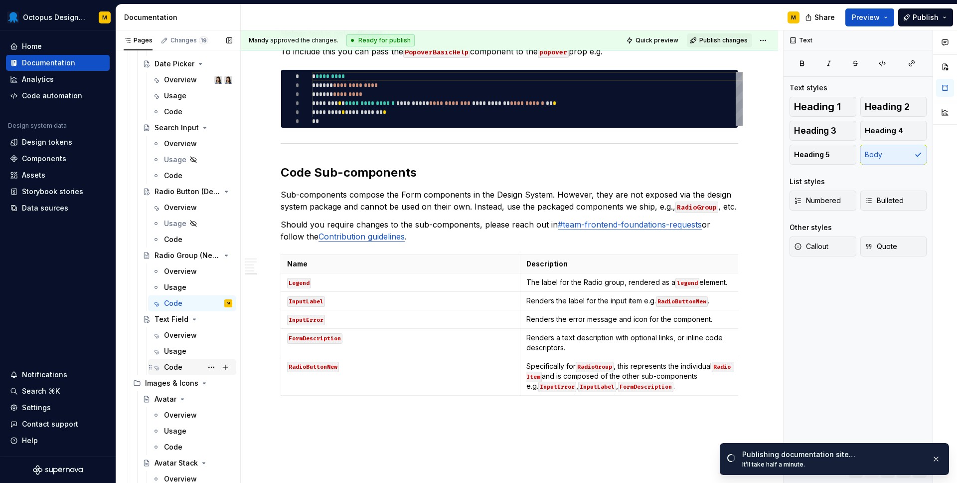
click at [172, 368] on div "Code" at bounding box center [173, 367] width 18 height 10
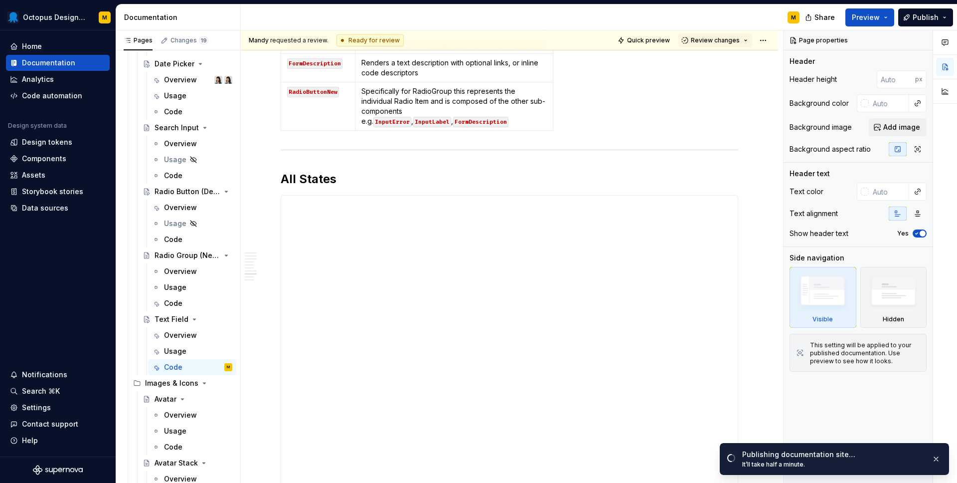
scroll to position [2210, 0]
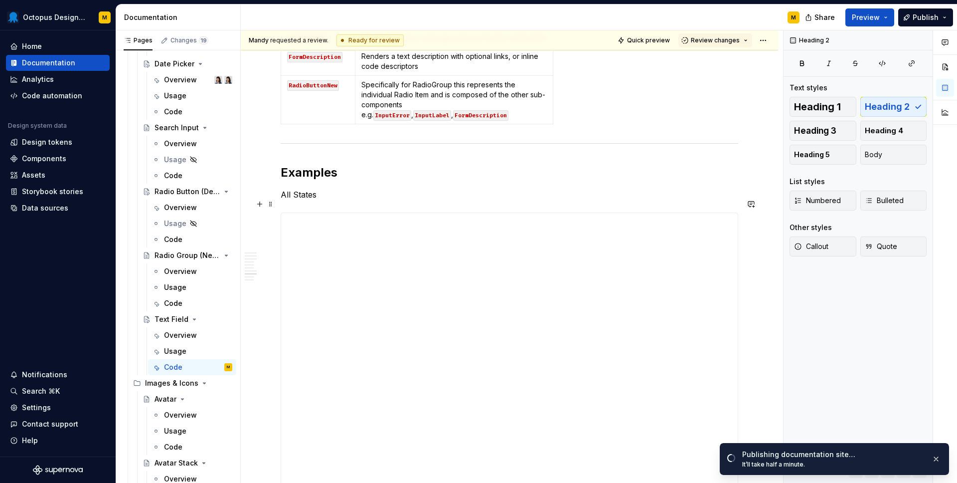
click at [299, 200] on p "All States" at bounding box center [510, 194] width 458 height 12
click at [373, 185] on button "button" at bounding box center [376, 185] width 14 height 14
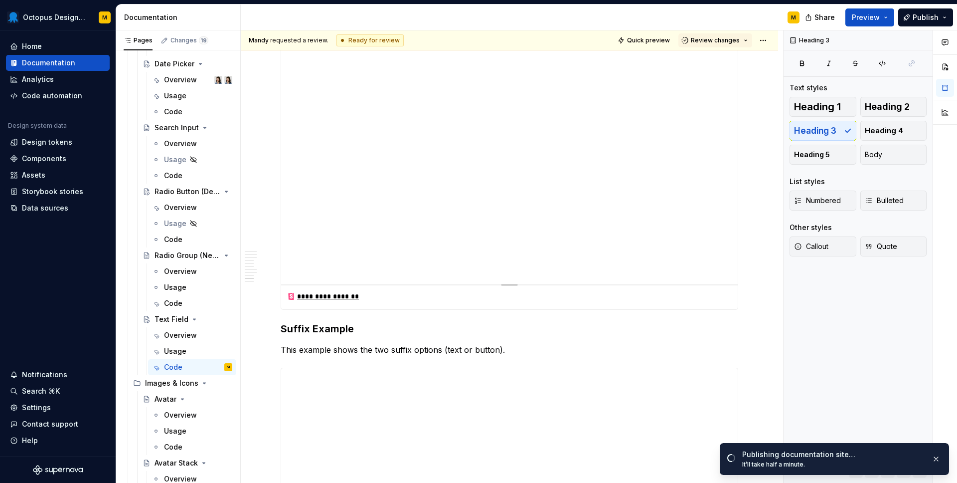
scroll to position [2736, 0]
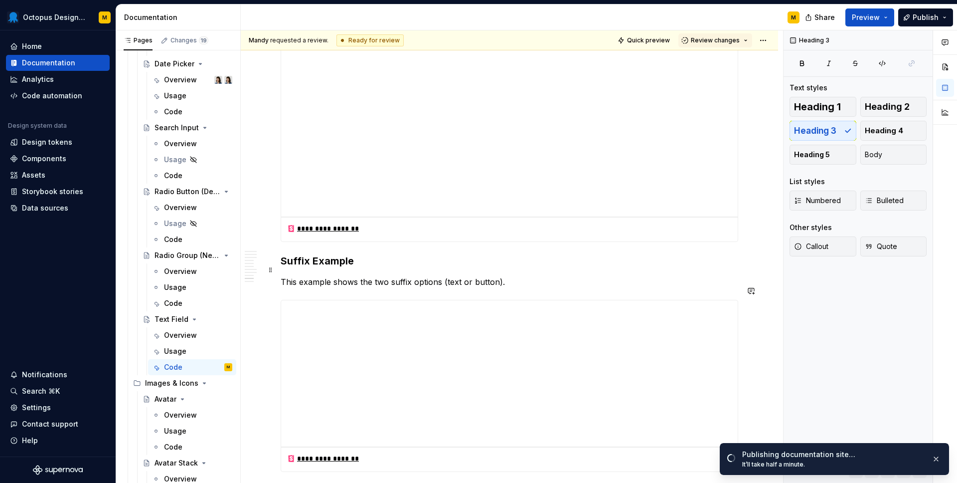
click at [303, 268] on h3 "Suffix Example" at bounding box center [510, 261] width 458 height 14
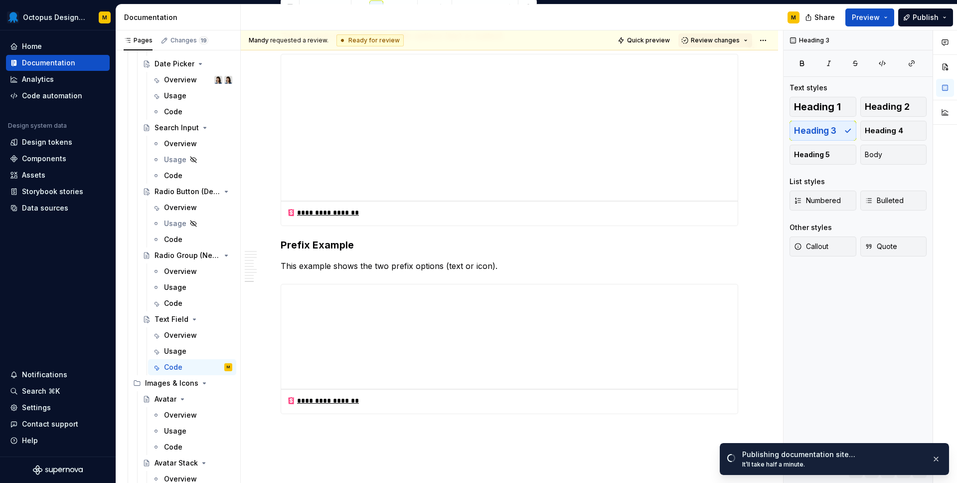
scroll to position [3023, 0]
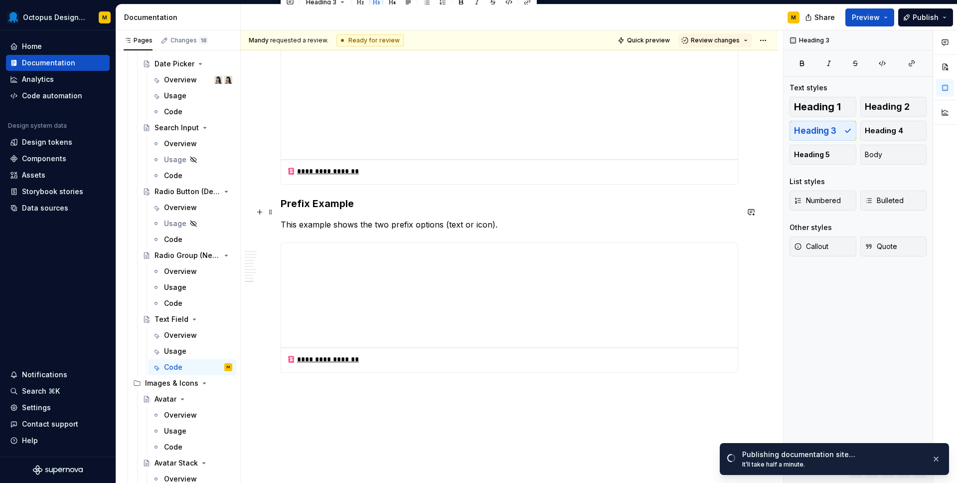
click at [310, 210] on h3 "Prefix Example" at bounding box center [510, 203] width 458 height 14
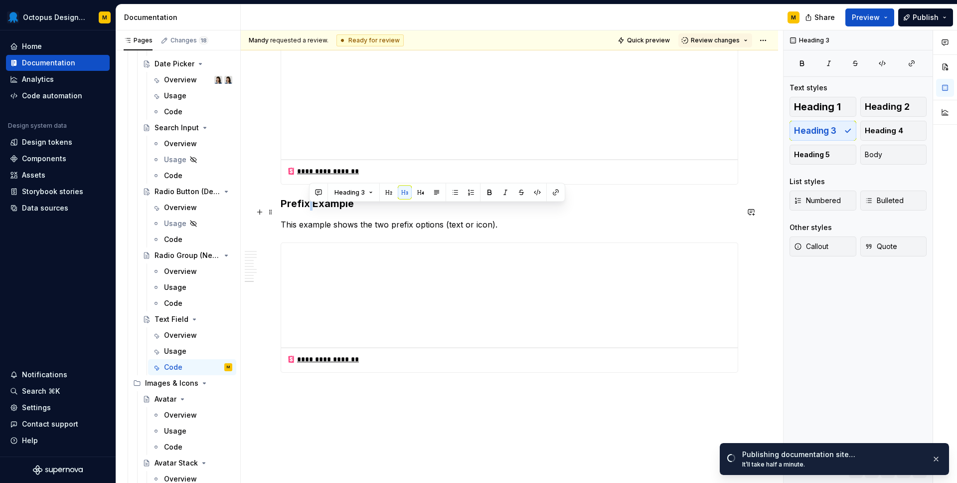
click at [310, 210] on h3 "Prefix Example" at bounding box center [510, 203] width 458 height 14
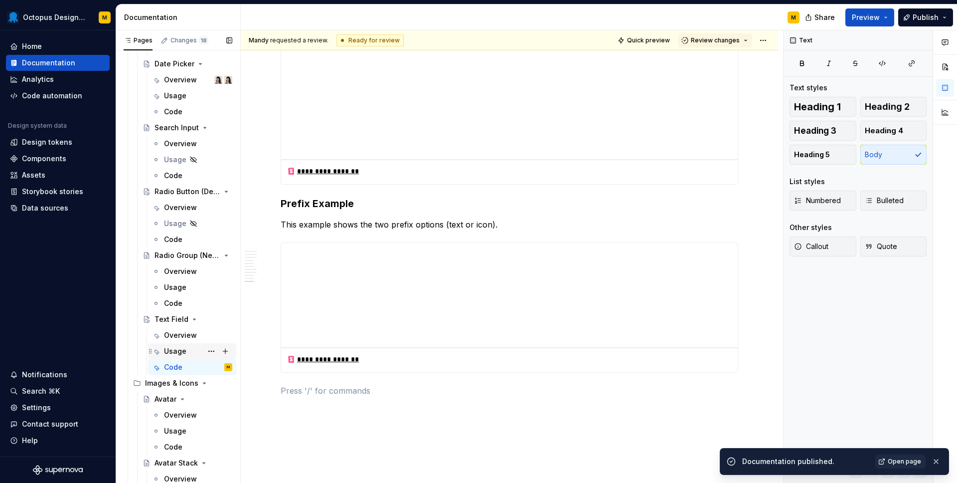
click at [176, 354] on div "Usage" at bounding box center [175, 351] width 22 height 10
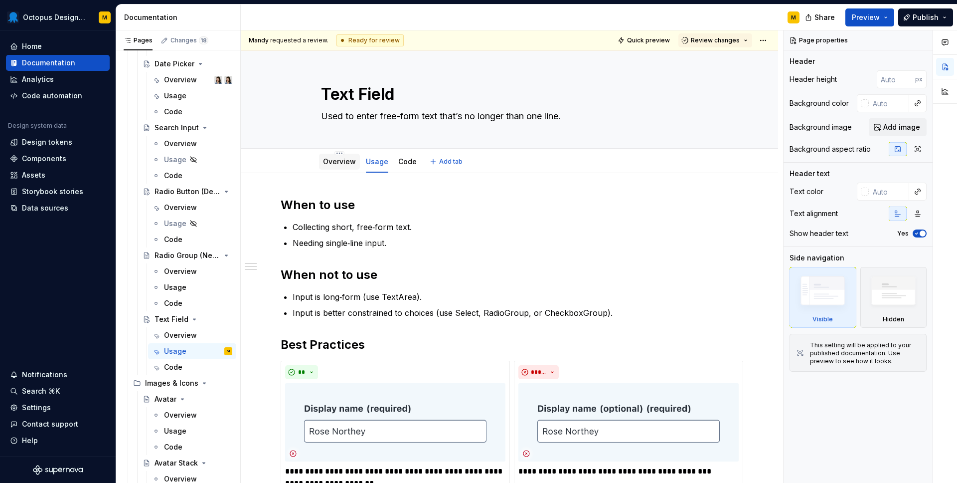
click at [344, 166] on div "Overview" at bounding box center [339, 162] width 33 height 10
click at [338, 162] on link "Overview" at bounding box center [339, 161] width 33 height 8
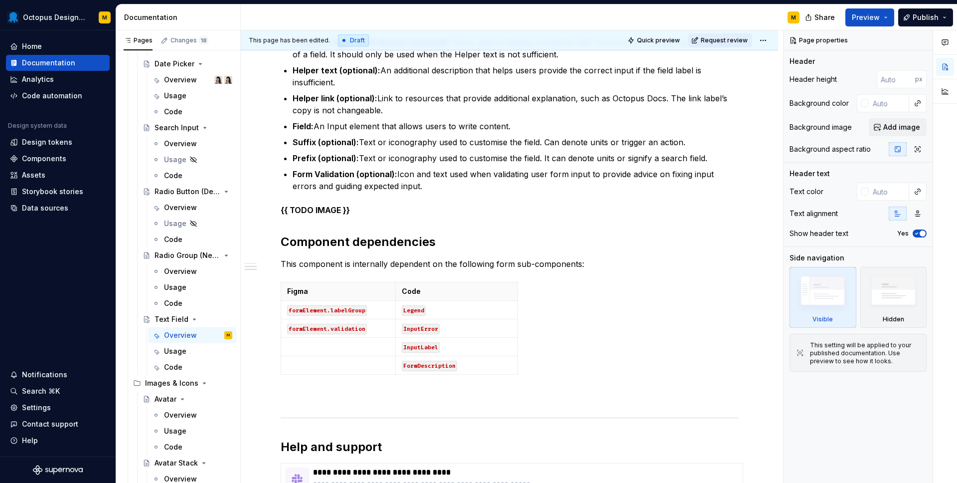
scroll to position [425, 0]
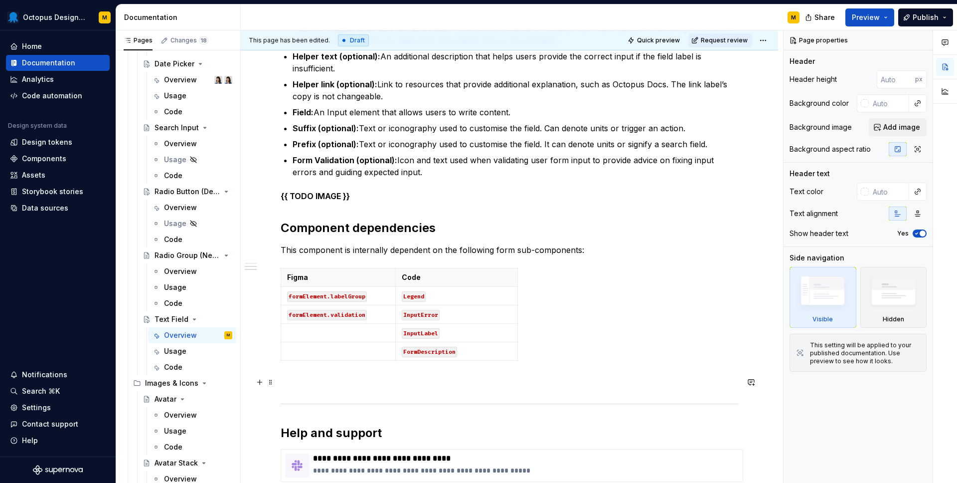
click at [428, 384] on p at bounding box center [510, 382] width 458 height 12
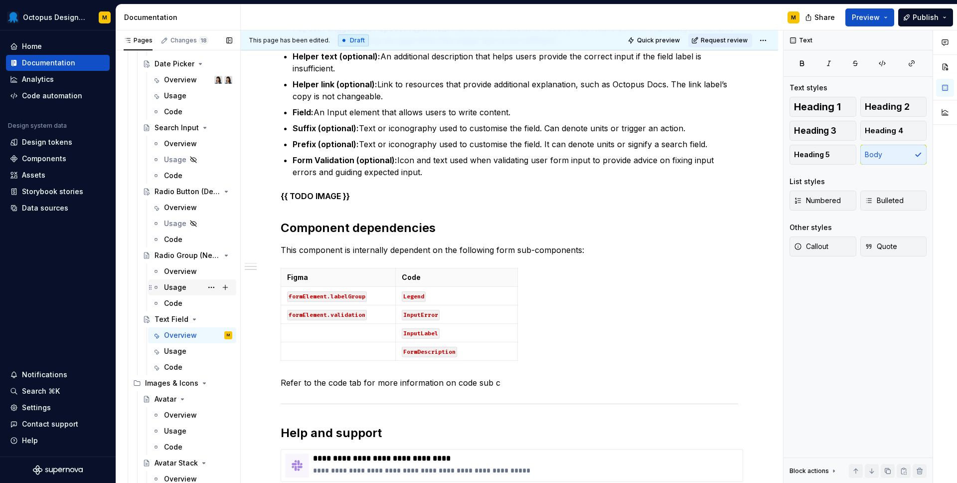
click at [185, 290] on div "Usage" at bounding box center [198, 287] width 68 height 14
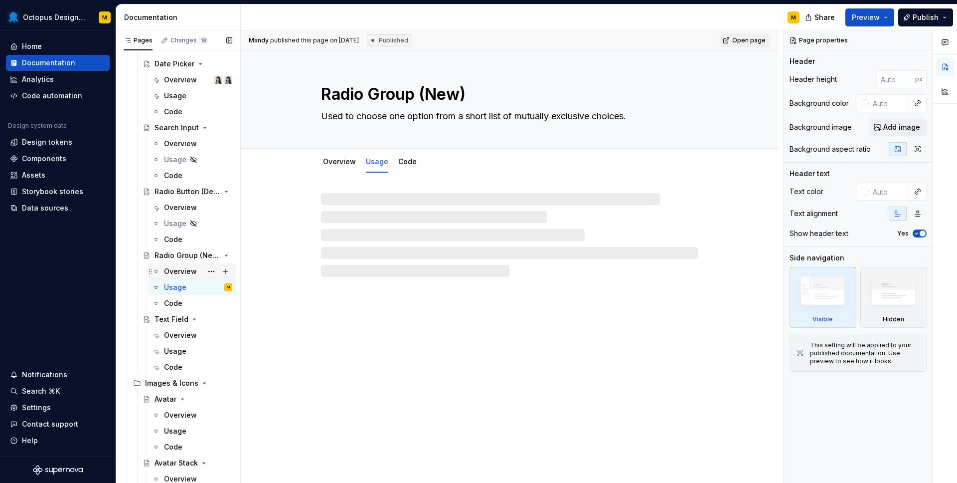
click at [182, 271] on div "Overview" at bounding box center [180, 271] width 33 height 10
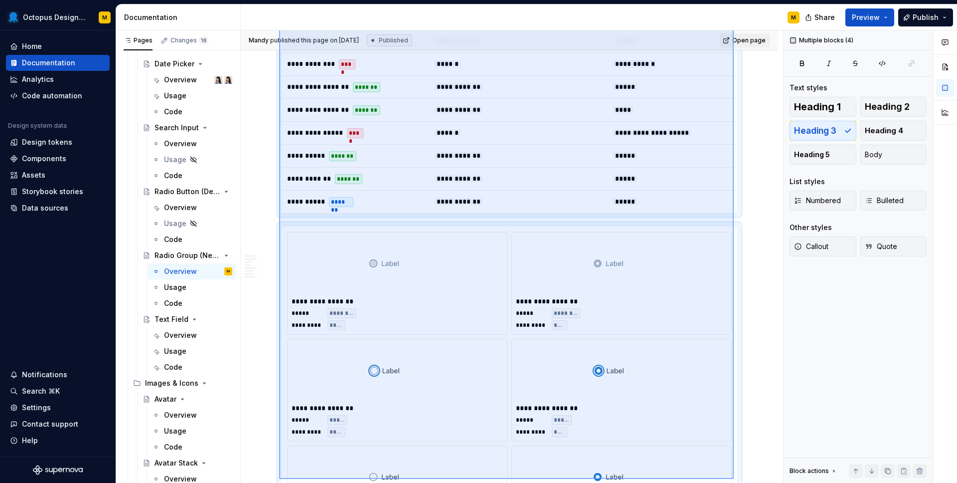
scroll to position [1732, 0]
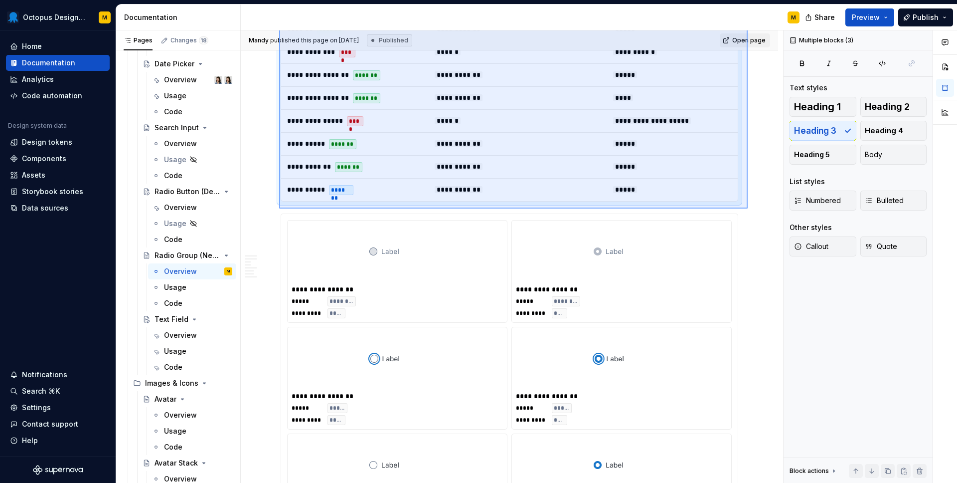
drag, startPoint x: 279, startPoint y: 202, endPoint x: 748, endPoint y: 210, distance: 468.6
click at [748, 210] on div "**********" at bounding box center [512, 256] width 542 height 453
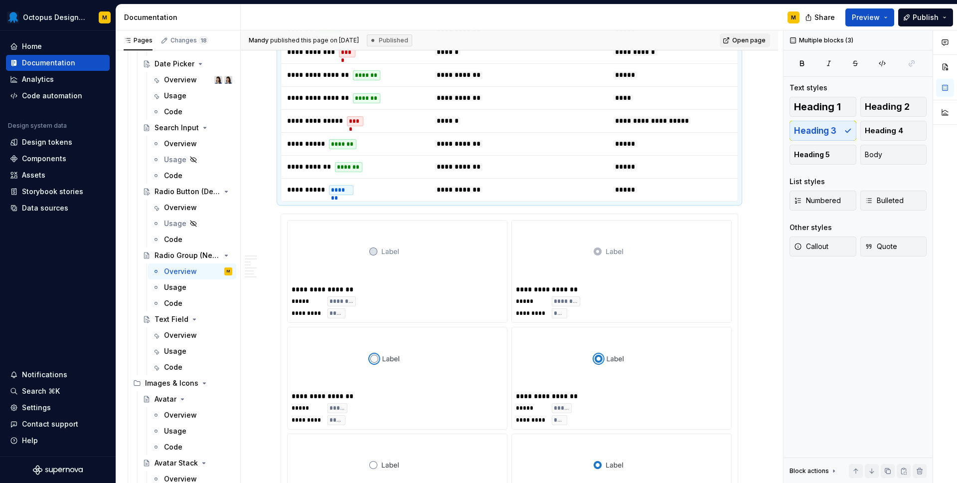
scroll to position [1633, 0]
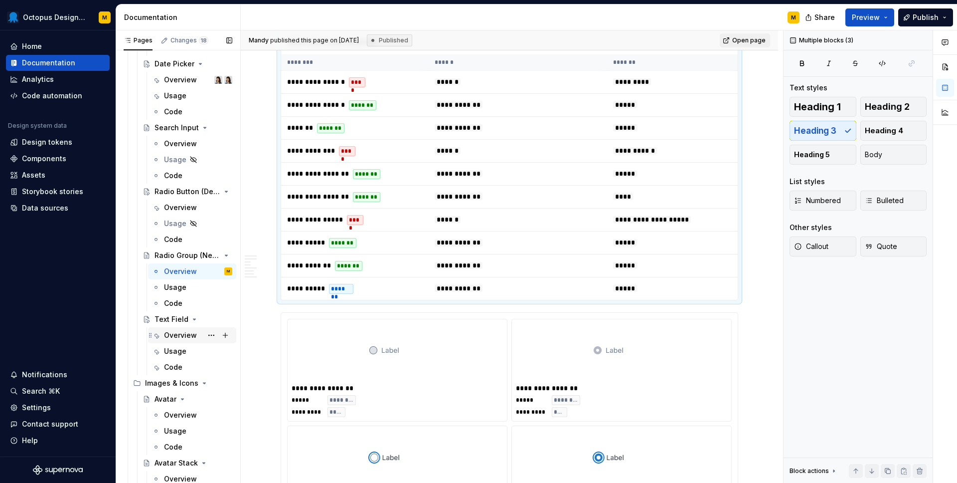
click at [174, 337] on div "Overview" at bounding box center [180, 335] width 33 height 10
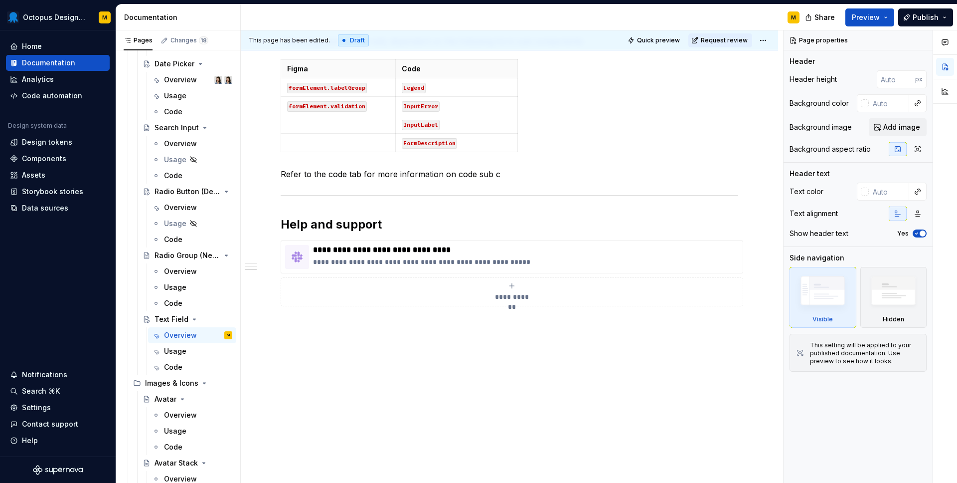
scroll to position [637, 0]
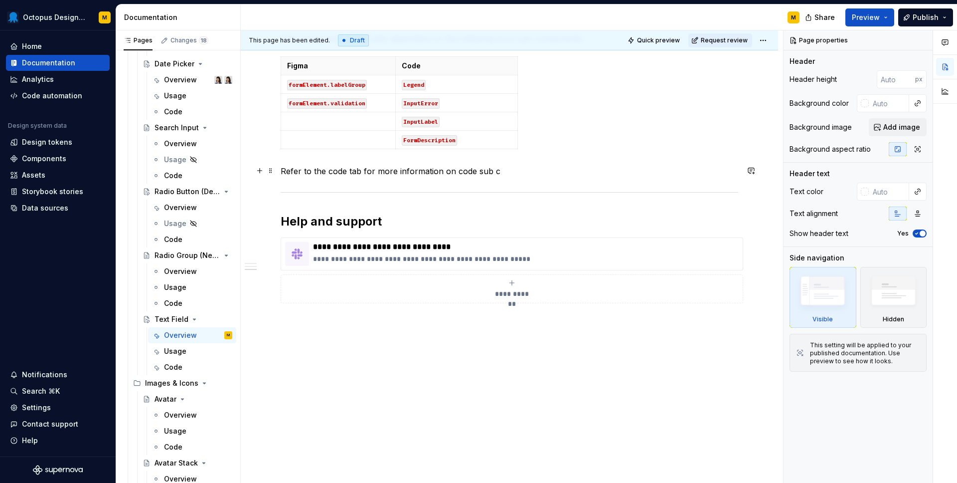
click at [507, 169] on p "Refer to the code tab for more information on code sub c" at bounding box center [510, 171] width 458 height 12
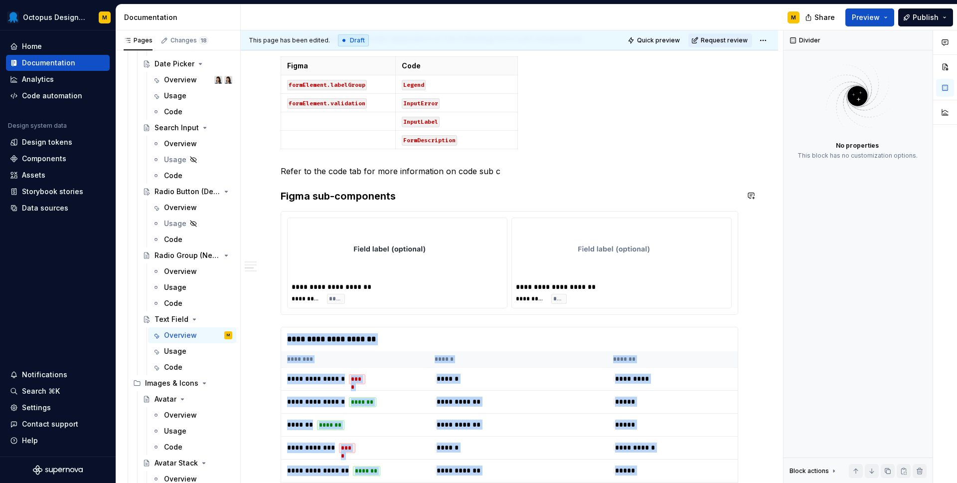
click at [308, 167] on p "Refer to the code tab for more information on code sub c" at bounding box center [510, 171] width 458 height 12
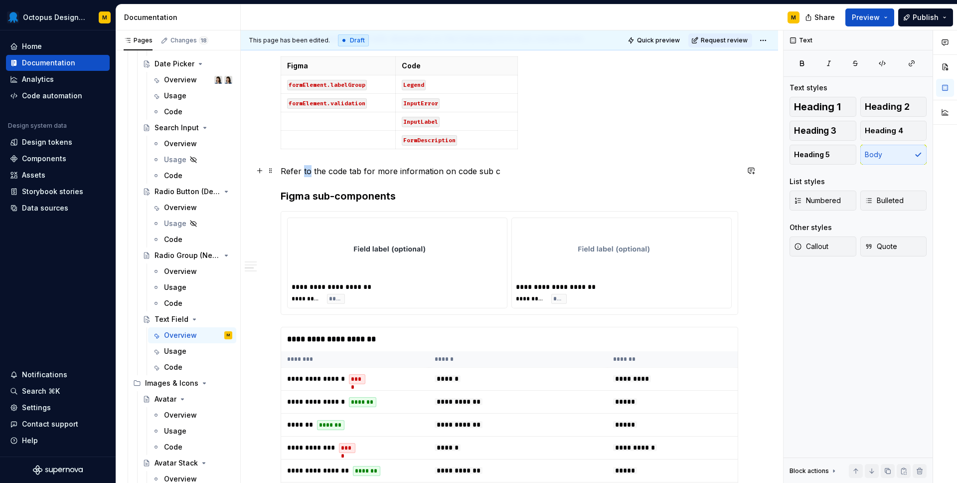
click at [308, 167] on p "Refer to the code tab for more information on code sub c" at bounding box center [510, 171] width 458 height 12
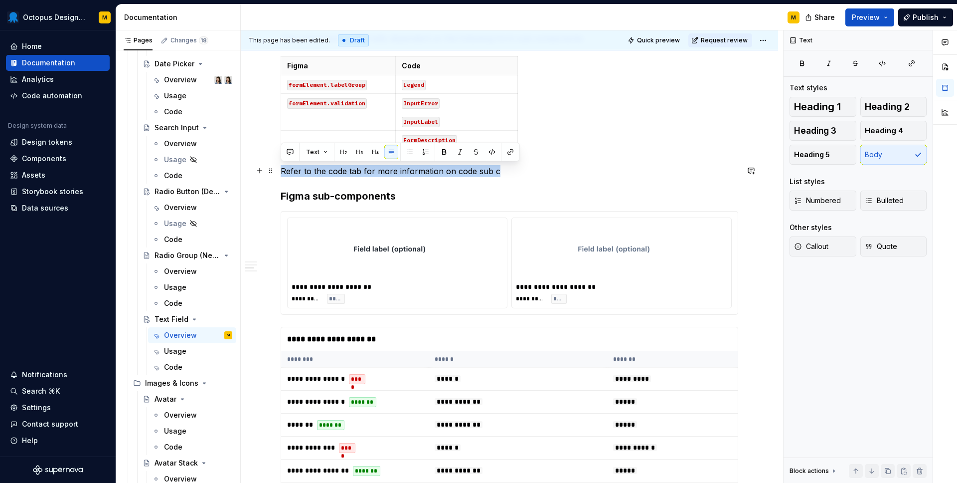
click at [308, 167] on p "Refer to the code tab for more information on code sub c" at bounding box center [510, 171] width 458 height 12
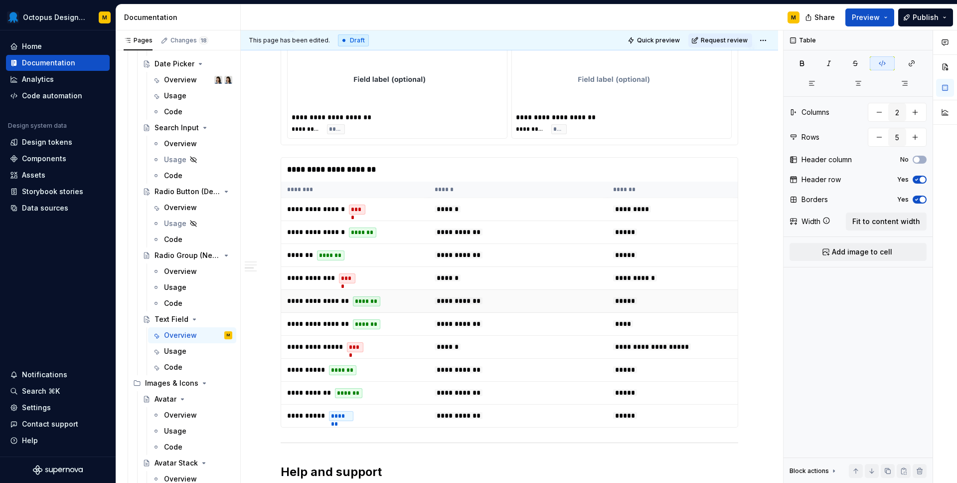
scroll to position [787, 0]
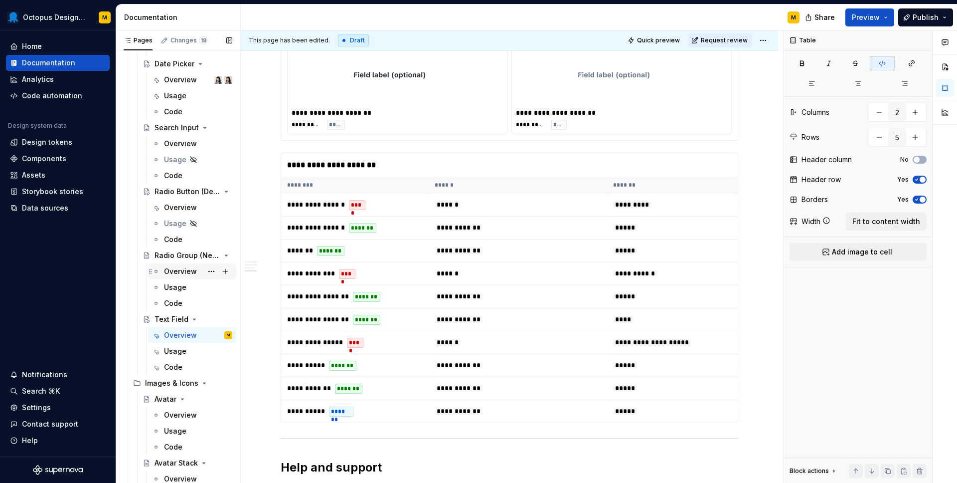
click at [193, 273] on div "Overview" at bounding box center [180, 271] width 33 height 10
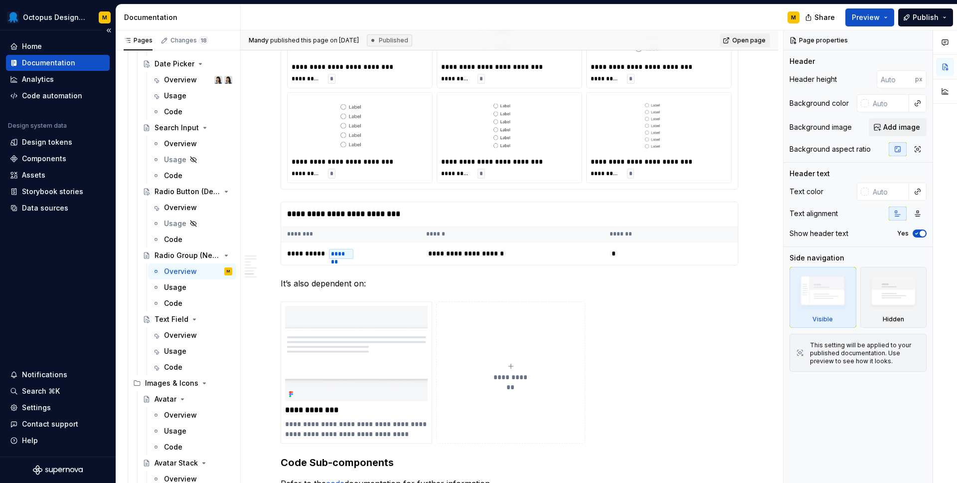
scroll to position [2517, 0]
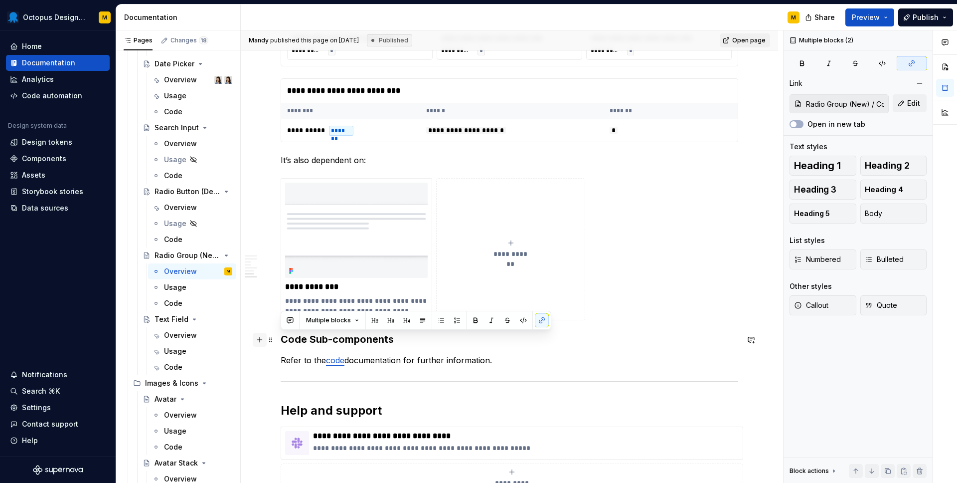
drag, startPoint x: 507, startPoint y: 361, endPoint x: 259, endPoint y: 334, distance: 249.7
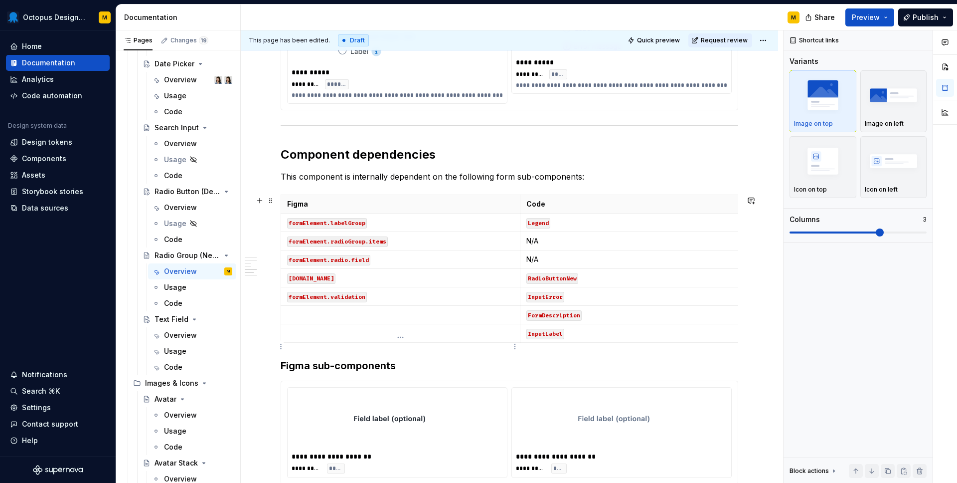
scroll to position [1192, 0]
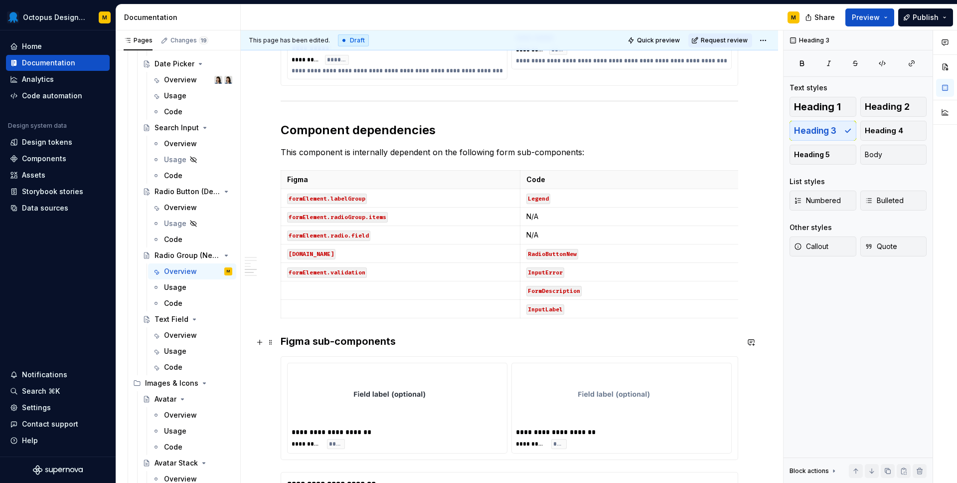
click at [282, 342] on h3 "Figma sub-components" at bounding box center [510, 341] width 458 height 14
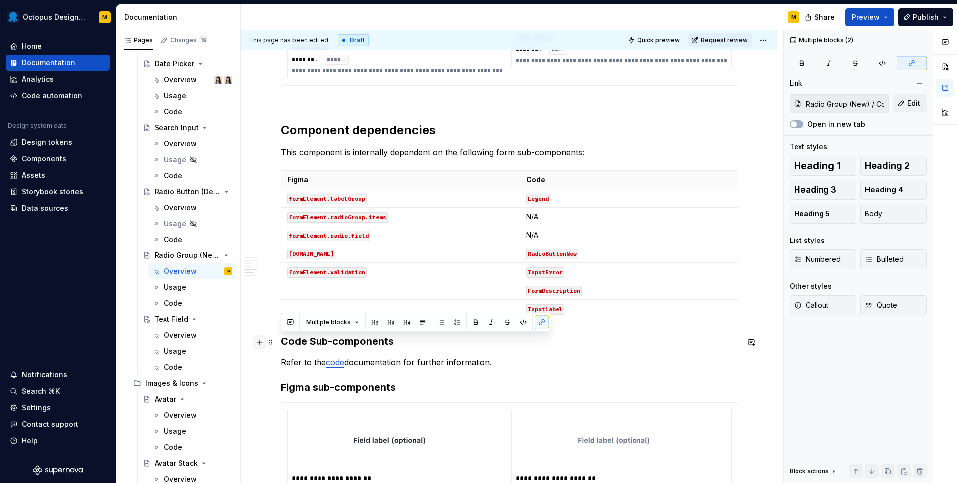
drag, startPoint x: 499, startPoint y: 363, endPoint x: 258, endPoint y: 344, distance: 241.5
click at [281, 343] on div "**********" at bounding box center [510, 417] width 458 height 2824
copy div "Code Sub-components Refer to the code documentation for further information."
click at [317, 348] on h3 "Code Sub-components" at bounding box center [510, 341] width 458 height 14
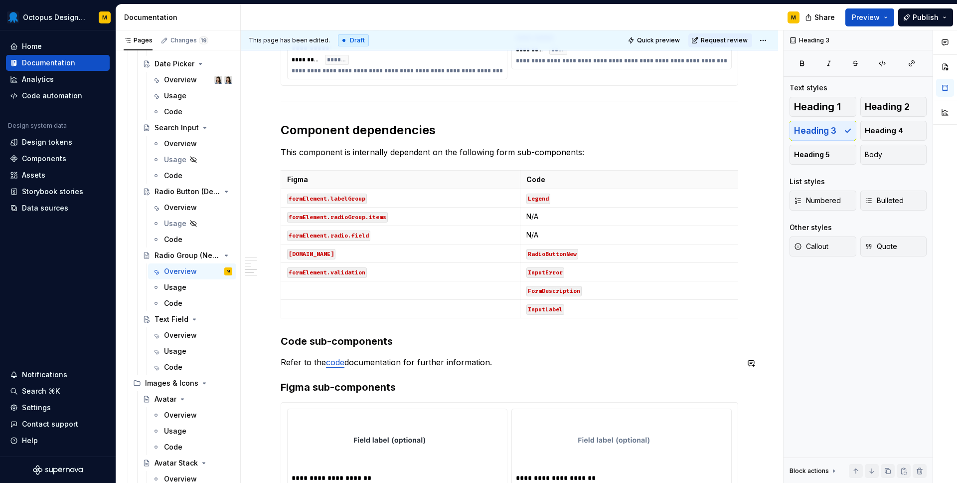
click at [308, 386] on h3 "Figma sub-components" at bounding box center [510, 387] width 458 height 14
click at [312, 336] on h3 "Code sub-components" at bounding box center [510, 341] width 458 height 14
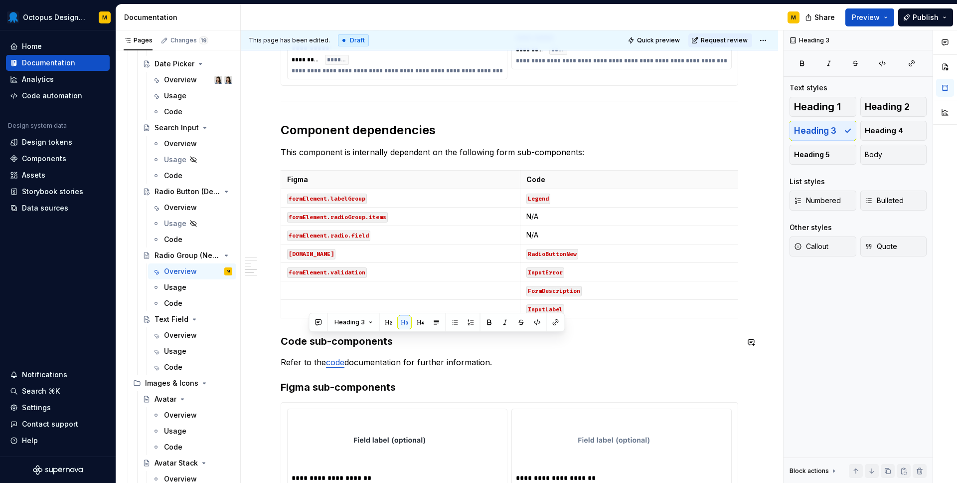
click at [515, 358] on p "Refer to the code documentation for further information." at bounding box center [510, 362] width 458 height 12
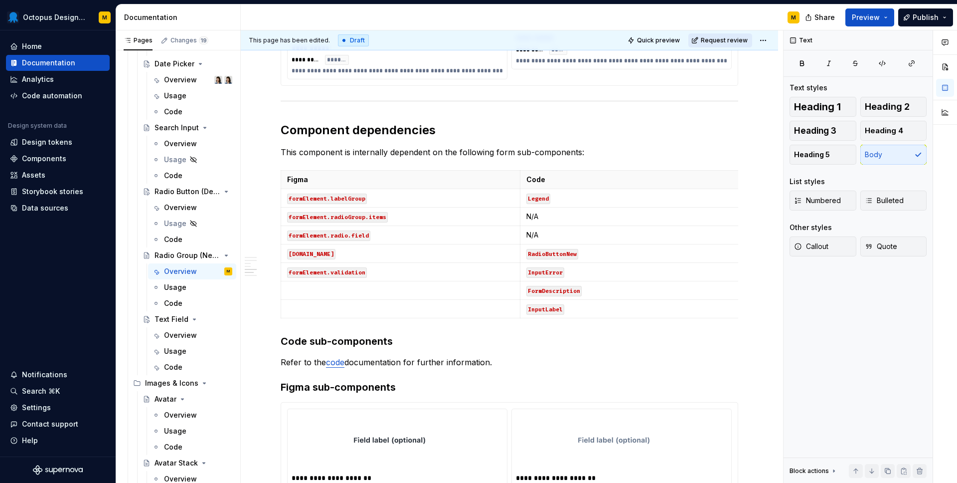
click at [734, 40] on span "Request review" at bounding box center [724, 40] width 47 height 8
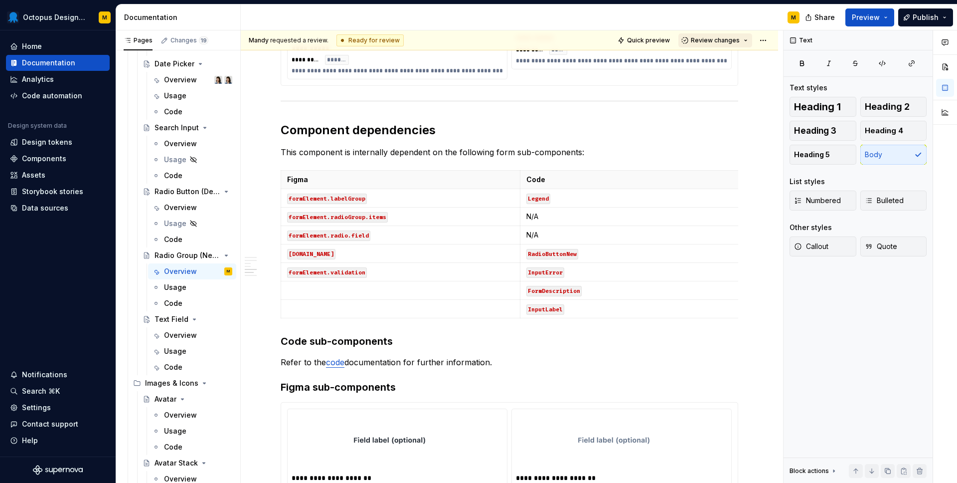
click at [726, 42] on span "Review changes" at bounding box center [715, 40] width 49 height 8
click at [717, 59] on div "Approve" at bounding box center [747, 60] width 87 height 10
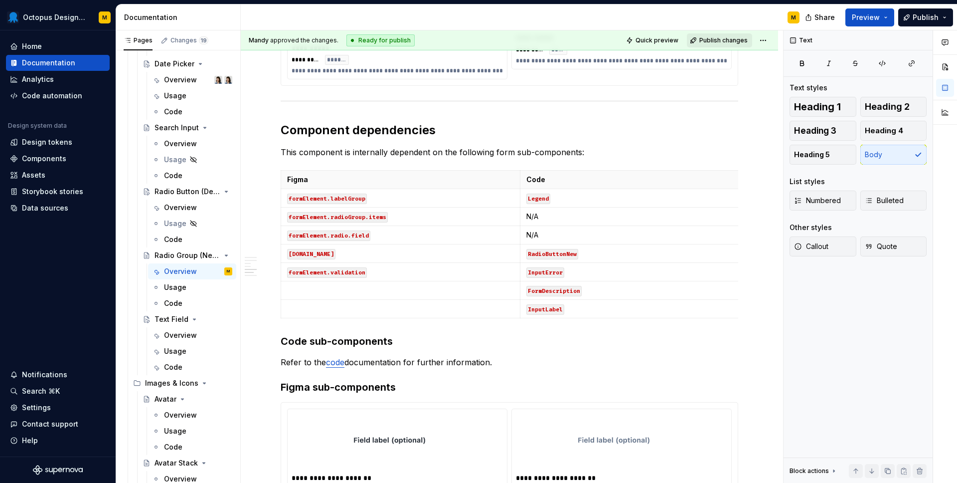
click at [719, 40] on span "Publish changes" at bounding box center [723, 40] width 48 height 8
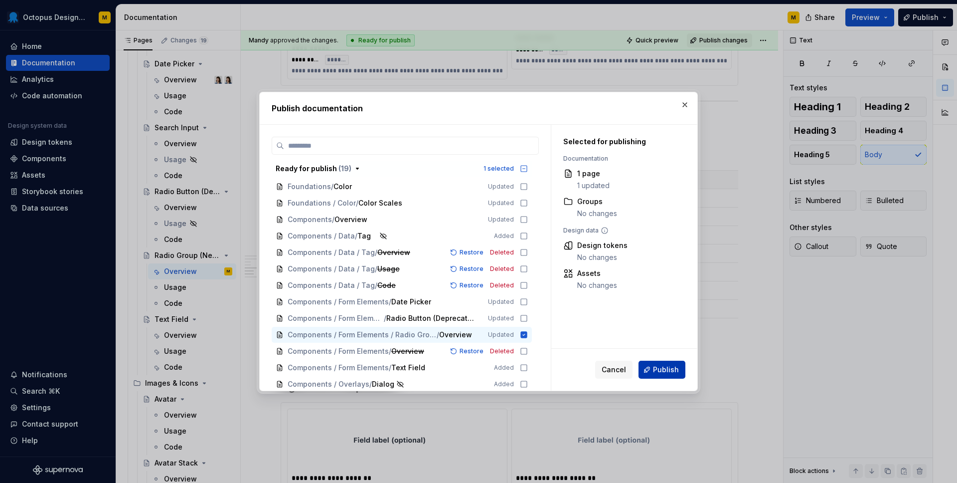
click at [659, 371] on span "Publish" at bounding box center [666, 369] width 26 height 10
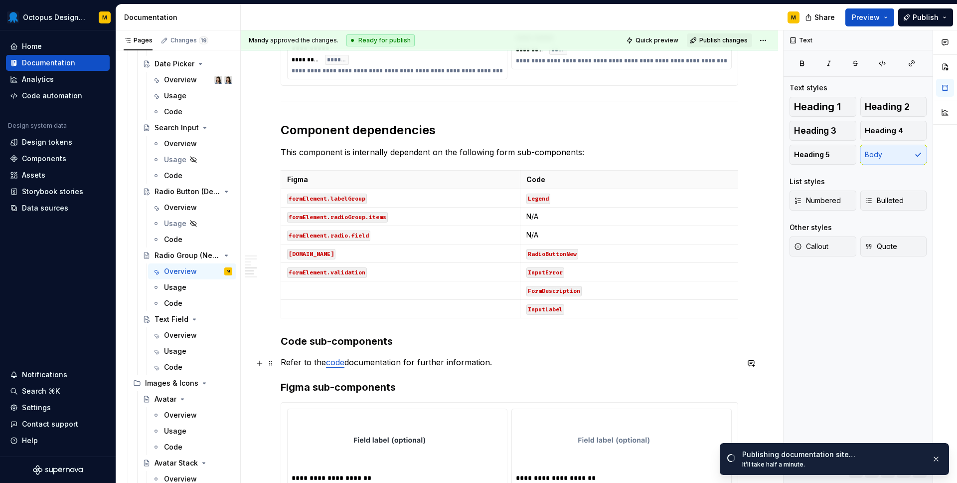
click at [490, 347] on h3 "Code sub-components" at bounding box center [510, 341] width 458 height 14
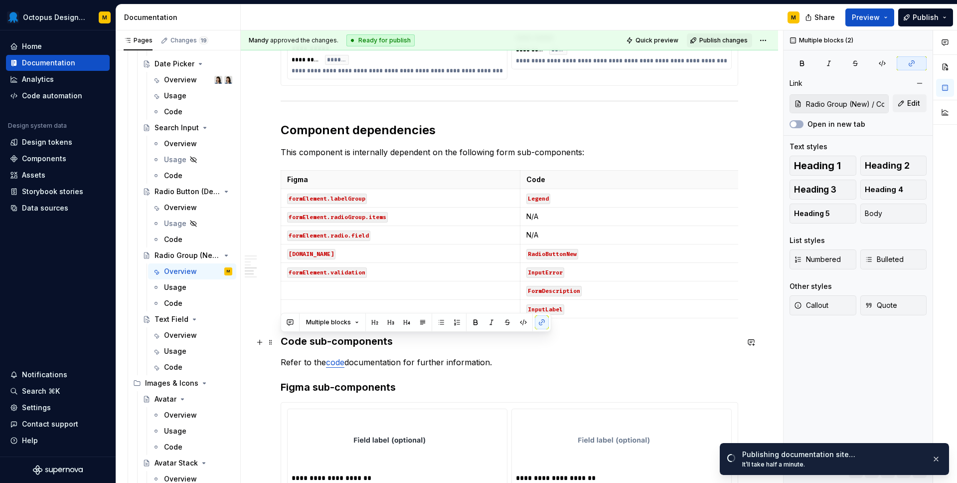
drag, startPoint x: 502, startPoint y: 365, endPoint x: 276, endPoint y: 341, distance: 228.0
click at [276, 341] on div "**********" at bounding box center [509, 477] width 537 height 2993
copy div "Code sub-components Refer to the code documentation for further information."
click at [177, 334] on div "Overview" at bounding box center [180, 335] width 33 height 10
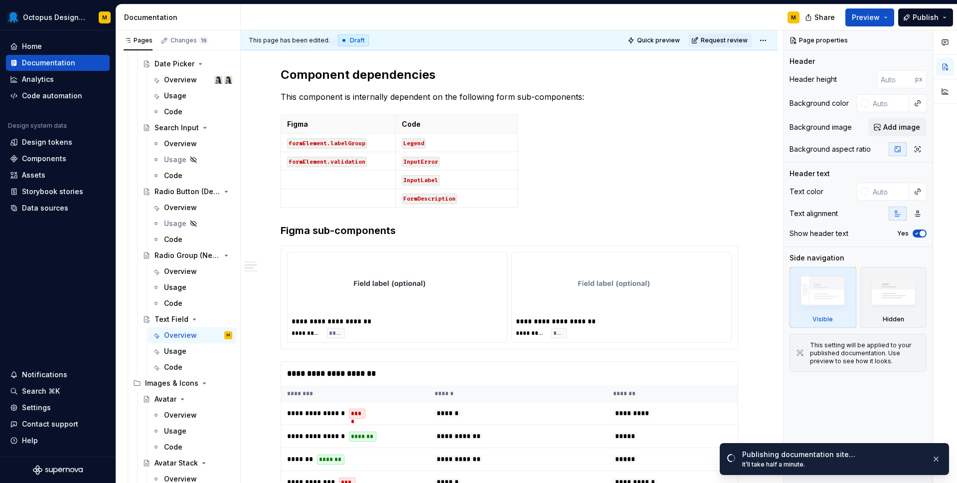
scroll to position [579, 0]
click at [281, 228] on h3 "Figma sub-components" at bounding box center [510, 229] width 458 height 14
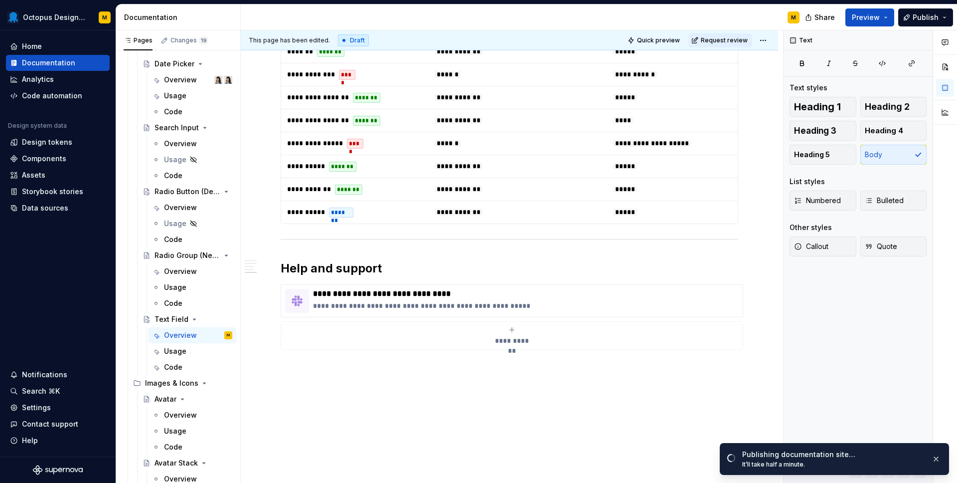
scroll to position [1041, 0]
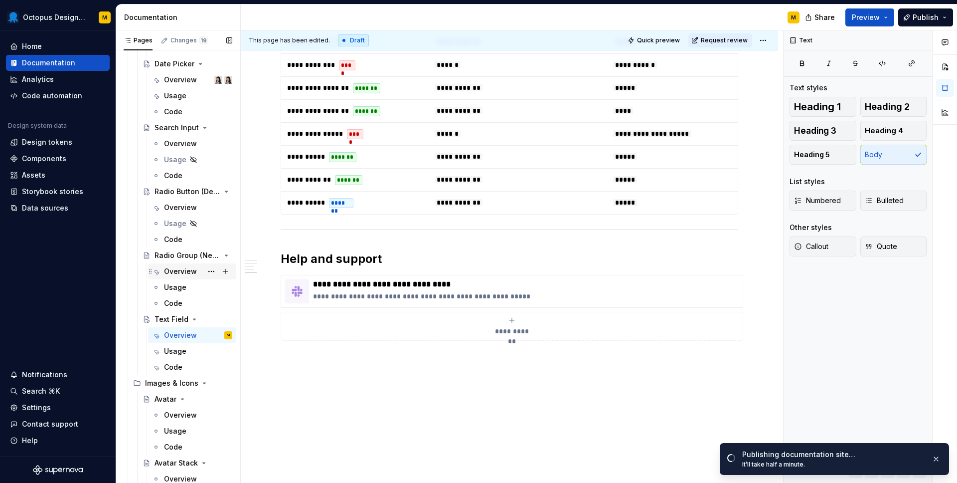
click at [178, 273] on div "Overview" at bounding box center [180, 271] width 33 height 10
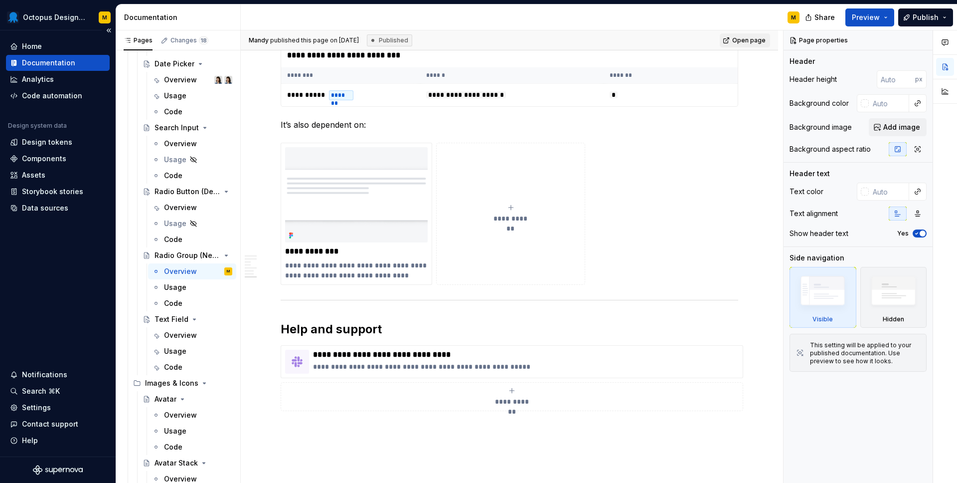
scroll to position [2613, 0]
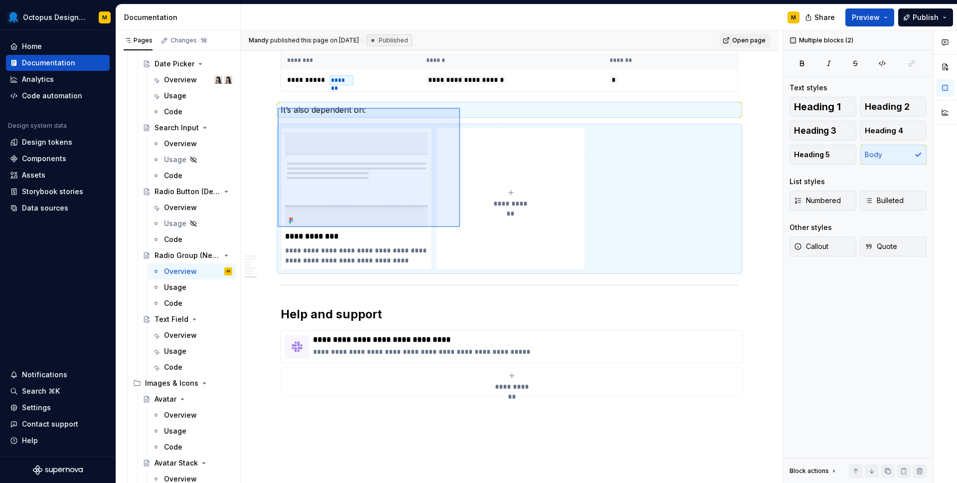
drag, startPoint x: 278, startPoint y: 108, endPoint x: 457, endPoint y: 226, distance: 214.8
click at [459, 226] on div "**********" at bounding box center [512, 256] width 542 height 453
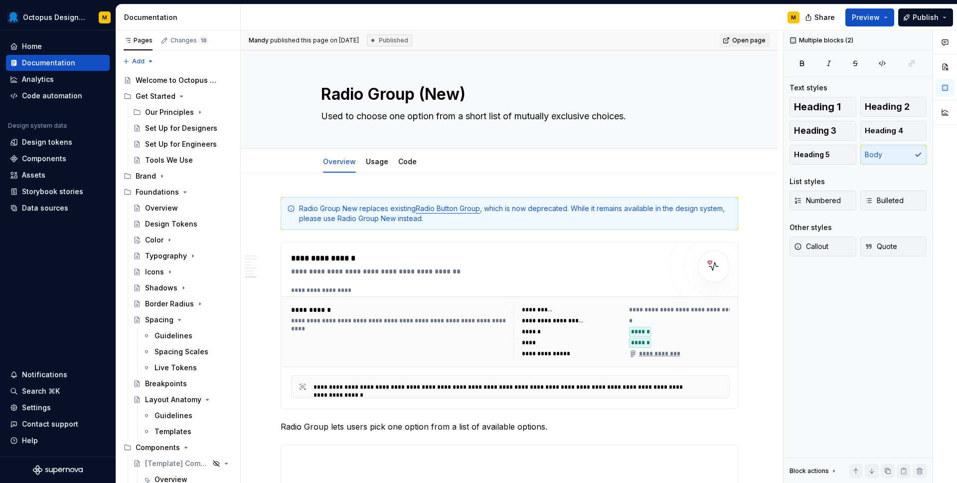
scroll to position [2613, 0]
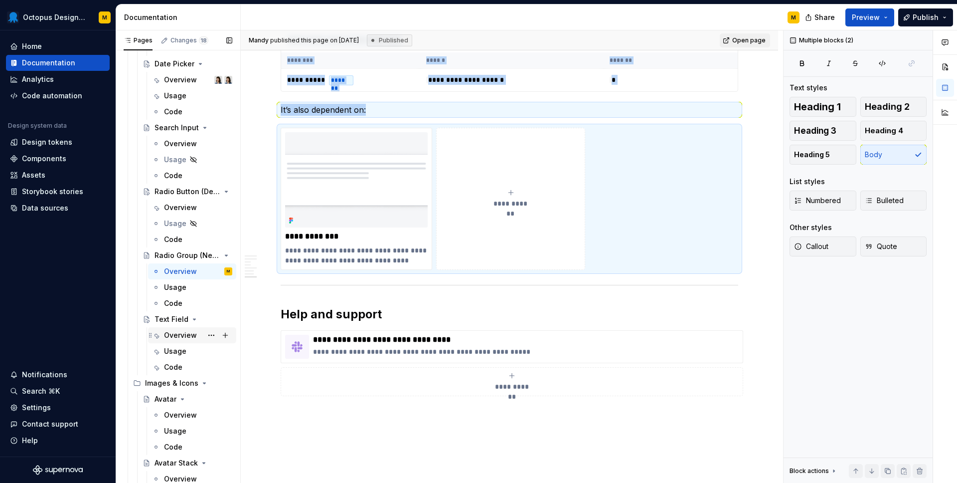
click at [181, 330] on div "Overview" at bounding box center [180, 335] width 33 height 10
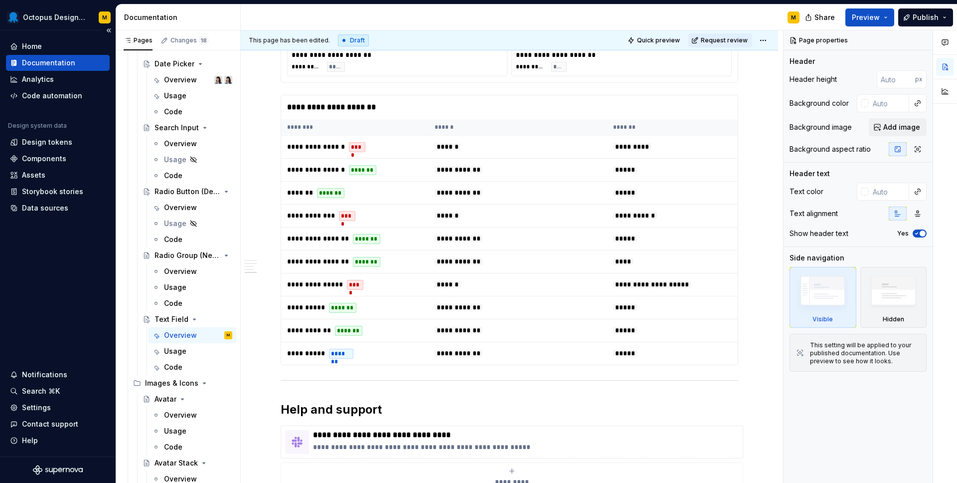
scroll to position [1078, 0]
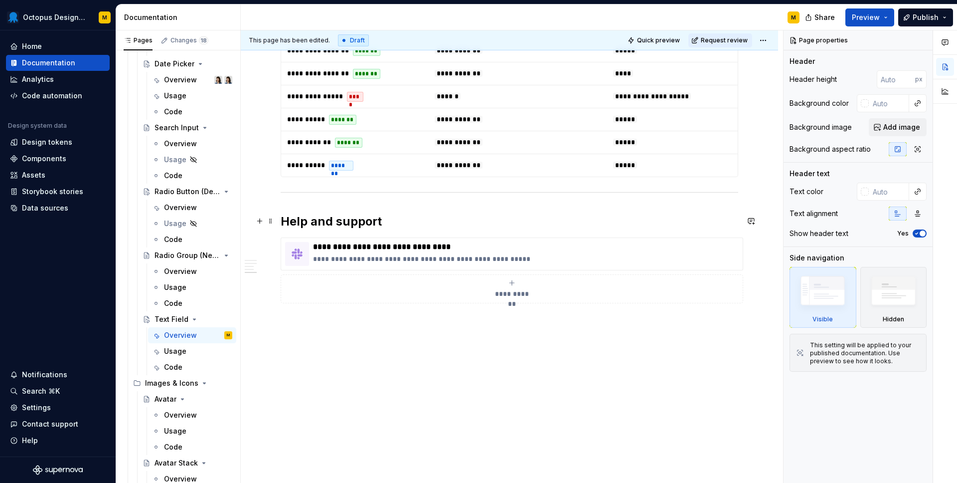
click at [278, 216] on div "**********" at bounding box center [512, 256] width 542 height 453
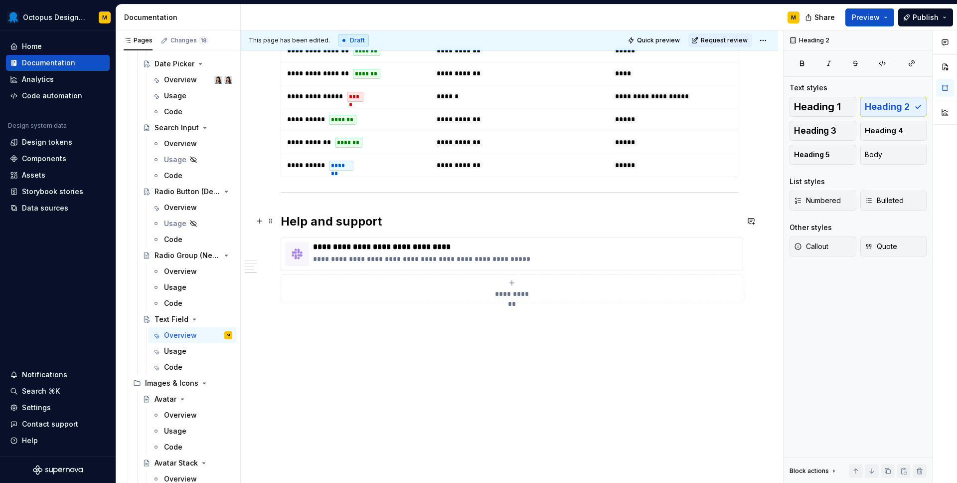
click at [287, 217] on h2 "Help and support" at bounding box center [510, 221] width 458 height 16
click at [281, 217] on h2 "Help and support" at bounding box center [510, 221] width 458 height 16
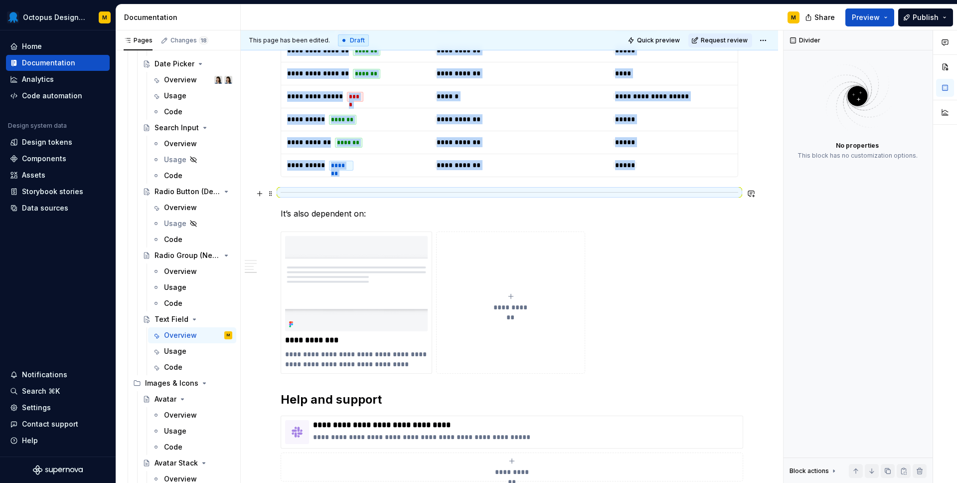
click at [311, 192] on div at bounding box center [510, 192] width 458 height 6
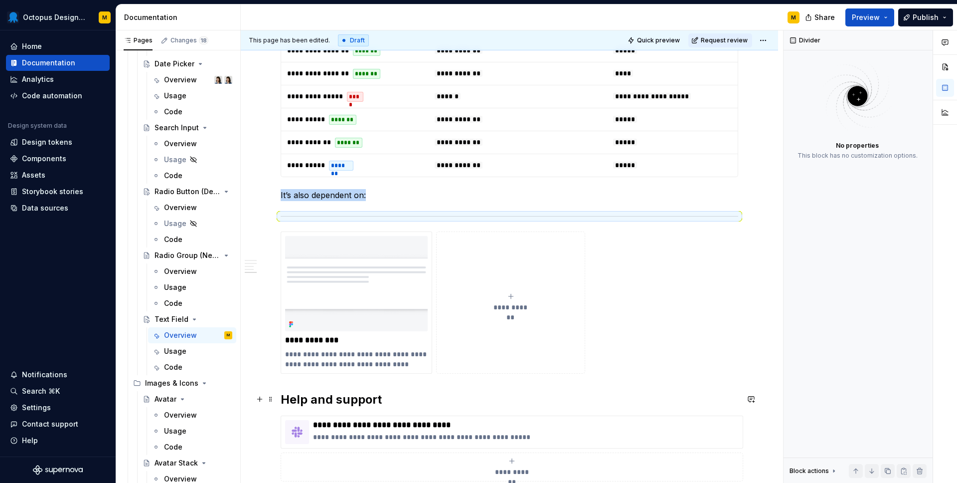
drag, startPoint x: 268, startPoint y: 218, endPoint x: 292, endPoint y: 392, distance: 175.5
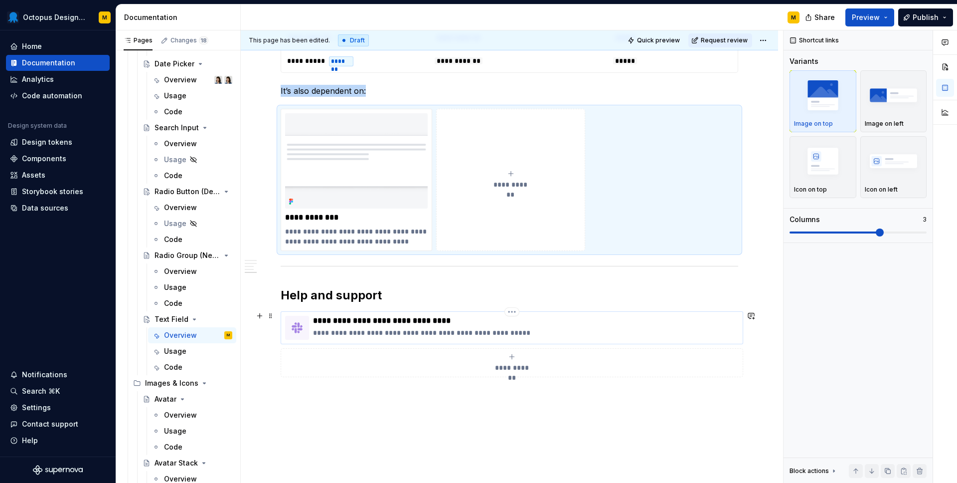
scroll to position [1229, 0]
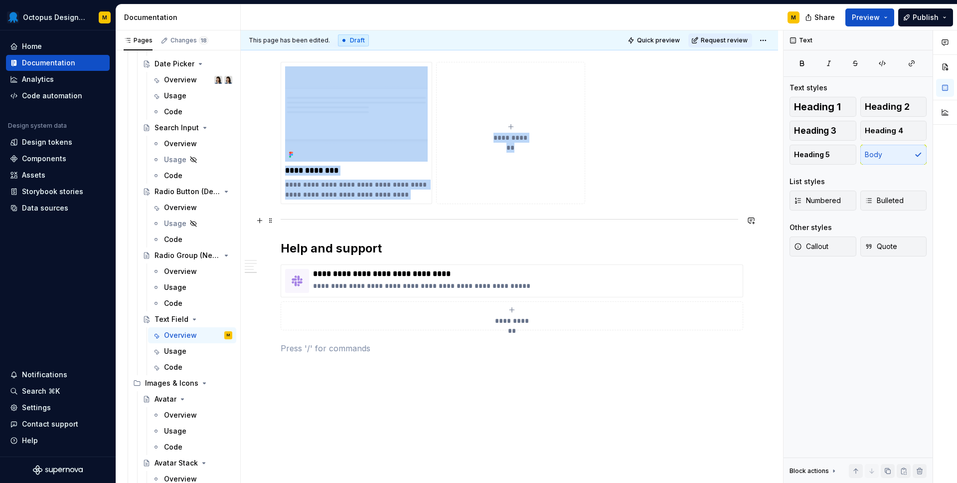
click at [306, 219] on div at bounding box center [510, 219] width 458 height 6
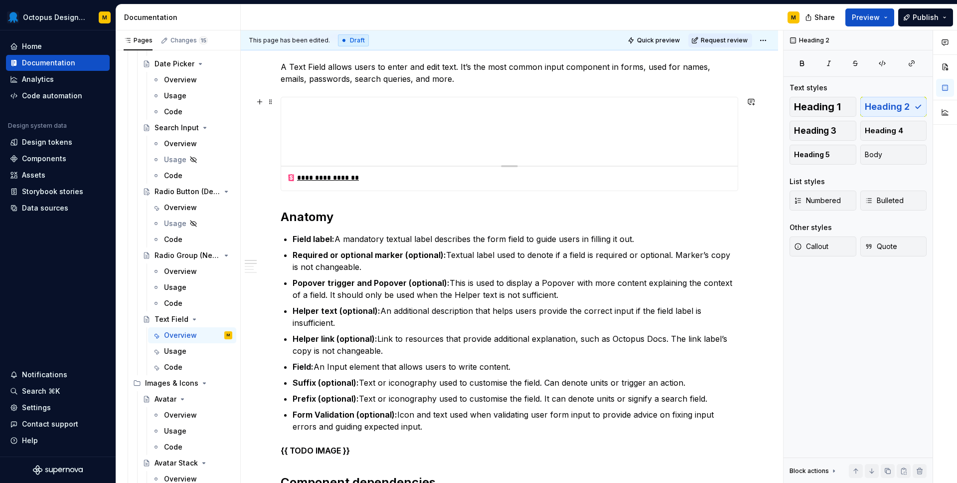
scroll to position [171, 0]
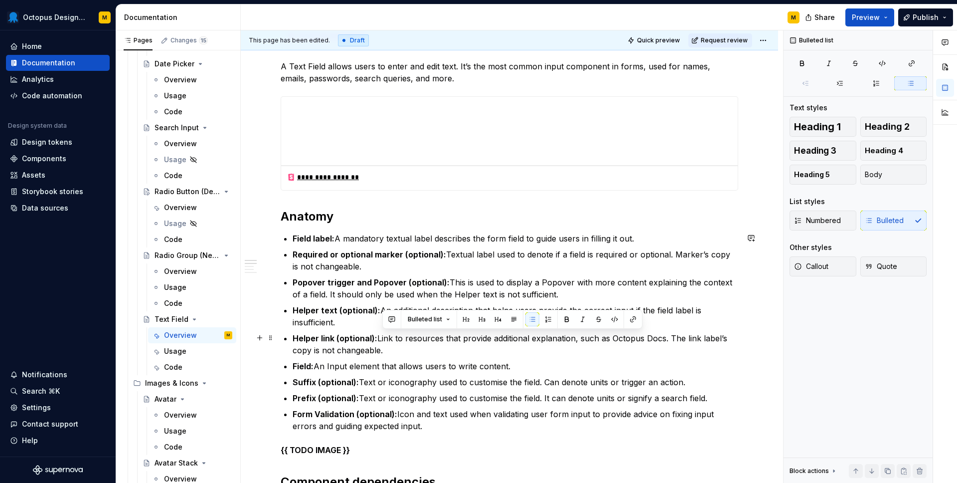
drag, startPoint x: 434, startPoint y: 351, endPoint x: 668, endPoint y: 334, distance: 235.3
click at [668, 334] on p "Helper link (optional): Link to resources that provide additional explanation, …" at bounding box center [516, 344] width 446 height 24
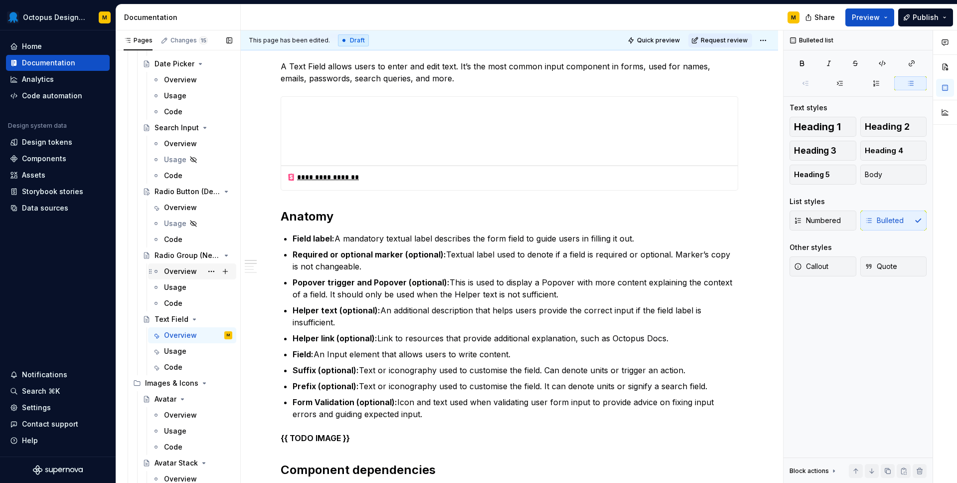
click at [188, 267] on div "Overview" at bounding box center [180, 271] width 33 height 10
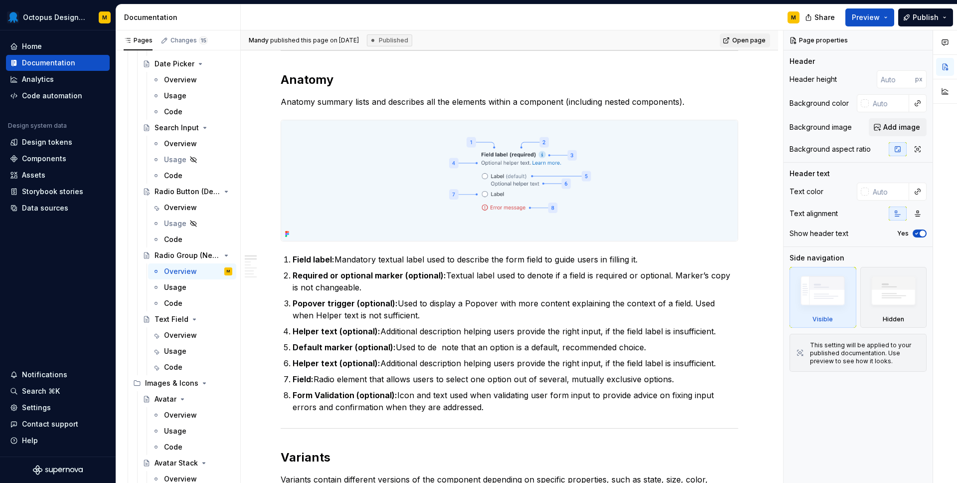
scroll to position [525, 0]
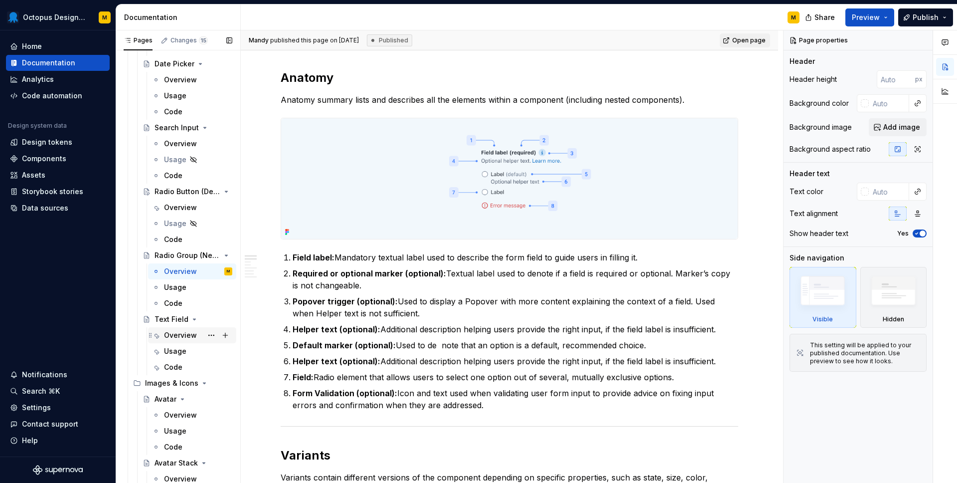
click at [184, 334] on div "Overview" at bounding box center [180, 335] width 33 height 10
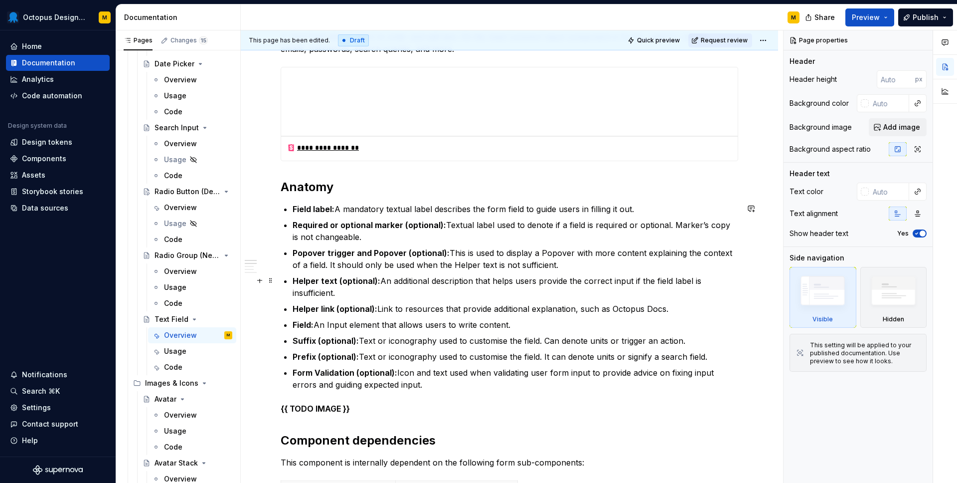
scroll to position [203, 0]
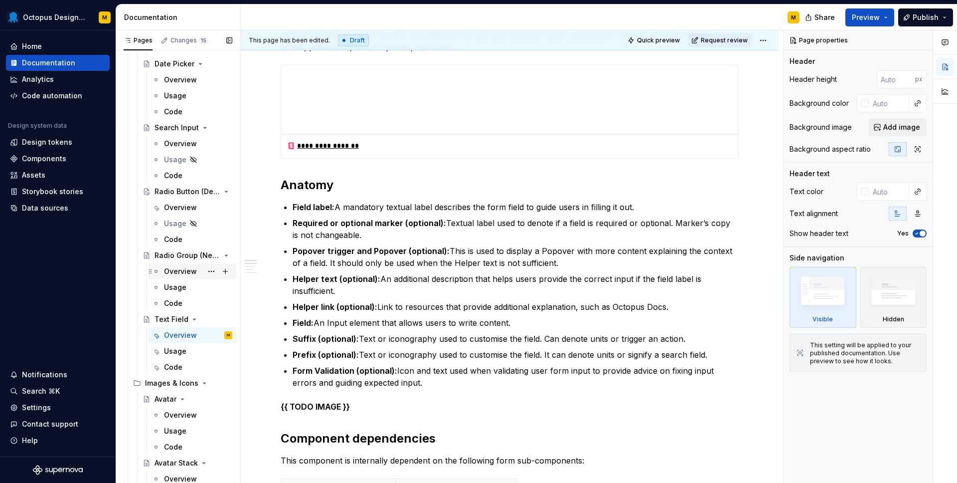
click at [187, 271] on div "Overview" at bounding box center [180, 271] width 33 height 10
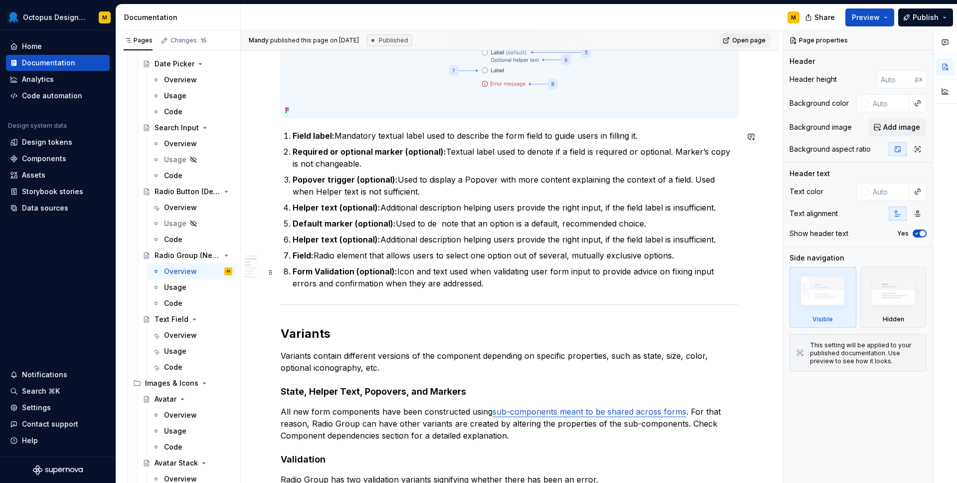
scroll to position [643, 0]
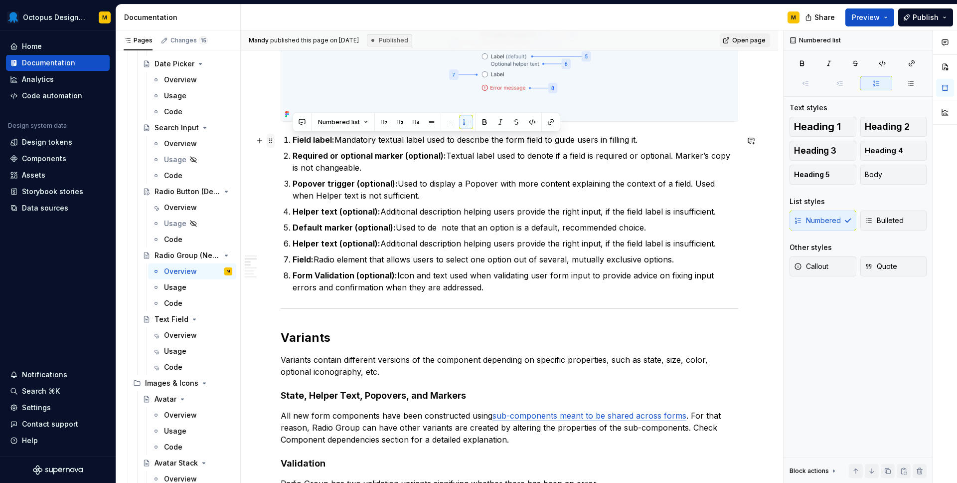
drag, startPoint x: 483, startPoint y: 288, endPoint x: 267, endPoint y: 141, distance: 261.2
copy ol "Field label: Mandatory textual label used to describe the form field to guide u…"
click at [179, 333] on div "Overview" at bounding box center [180, 335] width 33 height 10
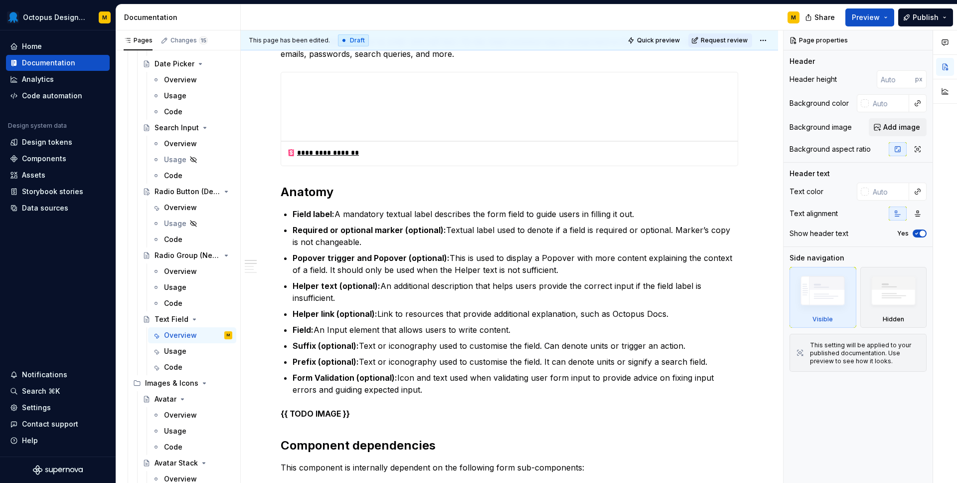
scroll to position [198, 0]
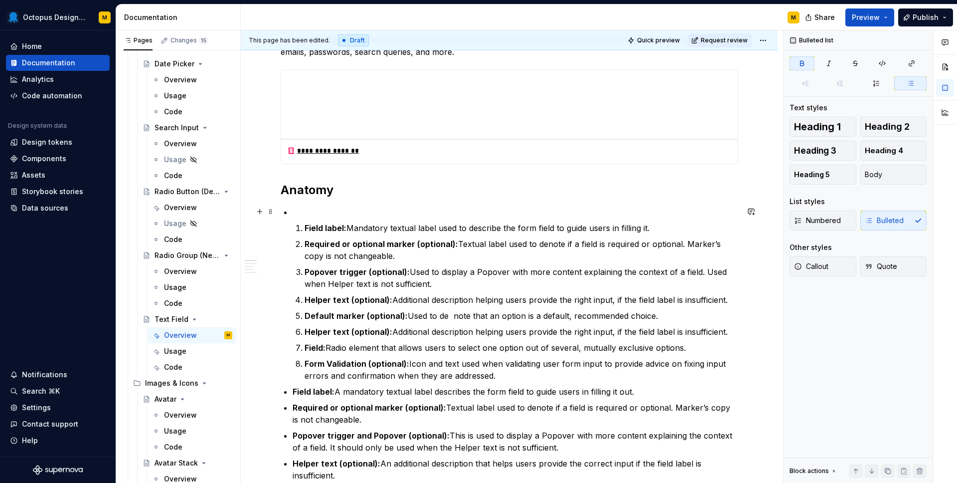
click at [293, 216] on li "Field label: Mandatory textual label used to describe the form field to guide u…" at bounding box center [516, 293] width 446 height 175
click at [294, 229] on li "Field label: Mandatory textual label used to describe the form field to guide u…" at bounding box center [516, 293] width 446 height 175
click at [308, 218] on li "Field label: Mandatory textual label used to describe the form field to guide u…" at bounding box center [516, 293] width 446 height 175
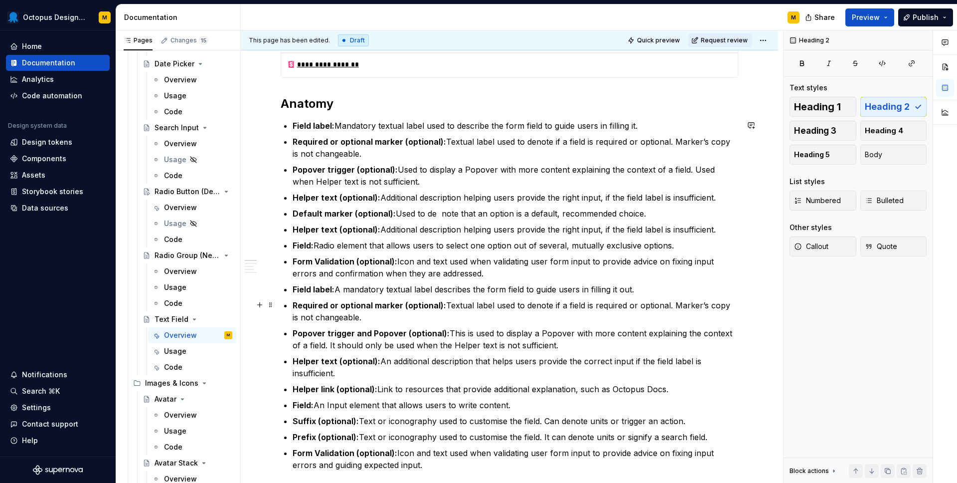
scroll to position [287, 0]
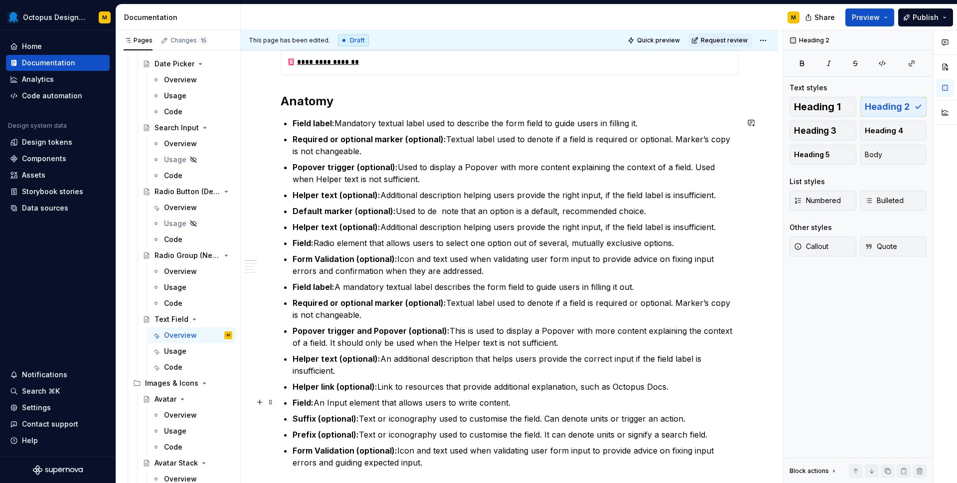
click at [418, 403] on p "Field: An Input element that allows users to write content." at bounding box center [516, 402] width 446 height 12
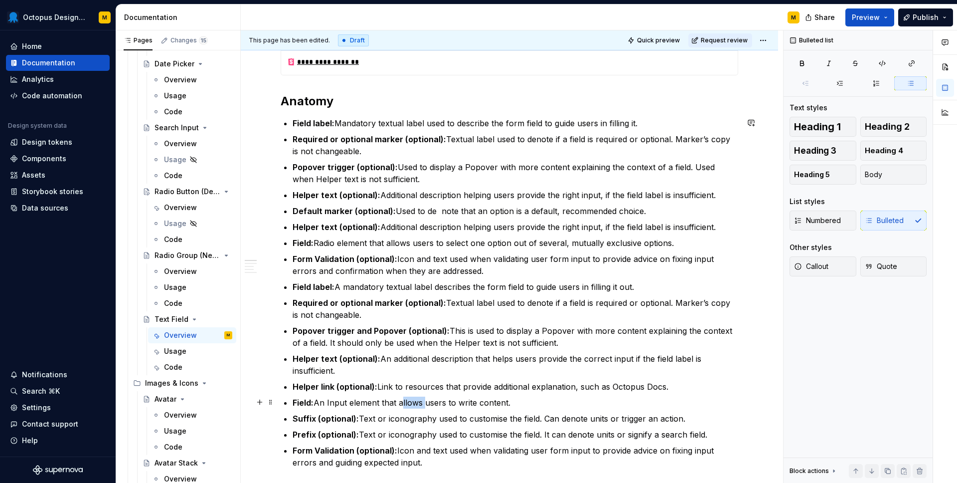
click at [418, 403] on p "Field: An Input element that allows users to write content." at bounding box center [516, 402] width 446 height 12
click at [429, 292] on p "Field label: A mandatory textual label describes the form field to guide users …" at bounding box center [516, 287] width 446 height 12
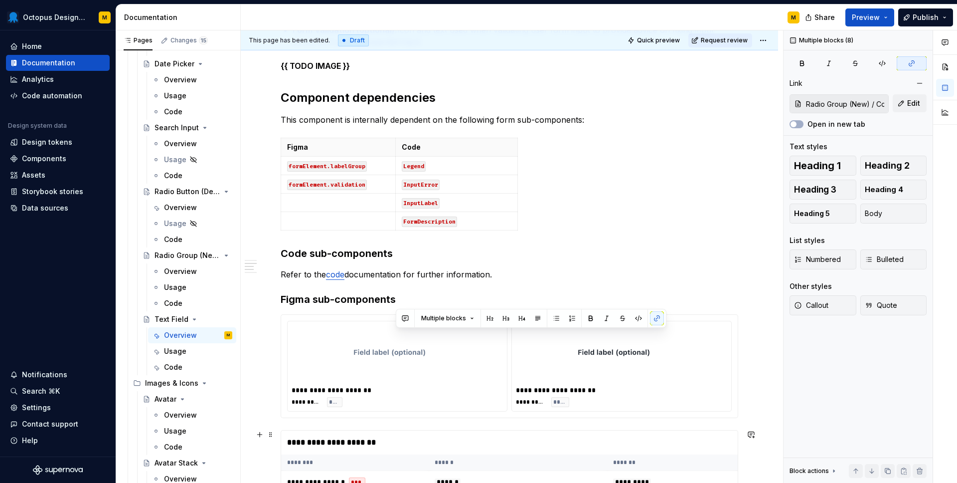
drag, startPoint x: 416, startPoint y: 460, endPoint x: 344, endPoint y: 323, distance: 154.3
click at [344, 323] on div "**********" at bounding box center [510, 259] width 458 height 1538
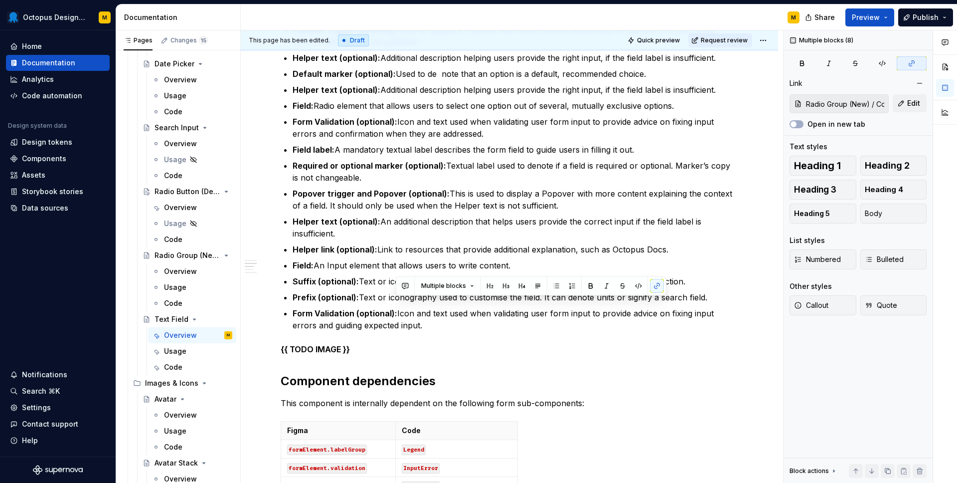
scroll to position [387, 0]
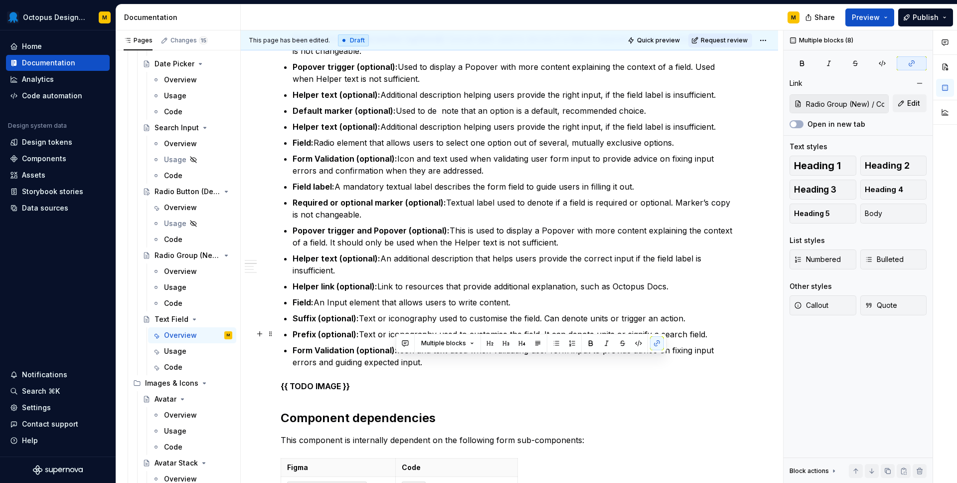
click at [385, 329] on p "Prefix (optional): Text or iconography used to customise the field. It can deno…" at bounding box center [516, 334] width 446 height 12
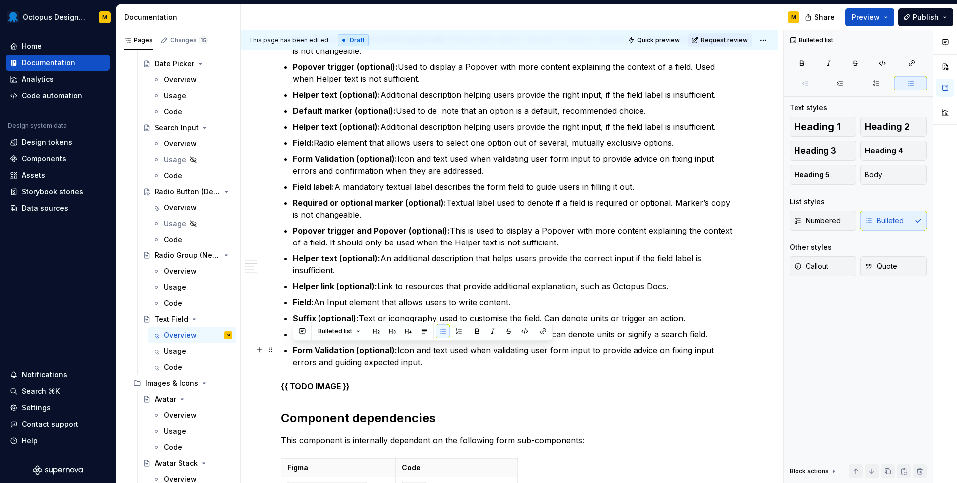
drag, startPoint x: 410, startPoint y: 359, endPoint x: 283, endPoint y: 352, distance: 127.3
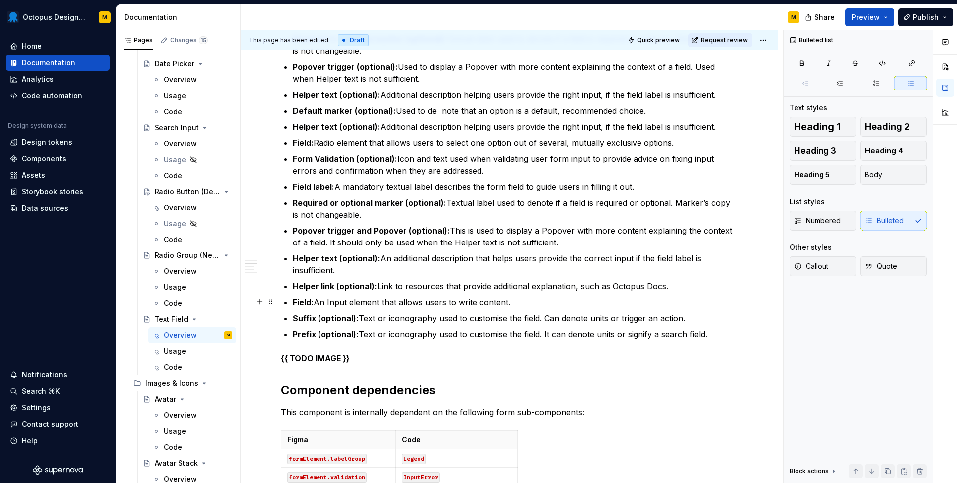
click at [328, 299] on p "Field: An Input element that allows users to write content." at bounding box center [516, 302] width 446 height 12
click at [327, 140] on p "Field: Radio element that allows users to select one option out of several, mut…" at bounding box center [516, 143] width 446 height 12
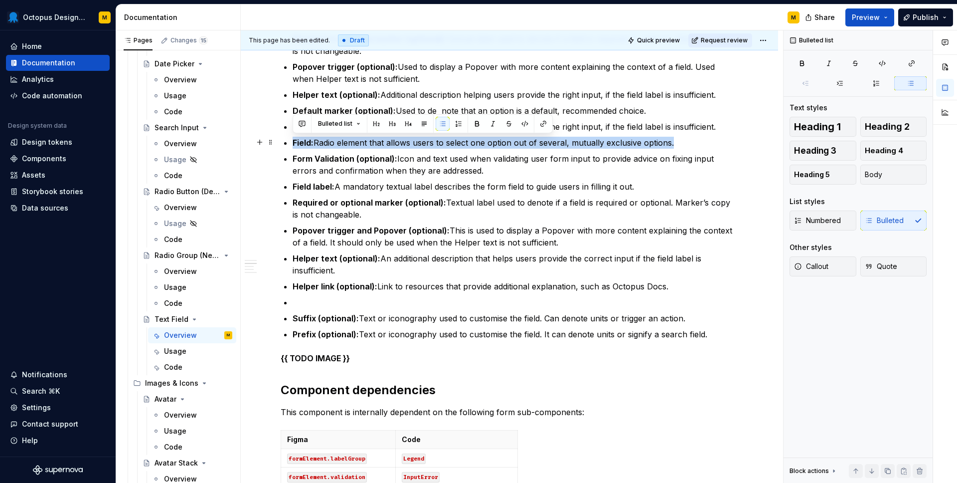
click at [327, 140] on p "Field: Radio element that allows users to select one option out of several, mut…" at bounding box center [516, 143] width 446 height 12
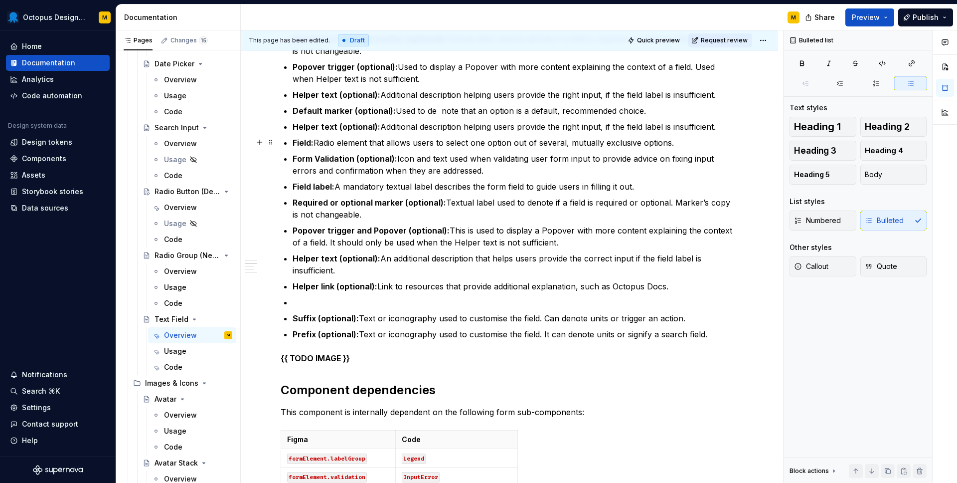
click at [327, 140] on p "Field: Radio element that allows users to select one option out of several, mut…" at bounding box center [516, 143] width 446 height 12
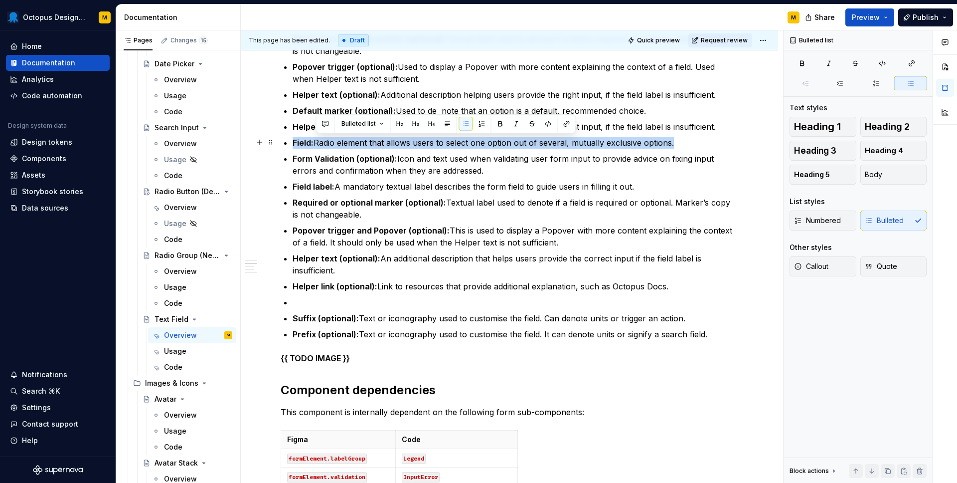
click at [327, 140] on p "Field: Radio element that allows users to select one option out of several, mut…" at bounding box center [516, 143] width 446 height 12
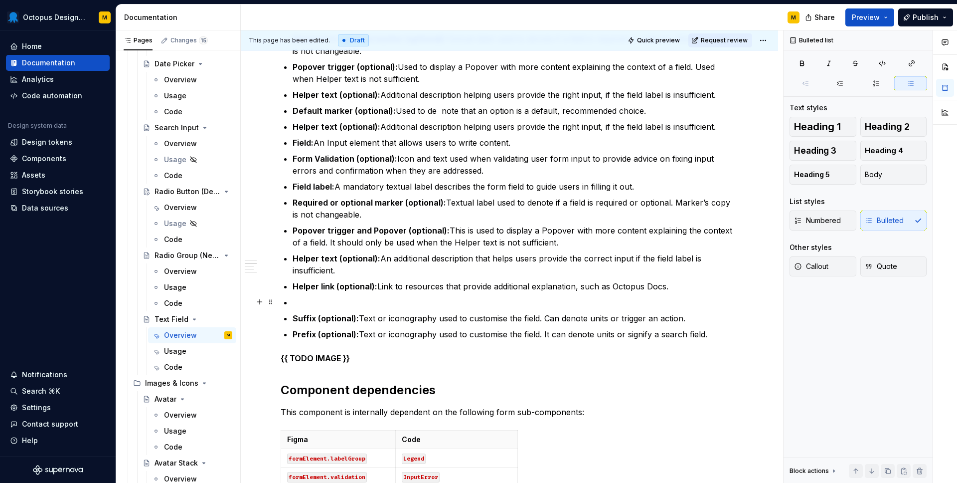
click at [334, 299] on p at bounding box center [516, 302] width 446 height 12
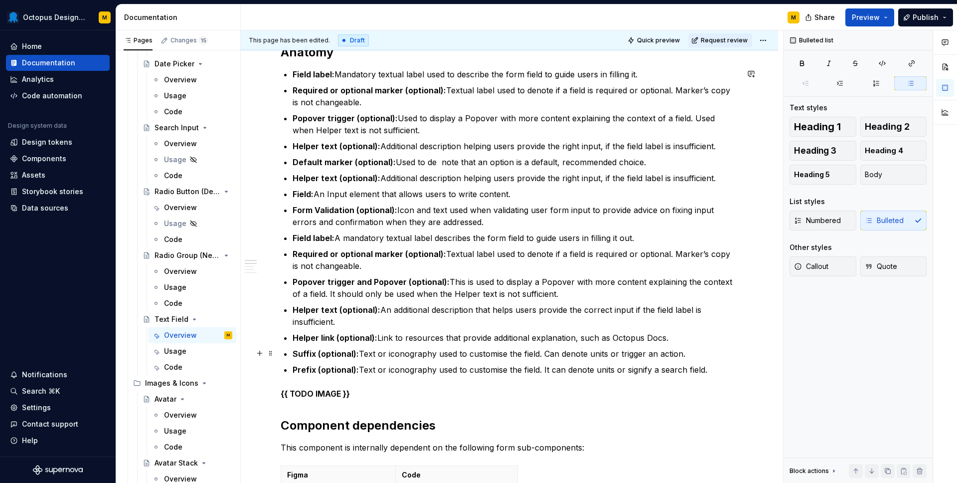
scroll to position [334, 0]
click at [339, 338] on strong "Helper link (optional):" at bounding box center [335, 338] width 85 height 10
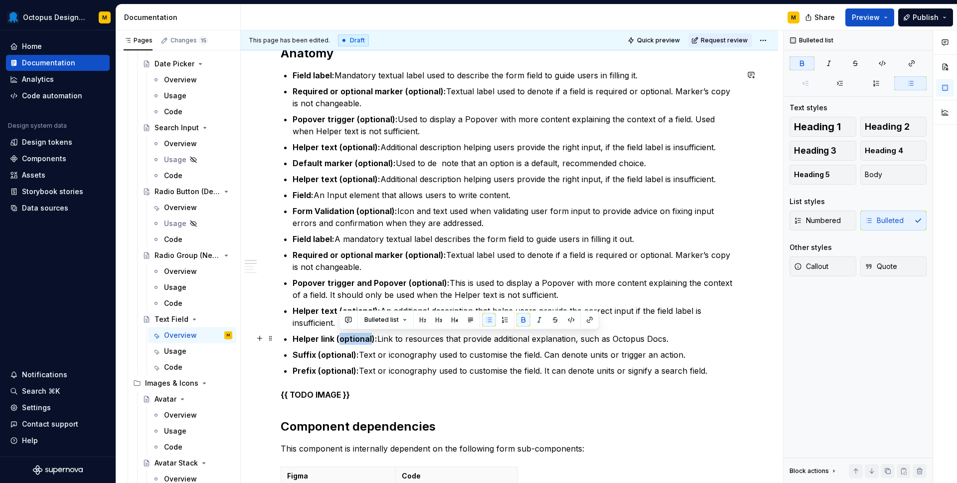
click at [339, 338] on strong "Helper link (optional):" at bounding box center [335, 338] width 85 height 10
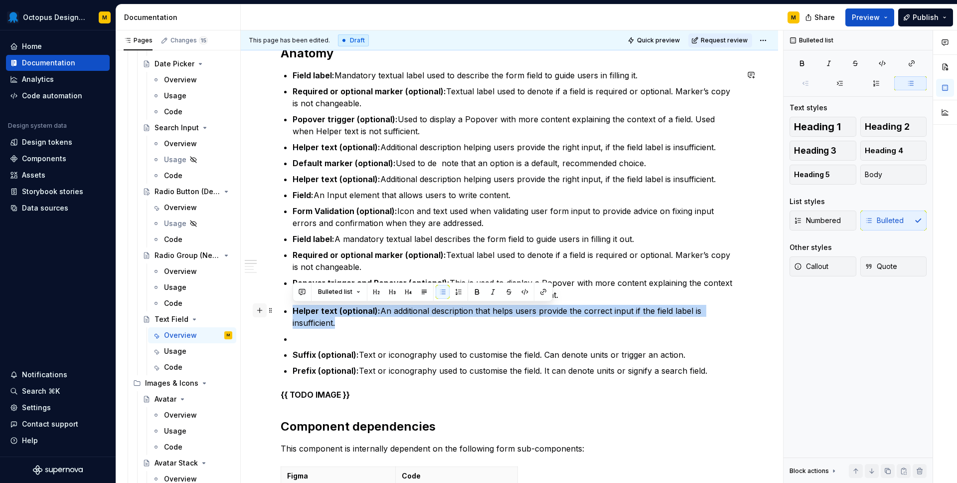
drag, startPoint x: 355, startPoint y: 322, endPoint x: 266, endPoint y: 310, distance: 90.0
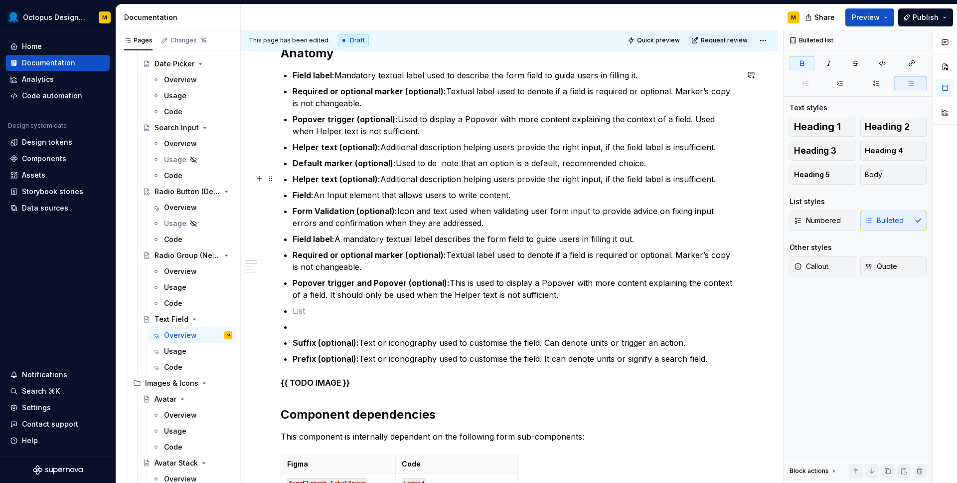
scroll to position [331, 0]
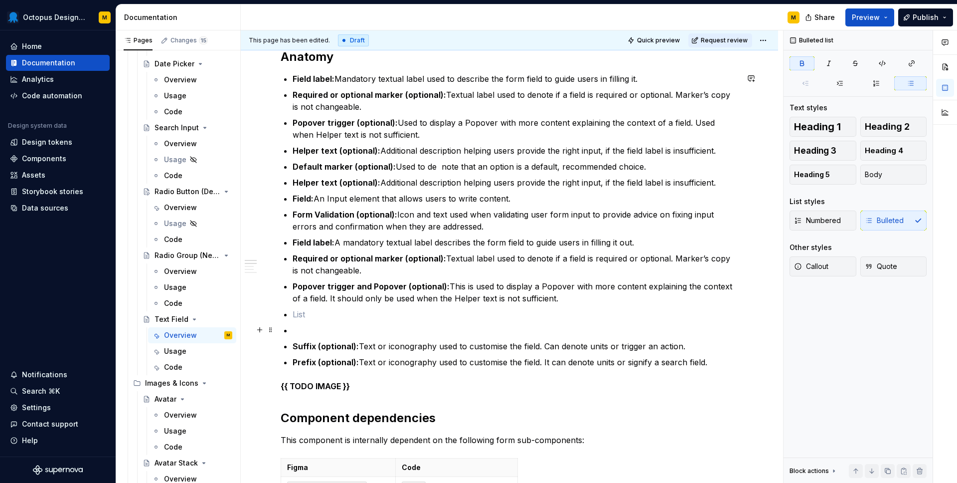
click at [354, 335] on p at bounding box center [516, 330] width 446 height 12
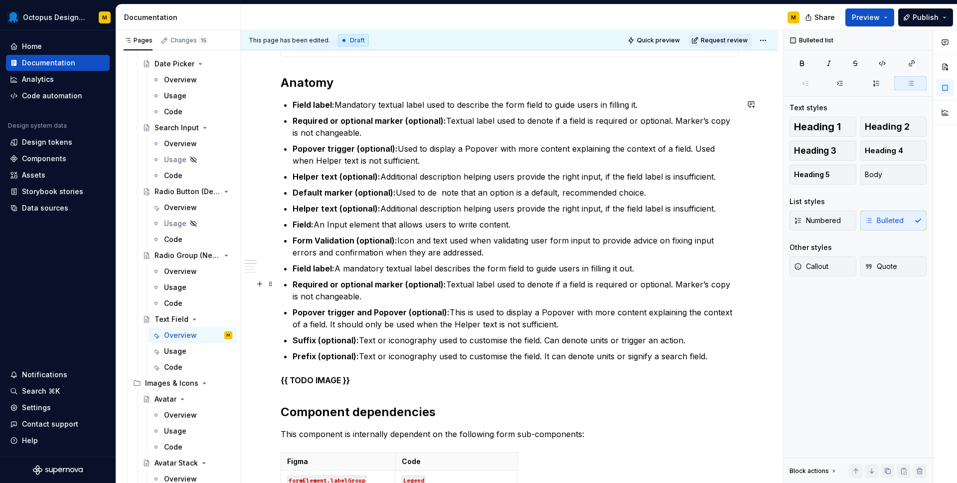
scroll to position [303, 0]
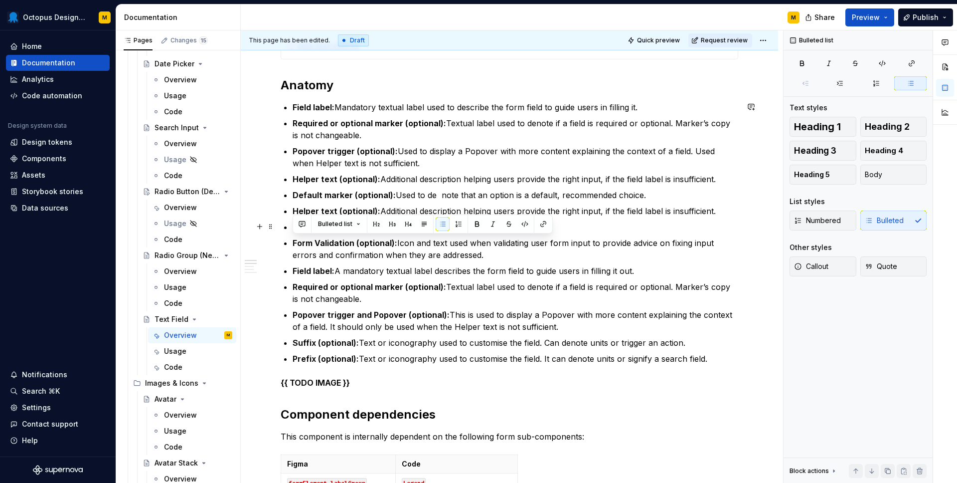
drag, startPoint x: 477, startPoint y: 251, endPoint x: 298, endPoint y: 232, distance: 179.5
click at [298, 232] on ul "Field label: Mandatory textual label used to describe the form field to guide u…" at bounding box center [516, 232] width 446 height 263
click at [502, 239] on p "Form Validation (optional): Icon and text used when validating user form input …" at bounding box center [516, 249] width 446 height 24
drag, startPoint x: 476, startPoint y: 256, endPoint x: 274, endPoint y: 240, distance: 202.0
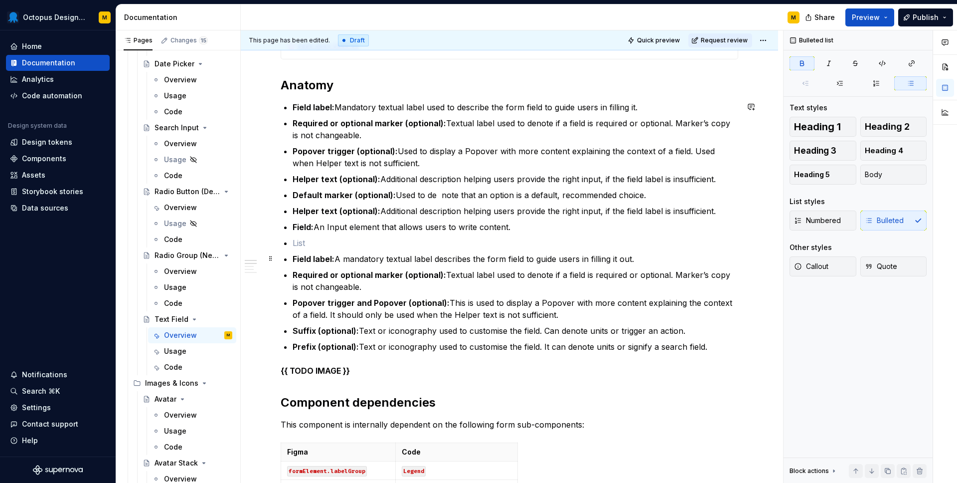
click at [650, 263] on p "Field label: A mandatory textual label describes the form field to guide users …" at bounding box center [516, 259] width 446 height 12
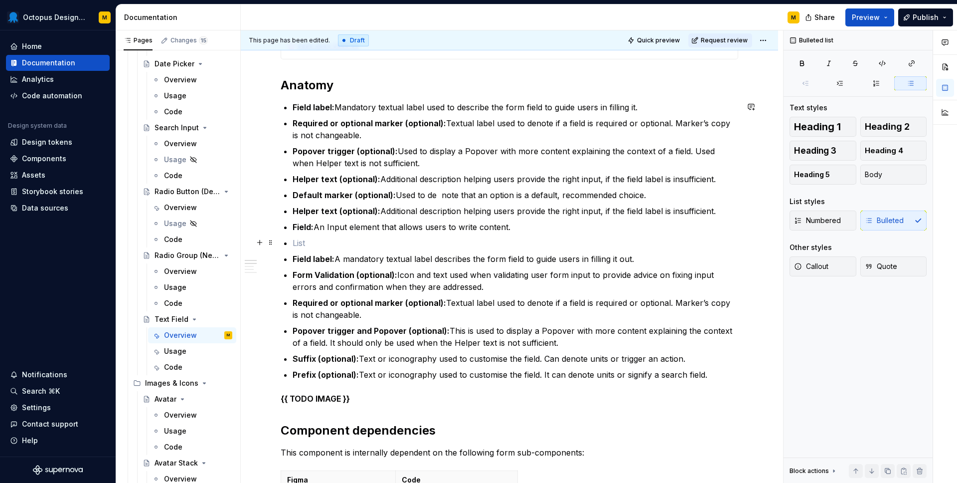
click at [312, 241] on p at bounding box center [516, 243] width 446 height 12
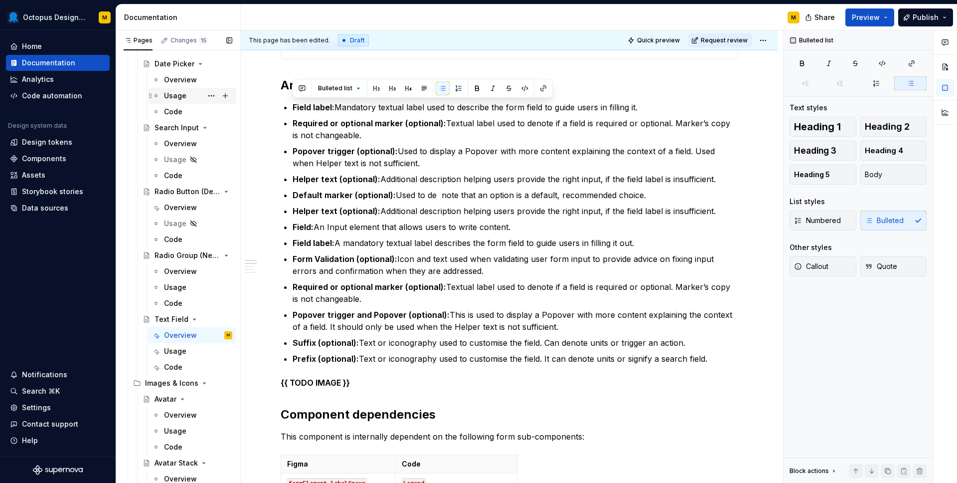
drag, startPoint x: 715, startPoint y: 358, endPoint x: 190, endPoint y: 102, distance: 584.1
click at [190, 102] on div "Pages Changes 15 Add Accessibility guide for tree Page tree. Navigate the tree …" at bounding box center [536, 258] width 841 height 457
click at [452, 91] on button "button" at bounding box center [459, 88] width 14 height 14
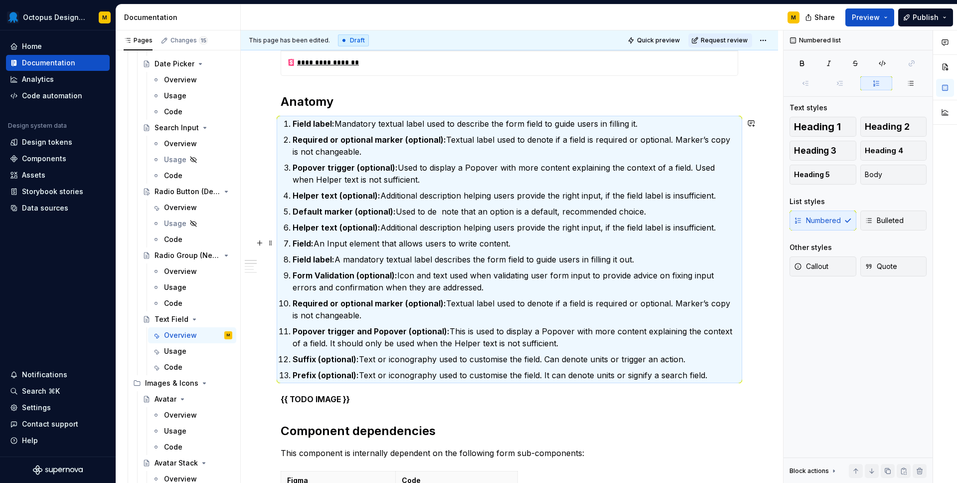
scroll to position [306, 0]
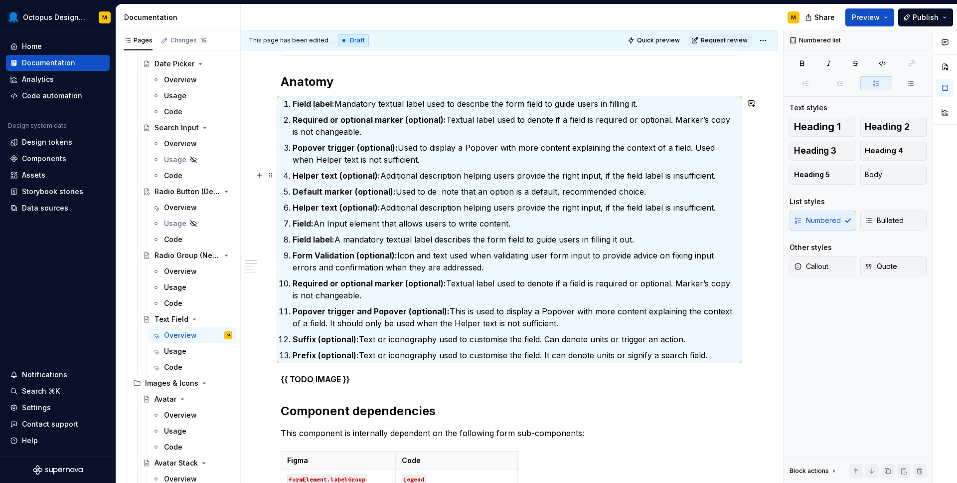
click at [451, 175] on p "Helper text (optional): Additional description helping users provide the right …" at bounding box center [516, 175] width 446 height 12
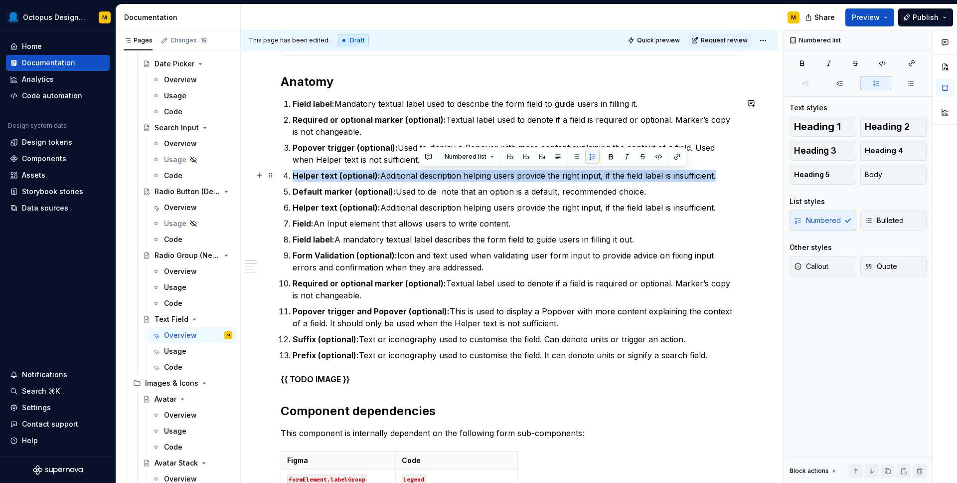
click at [451, 175] on p "Helper text (optional): Additional description helping users provide the right …" at bounding box center [516, 175] width 446 height 12
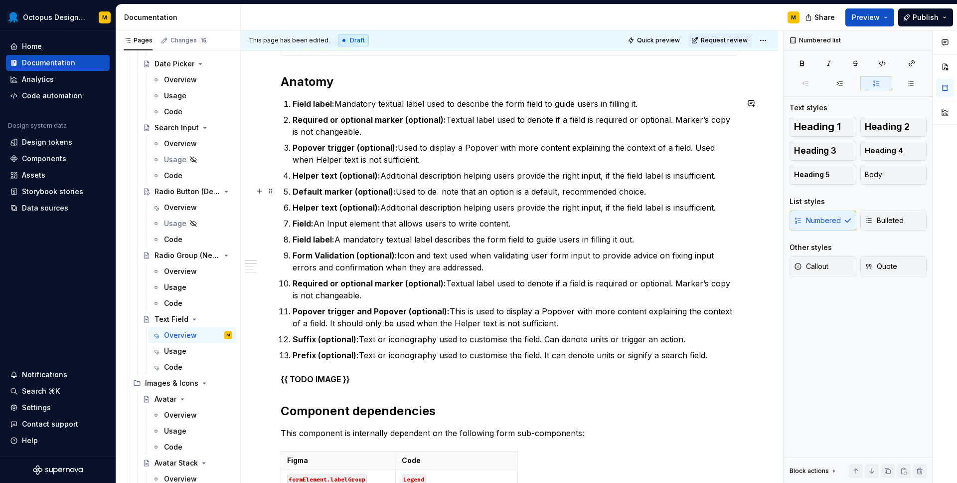
click at [438, 191] on p "Default marker (optional): Used to de note that an option is a default, recomme…" at bounding box center [516, 191] width 446 height 12
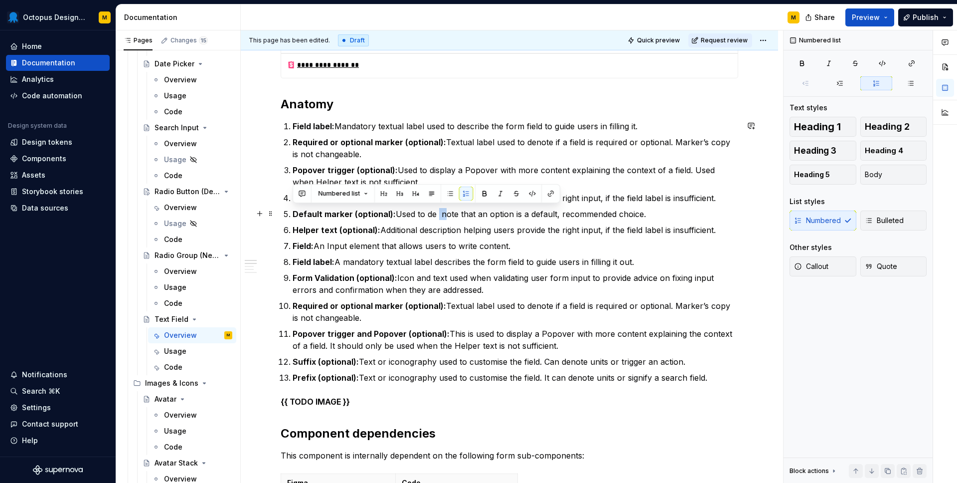
scroll to position [283, 0]
type textarea "*"
